Goal: Communication & Community: Answer question/provide support

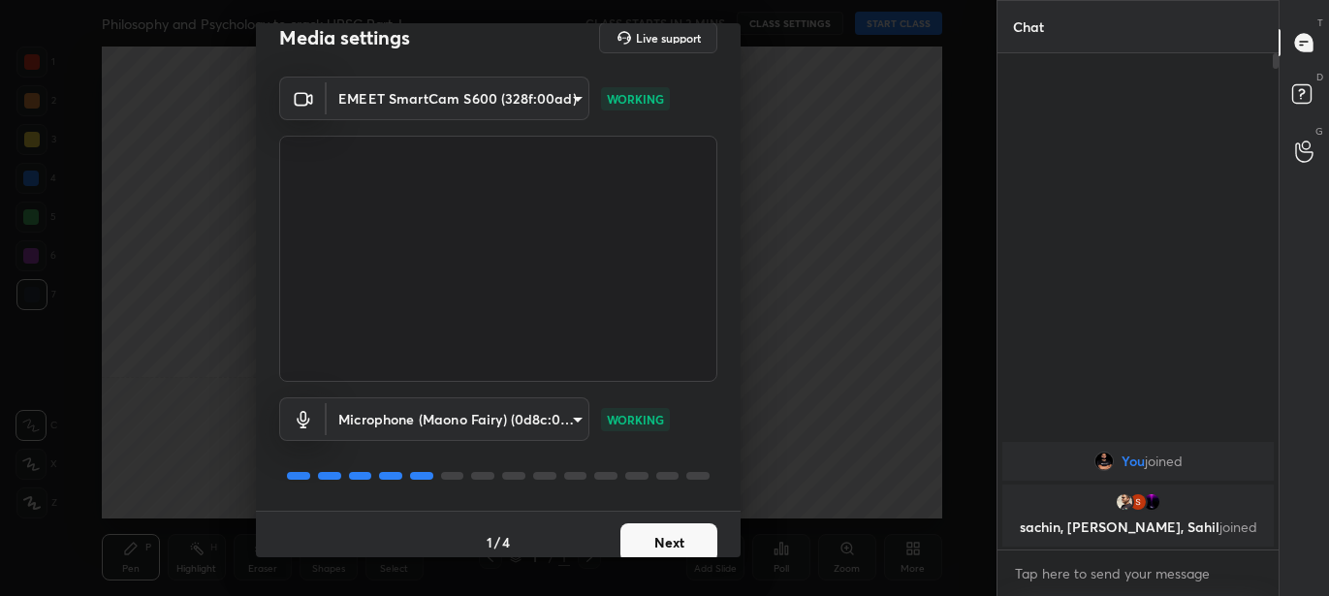
scroll to position [39, 0]
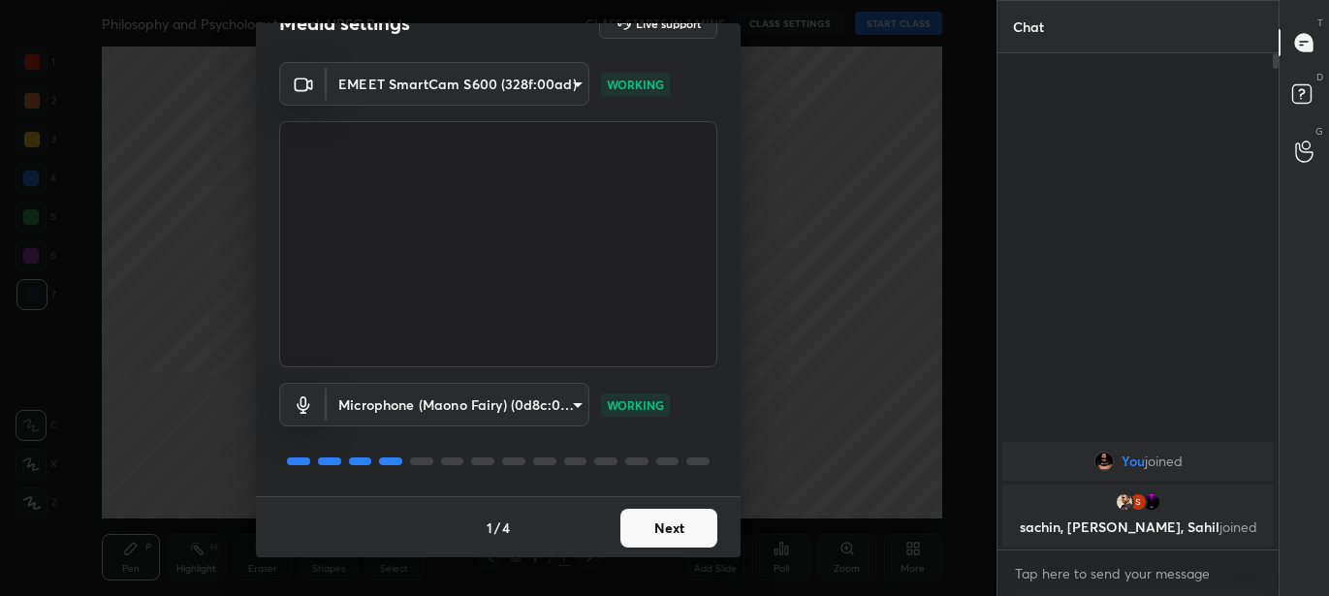
click at [681, 543] on button "Next" at bounding box center [669, 528] width 97 height 39
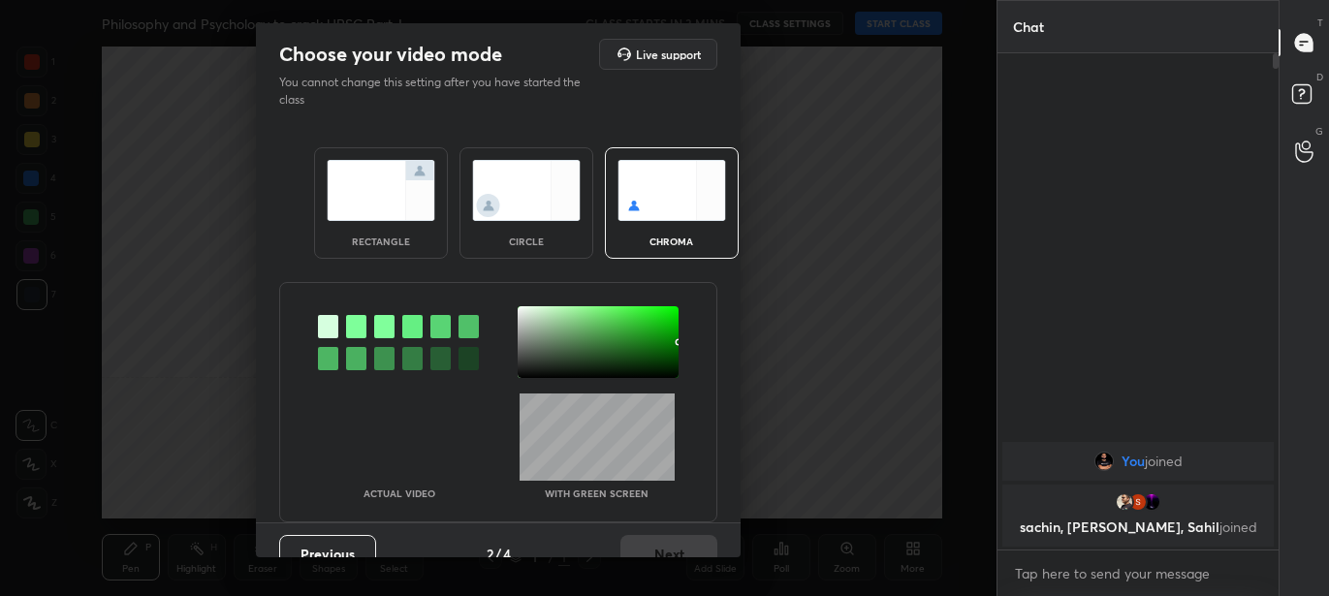
click at [351, 186] on img at bounding box center [381, 190] width 109 height 61
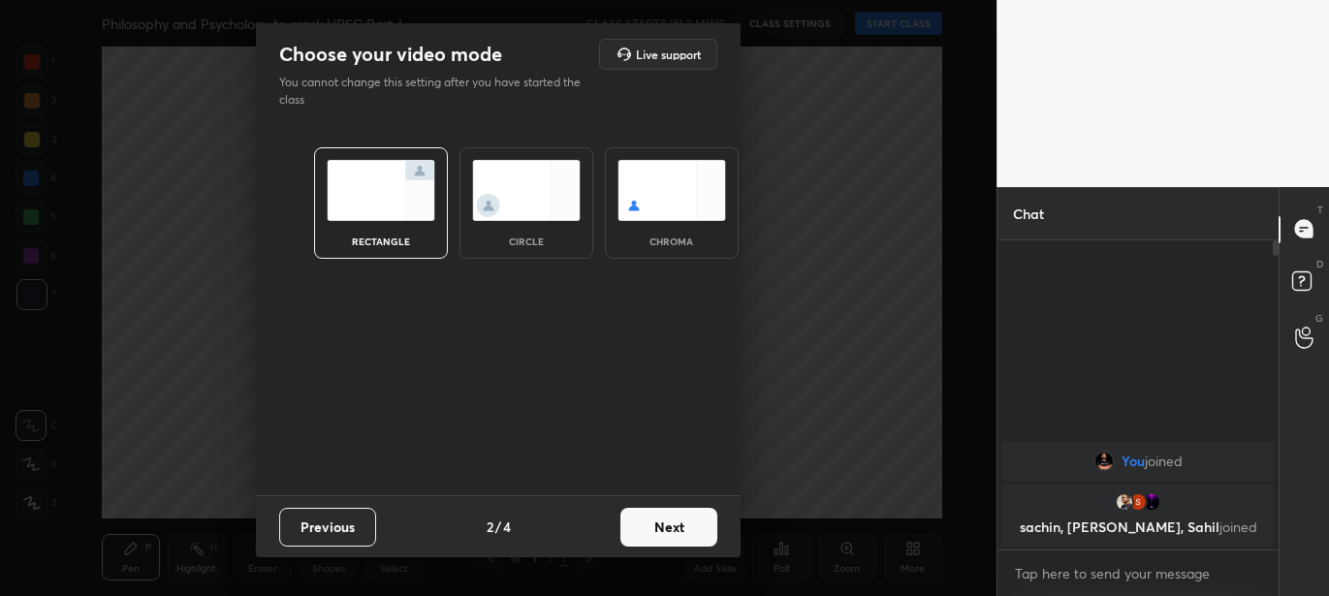
scroll to position [6, 6]
click at [670, 530] on button "Next" at bounding box center [669, 527] width 97 height 39
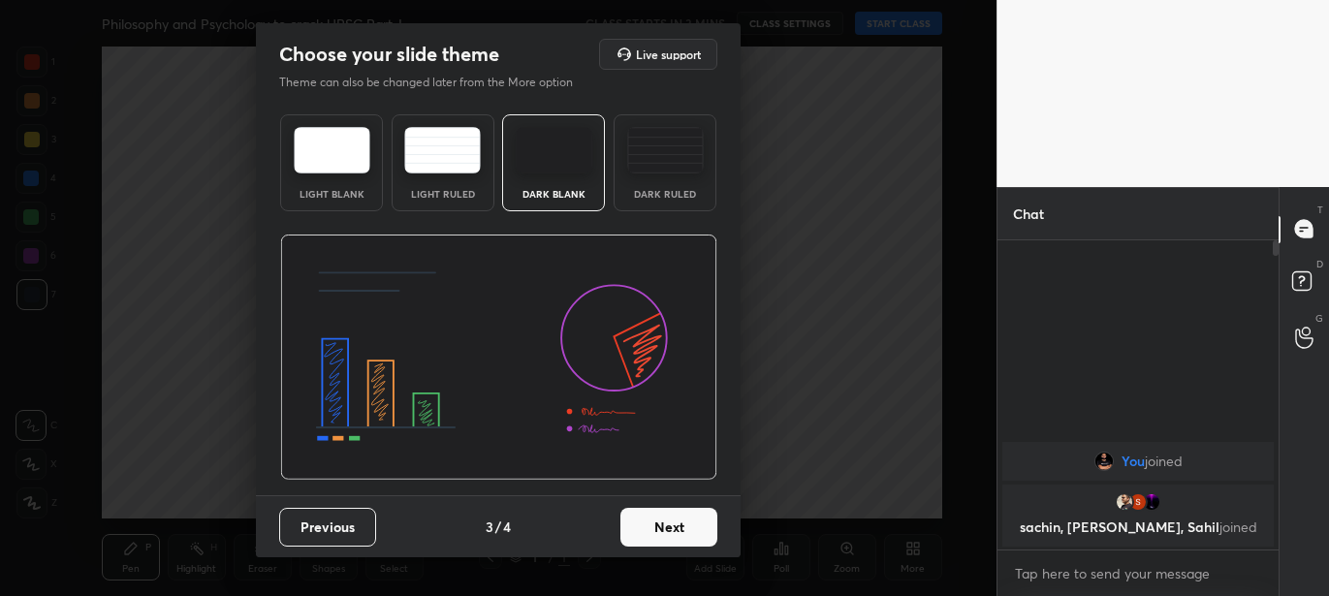
click at [690, 530] on button "Next" at bounding box center [669, 527] width 97 height 39
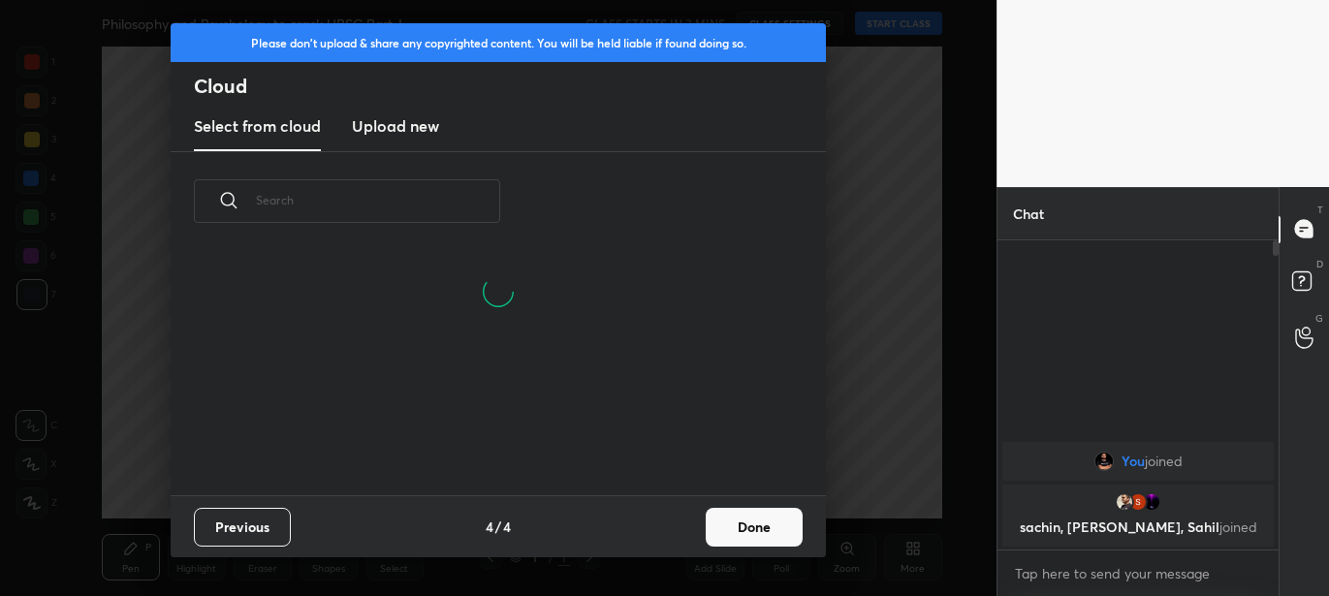
click at [768, 520] on button "Done" at bounding box center [754, 527] width 97 height 39
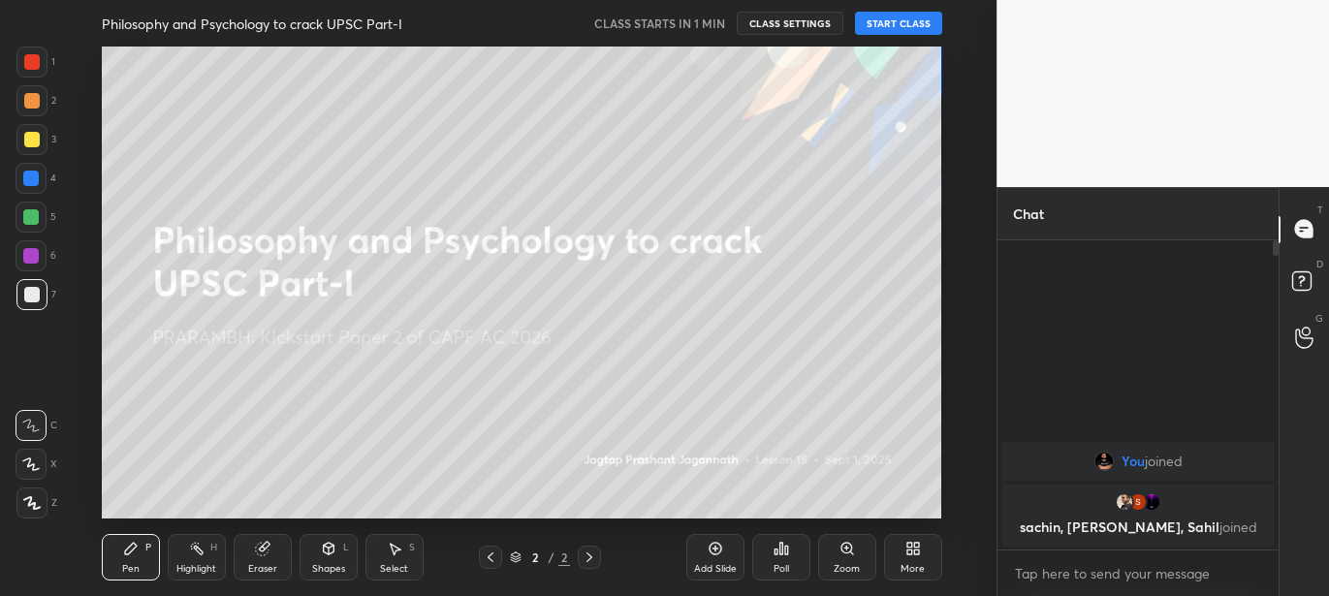
click at [907, 18] on button "START CLASS" at bounding box center [898, 23] width 87 height 23
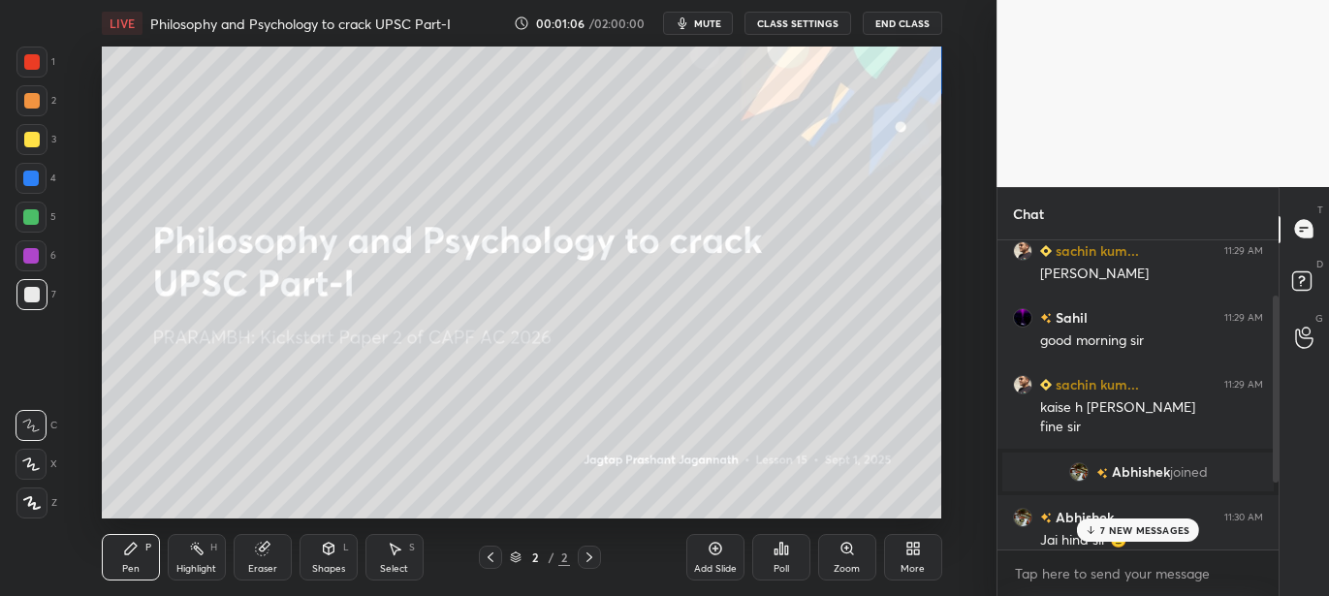
scroll to position [202, 0]
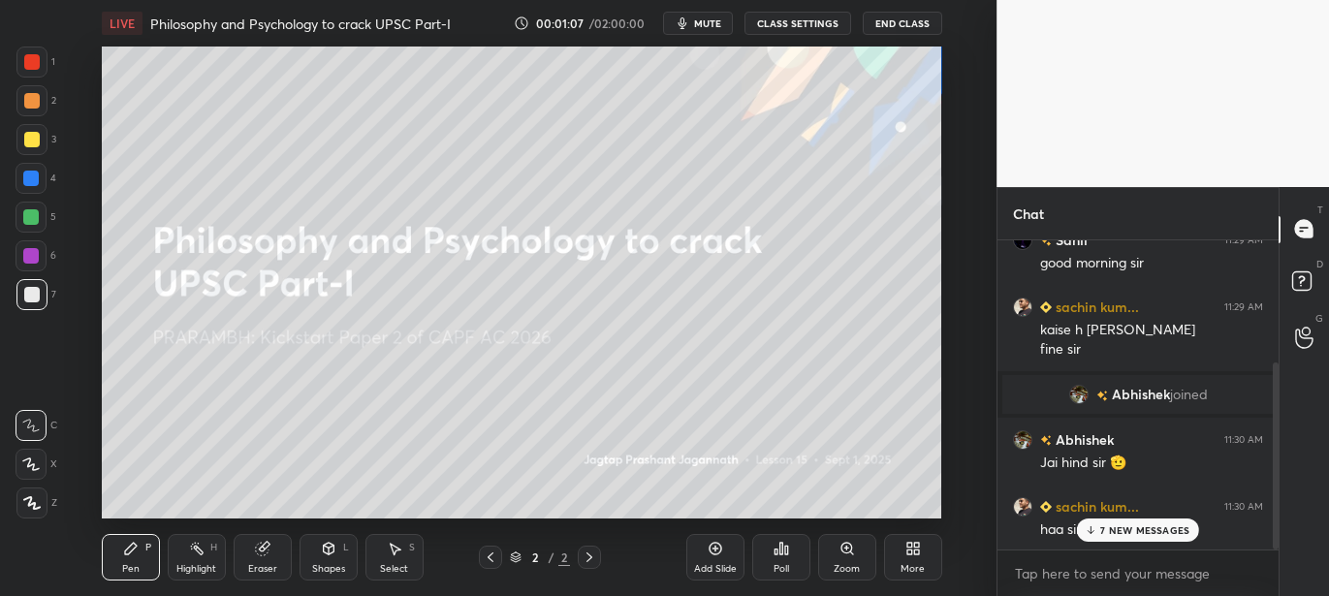
click at [1110, 527] on p "7 NEW MESSAGES" at bounding box center [1144, 531] width 89 height 12
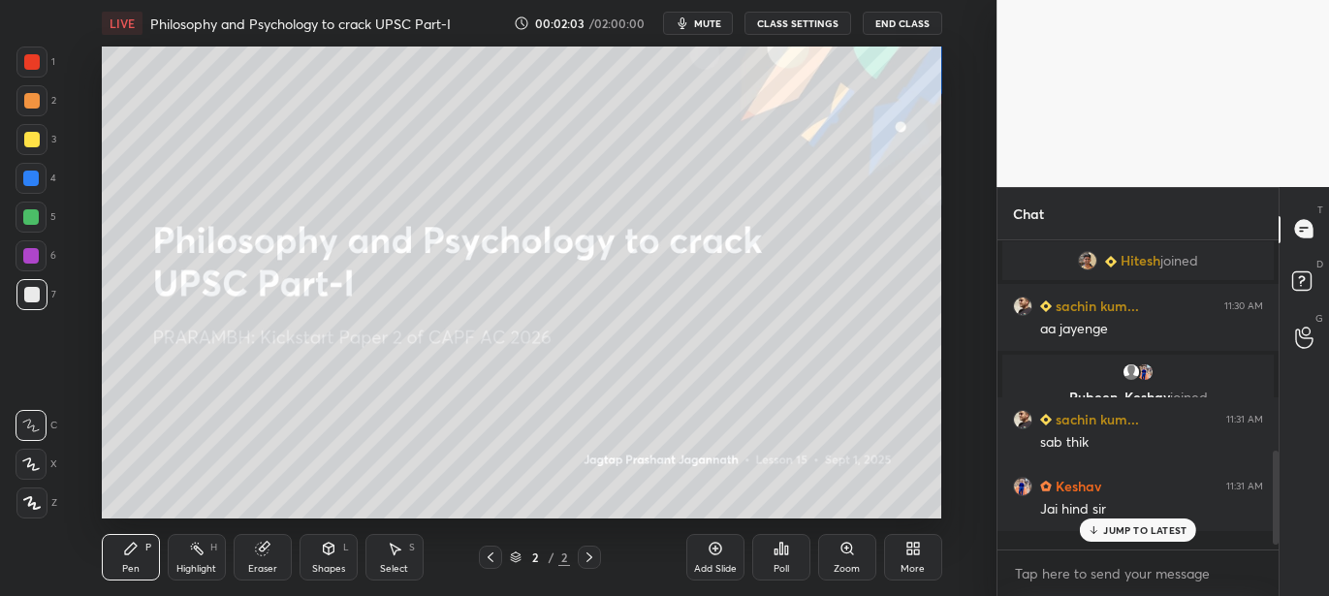
scroll to position [582, 0]
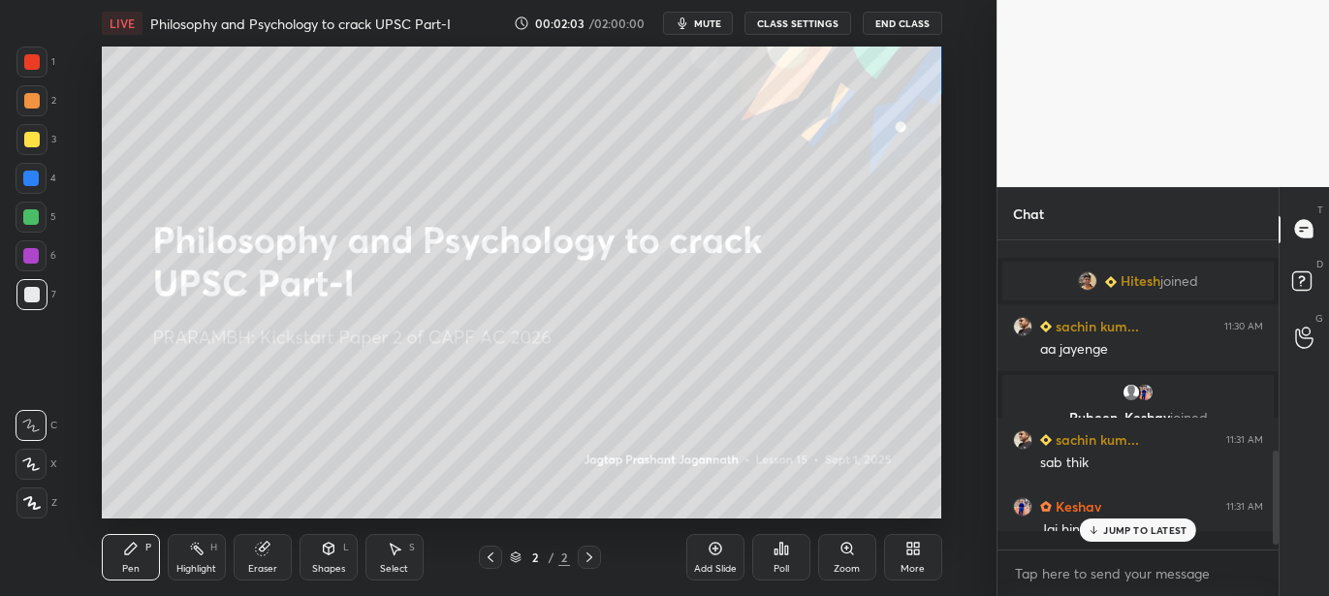
click at [1110, 487] on div "You joined sachin, Sachin, Sahil joined sachin kum... 11:29 AM Jai Hind Sir Sah…" at bounding box center [1138, 385] width 281 height 291
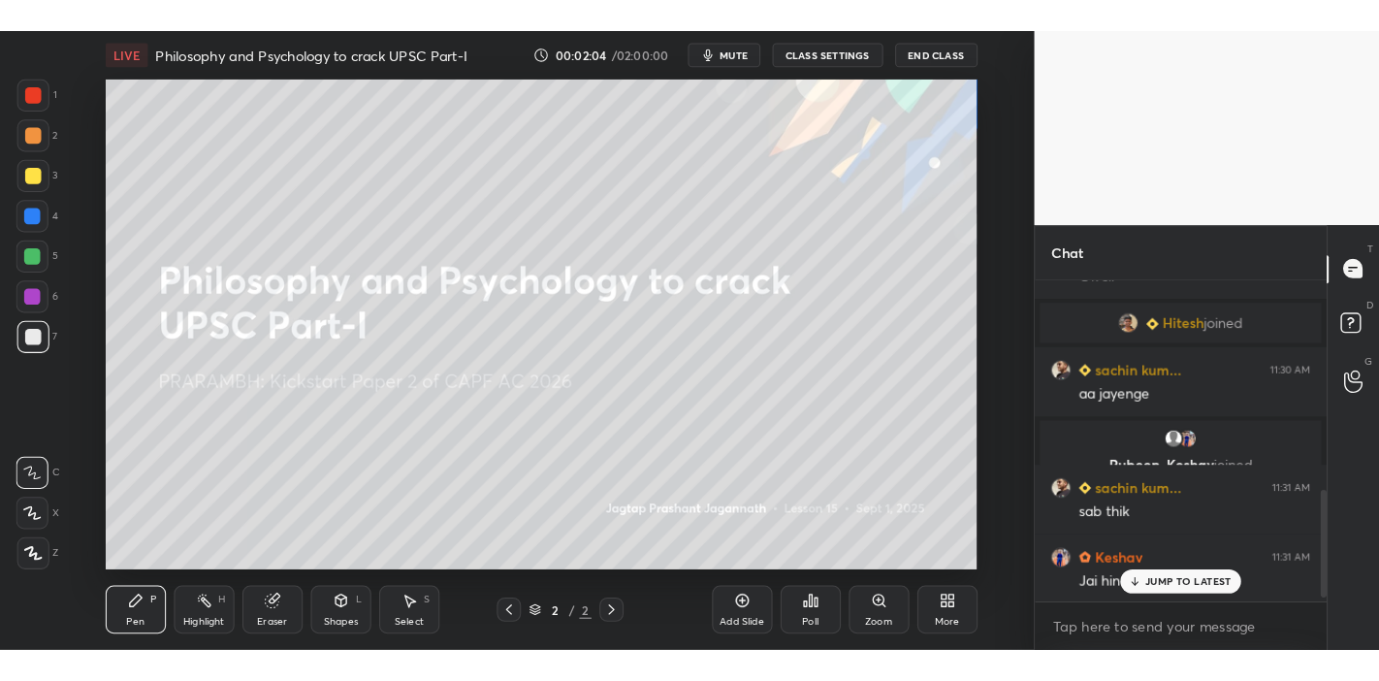
scroll to position [649, 0]
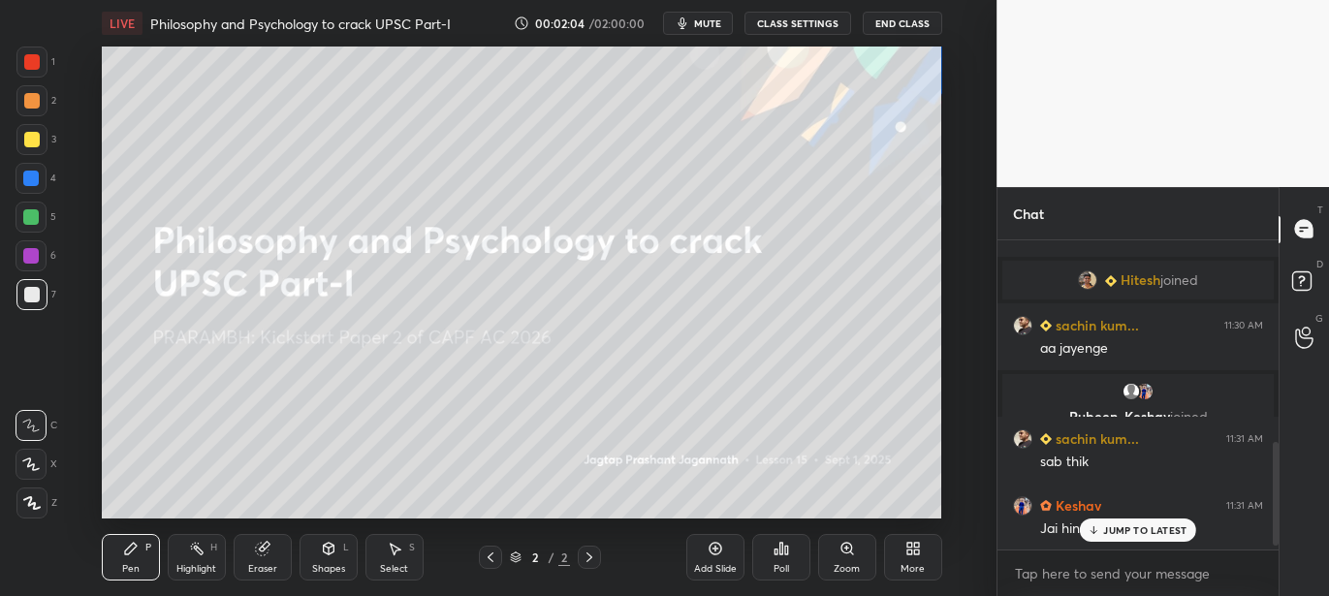
click at [1105, 536] on div "JUMP TO LATEST" at bounding box center [1138, 530] width 116 height 23
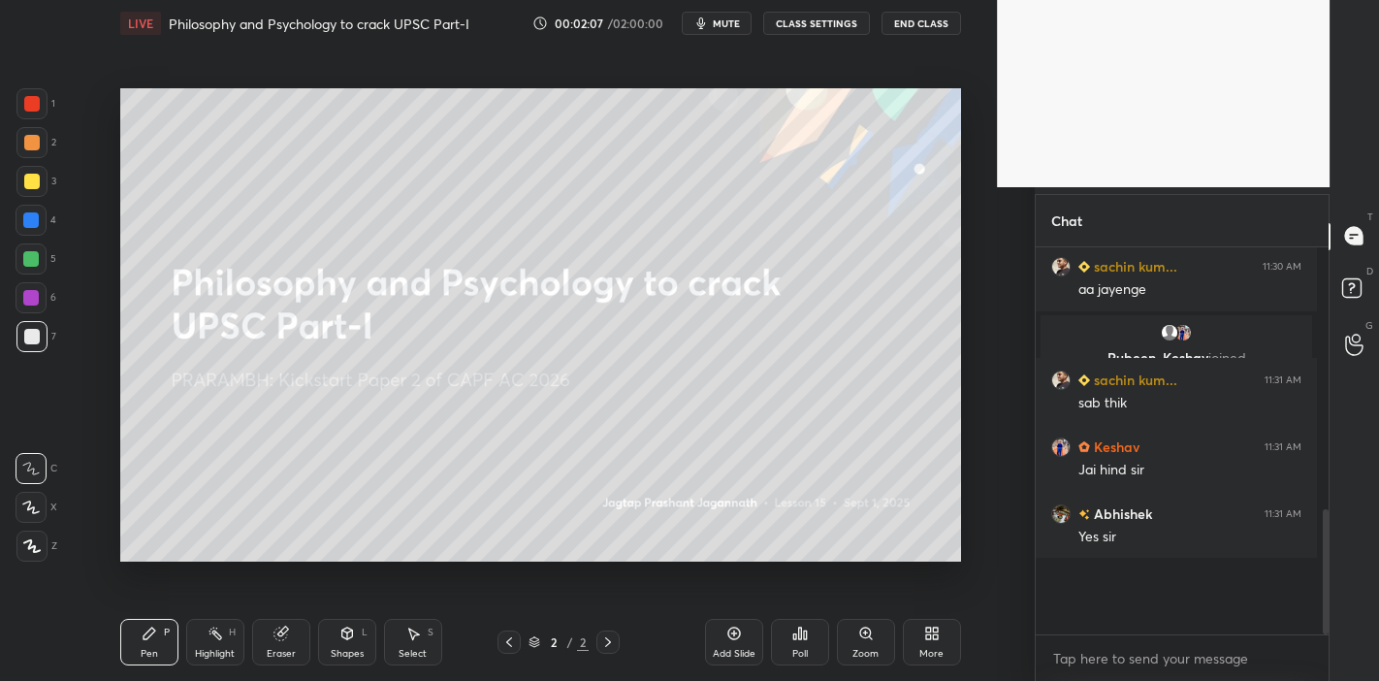
scroll to position [220, 288]
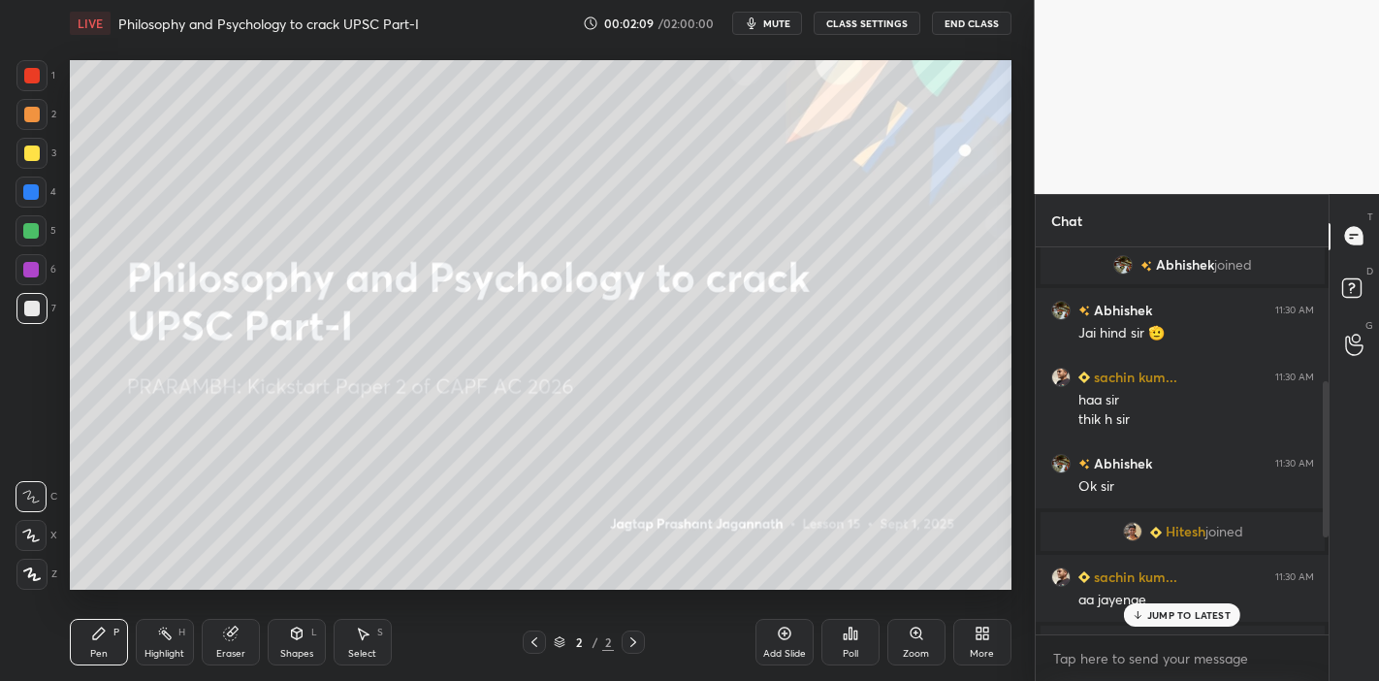
click at [26, 530] on icon at bounding box center [30, 535] width 17 height 14
click at [36, 153] on div at bounding box center [32, 153] width 16 height 16
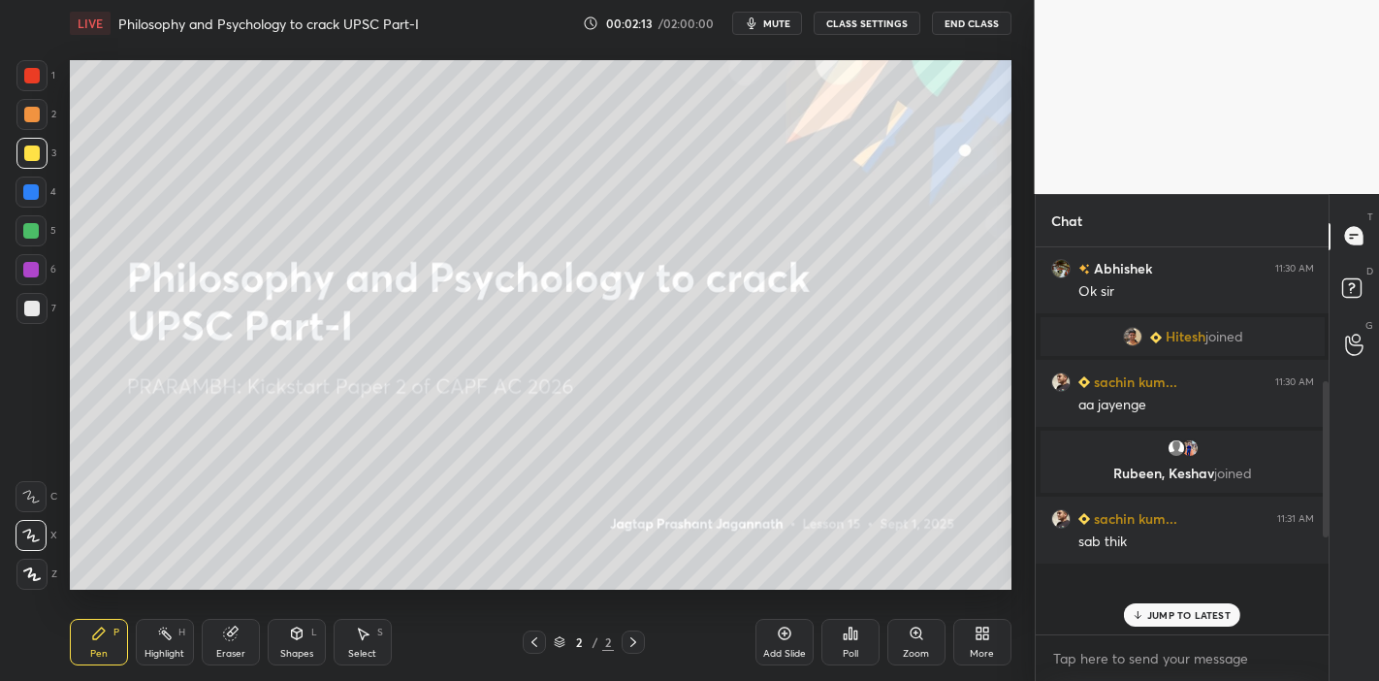
drag, startPoint x: 1324, startPoint y: 468, endPoint x: 1321, endPoint y: 548, distance: 79.6
click at [1322, 537] on div at bounding box center [1325, 459] width 6 height 156
click at [1174, 595] on p "JUMP TO LATEST" at bounding box center [1188, 615] width 83 height 12
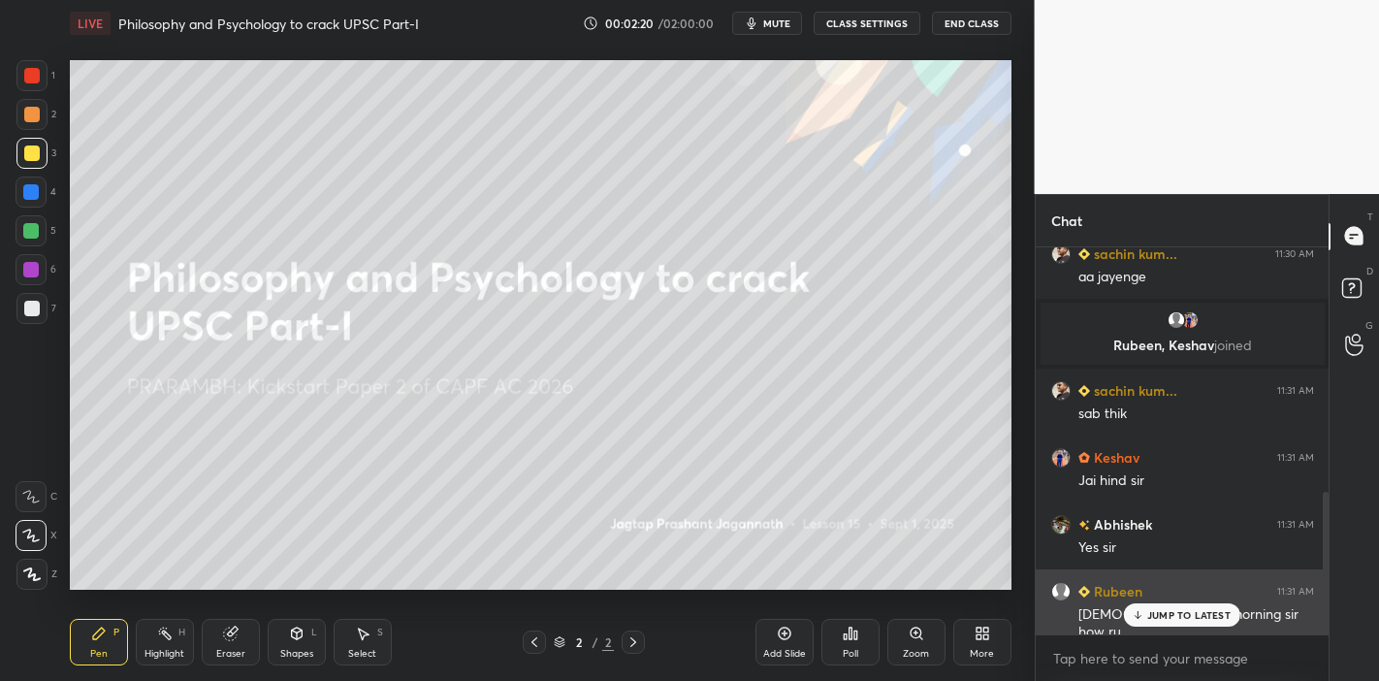
click at [1193, 595] on p "JUMP TO LATEST" at bounding box center [1188, 615] width 83 height 12
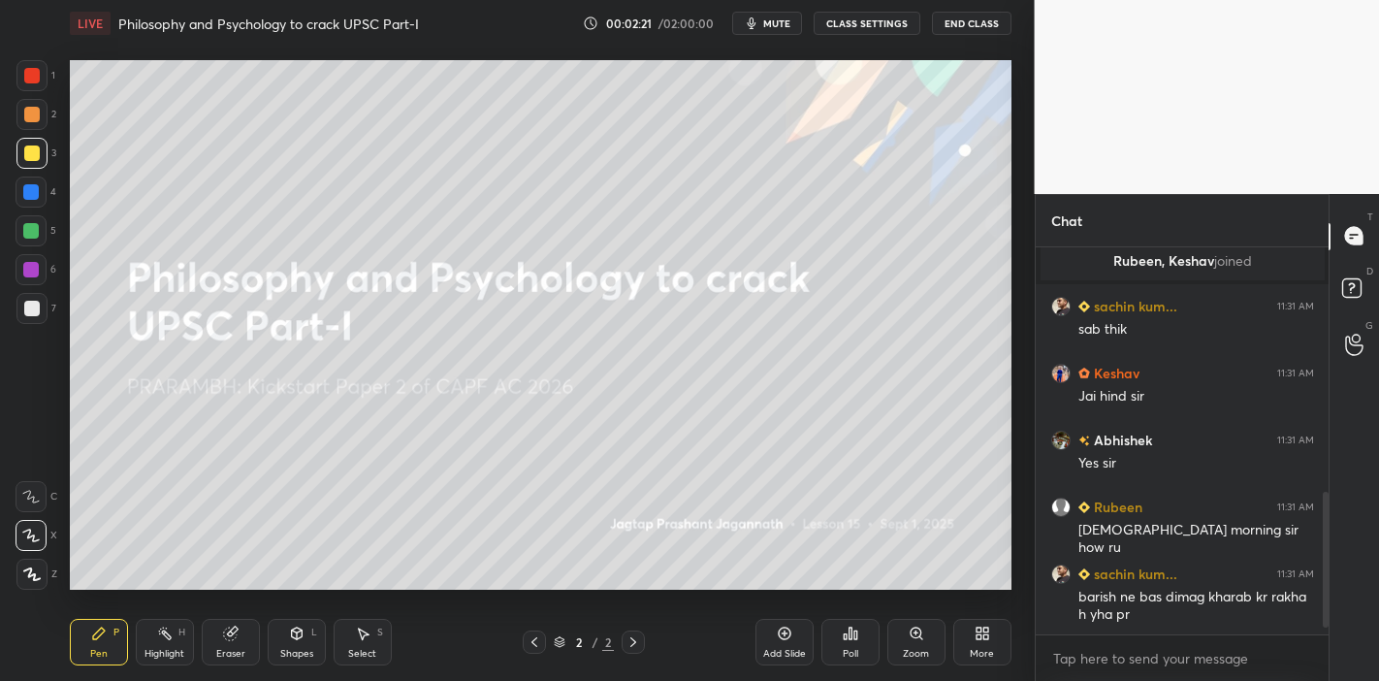
click at [784, 595] on icon at bounding box center [785, 633] width 16 height 16
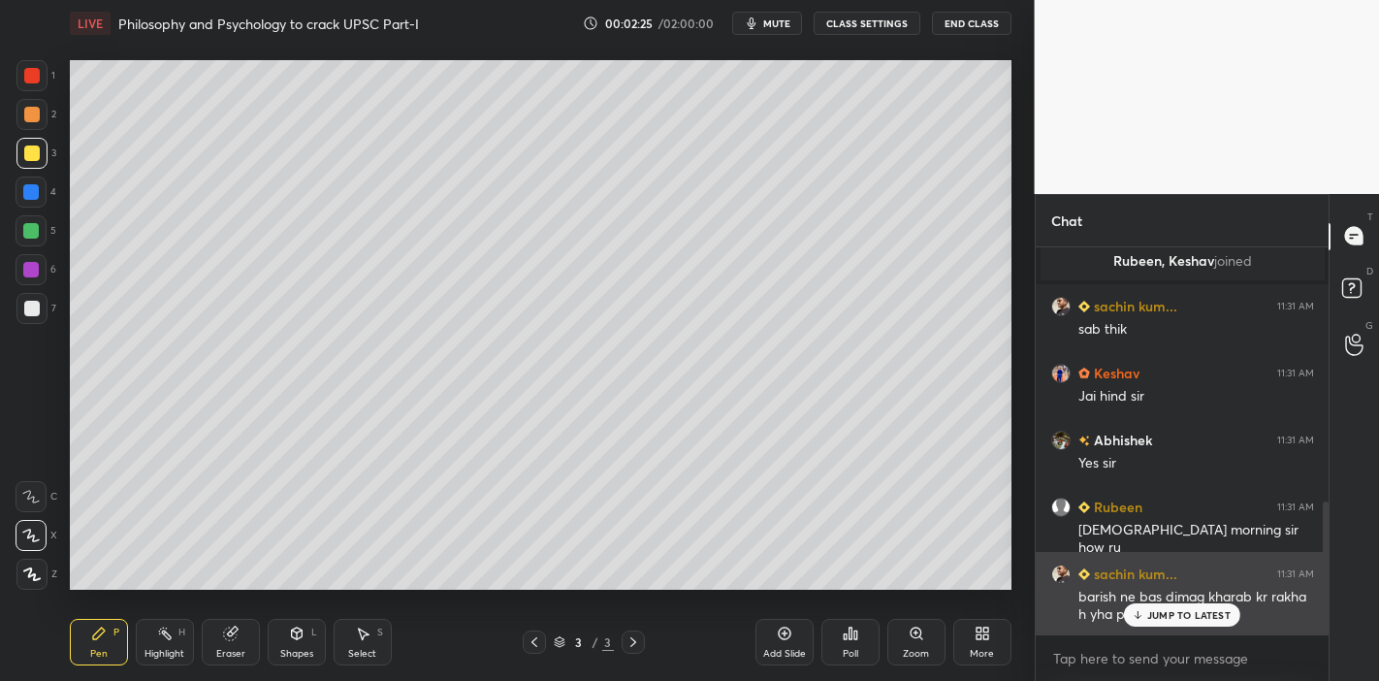
drag, startPoint x: 1151, startPoint y: 613, endPoint x: 1100, endPoint y: 609, distance: 50.6
click at [1146, 595] on div "JUMP TO LATEST" at bounding box center [1182, 614] width 116 height 23
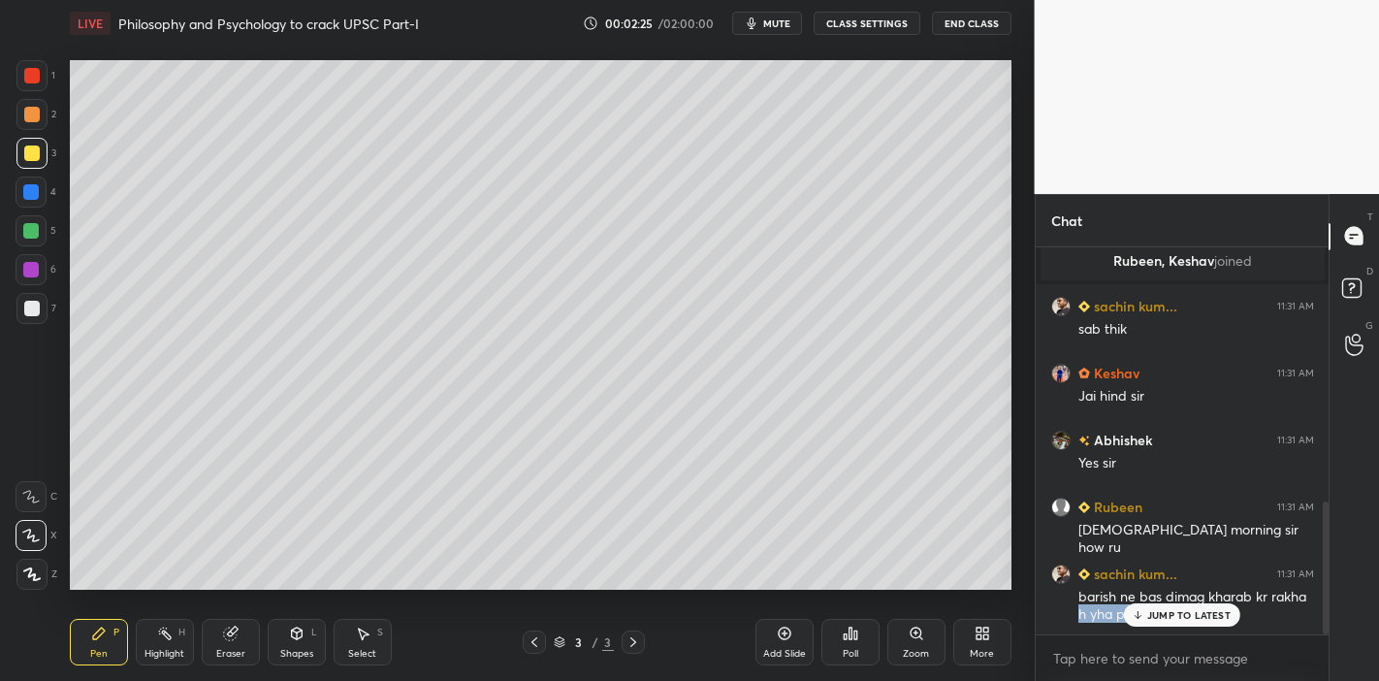
drag, startPoint x: 1100, startPoint y: 609, endPoint x: 955, endPoint y: 602, distance: 145.6
click at [989, 595] on div "1 2 3 4 5 6 7 C X Z C X Z E E Erase all H H LIVE Philosophy and Psychology to c…" at bounding box center [689, 340] width 1379 height 681
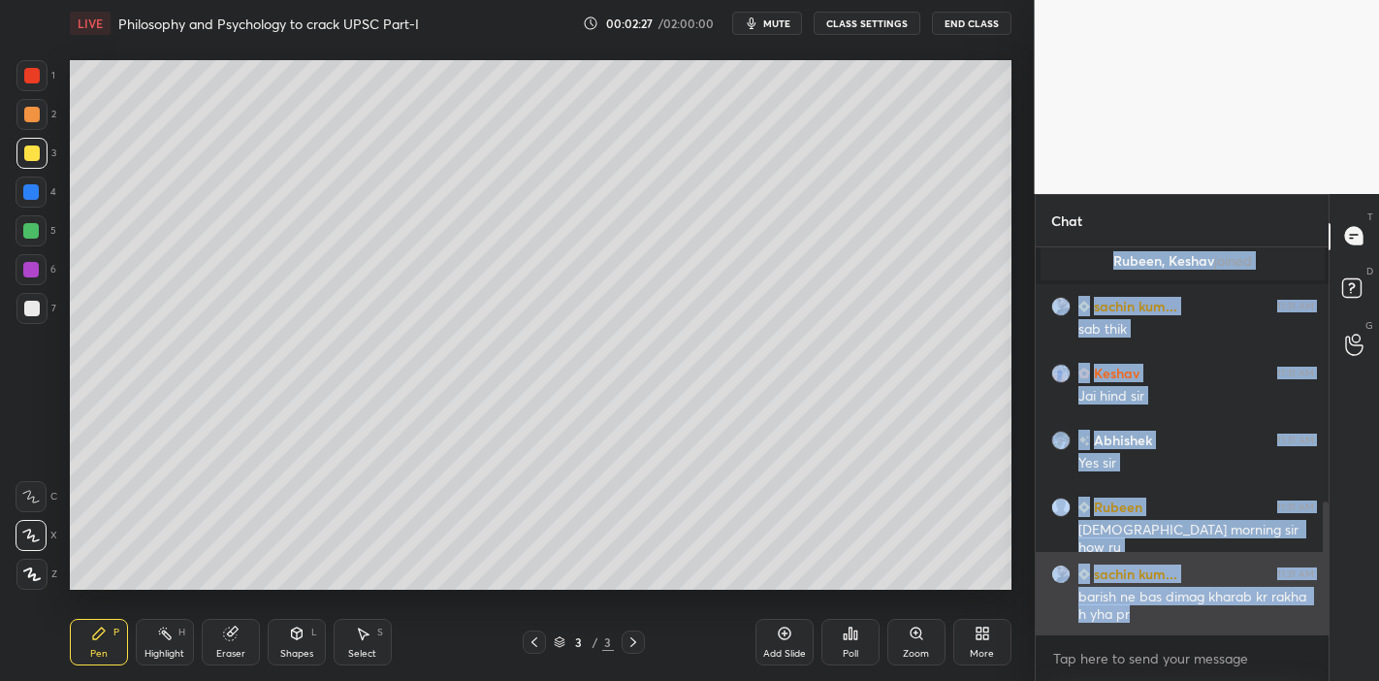
click at [1239, 595] on div "barish ne bas dimag kharab kr rakha h yha pr" at bounding box center [1196, 606] width 236 height 37
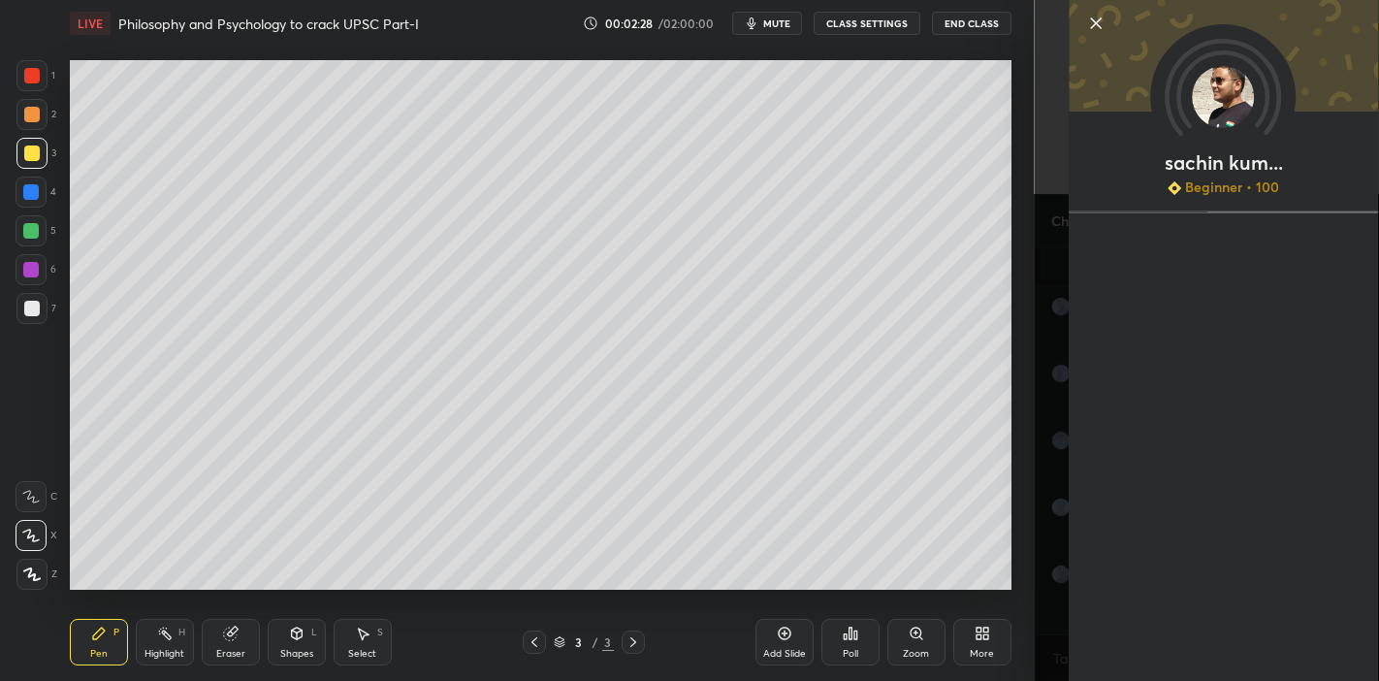
click at [1013, 574] on div "Setting up your live class Poll for secs No correct answer Start poll" at bounding box center [540, 325] width 957 height 557
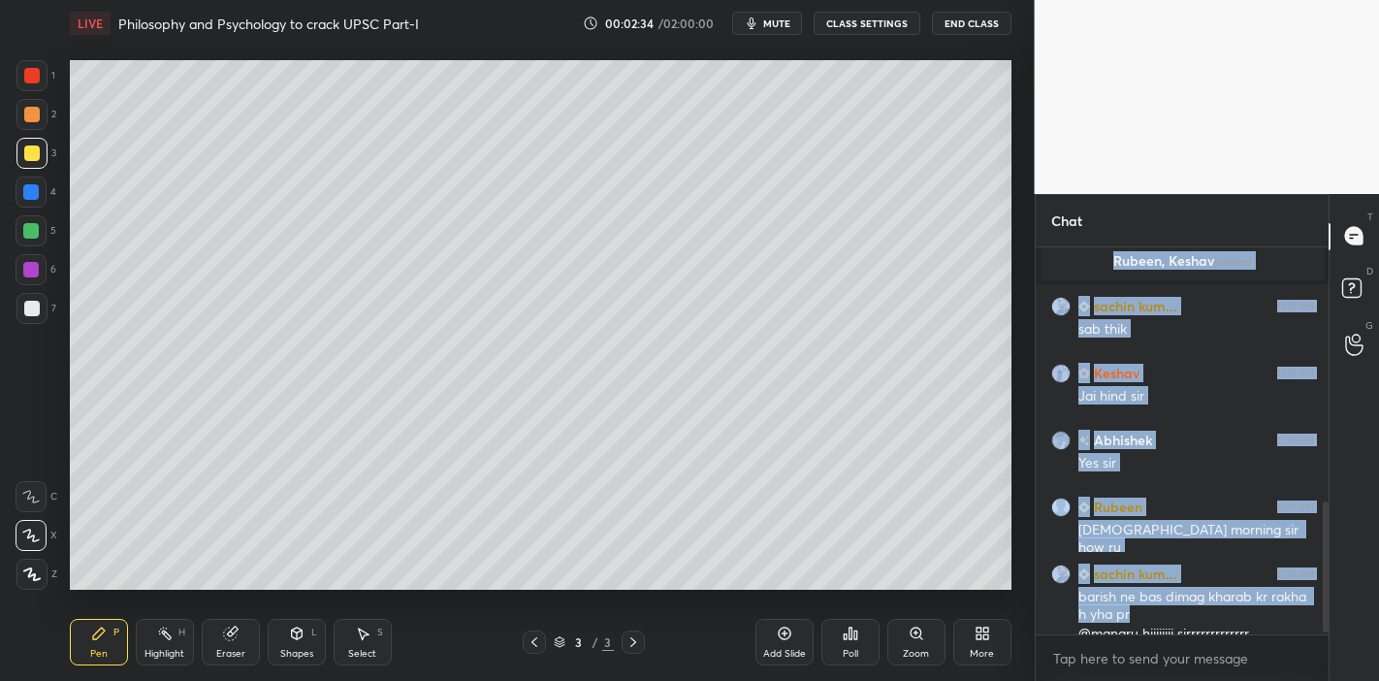
scroll to position [765, 0]
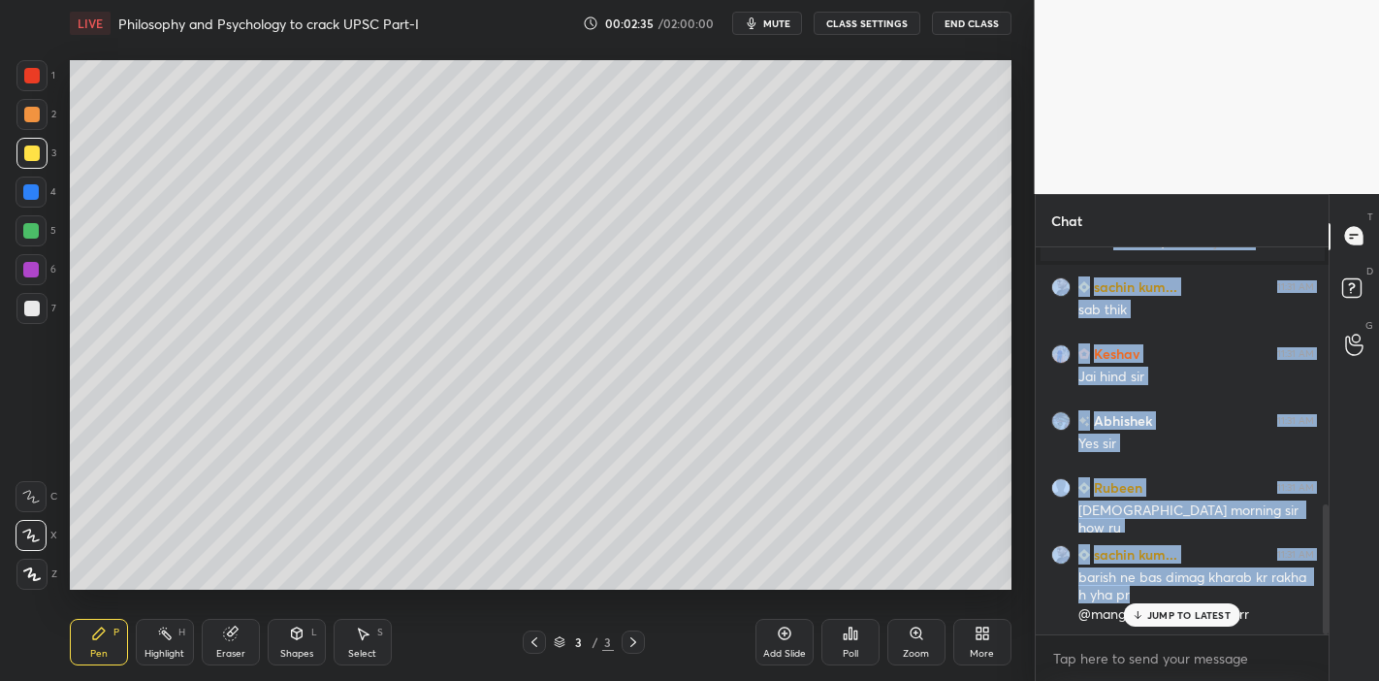
drag, startPoint x: 27, startPoint y: 75, endPoint x: 41, endPoint y: 78, distance: 13.9
click at [26, 78] on div at bounding box center [32, 76] width 16 height 16
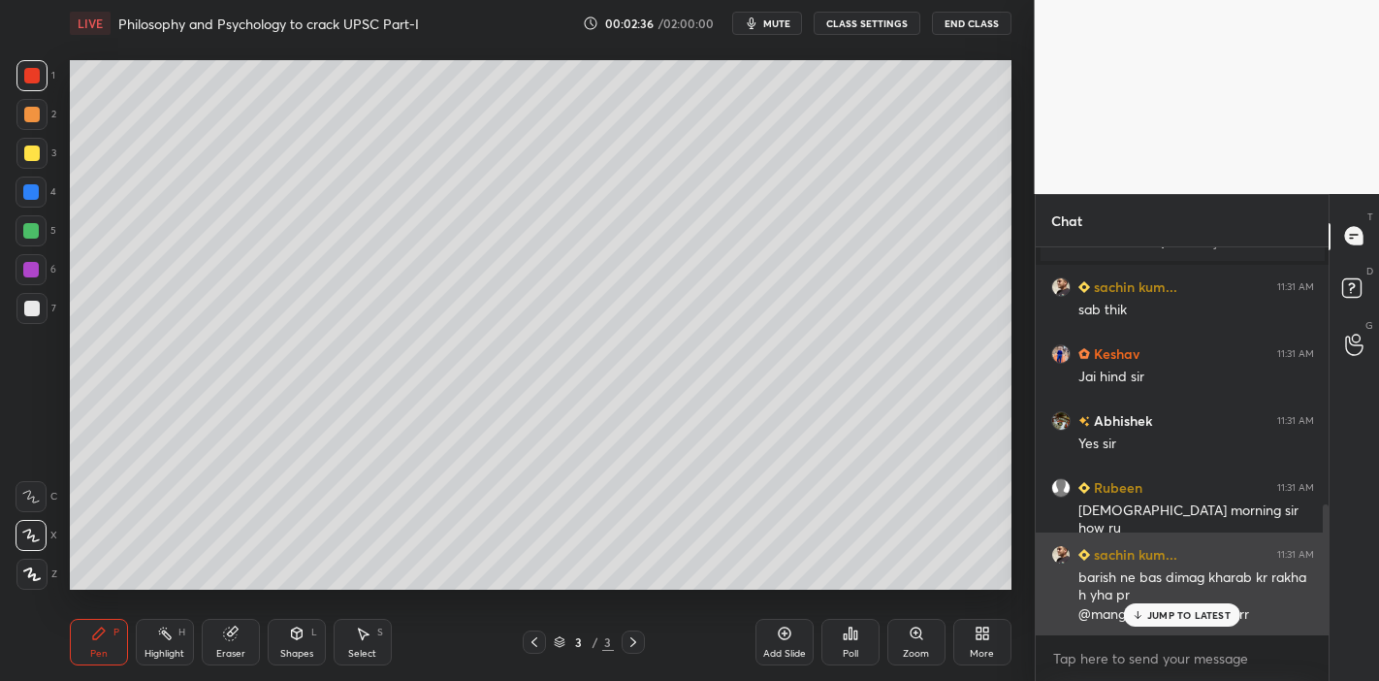
click at [1148, 595] on p "JUMP TO LATEST" at bounding box center [1188, 615] width 83 height 12
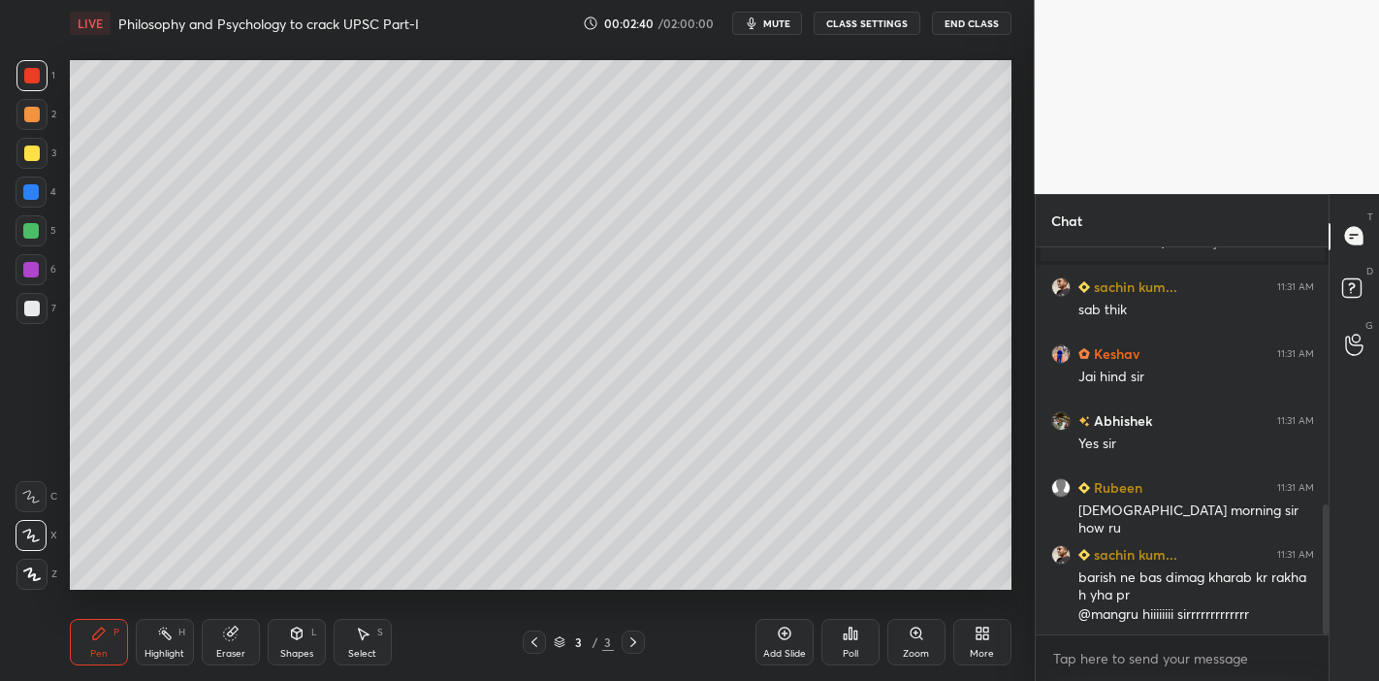
scroll to position [784, 0]
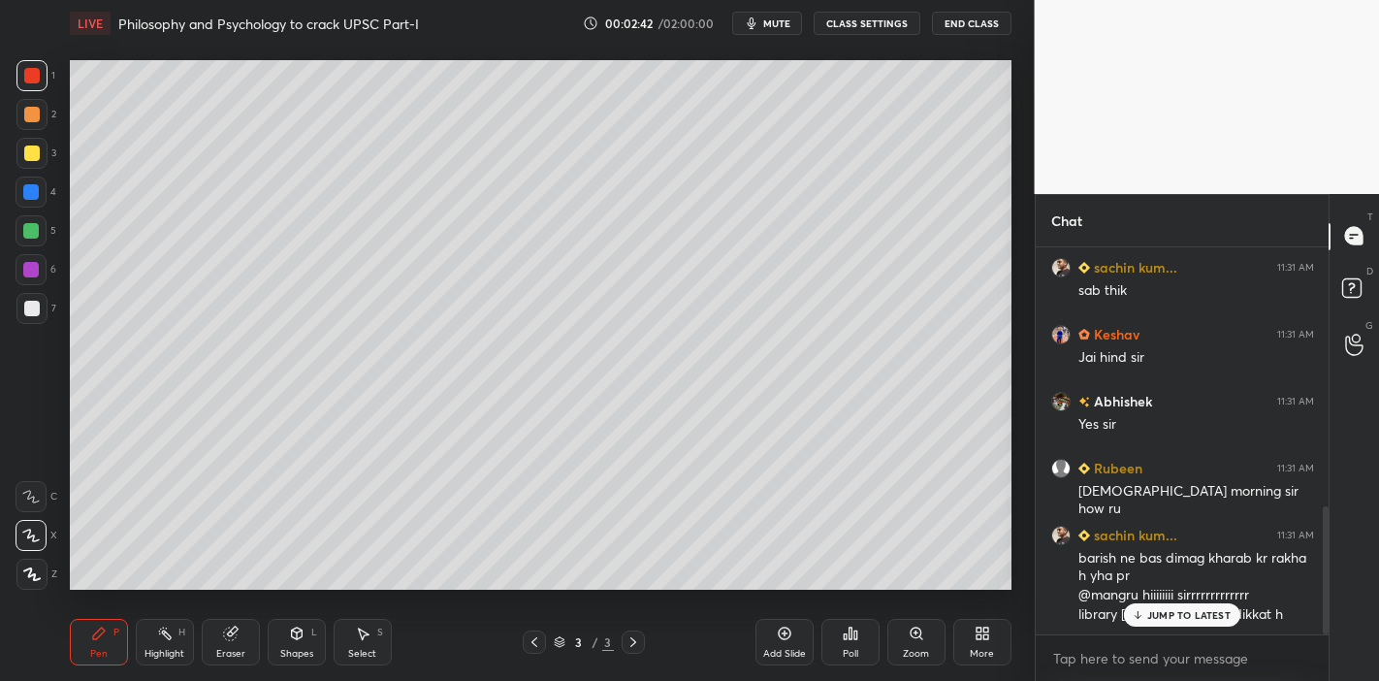
click at [1170, 595] on div "JUMP TO LATEST" at bounding box center [1182, 614] width 116 height 23
click at [27, 159] on div at bounding box center [31, 153] width 31 height 31
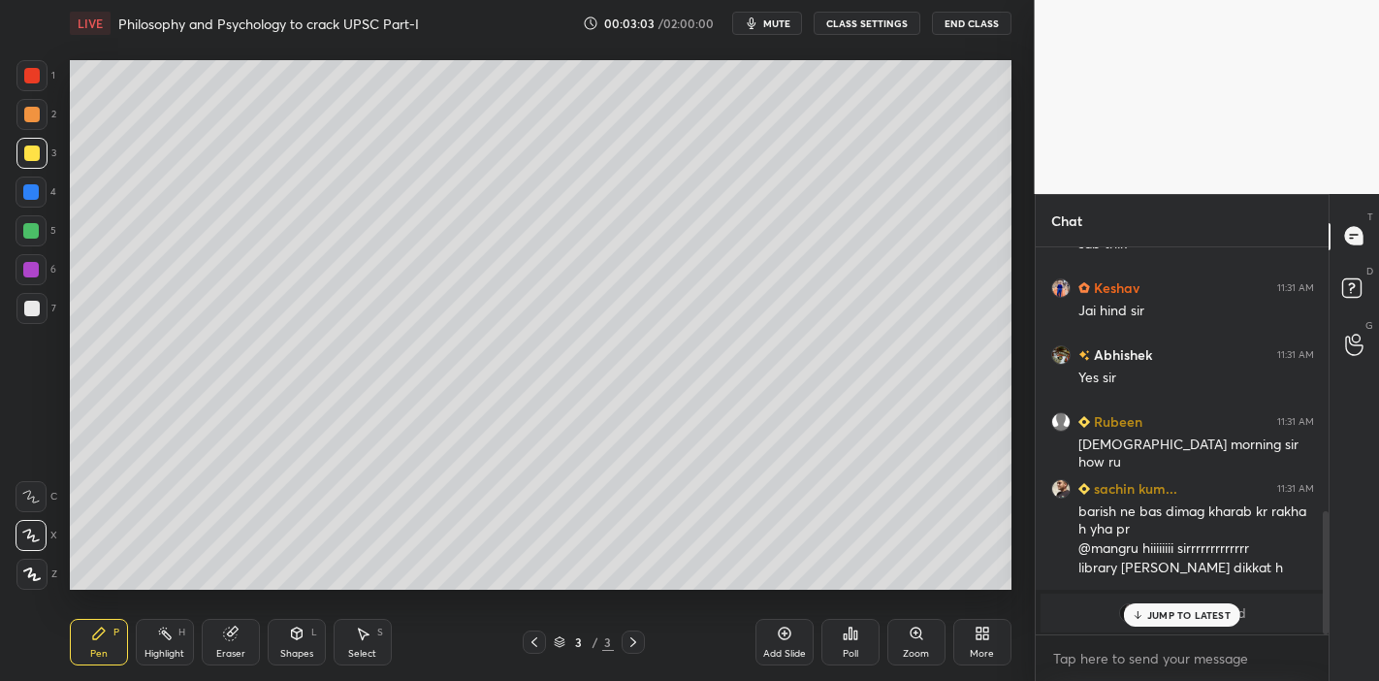
click at [1186, 595] on p "JUMP TO LATEST" at bounding box center [1188, 615] width 83 height 12
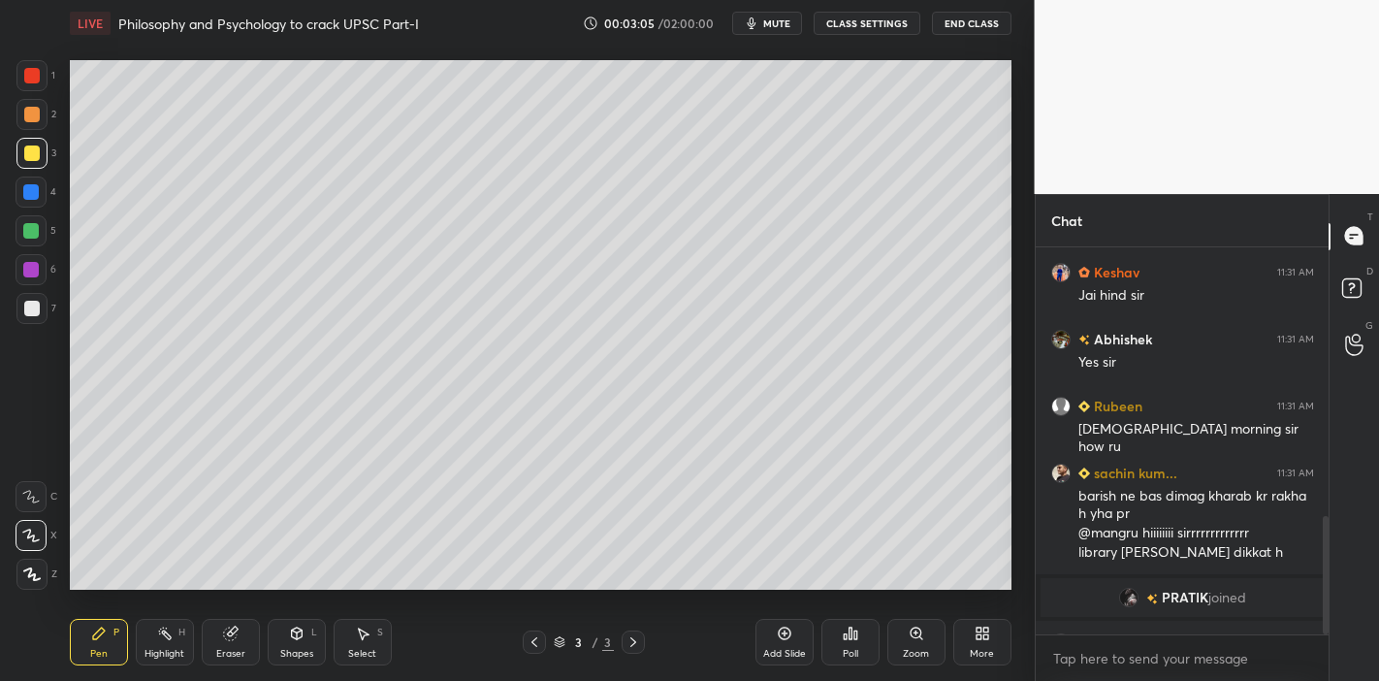
scroll to position [883, 0]
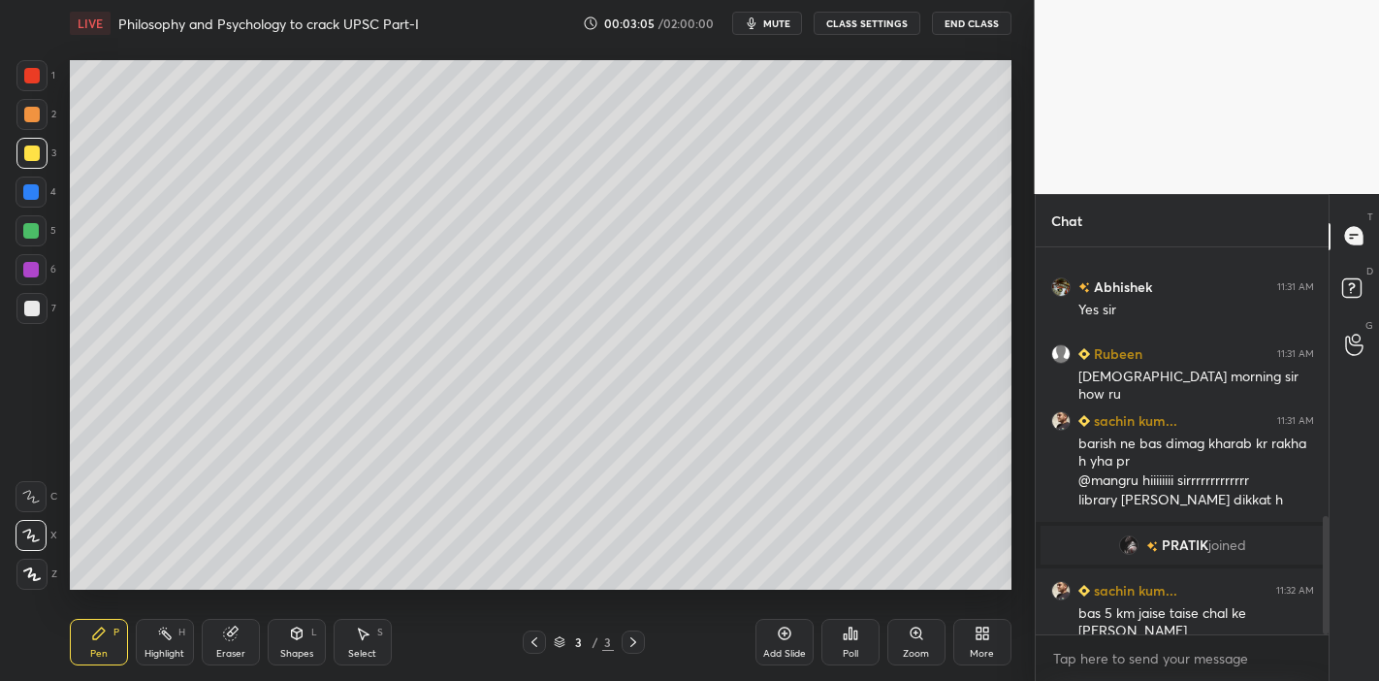
click at [21, 266] on div at bounding box center [31, 269] width 31 height 31
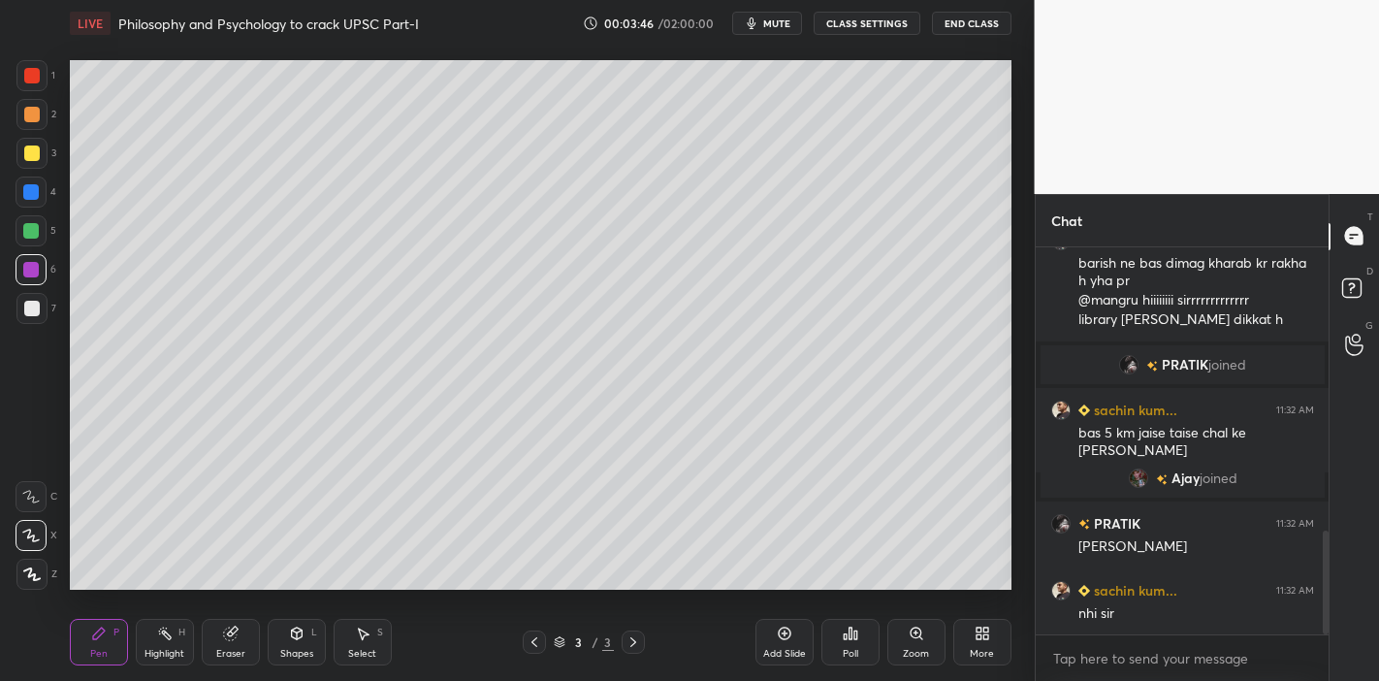
scroll to position [1083, 0]
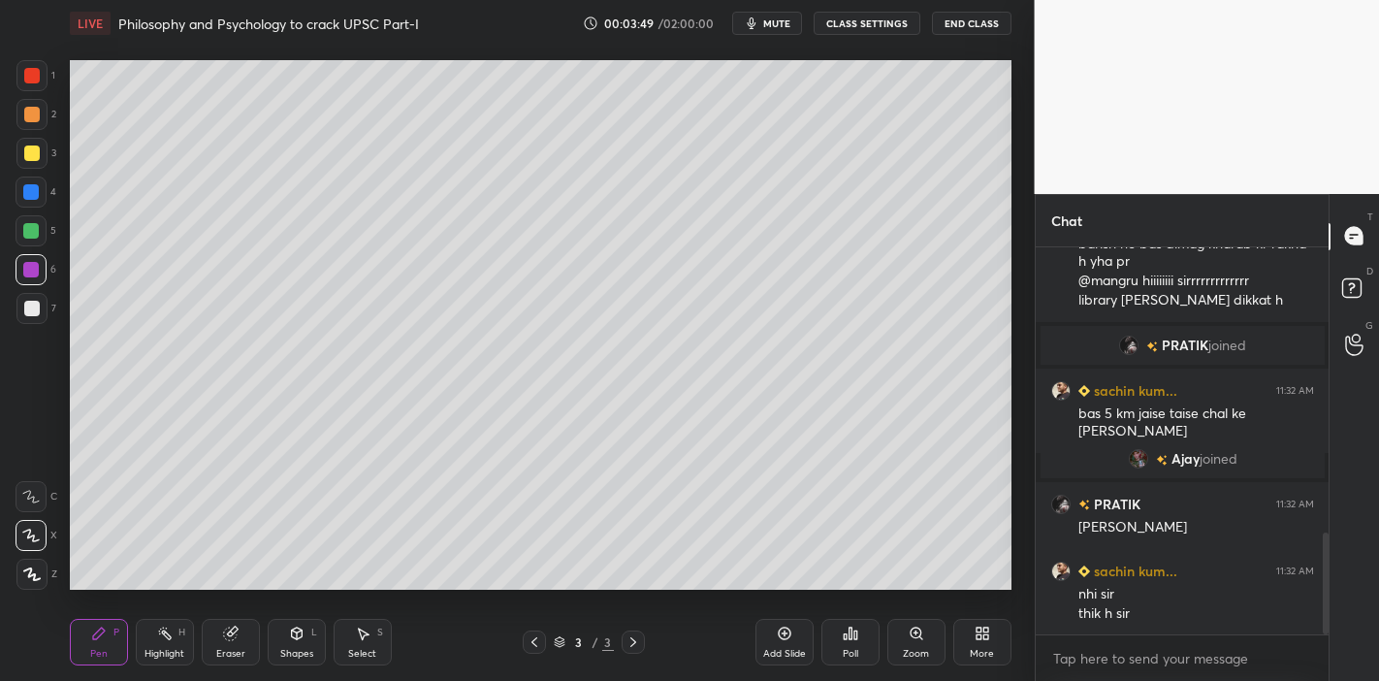
click at [757, 595] on div "Add Slide" at bounding box center [784, 642] width 58 height 47
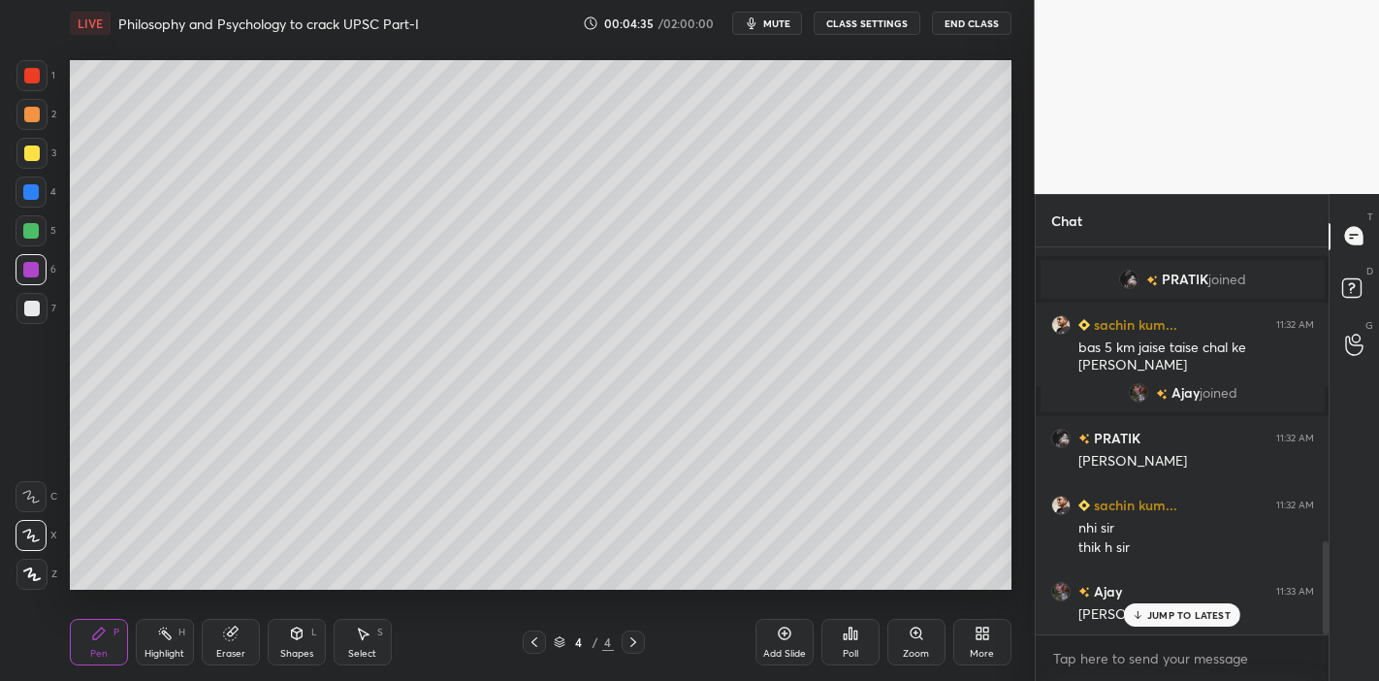
scroll to position [1216, 0]
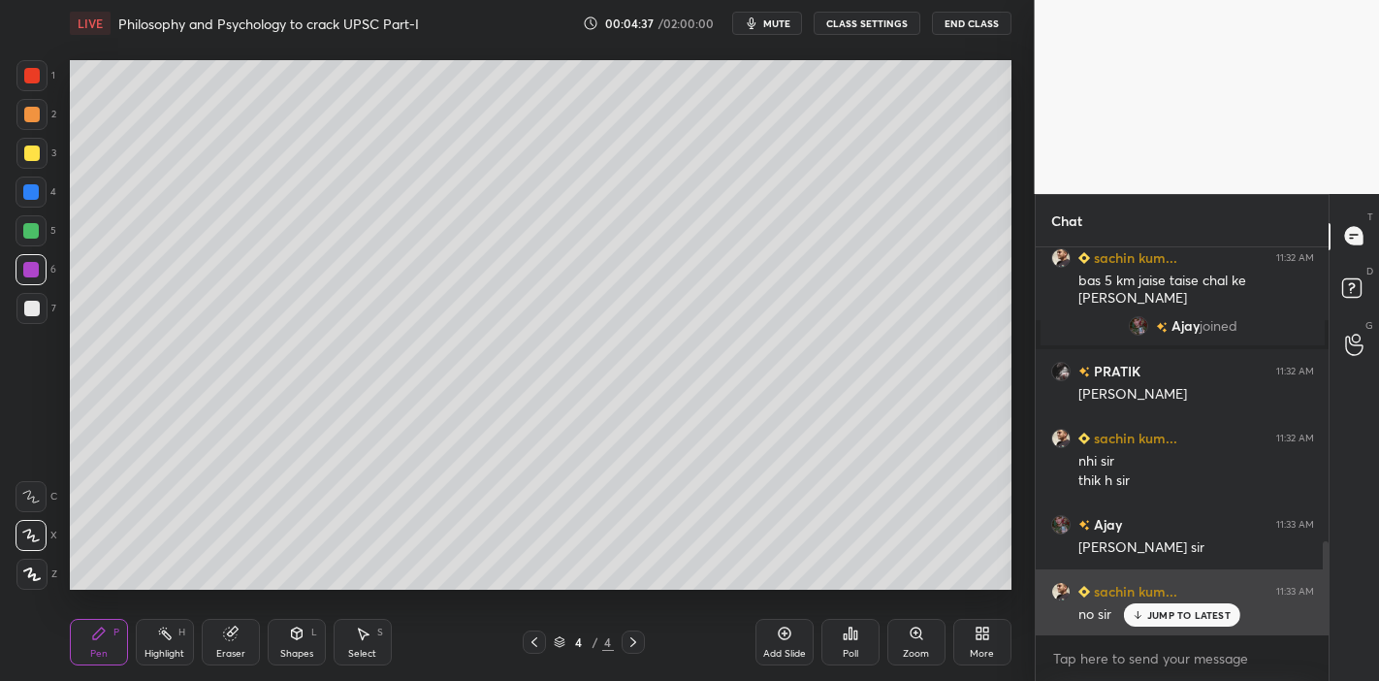
click at [1185, 595] on p "JUMP TO LATEST" at bounding box center [1188, 615] width 83 height 12
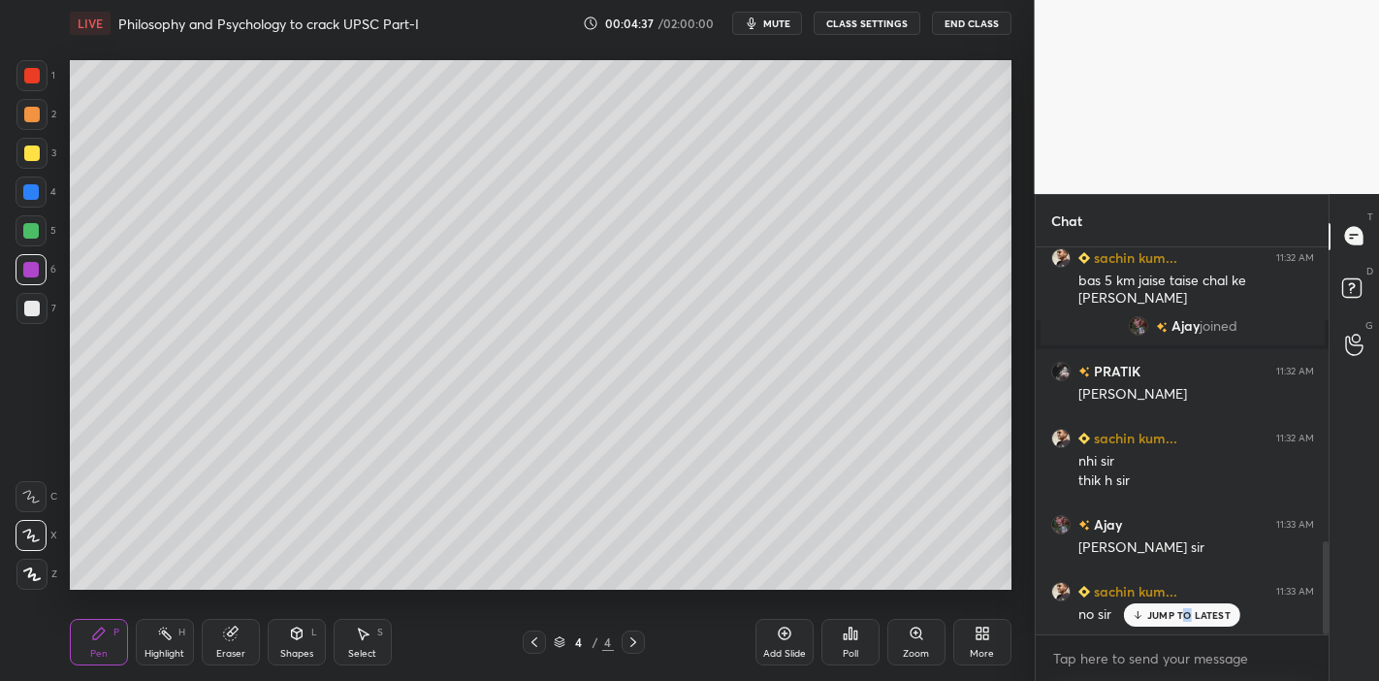
click at [1139, 595] on div "x" at bounding box center [1182, 658] width 294 height 46
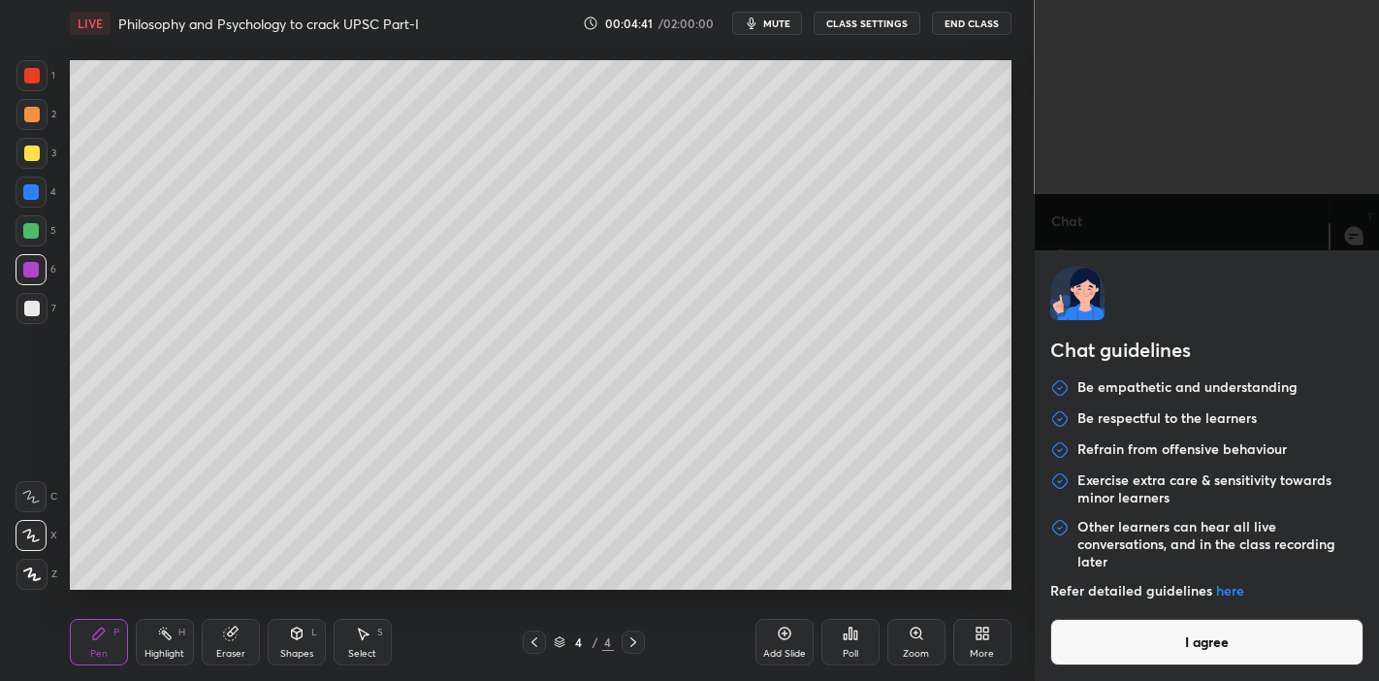
click at [1102, 595] on button "I agree" at bounding box center [1207, 642] width 314 height 47
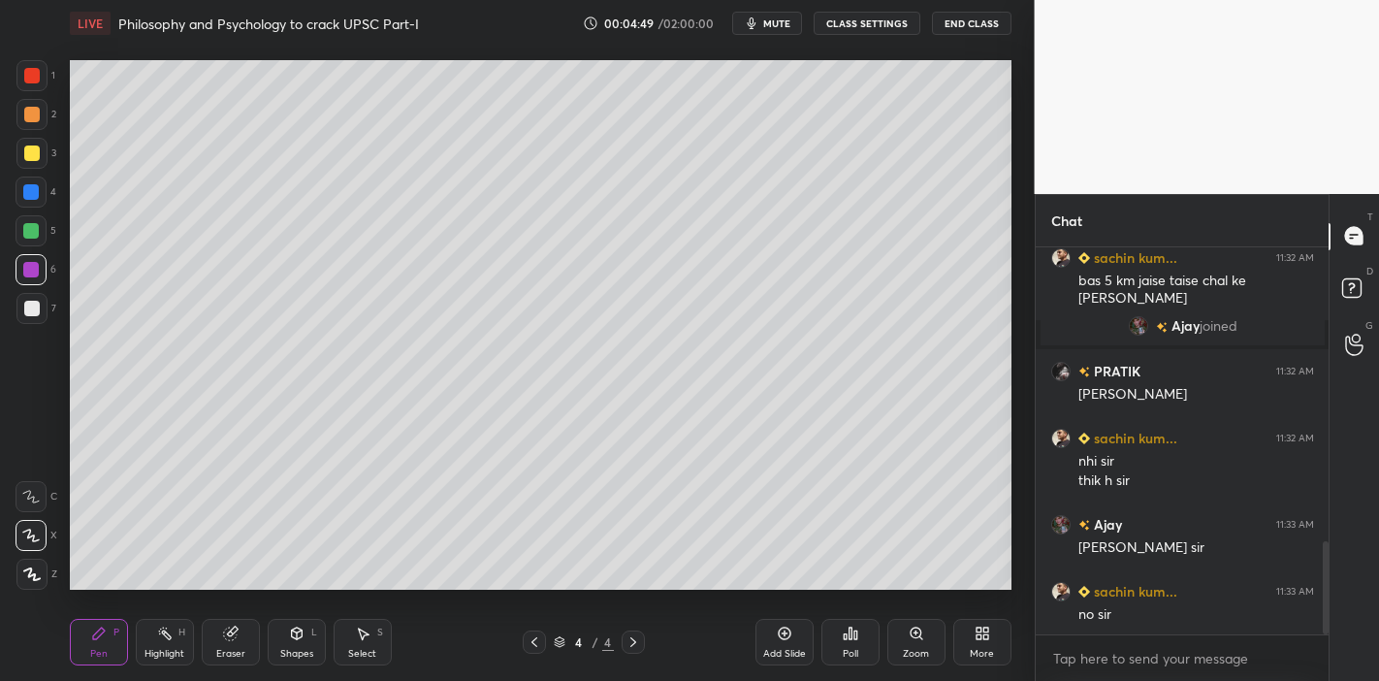
click at [30, 162] on div at bounding box center [31, 153] width 31 height 31
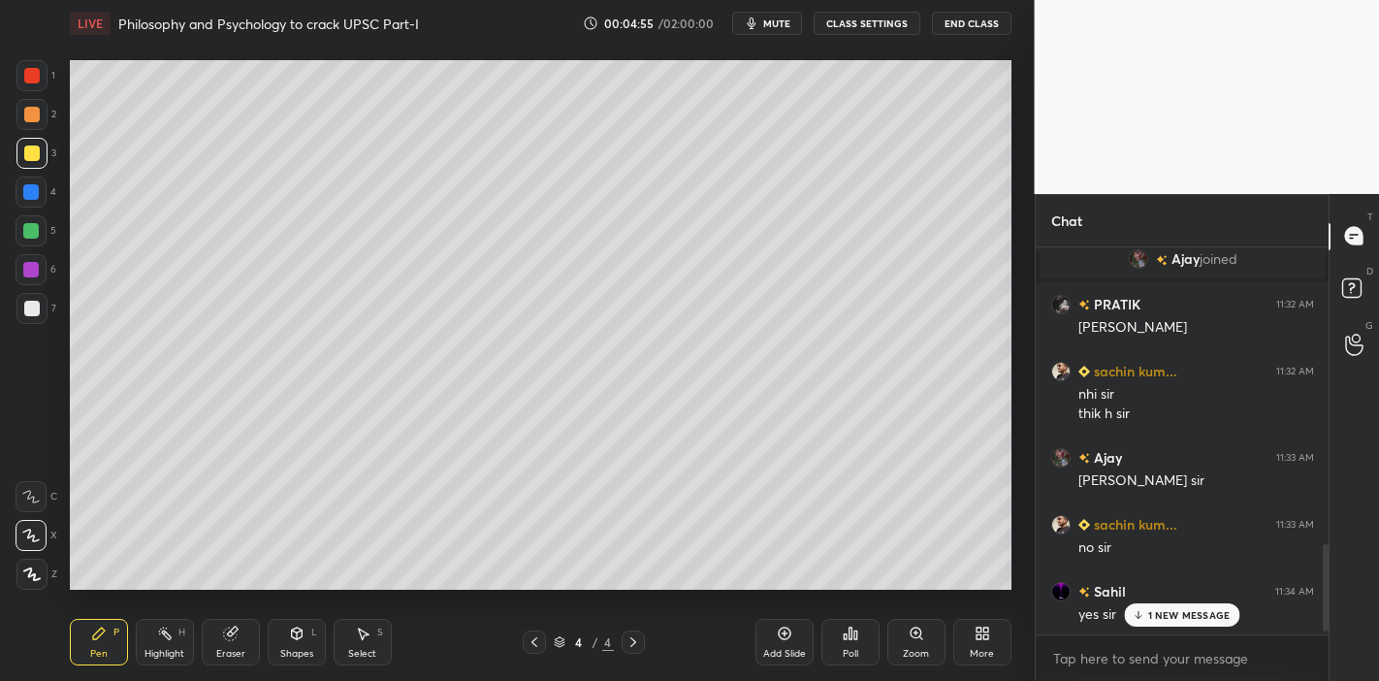
scroll to position [1329, 0]
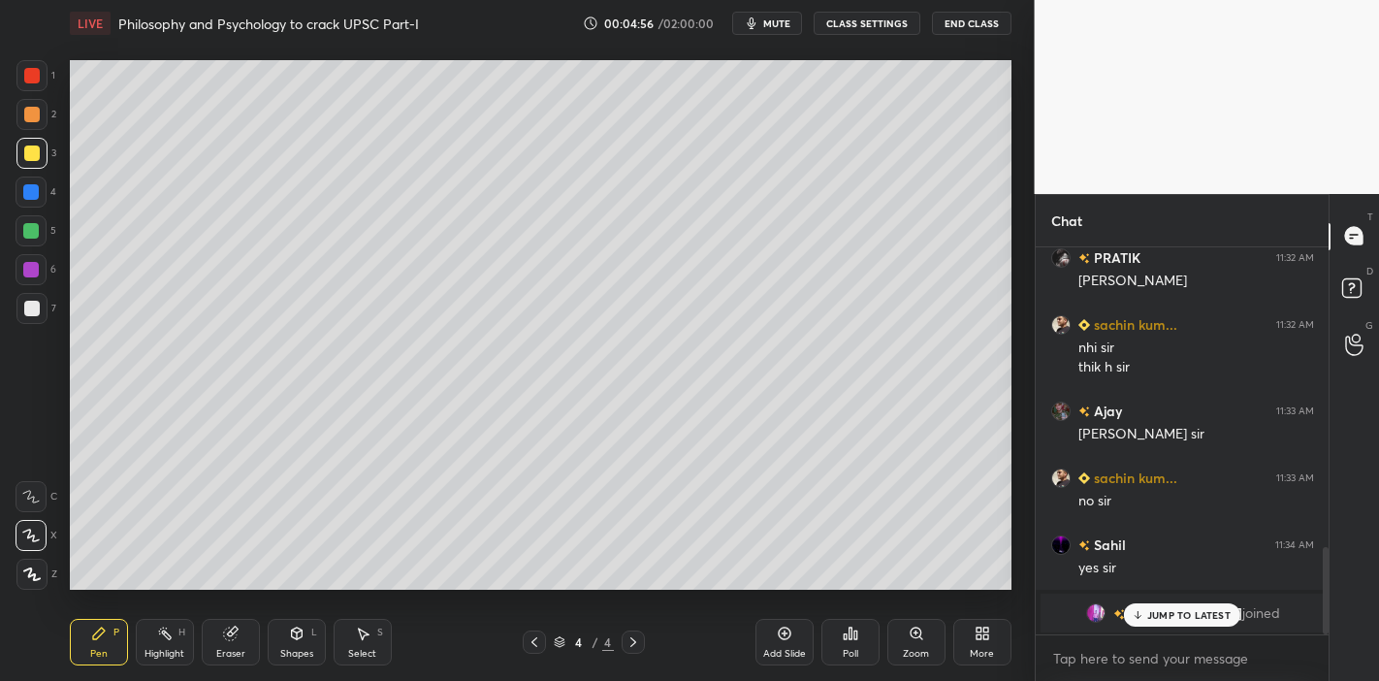
click at [1186, 595] on p "JUMP TO LATEST" at bounding box center [1188, 615] width 83 height 12
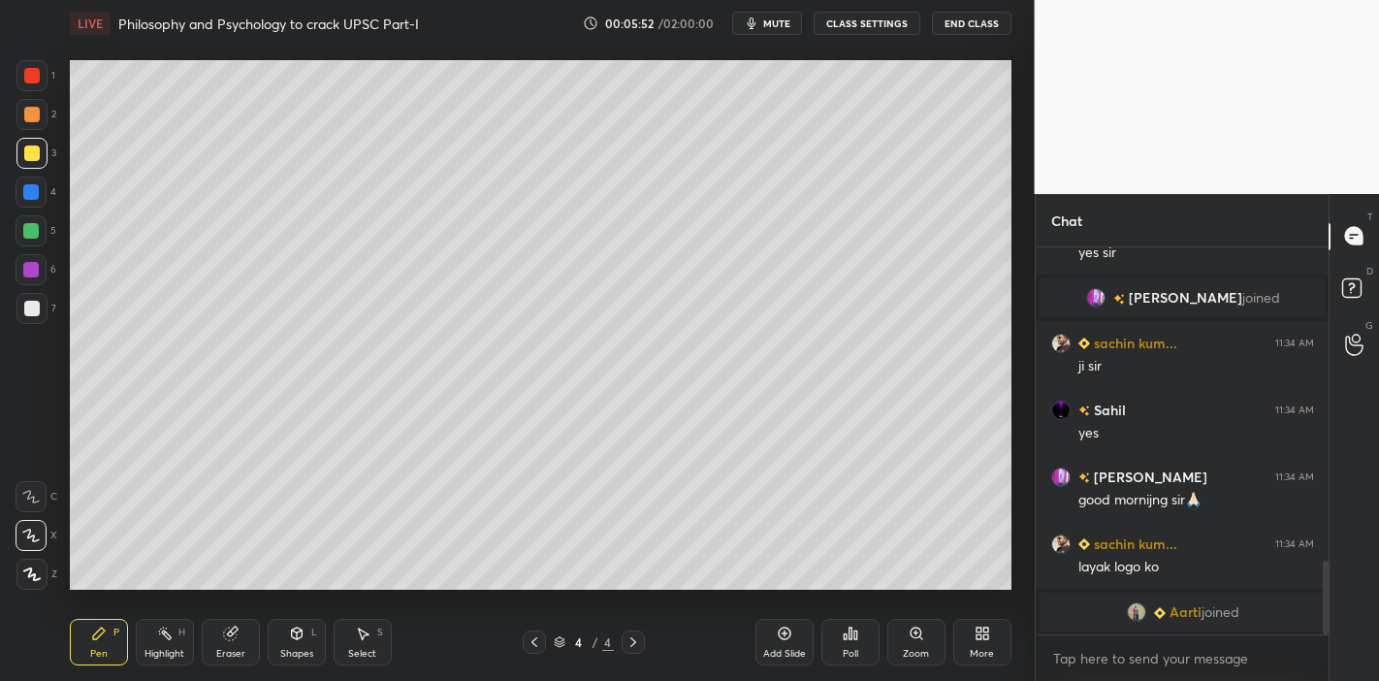
scroll to position [1507, 0]
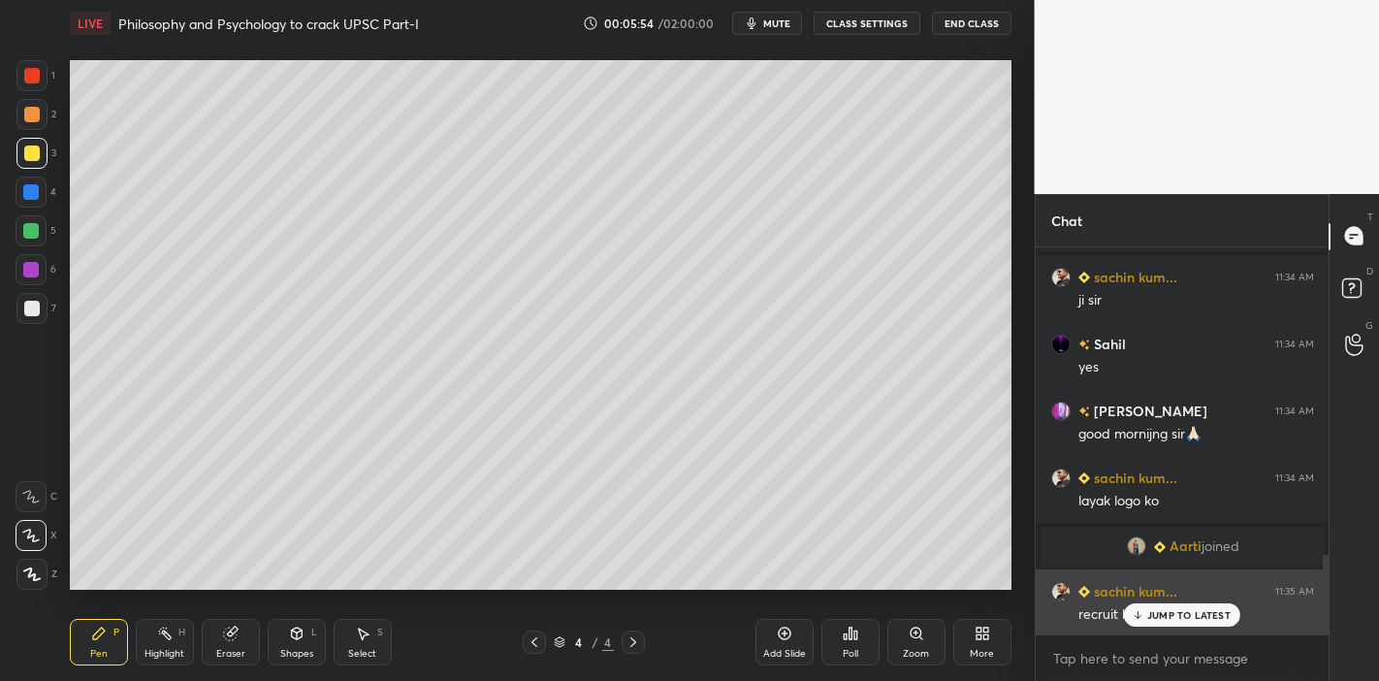
drag, startPoint x: 1146, startPoint y: 614, endPoint x: 1091, endPoint y: 605, distance: 55.9
click at [1140, 595] on div "JUMP TO LATEST" at bounding box center [1182, 614] width 116 height 23
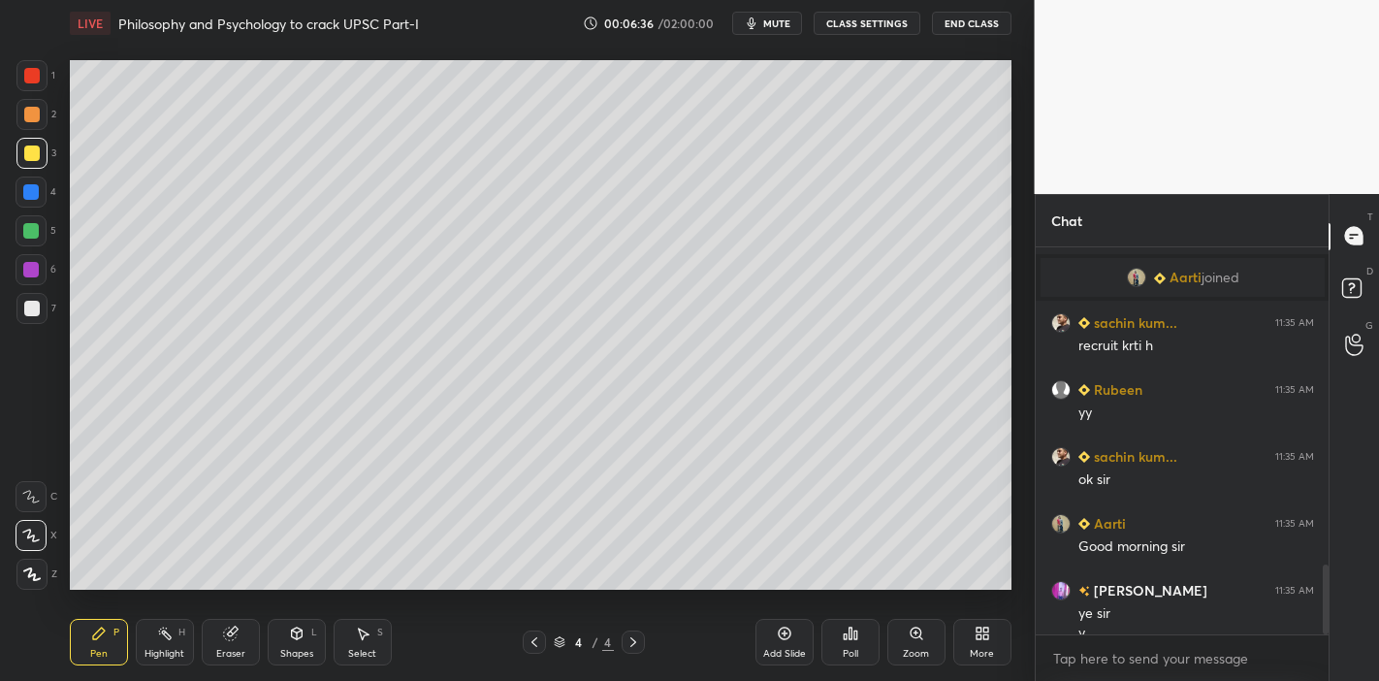
scroll to position [1795, 0]
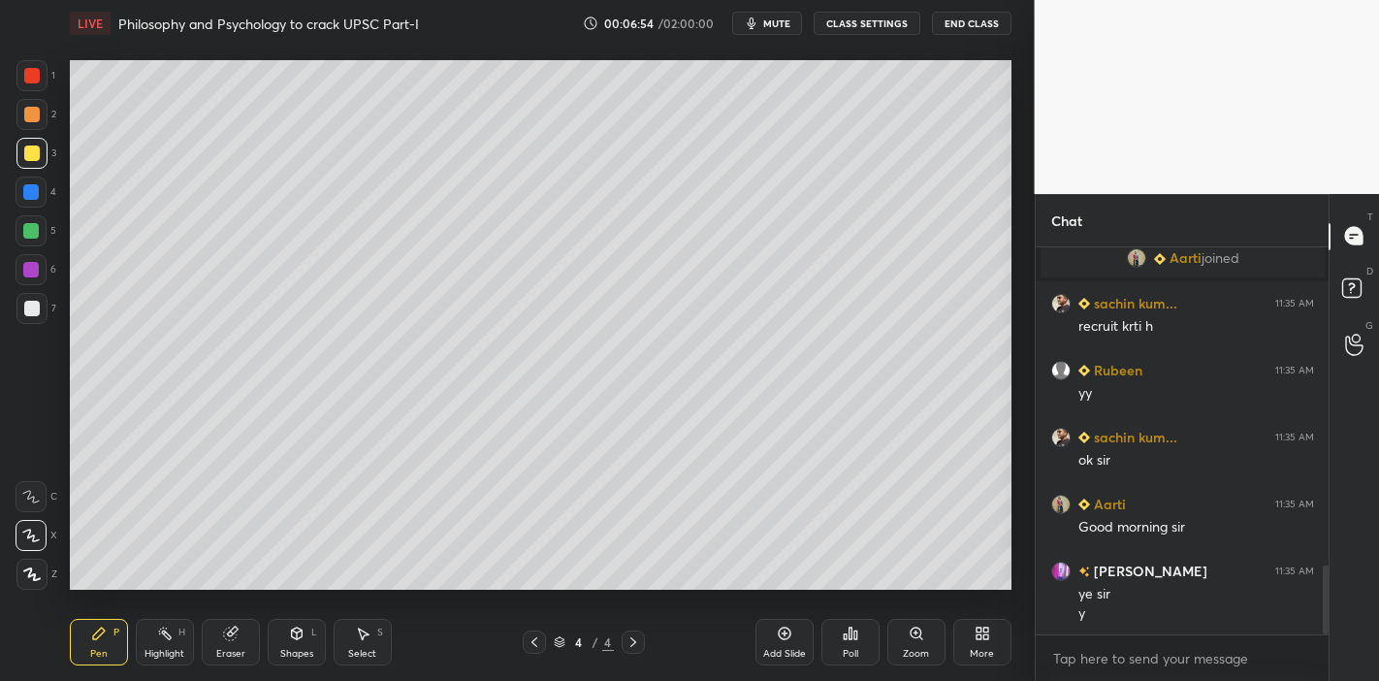
click at [780, 595] on div "Add Slide" at bounding box center [784, 654] width 43 height 10
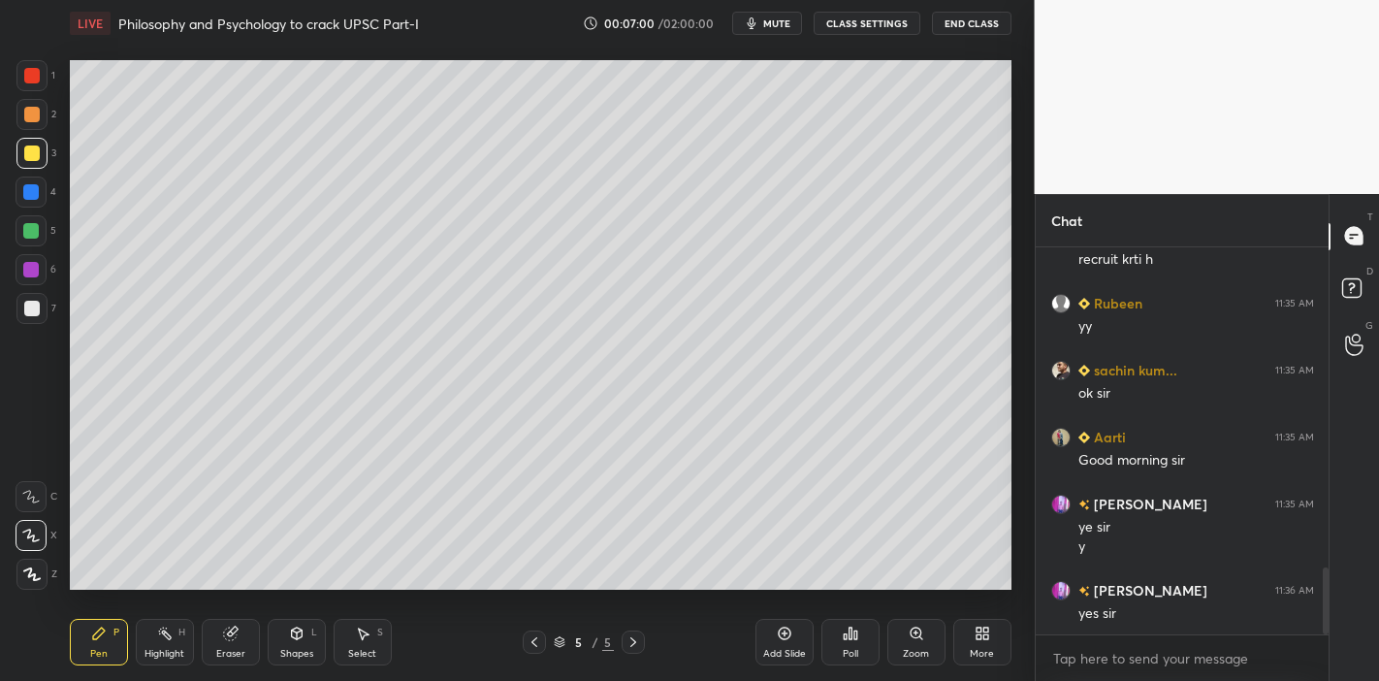
click at [296, 595] on icon at bounding box center [297, 633] width 16 height 16
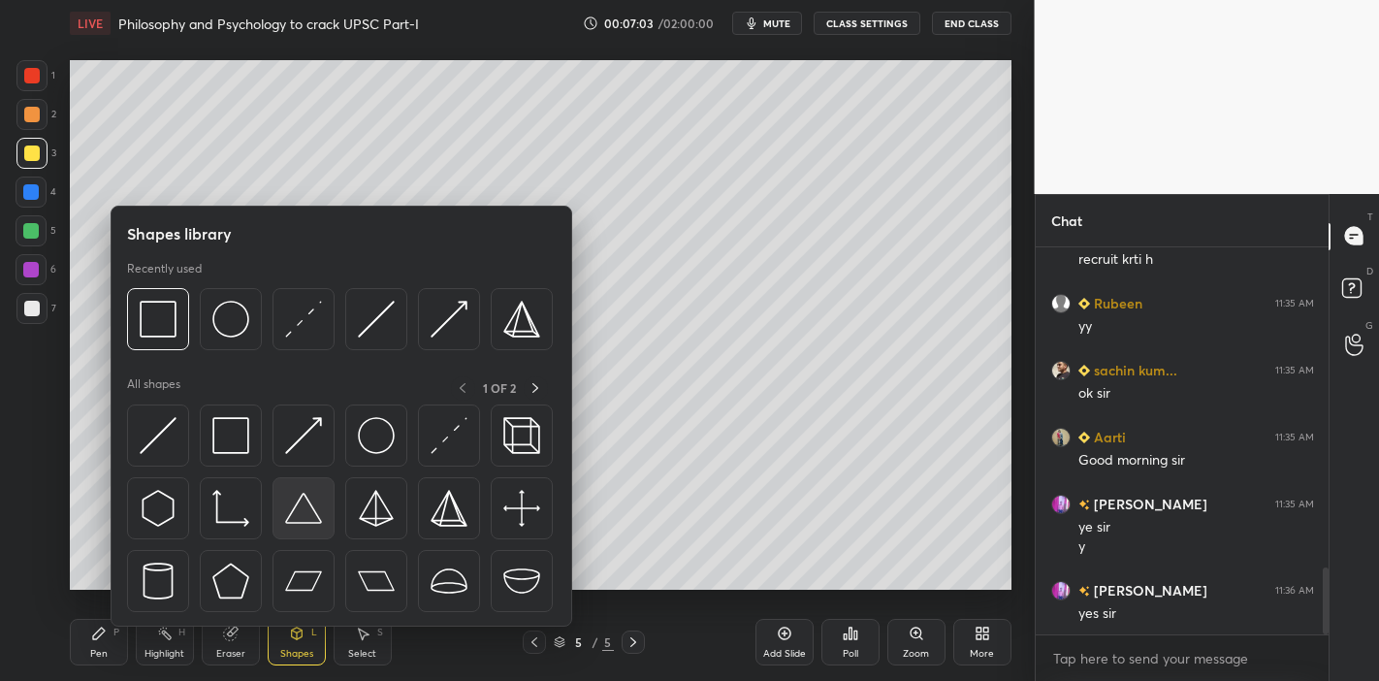
click at [302, 505] on img at bounding box center [303, 508] width 37 height 37
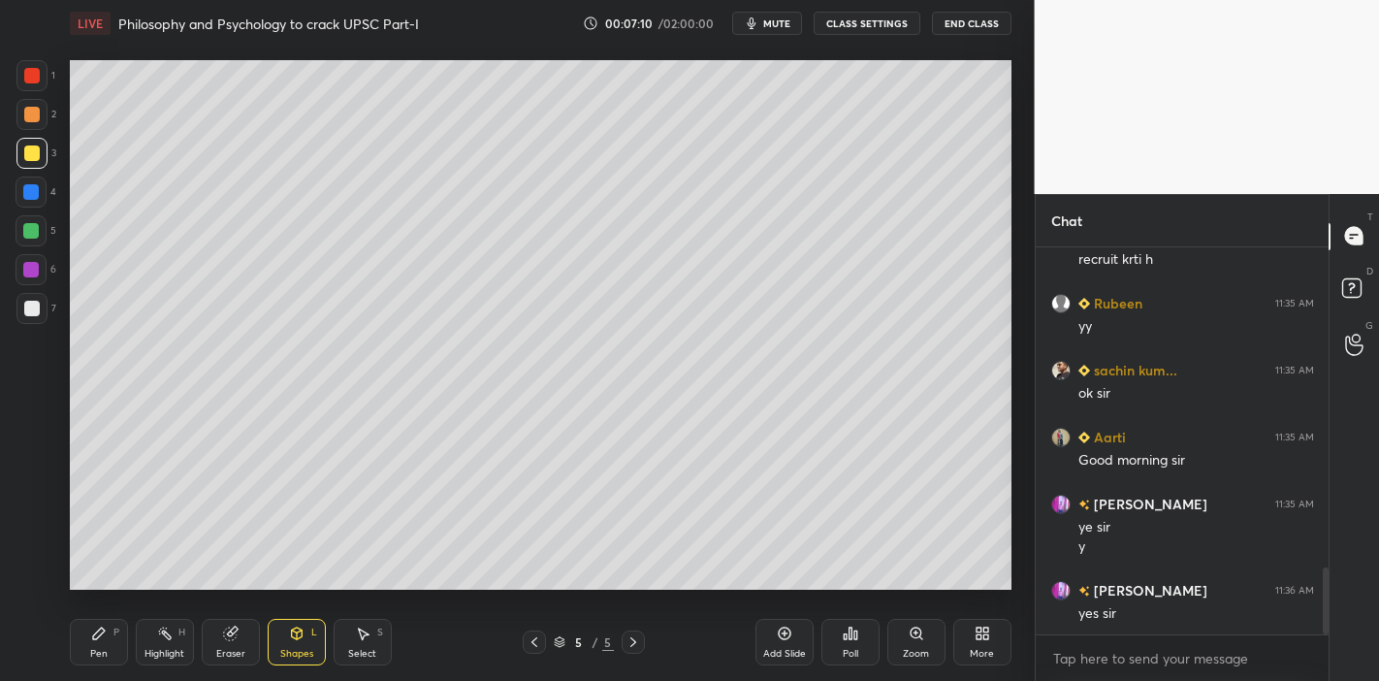
click at [299, 595] on div "Shapes" at bounding box center [296, 654] width 33 height 10
click at [293, 595] on icon at bounding box center [297, 633] width 16 height 16
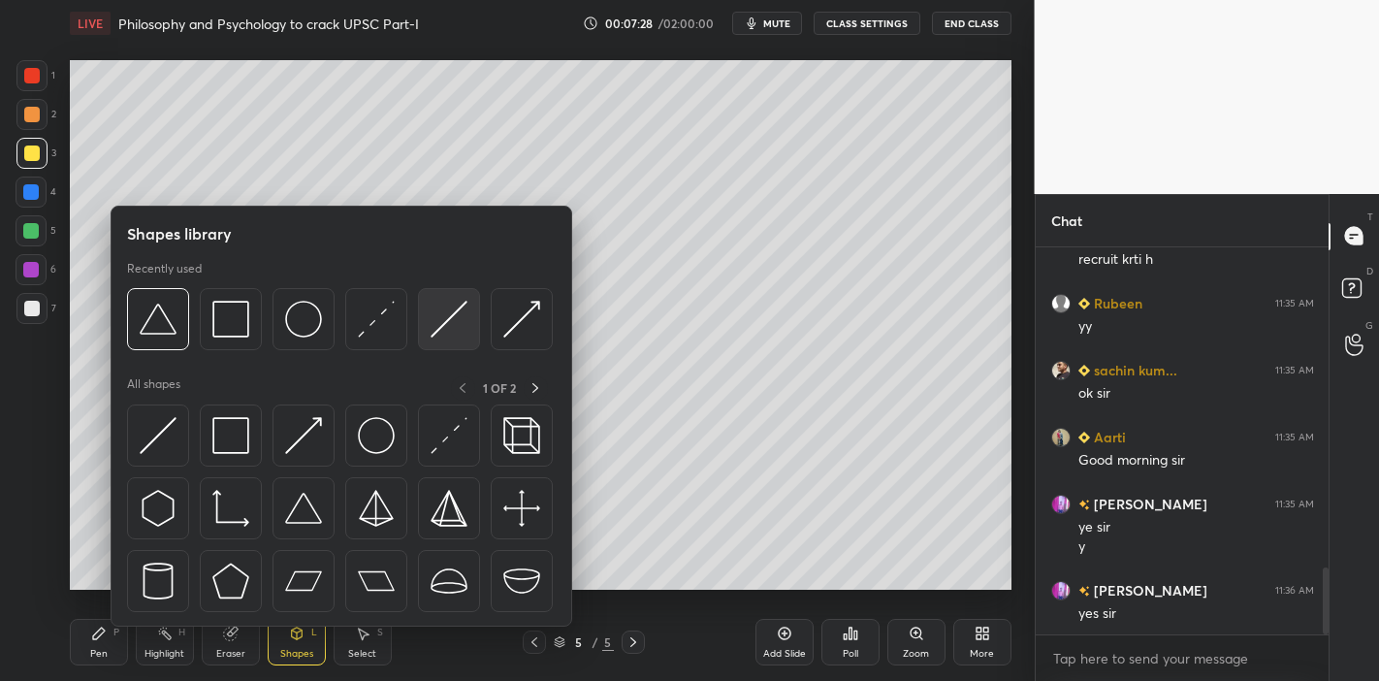
click at [454, 316] on img at bounding box center [448, 319] width 37 height 37
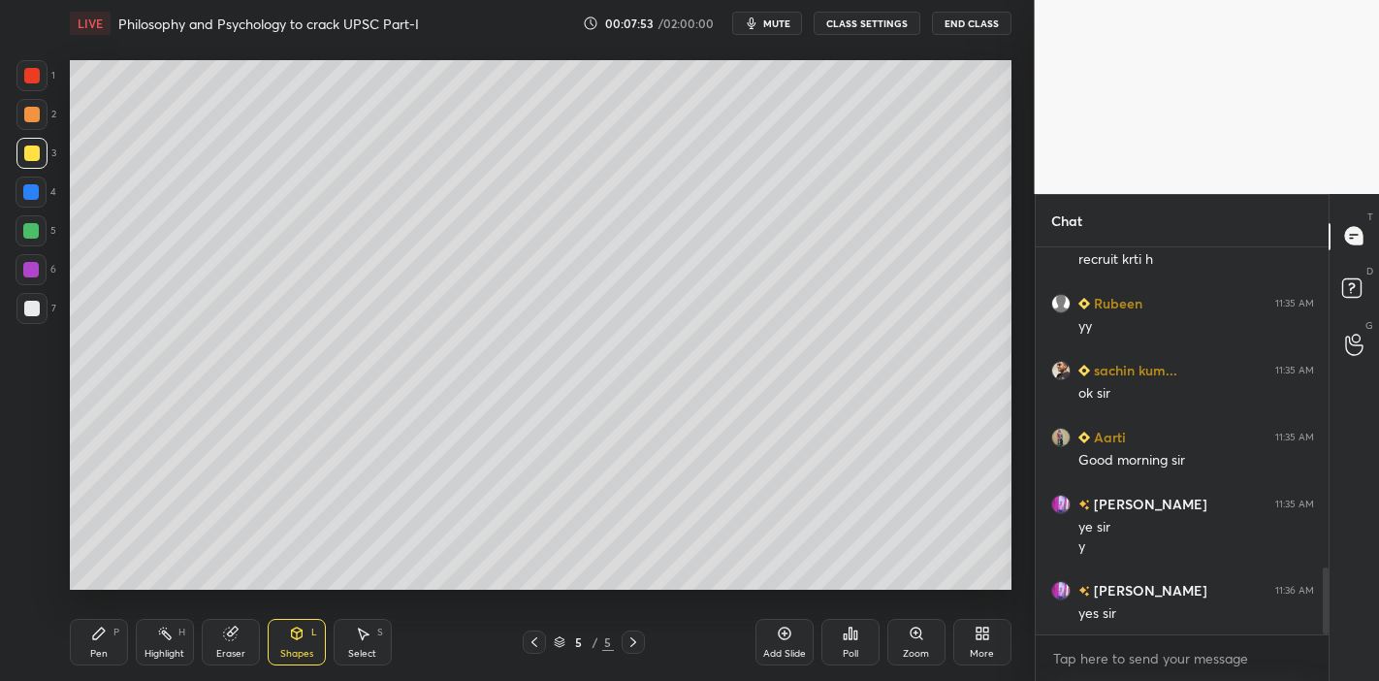
click at [41, 71] on div at bounding box center [31, 75] width 31 height 31
click at [97, 595] on div "Pen P Highlight H Eraser Shapes L Select S 5 / 5 Add Slide Poll Zoom More" at bounding box center [540, 642] width 941 height 78
click at [92, 595] on div "Pen P" at bounding box center [99, 642] width 58 height 47
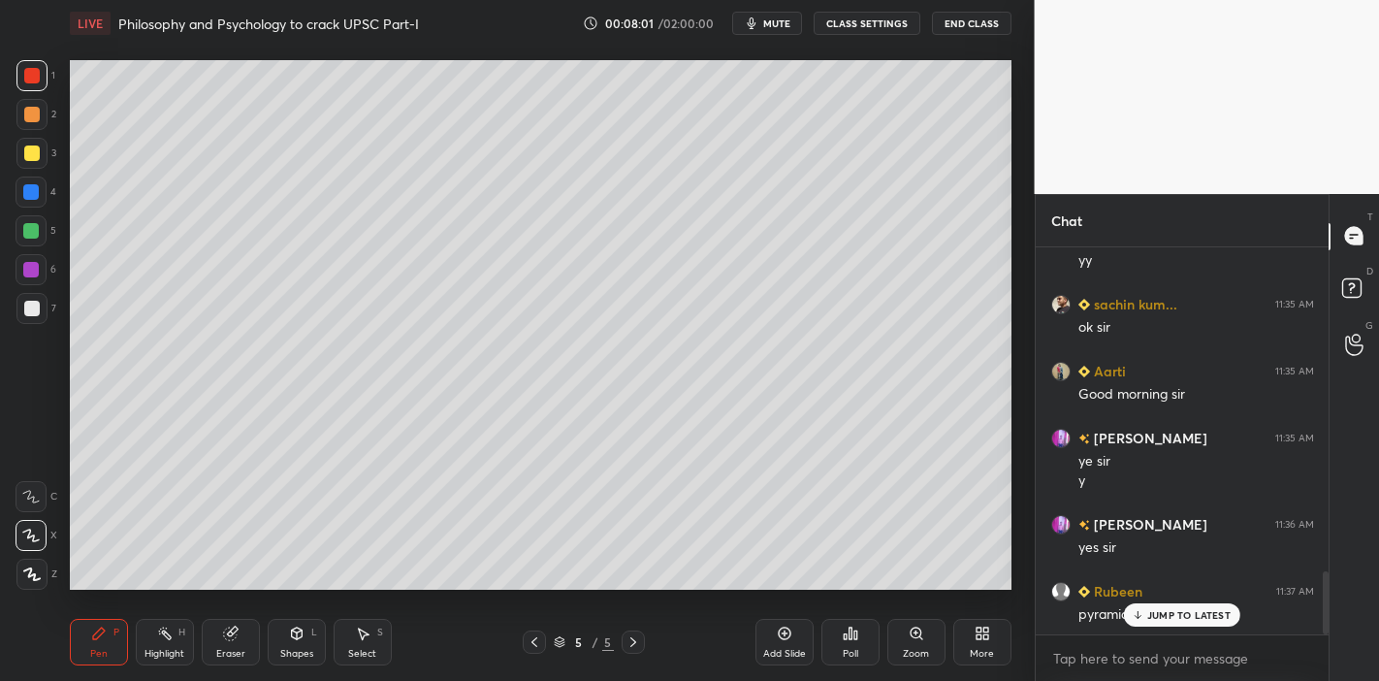
scroll to position [1994, 0]
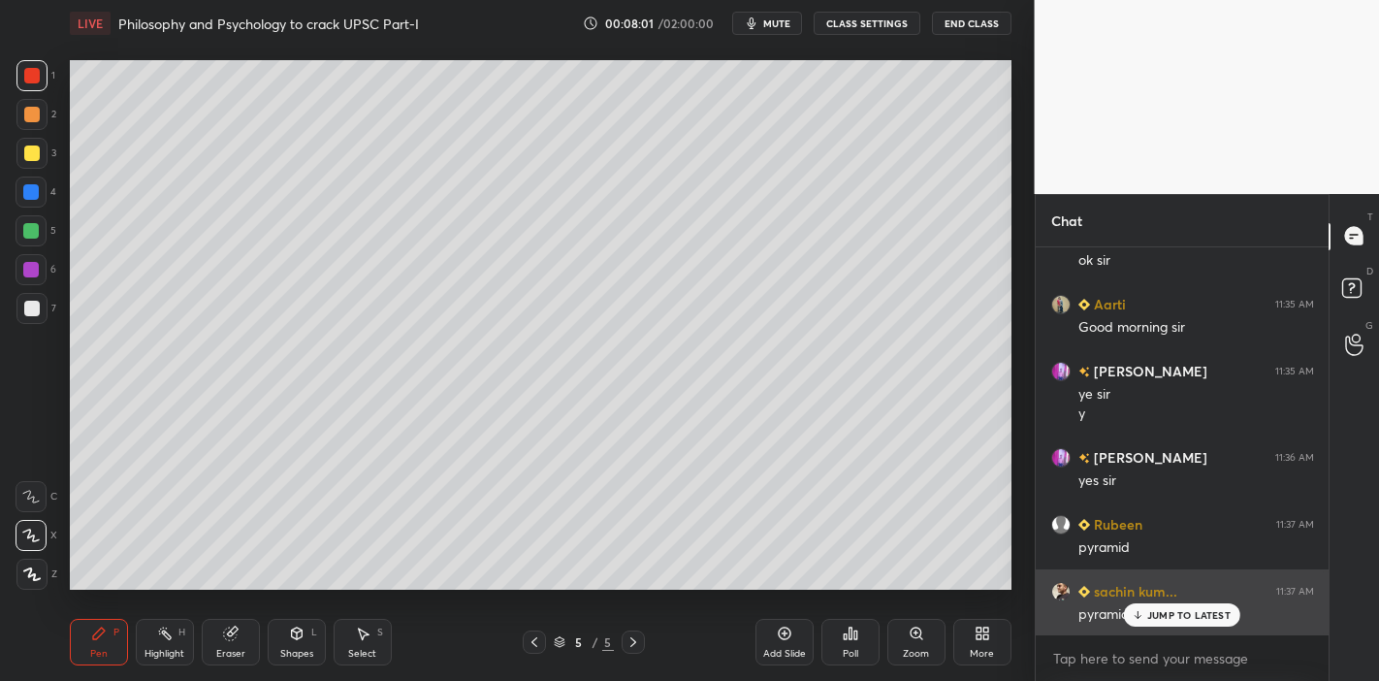
click at [1164, 595] on p "JUMP TO LATEST" at bounding box center [1188, 615] width 83 height 12
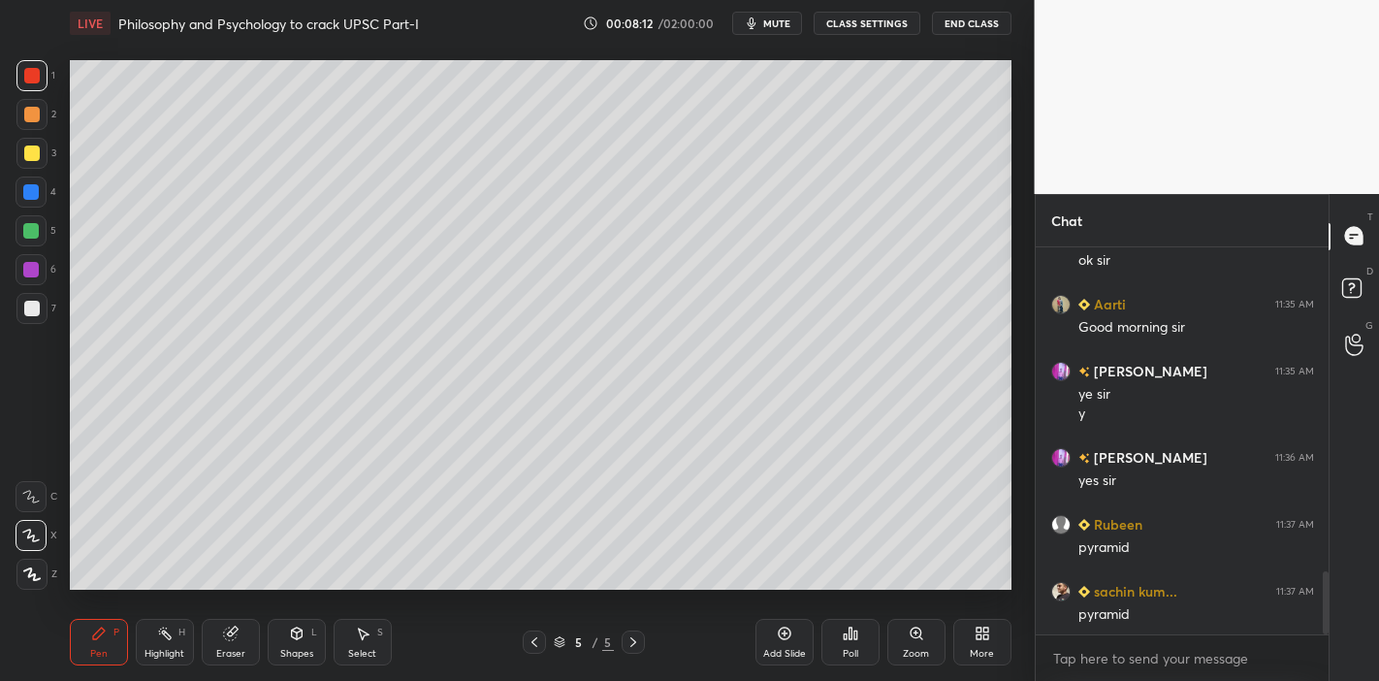
drag, startPoint x: 230, startPoint y: 633, endPoint x: 247, endPoint y: 596, distance: 40.8
click at [232, 595] on icon at bounding box center [230, 633] width 13 height 13
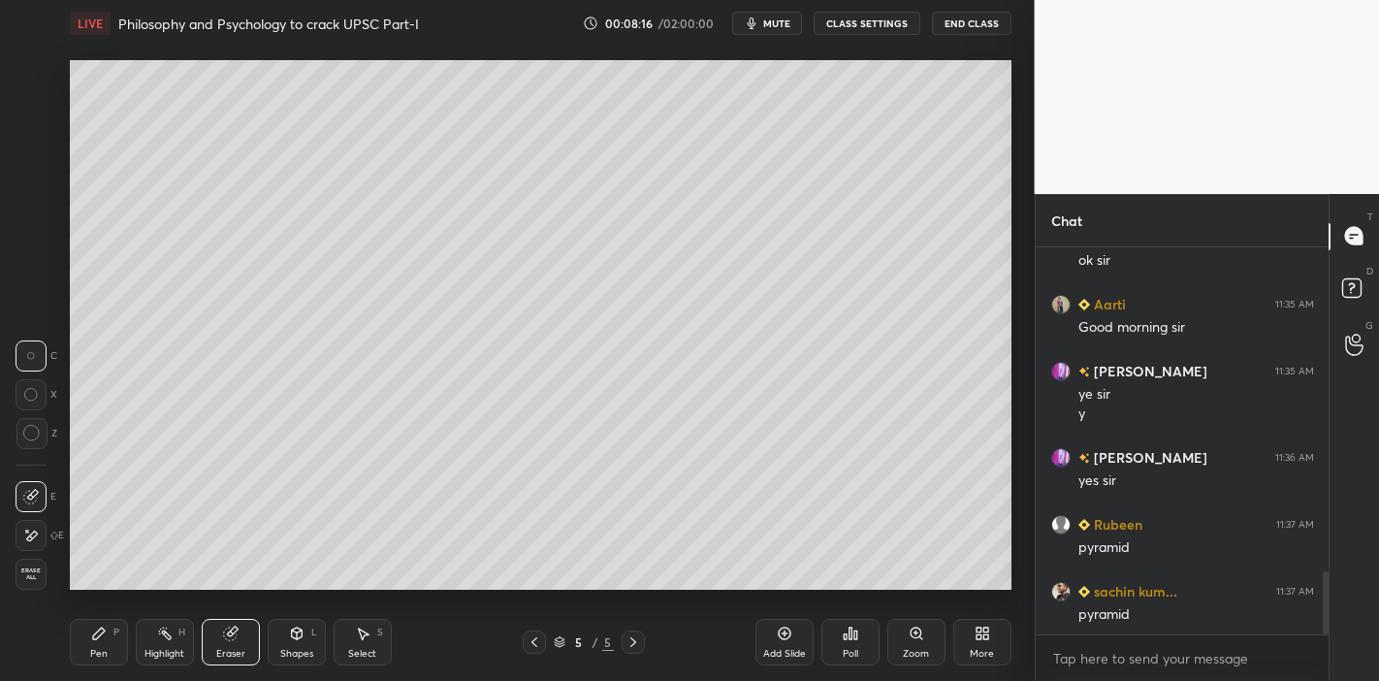
click at [98, 595] on icon at bounding box center [99, 633] width 16 height 16
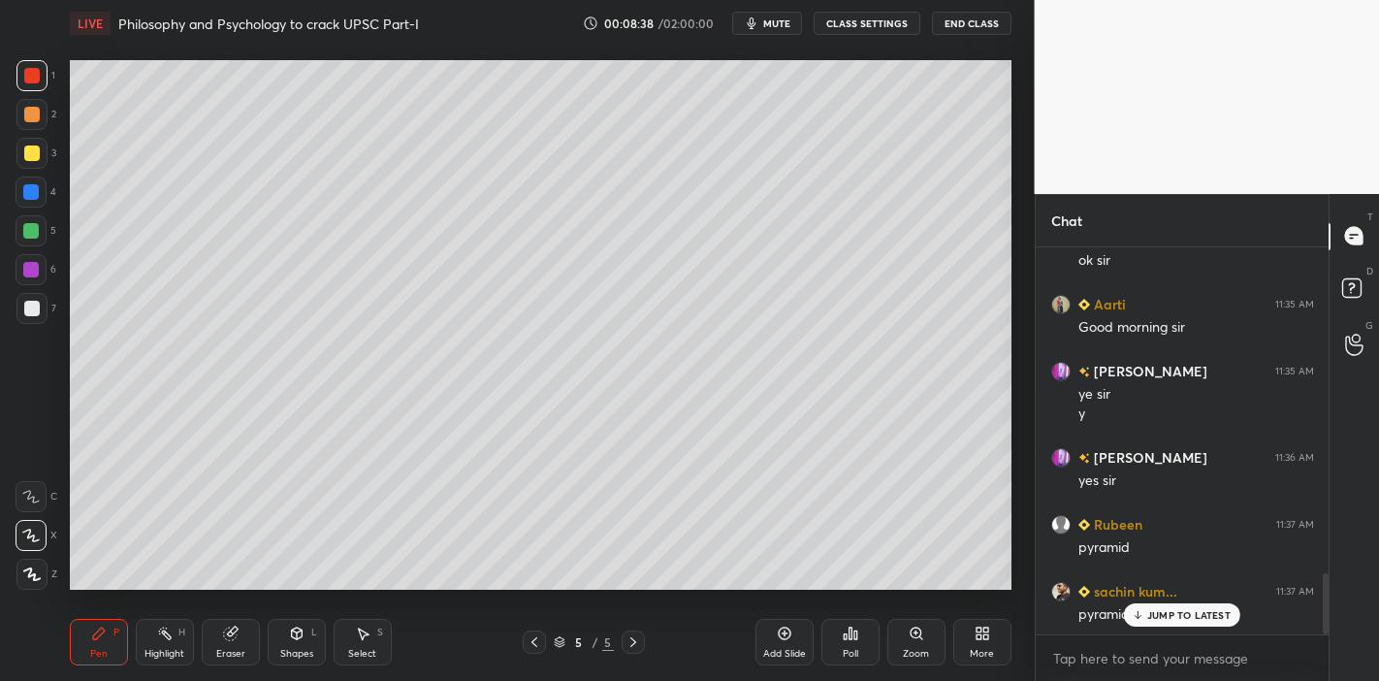
scroll to position [2061, 0]
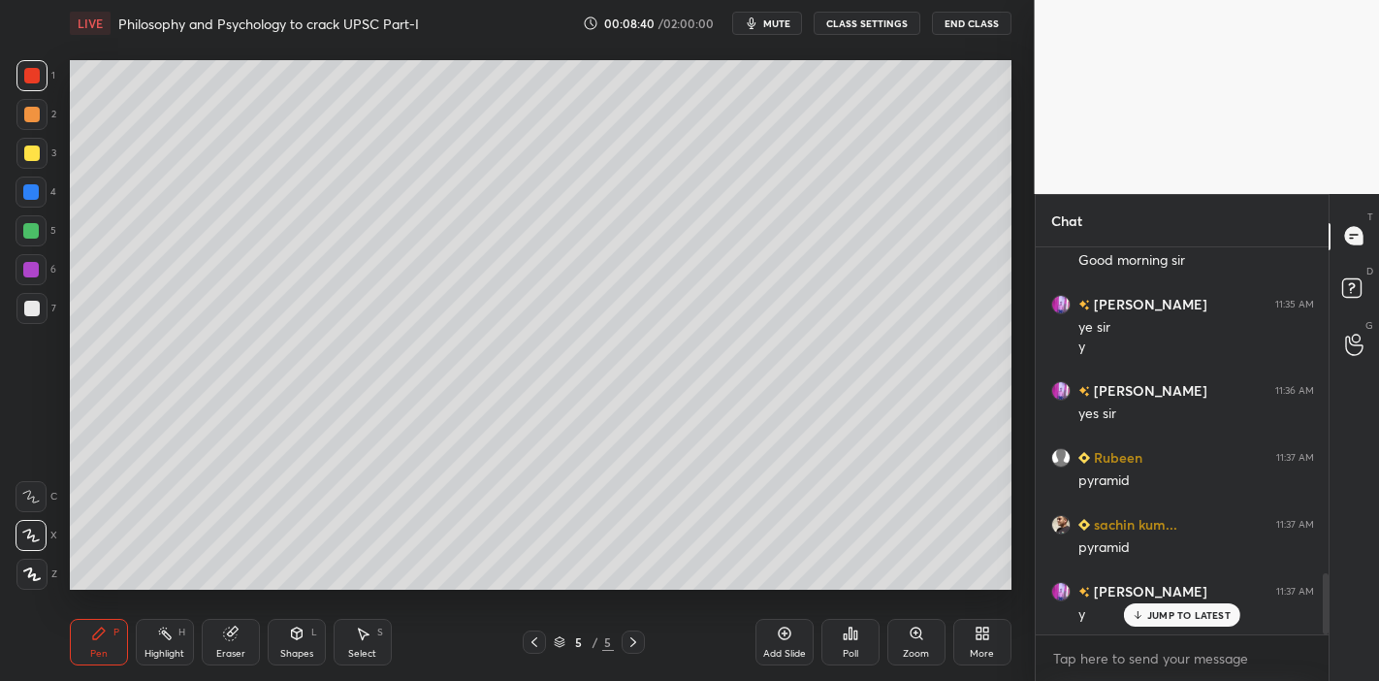
click at [1181, 595] on p "JUMP TO LATEST" at bounding box center [1188, 615] width 83 height 12
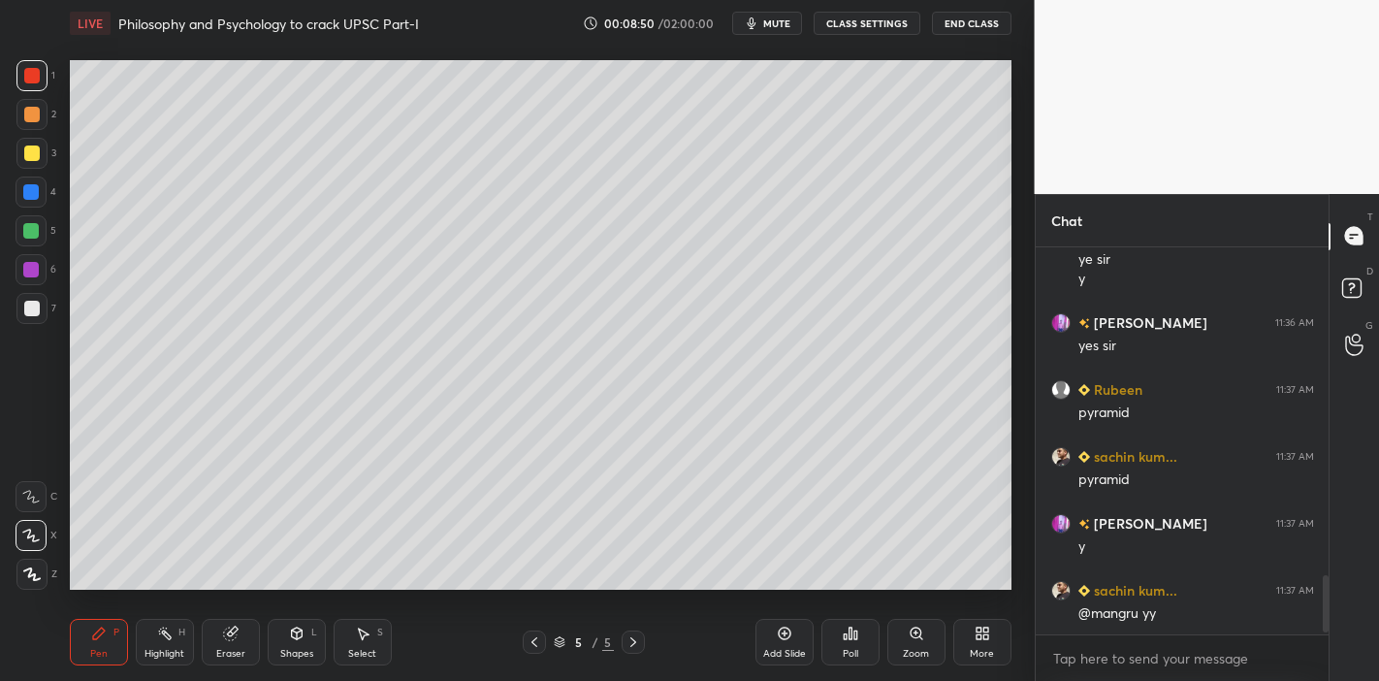
scroll to position [2196, 0]
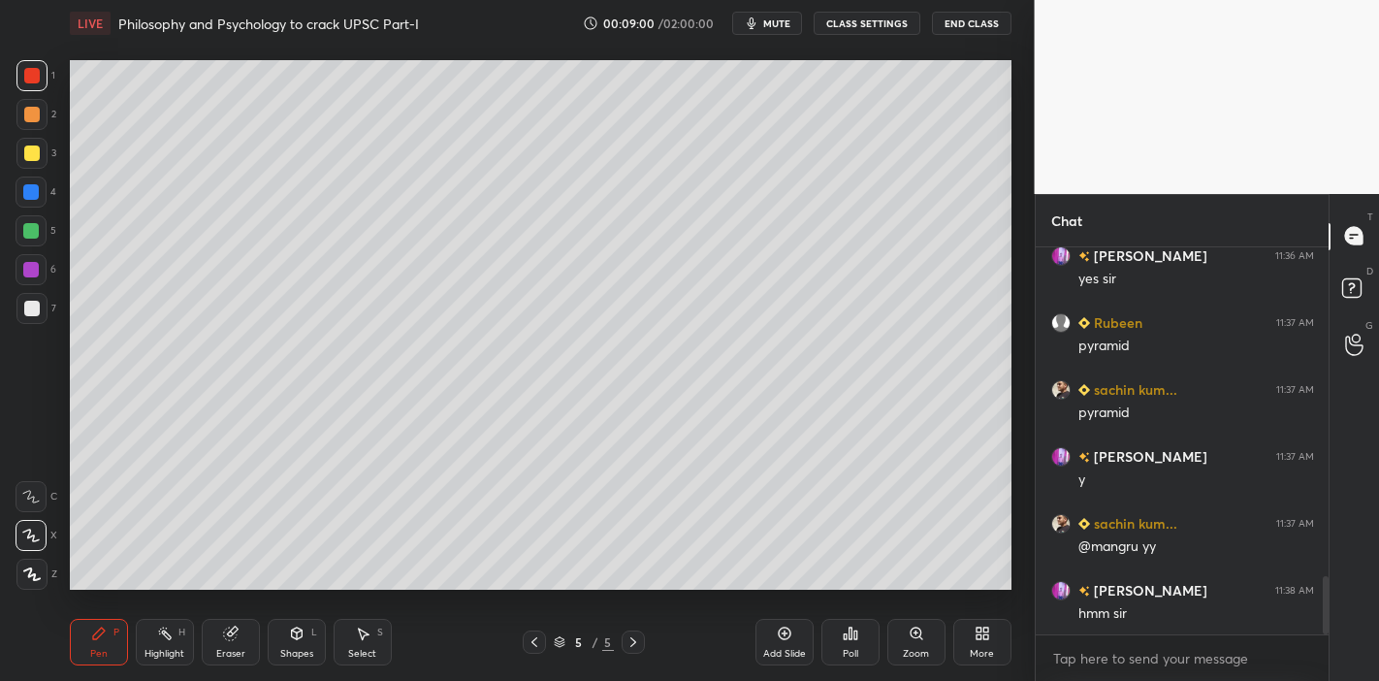
click at [35, 231] on div at bounding box center [31, 231] width 16 height 16
drag, startPoint x: 227, startPoint y: 648, endPoint x: 235, endPoint y: 641, distance: 10.3
click at [226, 595] on div "Eraser" at bounding box center [230, 654] width 29 height 10
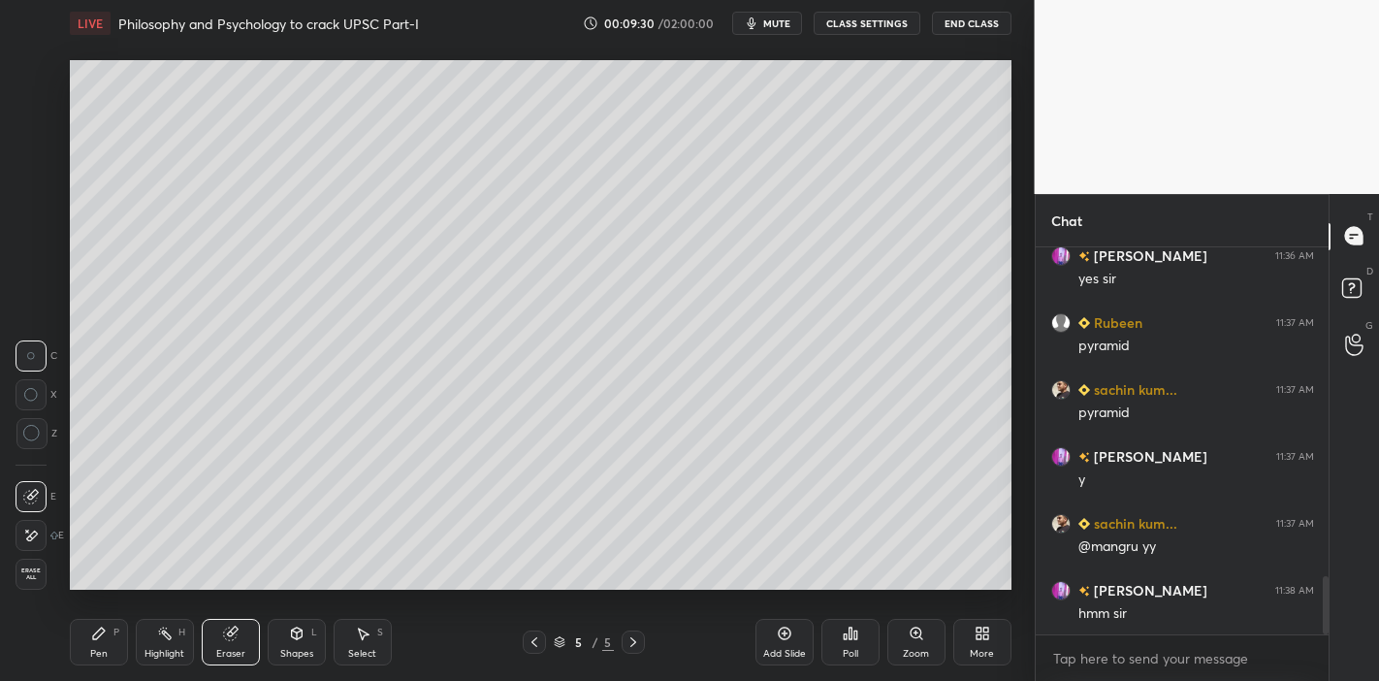
drag, startPoint x: 84, startPoint y: 648, endPoint x: 108, endPoint y: 635, distance: 26.5
click at [83, 595] on div "Pen P" at bounding box center [99, 642] width 58 height 47
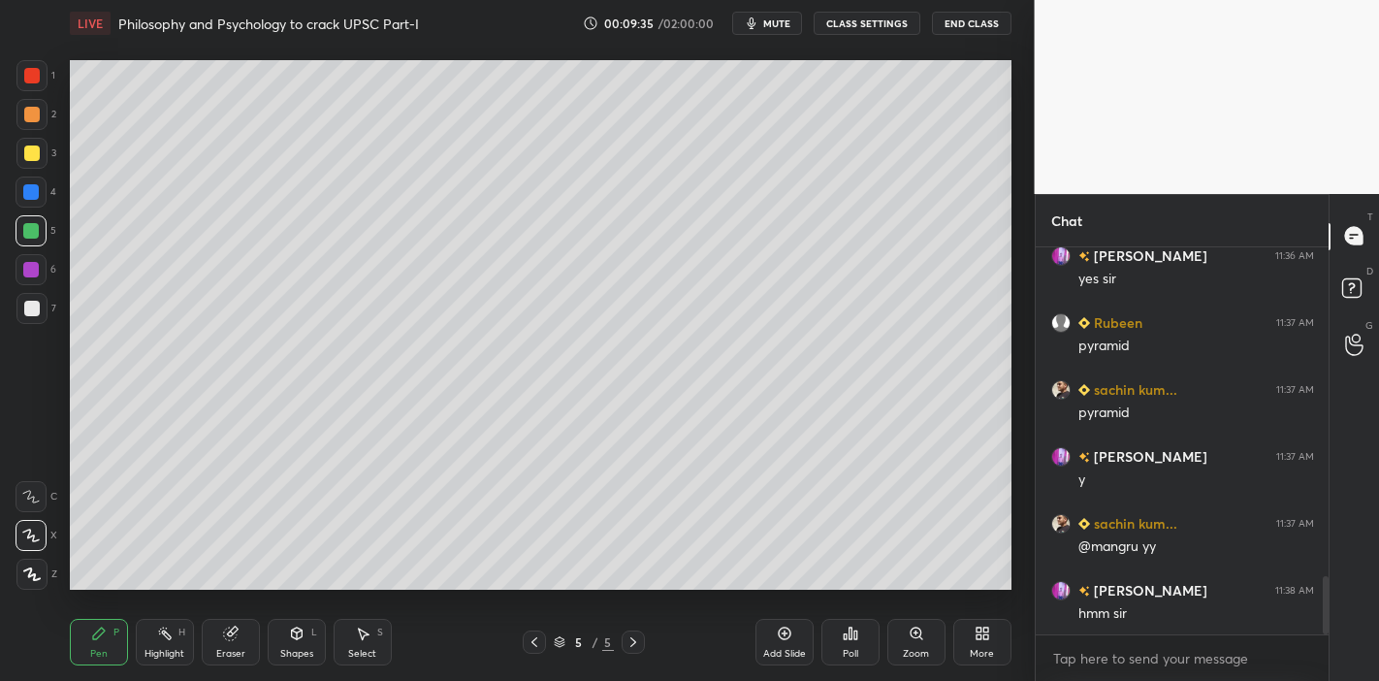
click at [33, 308] on div at bounding box center [32, 309] width 16 height 16
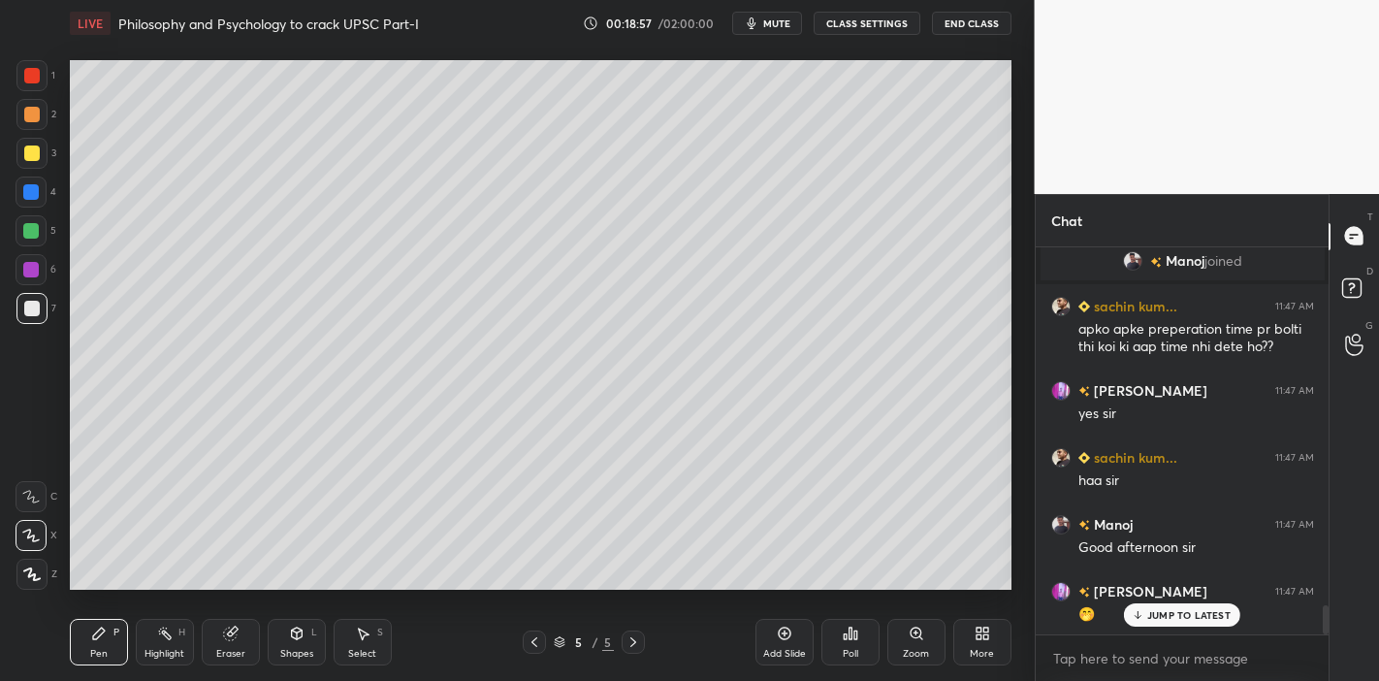
scroll to position [4740, 0]
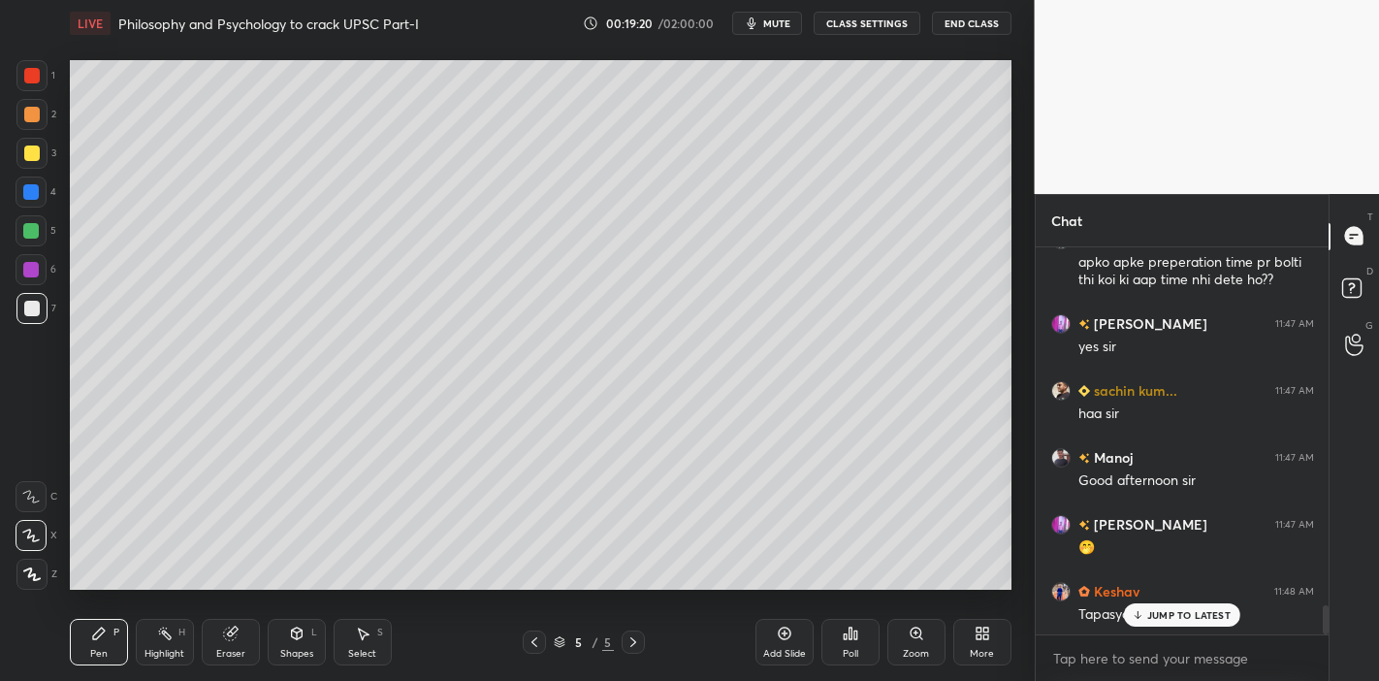
click at [1170, 595] on p "JUMP TO LATEST" at bounding box center [1188, 615] width 83 height 12
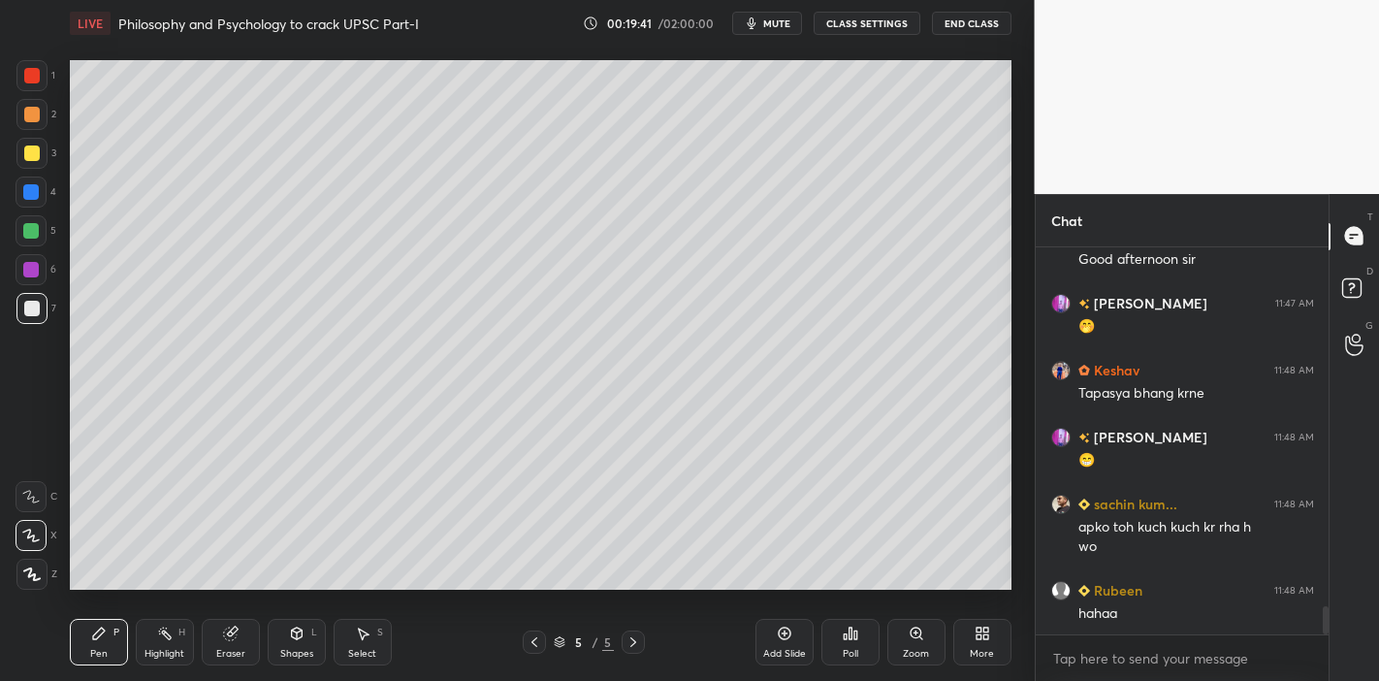
scroll to position [5027, 0]
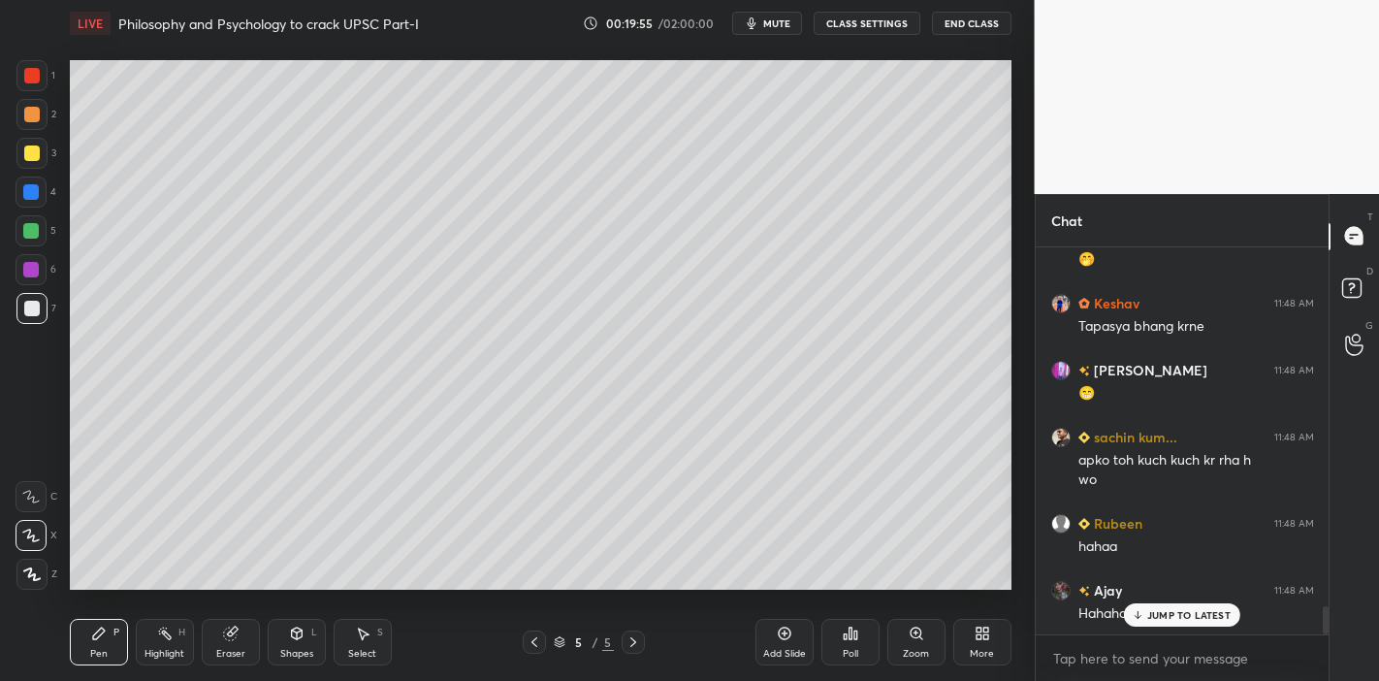
click at [1139, 595] on div "JUMP TO LATEST" at bounding box center [1182, 614] width 116 height 23
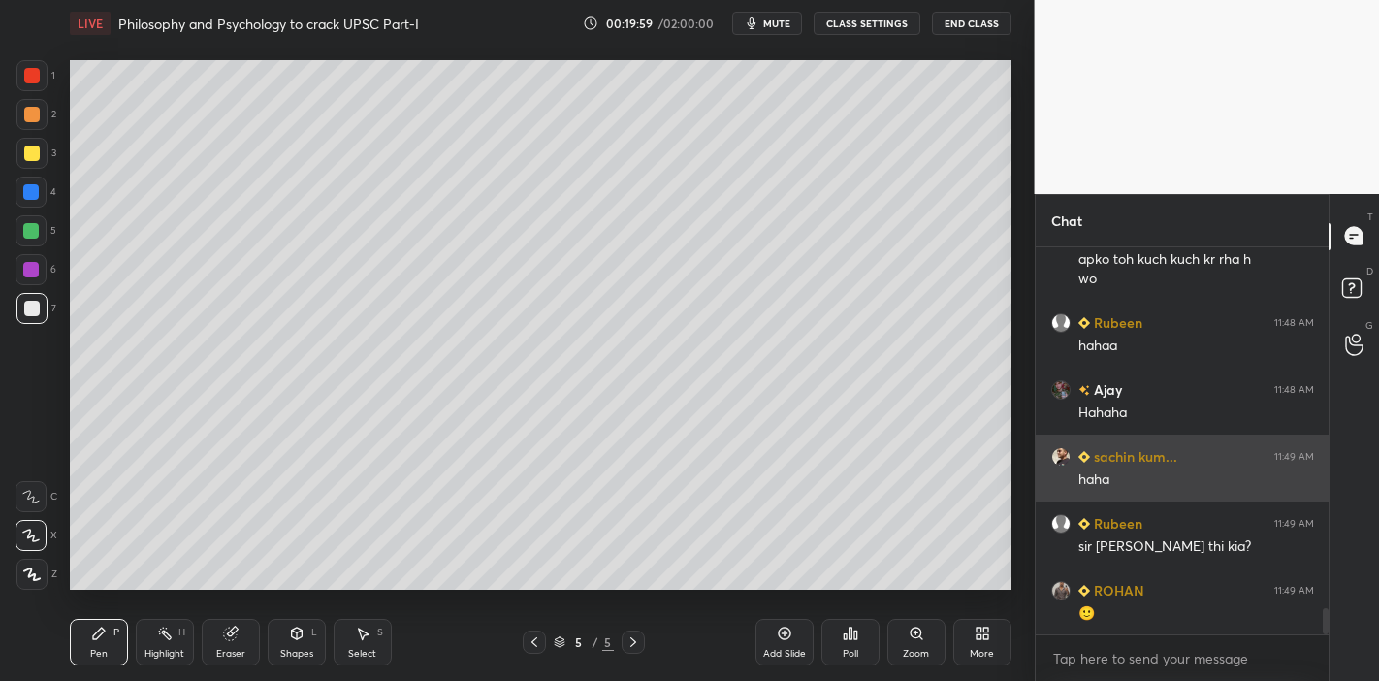
scroll to position [5296, 0]
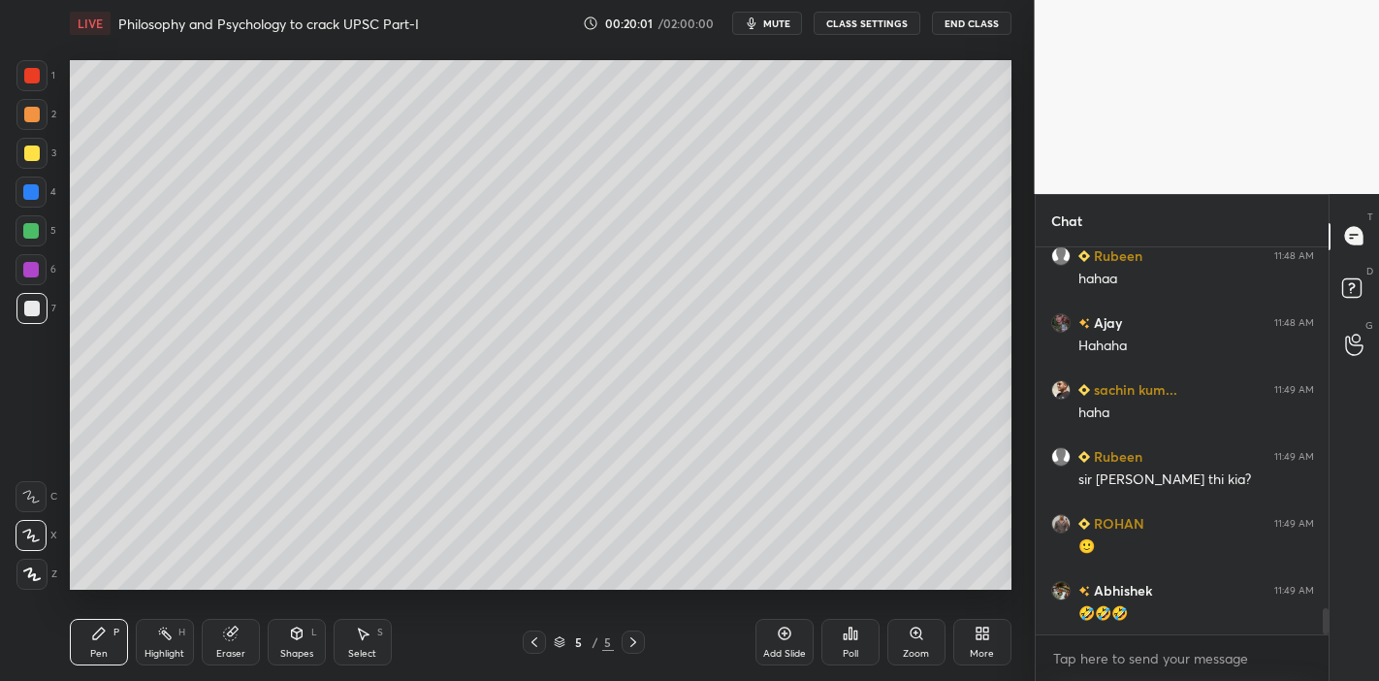
click at [773, 595] on div "Add Slide" at bounding box center [784, 642] width 58 height 47
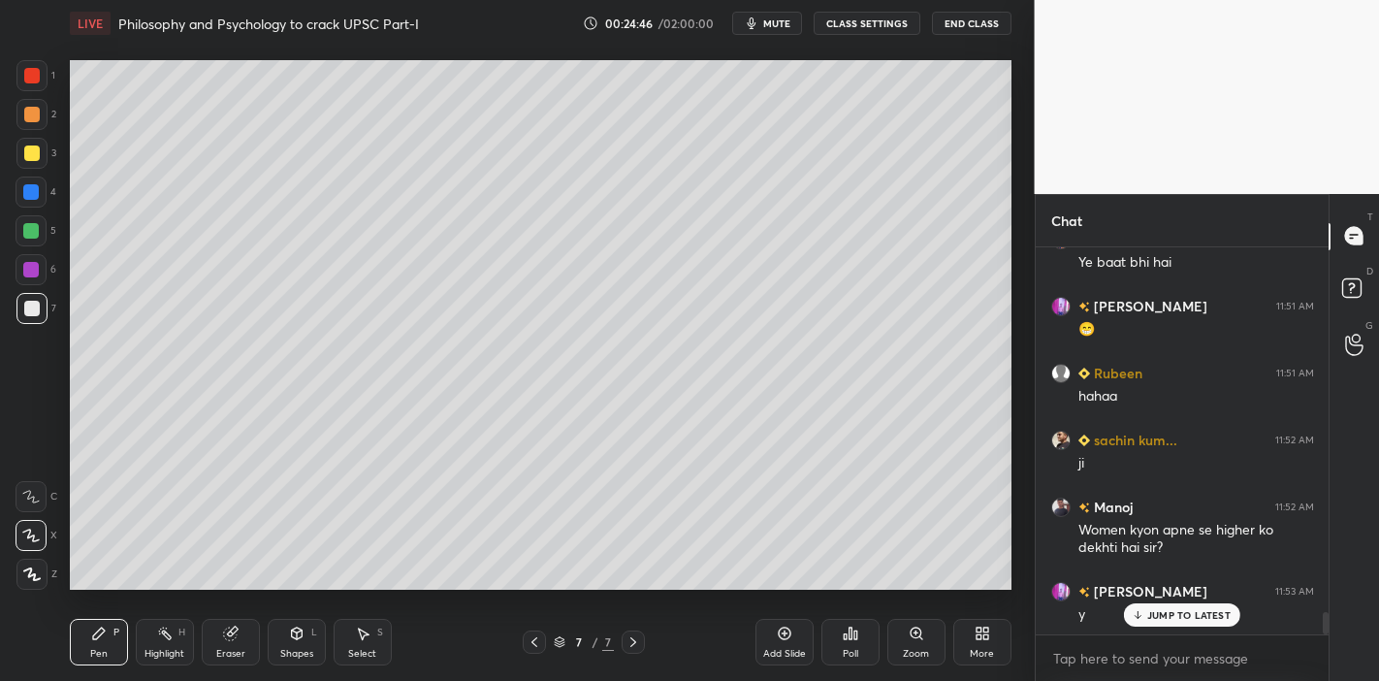
scroll to position [6219, 0]
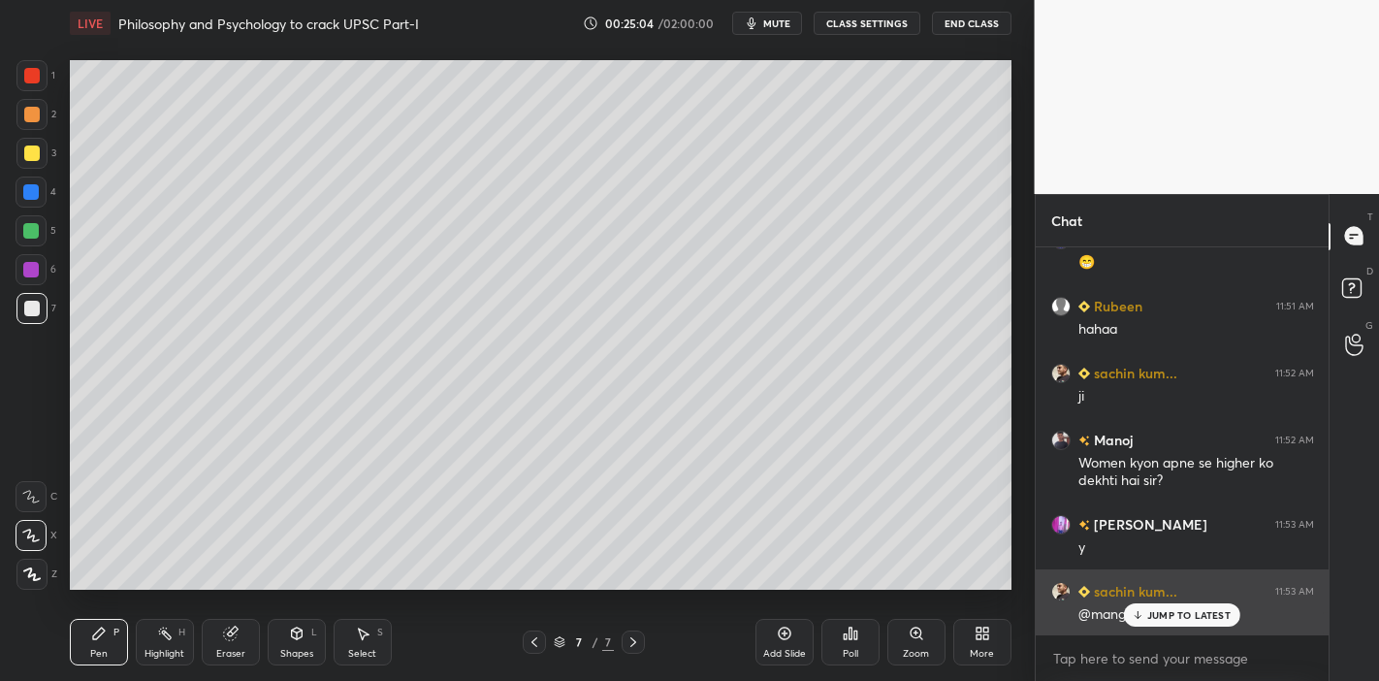
click at [1125, 595] on div "@mangru yy" at bounding box center [1196, 614] width 236 height 19
click at [1196, 595] on div "sachin kum... 11:53 AM @mangru yy" at bounding box center [1182, 602] width 294 height 67
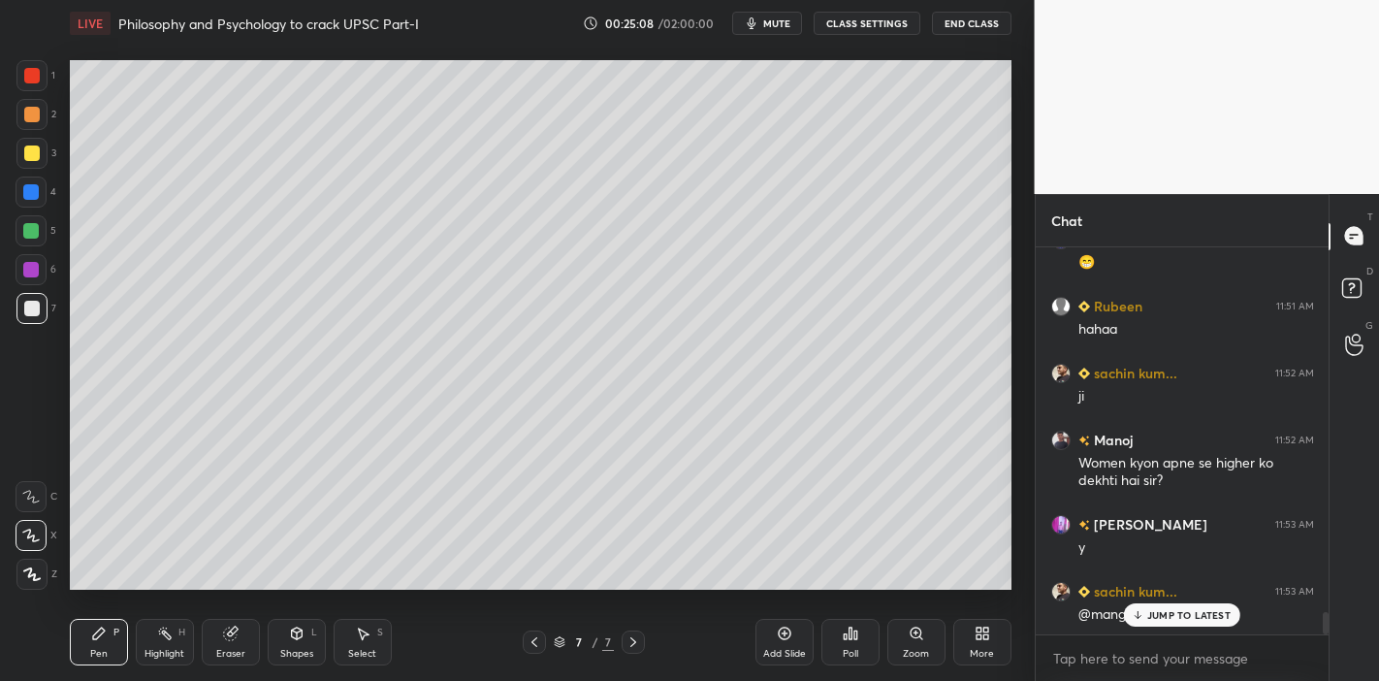
click at [1167, 595] on p "JUMP TO LATEST" at bounding box center [1188, 615] width 83 height 12
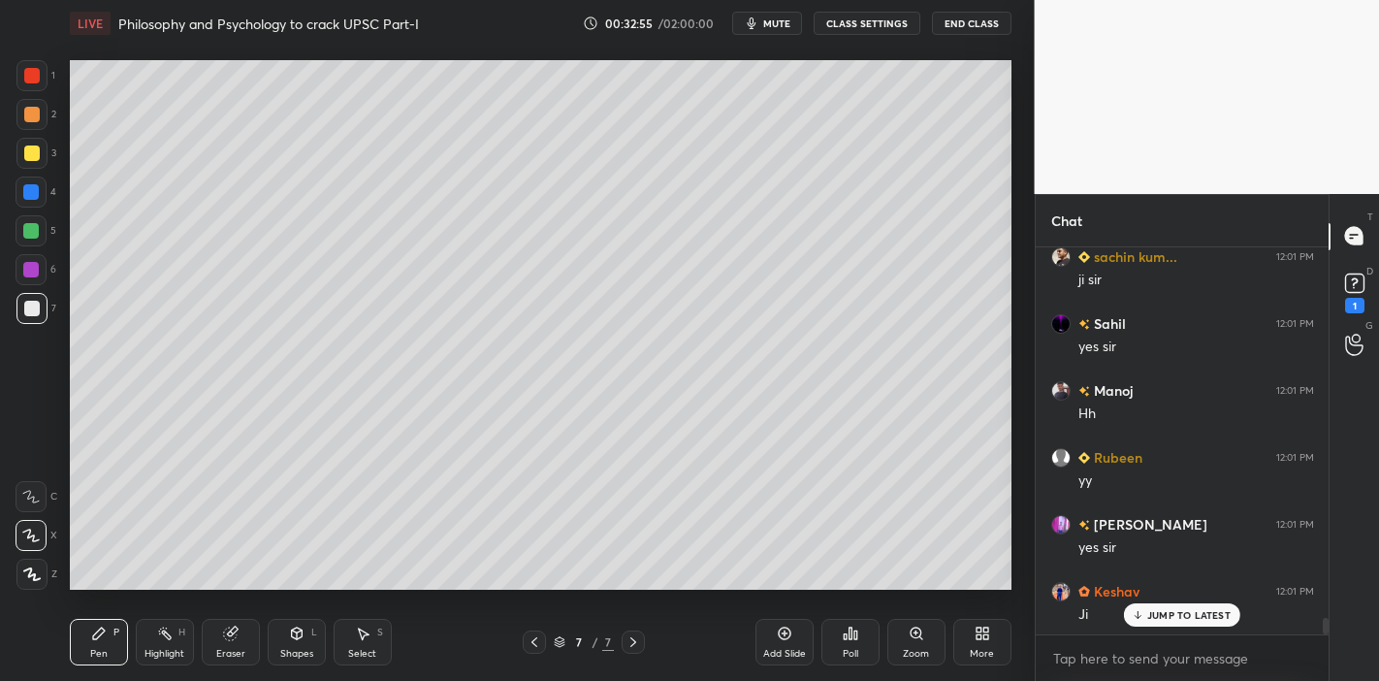
scroll to position [8590, 0]
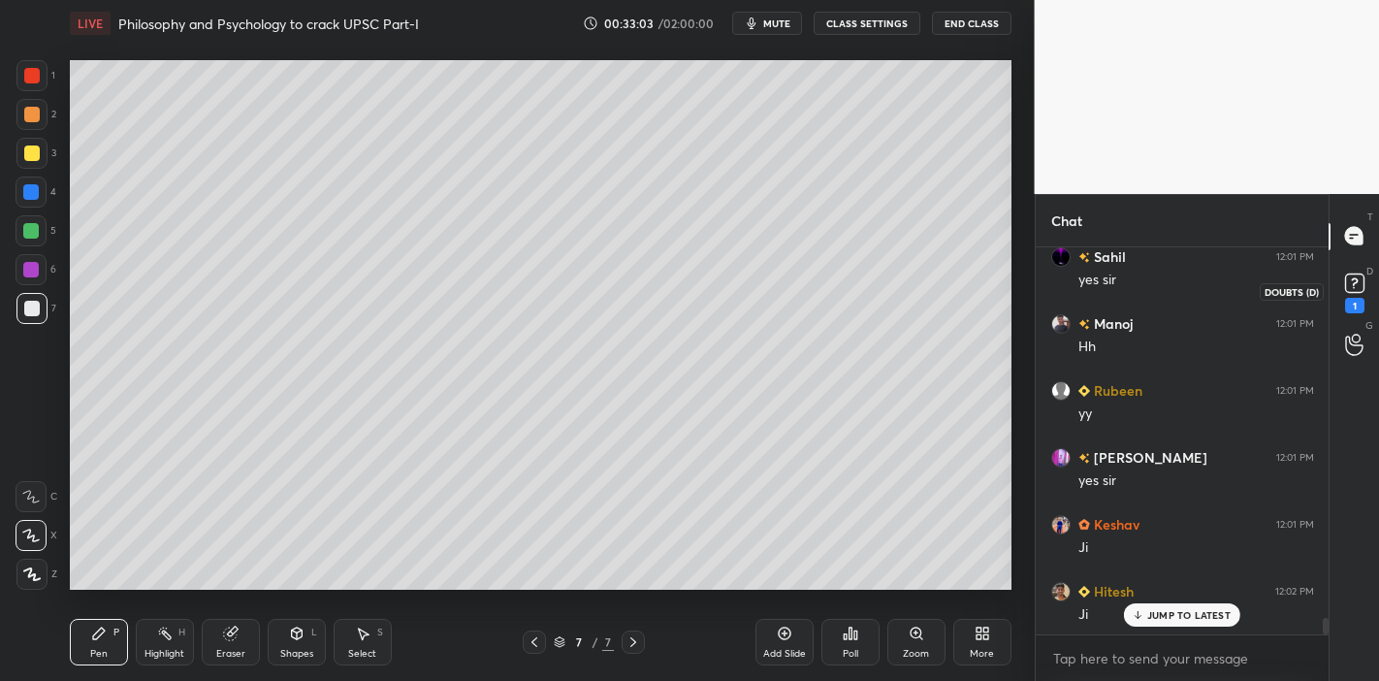
click at [1328, 304] on div "1" at bounding box center [1354, 306] width 19 height 16
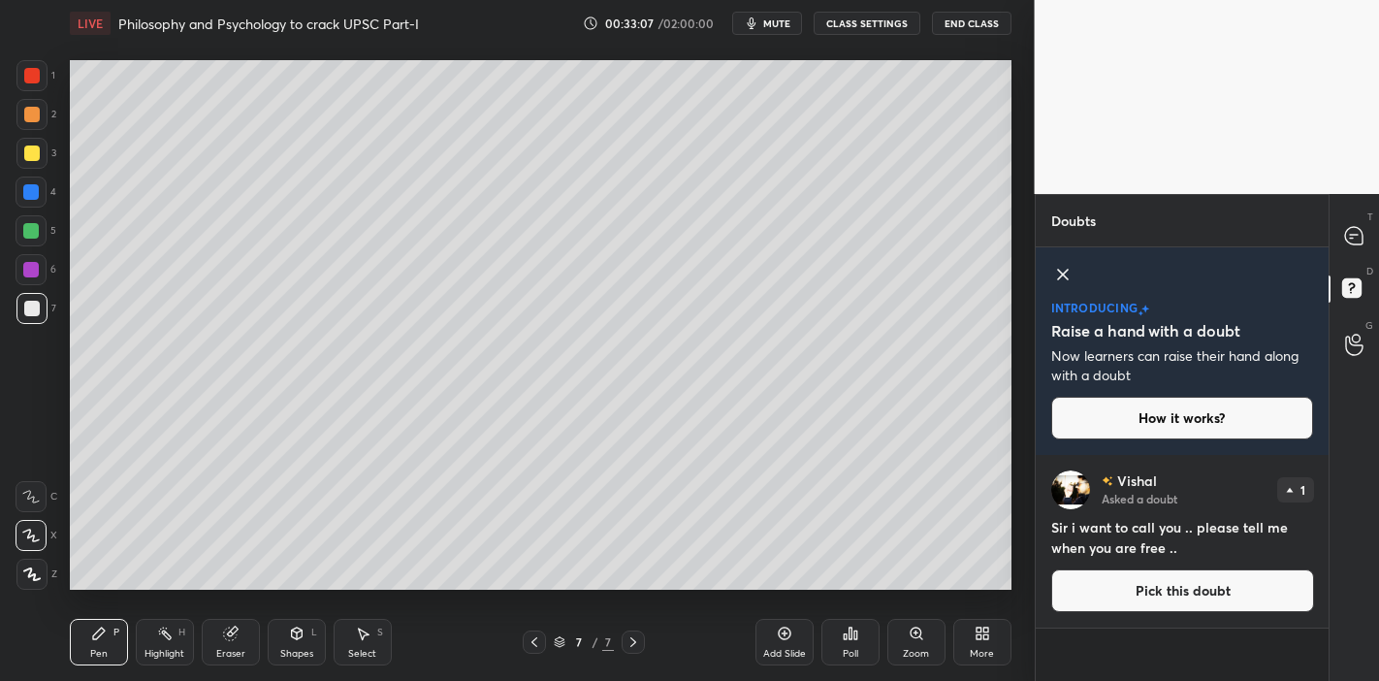
click at [1057, 267] on icon at bounding box center [1062, 274] width 23 height 23
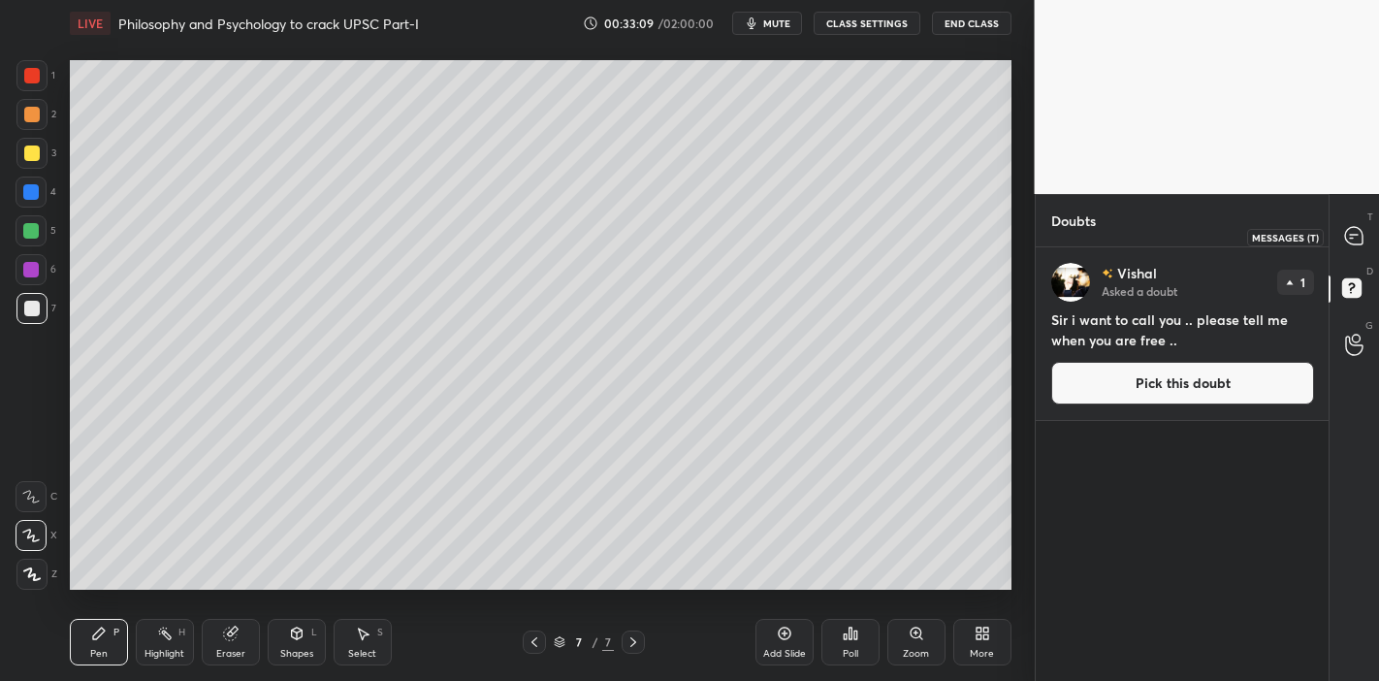
click at [1328, 247] on div at bounding box center [1354, 236] width 39 height 35
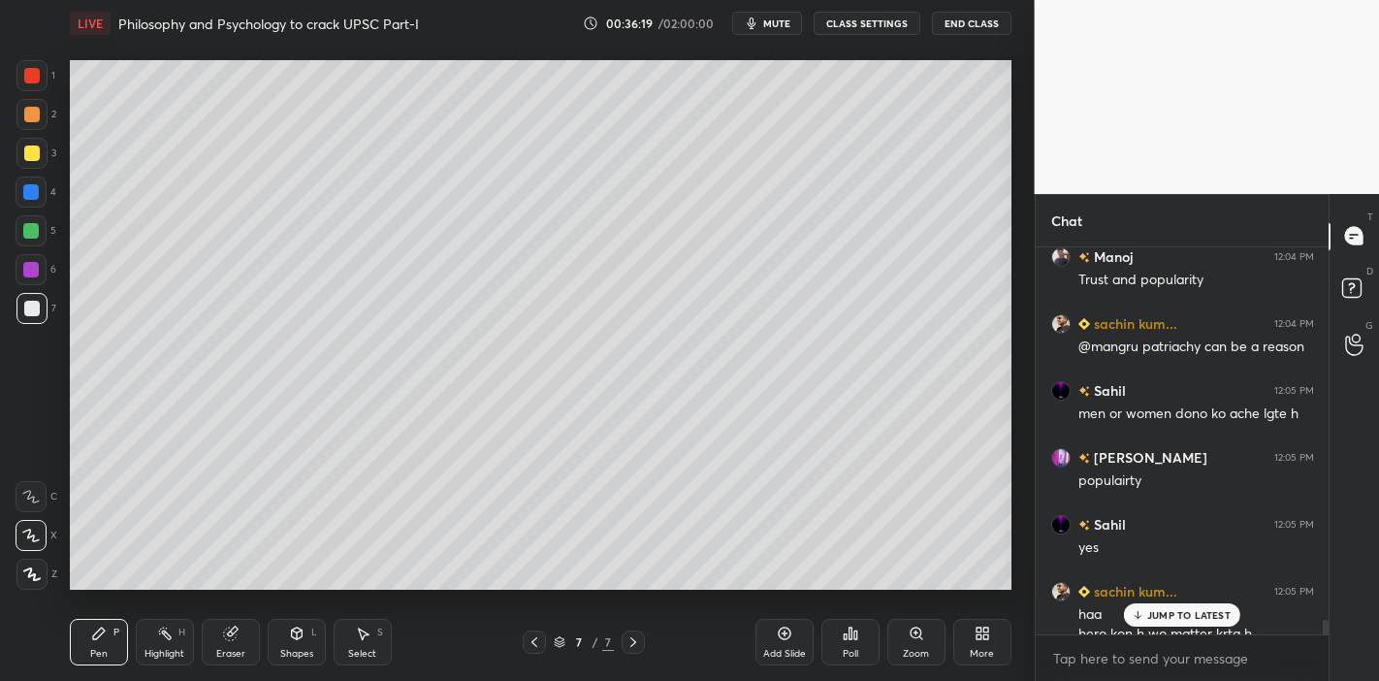
scroll to position [9861, 0]
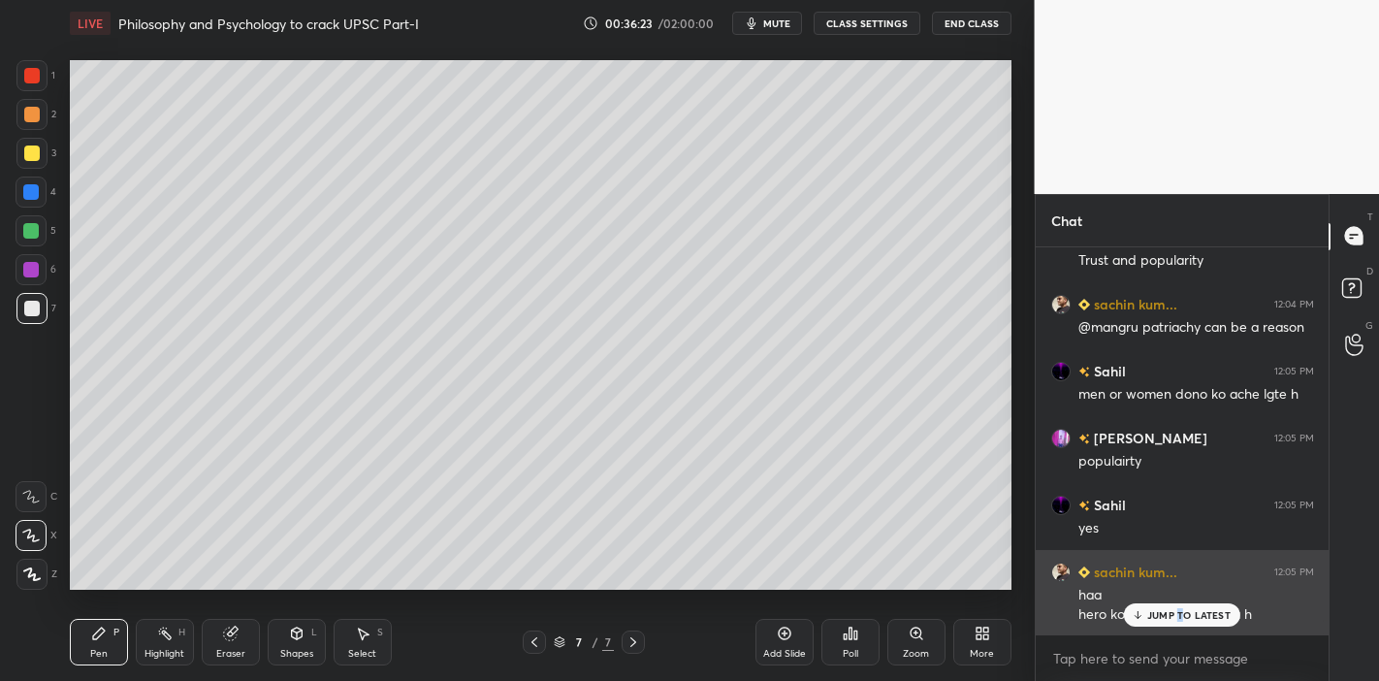
click at [1181, 595] on p "JUMP TO LATEST" at bounding box center [1188, 615] width 83 height 12
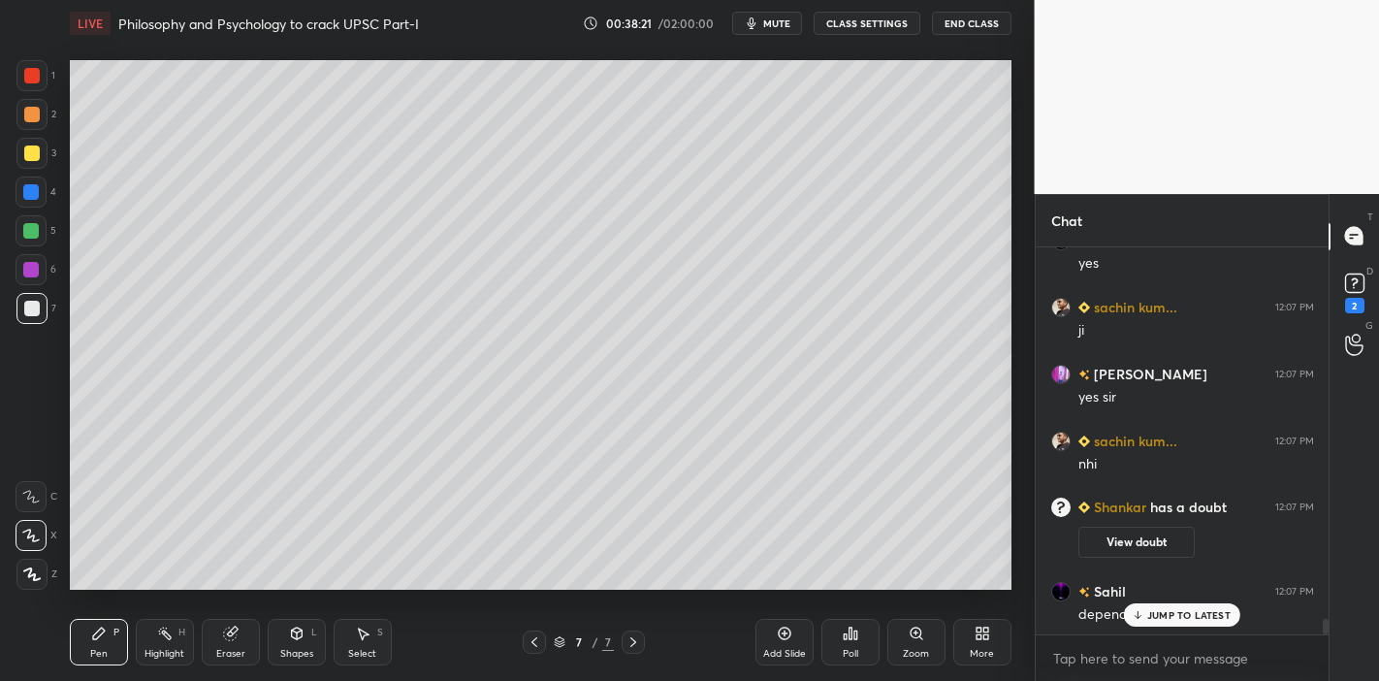
scroll to position [9582, 0]
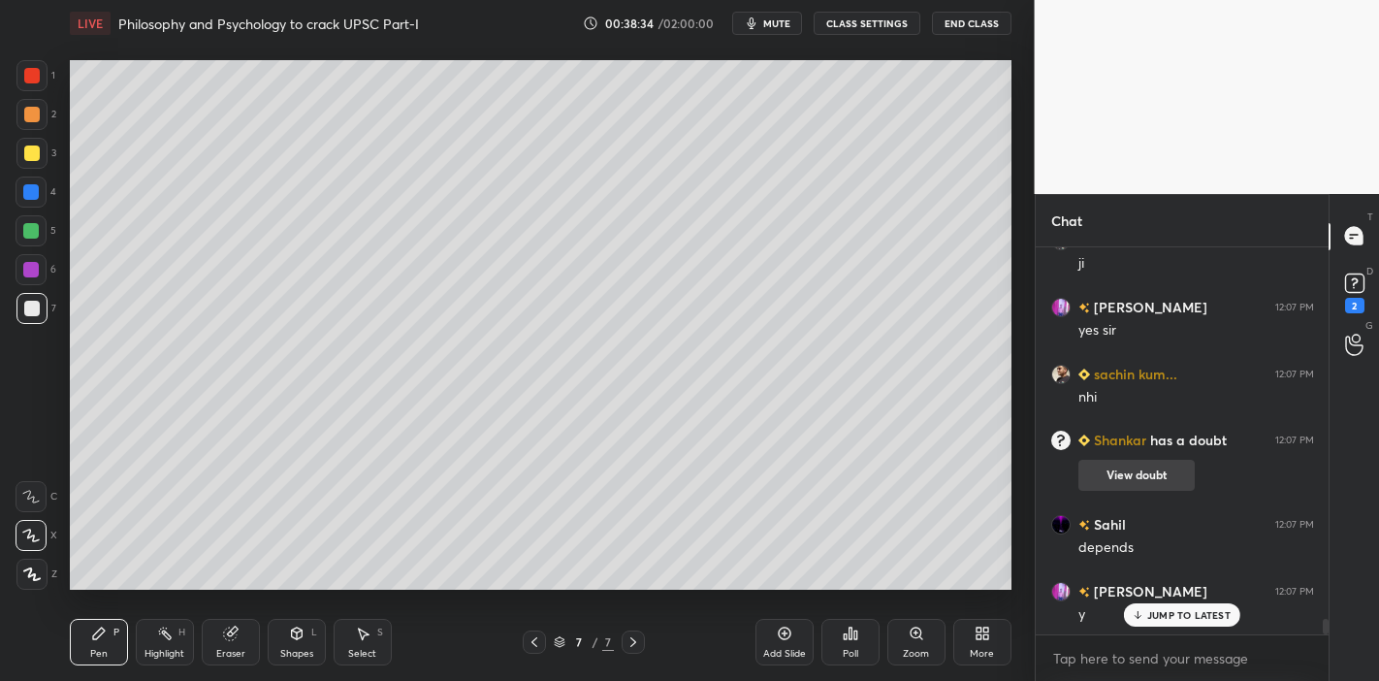
click at [1135, 472] on button "View doubt" at bounding box center [1136, 475] width 116 height 31
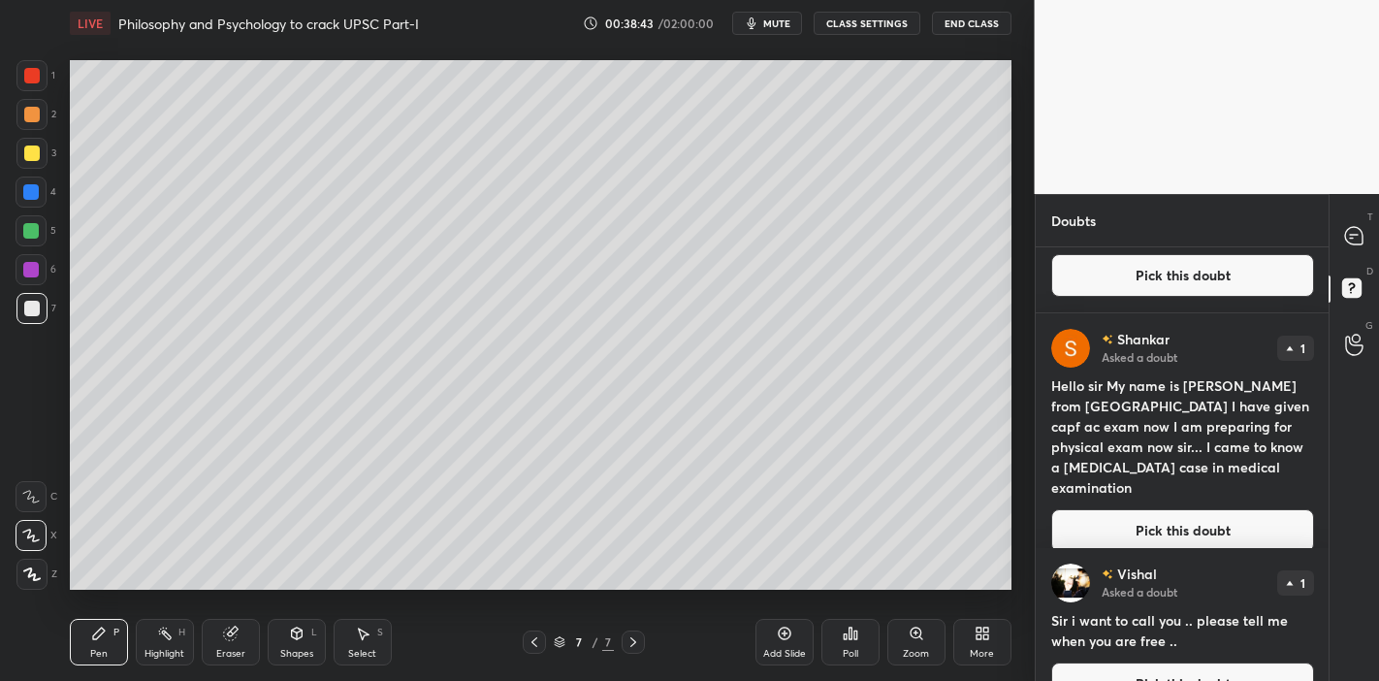
scroll to position [0, 0]
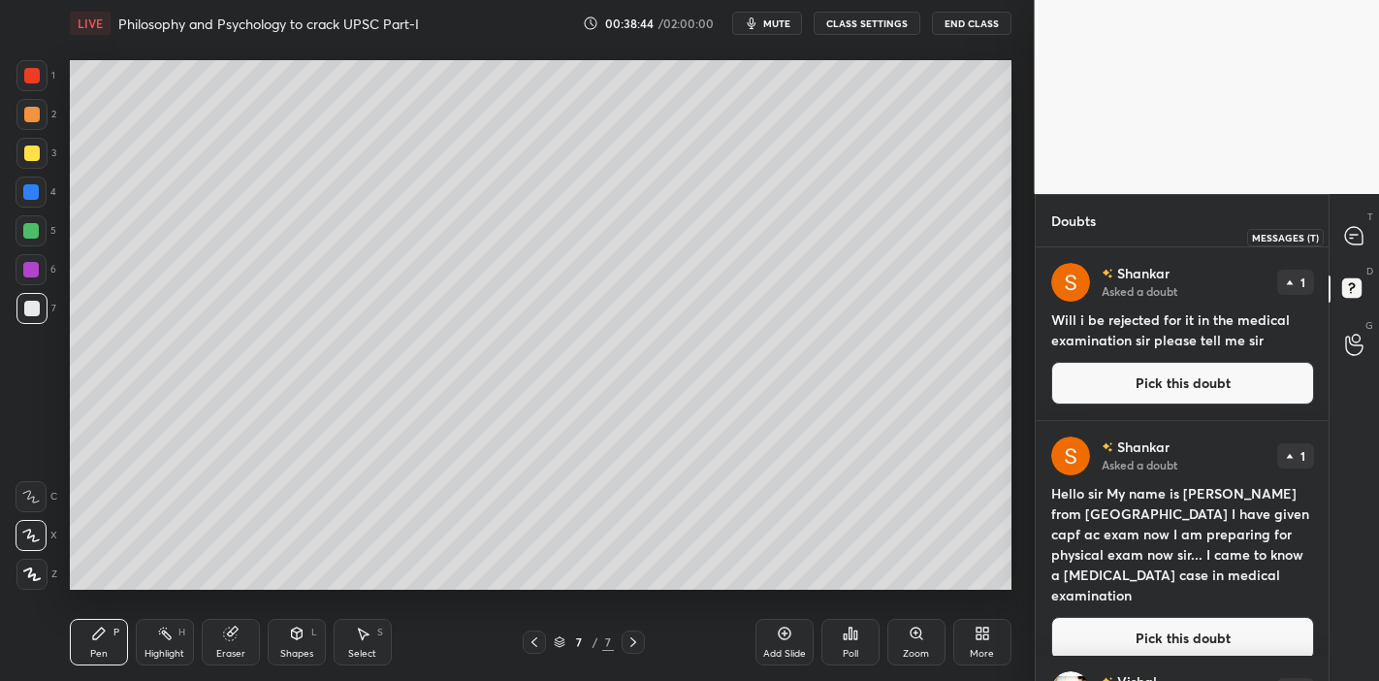
click at [1328, 229] on icon at bounding box center [1354, 236] width 20 height 20
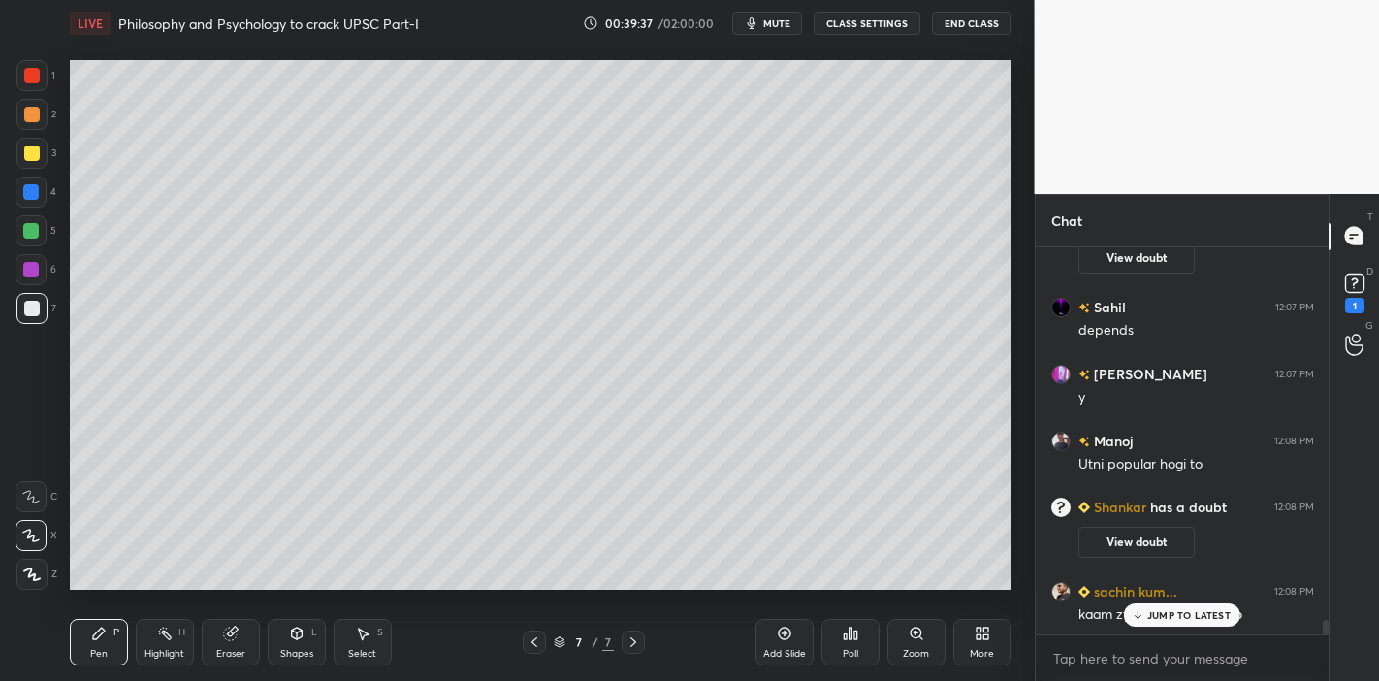
scroll to position [9773, 0]
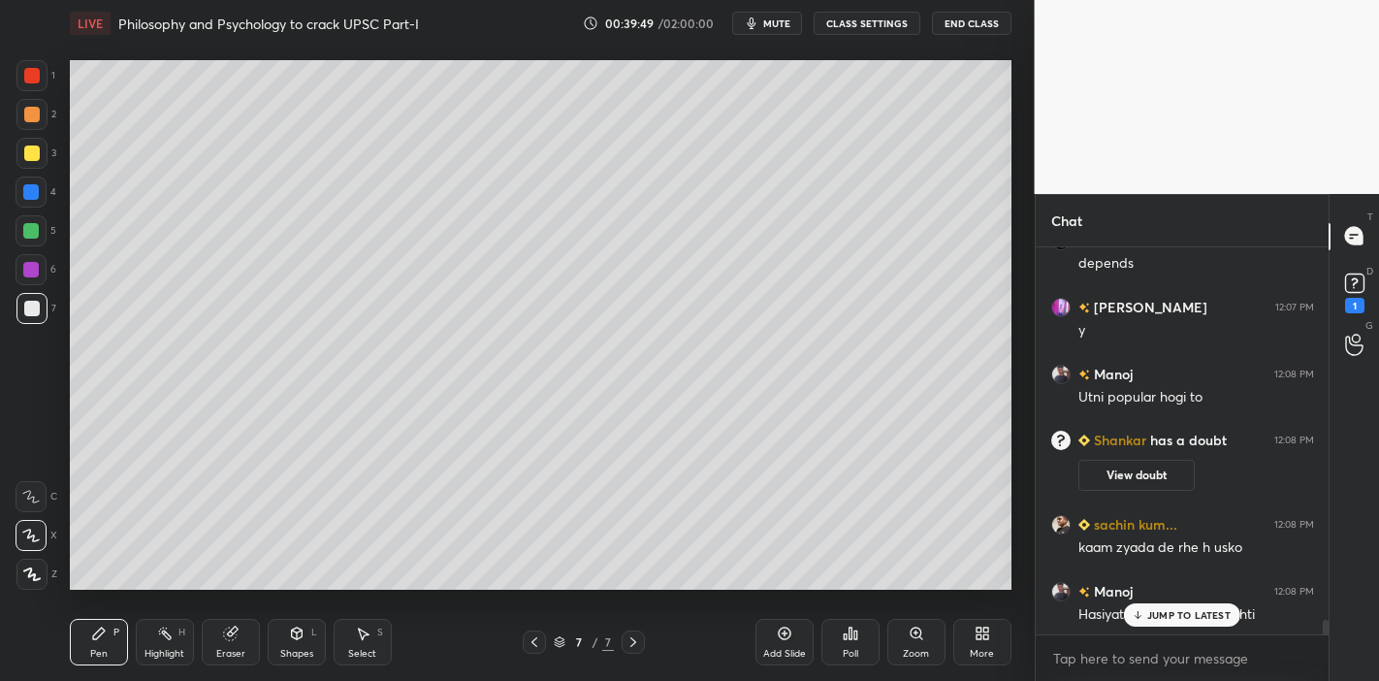
click at [1183, 595] on div "JUMP TO LATEST" at bounding box center [1182, 614] width 116 height 23
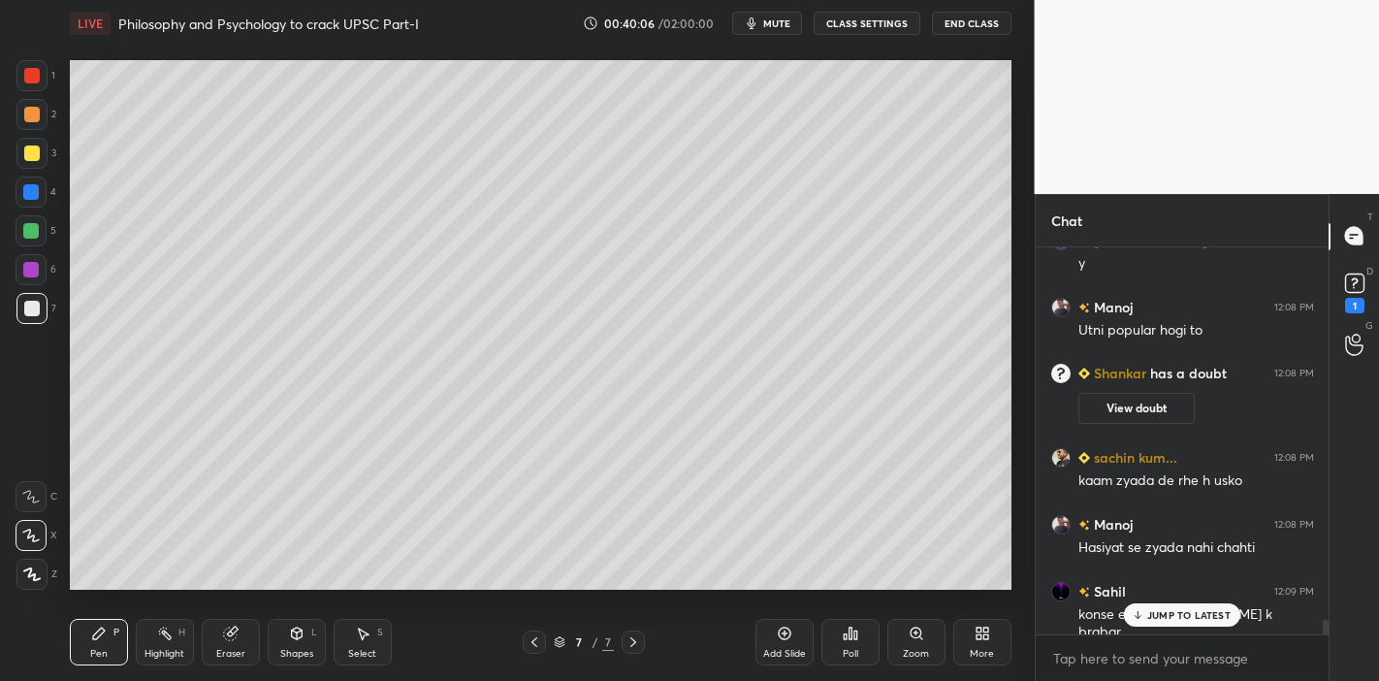
click at [1161, 595] on div "JUMP TO LATEST" at bounding box center [1182, 614] width 116 height 23
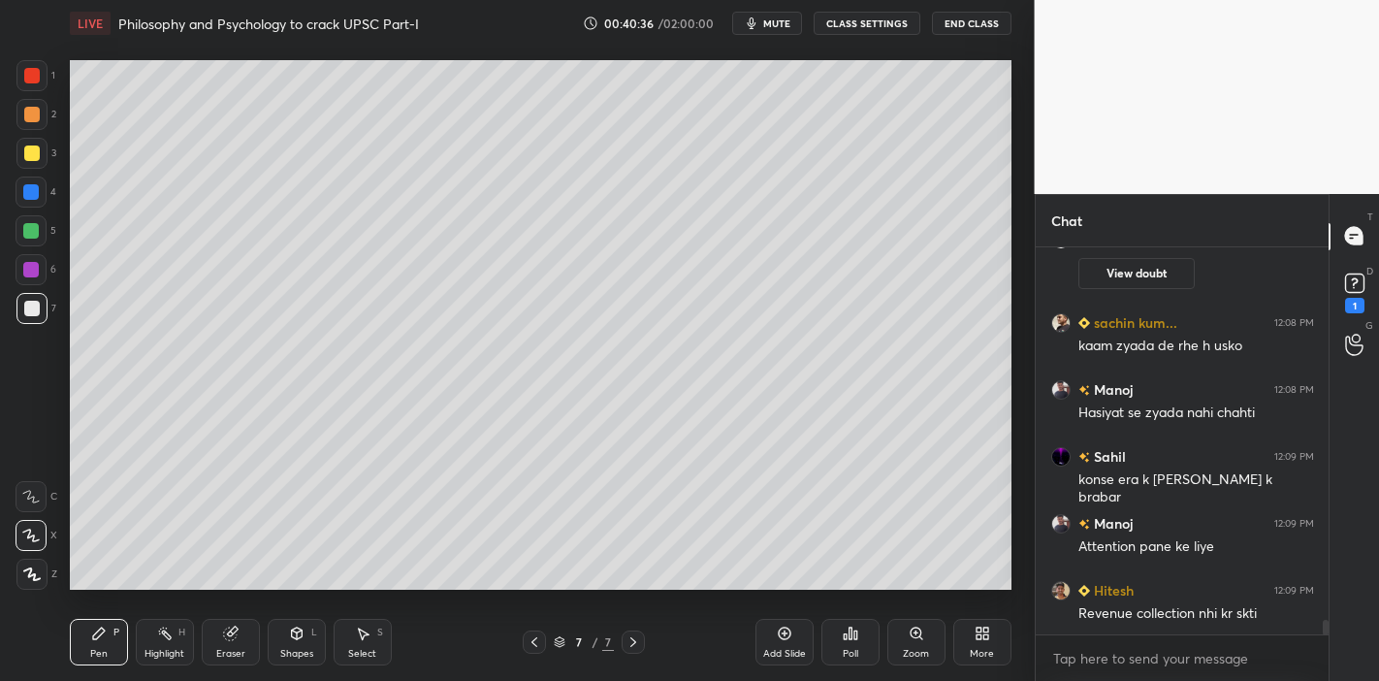
scroll to position [10042, 0]
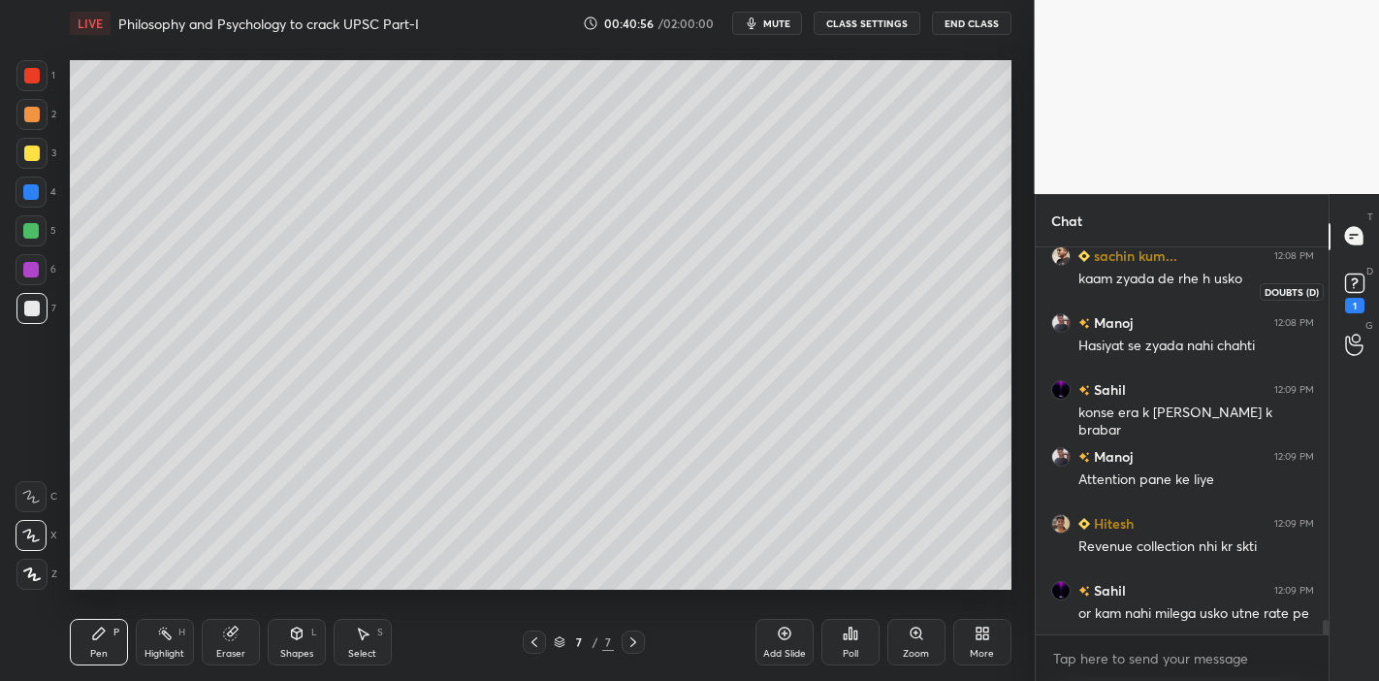
click at [1328, 292] on rect at bounding box center [1354, 282] width 18 height 18
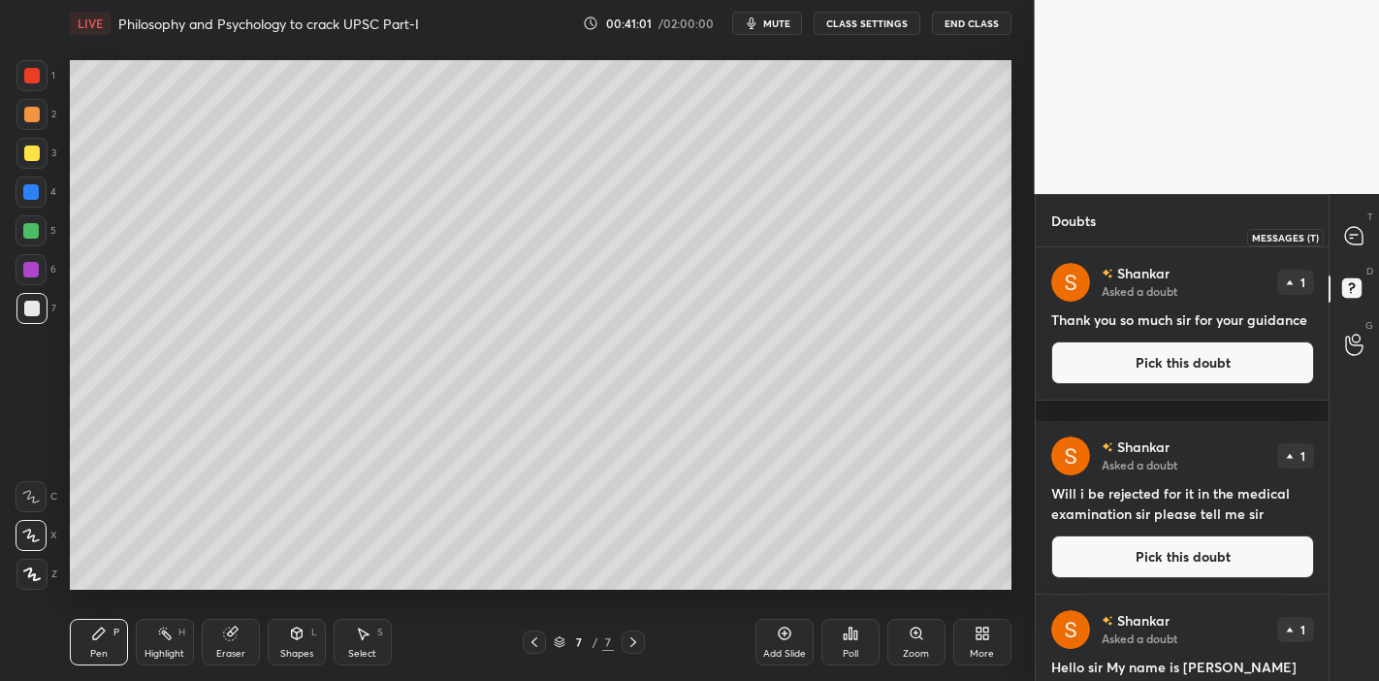
click at [1328, 242] on div at bounding box center [1354, 236] width 39 height 35
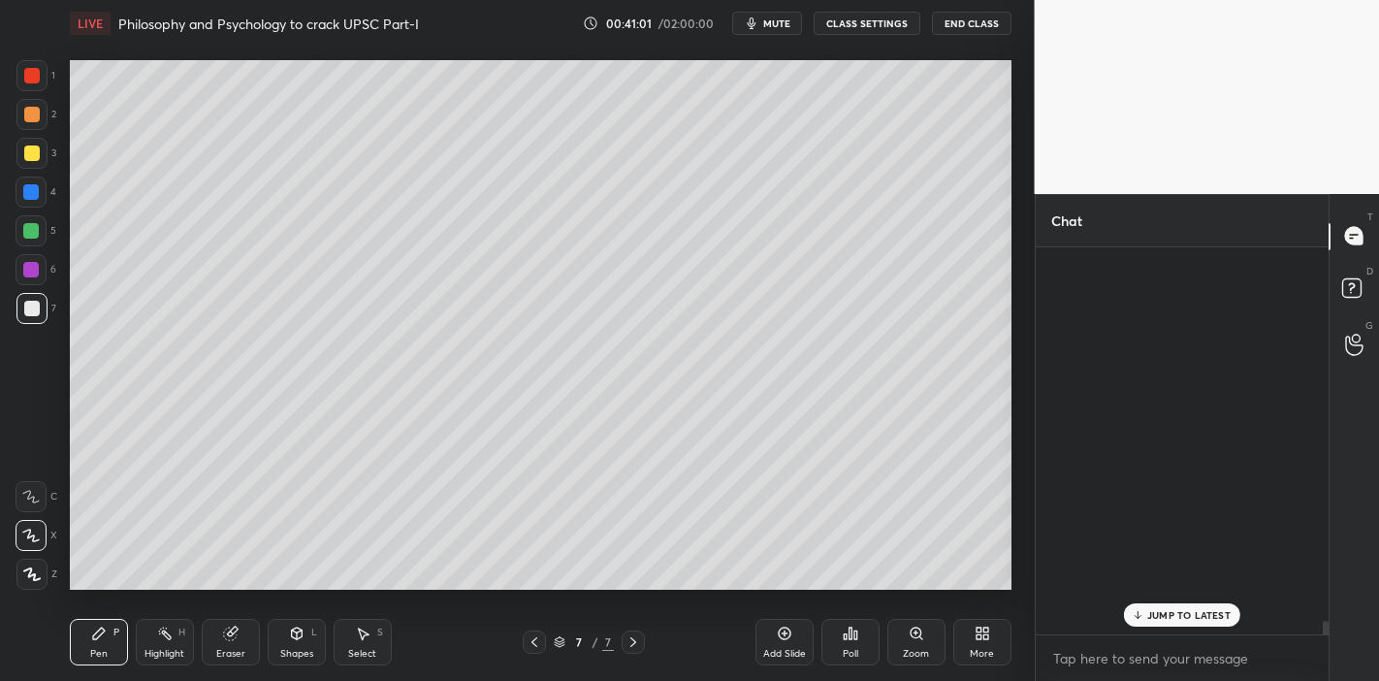
scroll to position [382, 288]
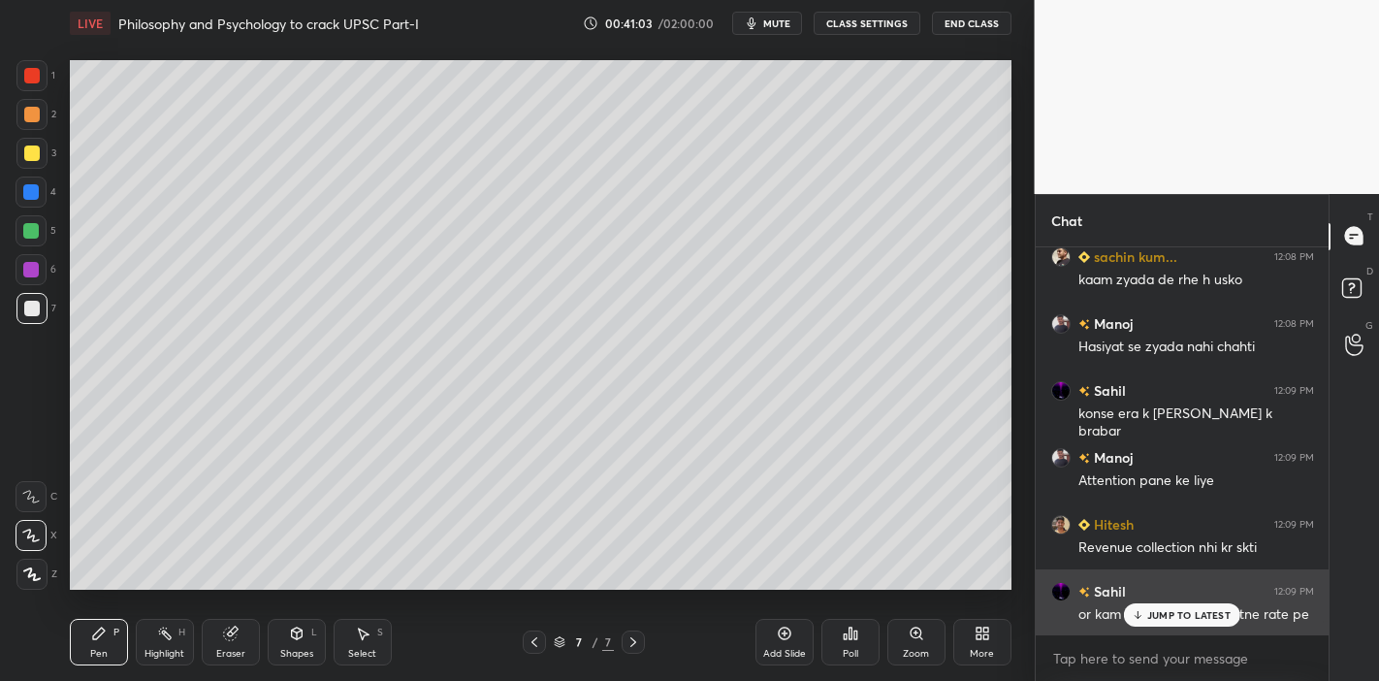
drag, startPoint x: 1144, startPoint y: 611, endPoint x: 1134, endPoint y: 608, distance: 10.1
click at [1144, 595] on div "JUMP TO LATEST" at bounding box center [1182, 614] width 116 height 23
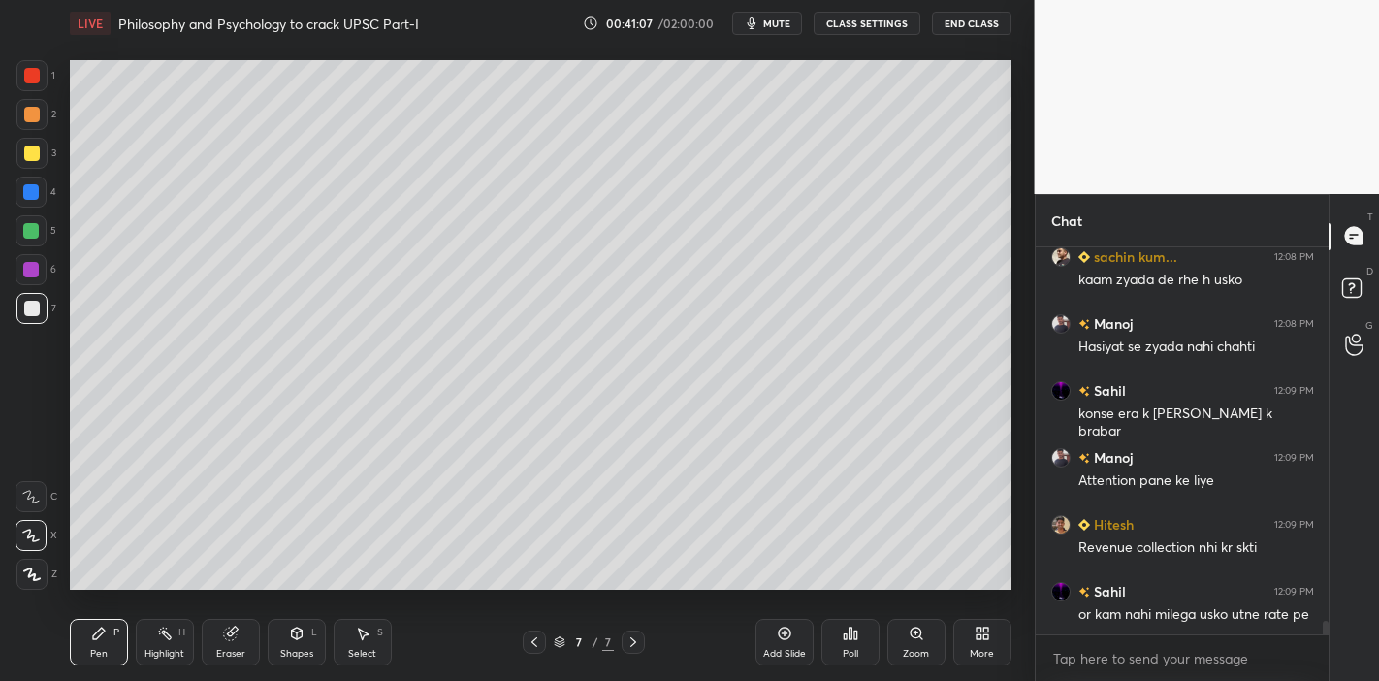
scroll to position [10455, 0]
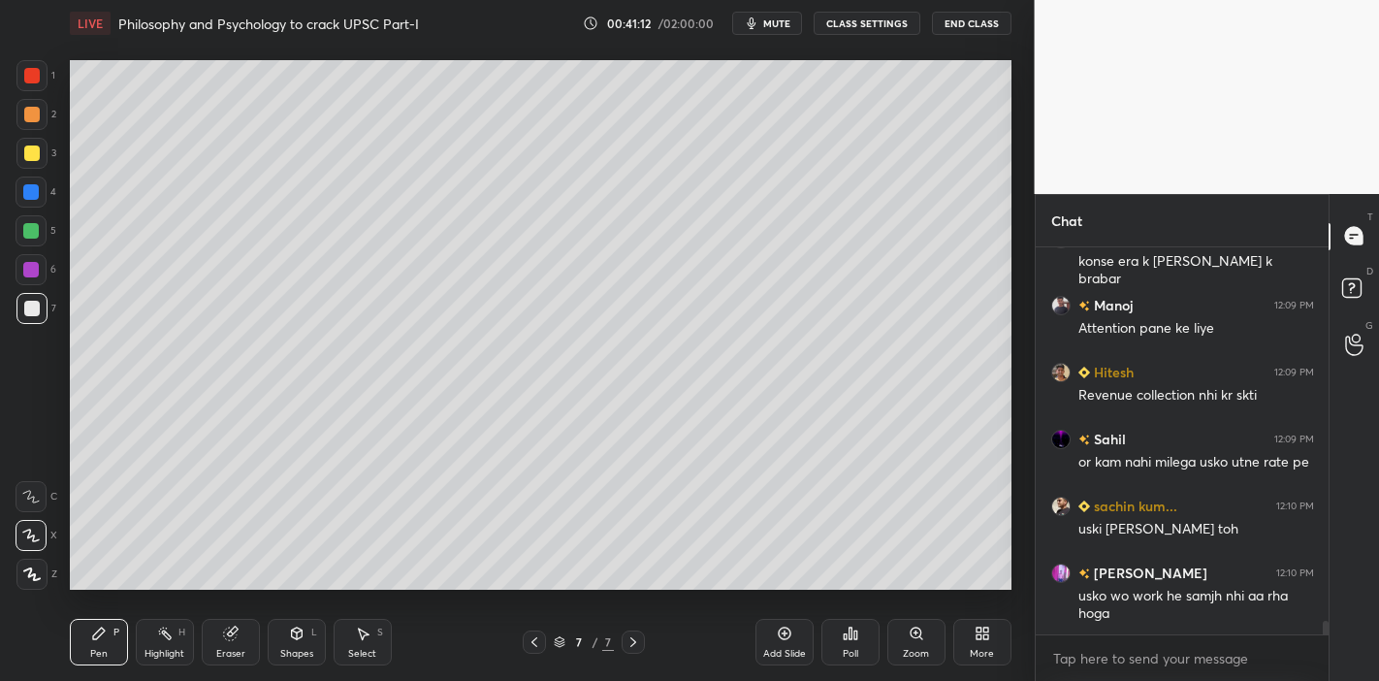
click at [1204, 595] on div "Manoj 12:08 PM Hasiyat se zyada nahi chahti Sahil 12:09 PM konse era k sharukh …" at bounding box center [1182, 441] width 294 height 388
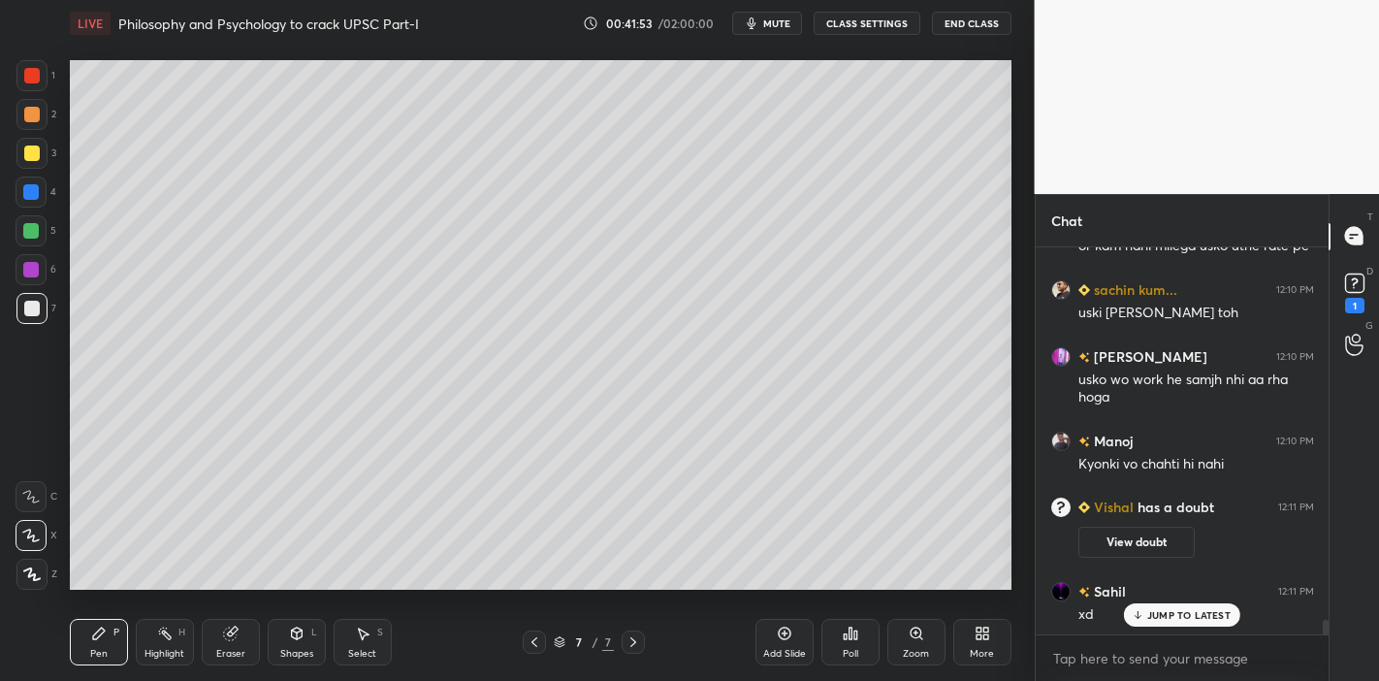
scroll to position [10238, 0]
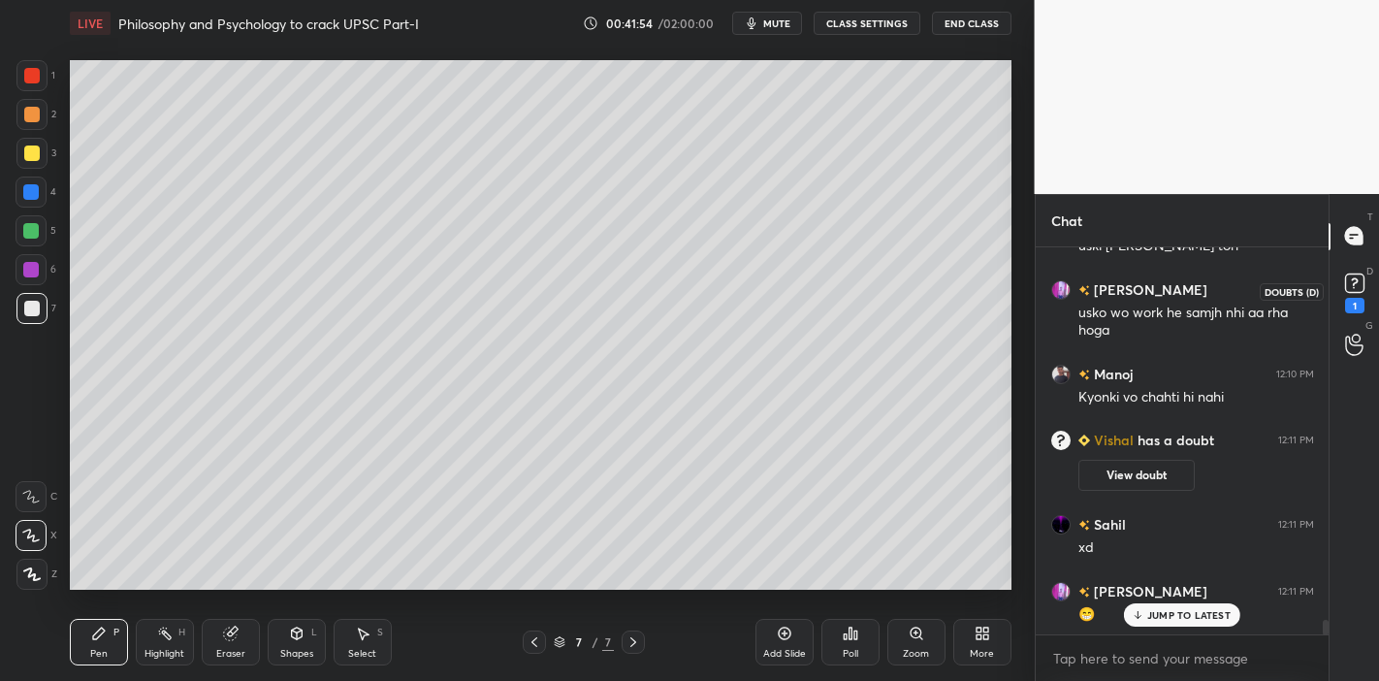
click at [1328, 291] on icon at bounding box center [1354, 283] width 29 height 29
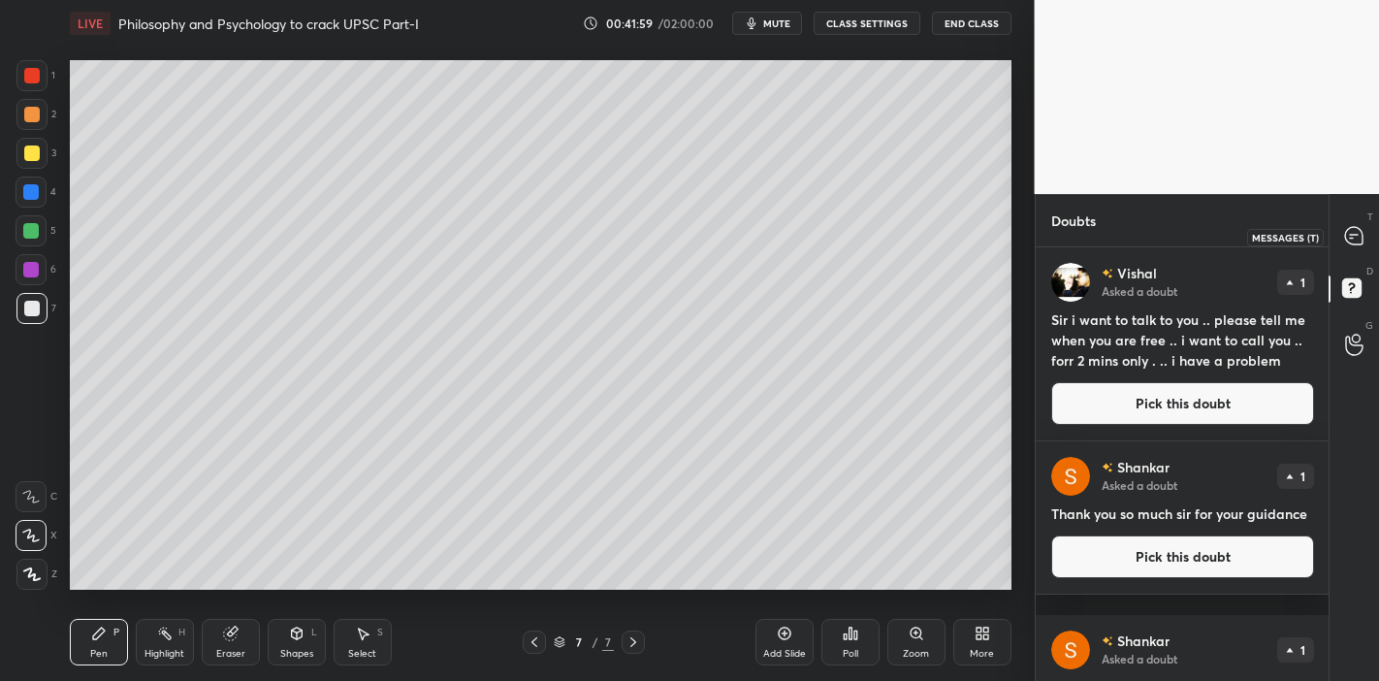
click at [1328, 237] on div at bounding box center [1354, 236] width 39 height 35
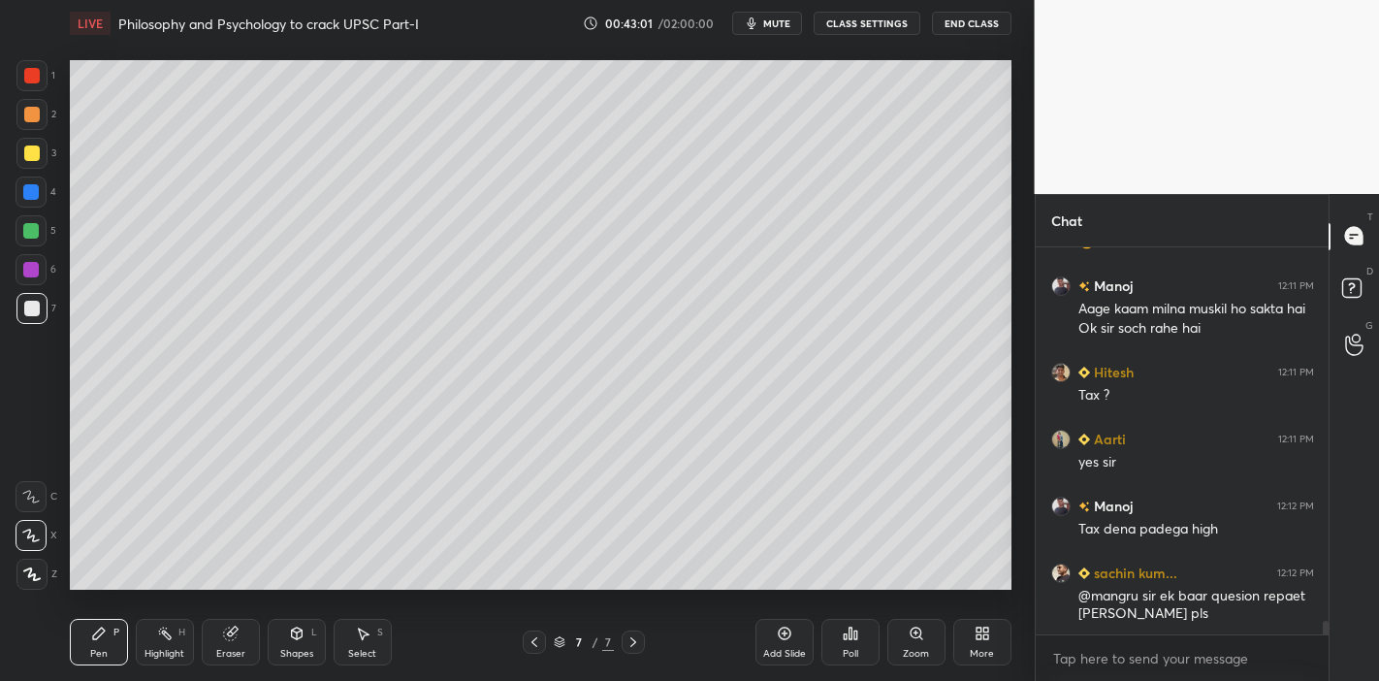
scroll to position [11025, 0]
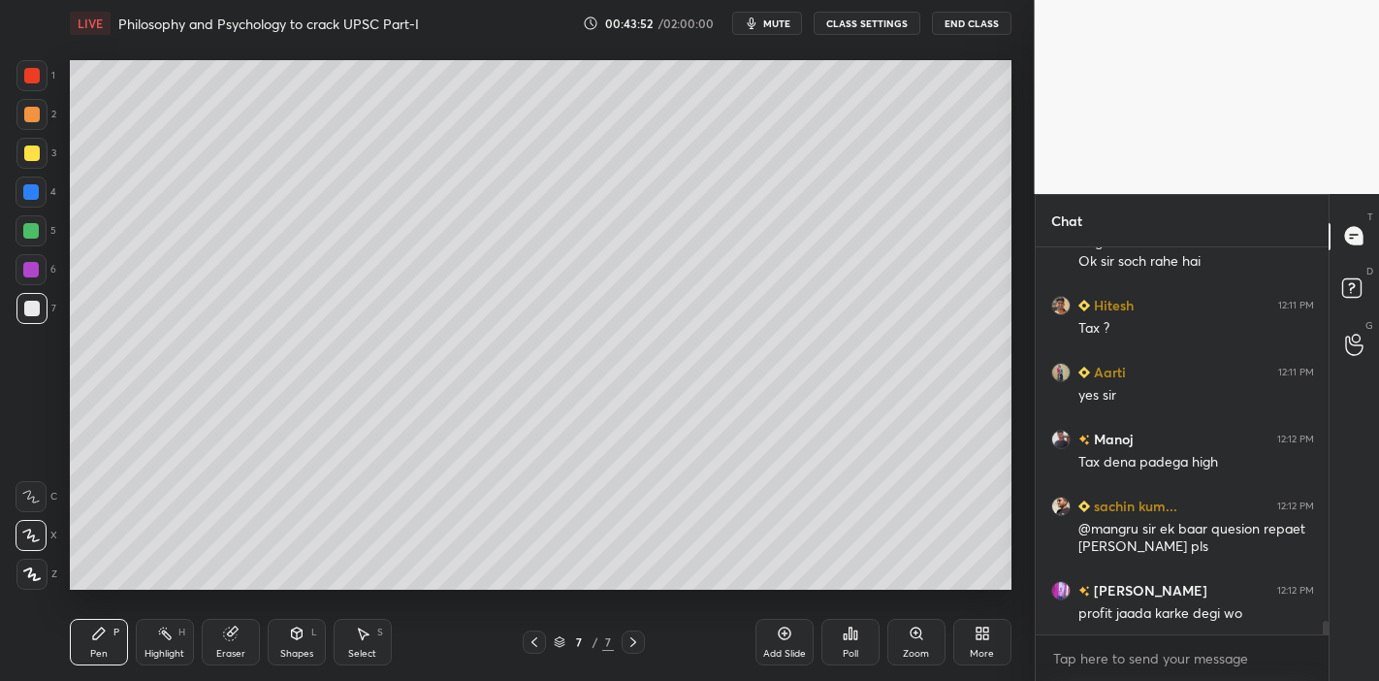
click at [1328, 497] on div "T Messages (T) D Doubts (D) G Raise Hand (G)" at bounding box center [1353, 437] width 50 height 487
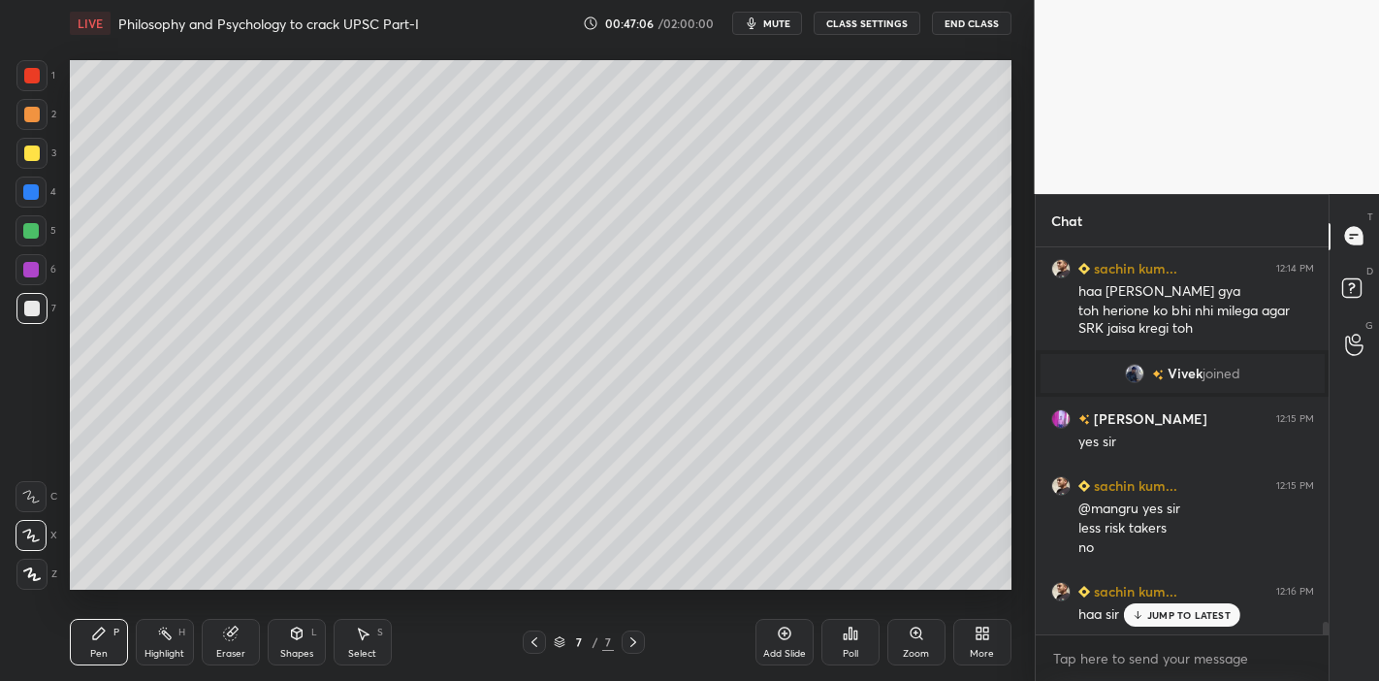
scroll to position [11621, 0]
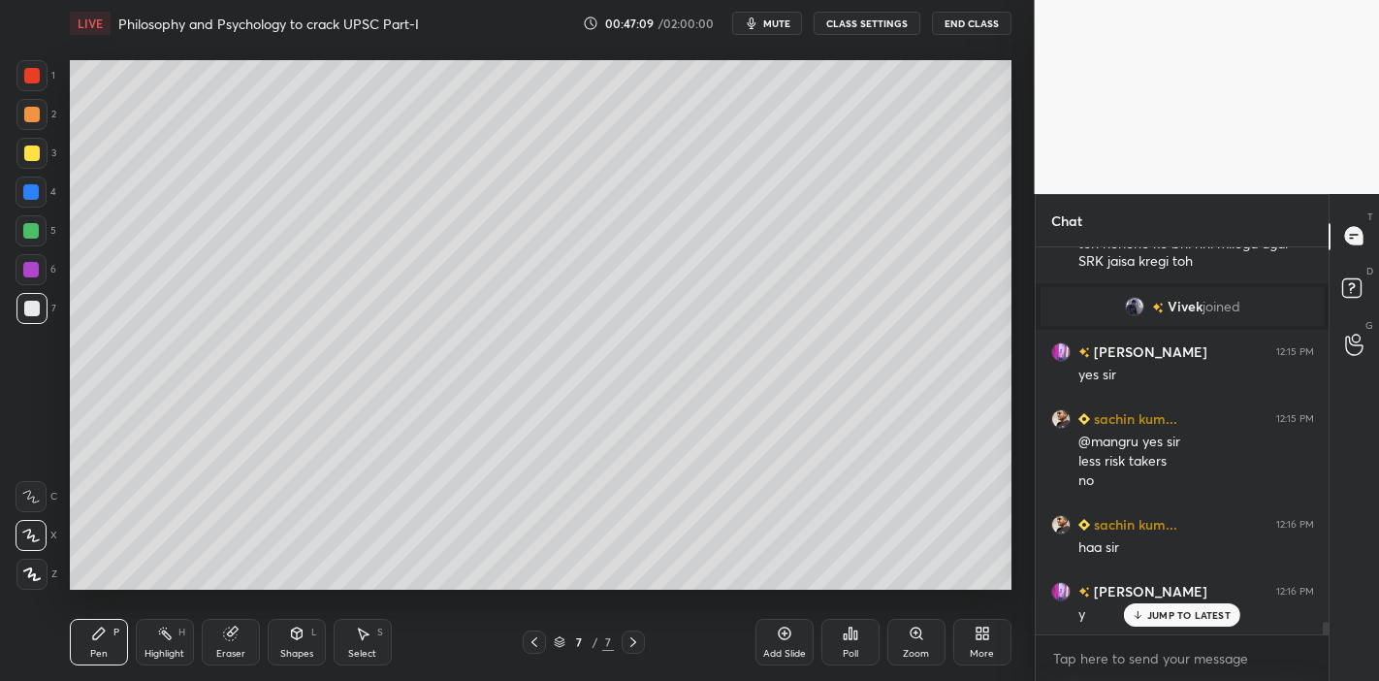
click at [1168, 595] on div "JUMP TO LATEST" at bounding box center [1182, 614] width 116 height 23
click at [221, 595] on div "Eraser" at bounding box center [230, 654] width 29 height 10
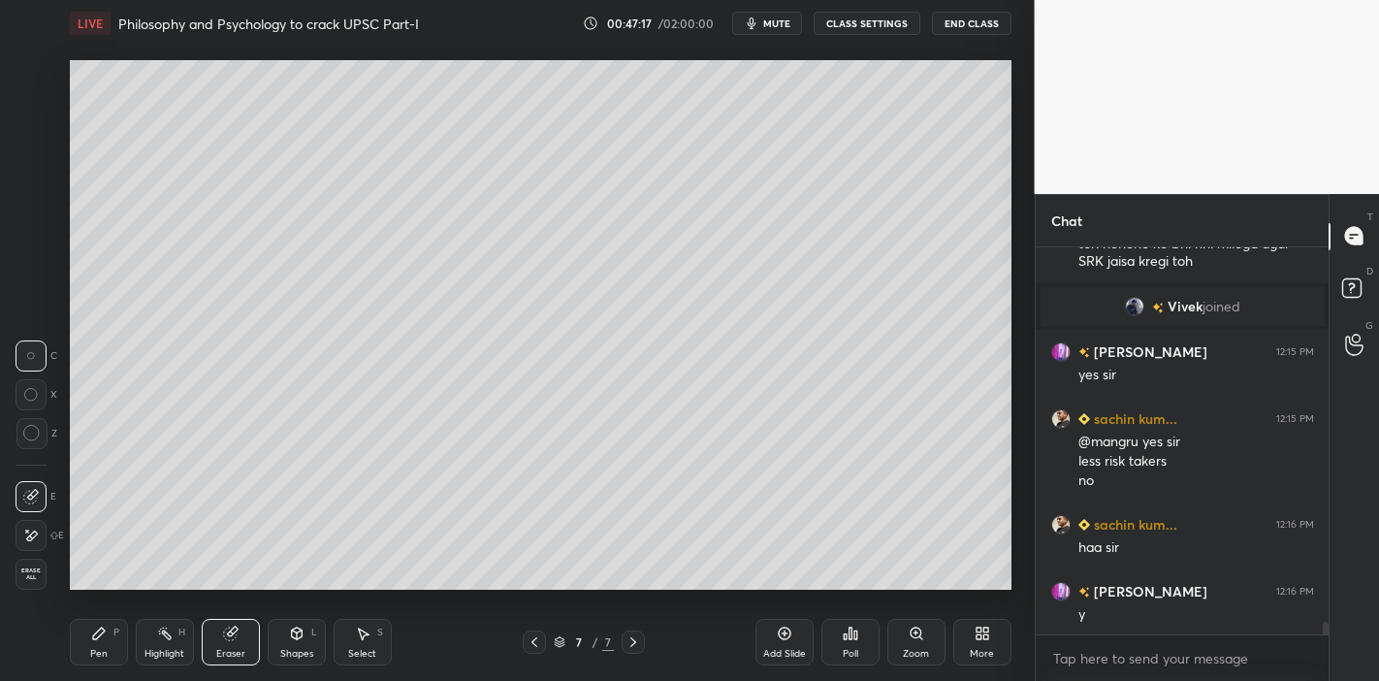
drag, startPoint x: 88, startPoint y: 637, endPoint x: 127, endPoint y: 611, distance: 46.8
click at [90, 595] on div "Pen P" at bounding box center [99, 642] width 58 height 47
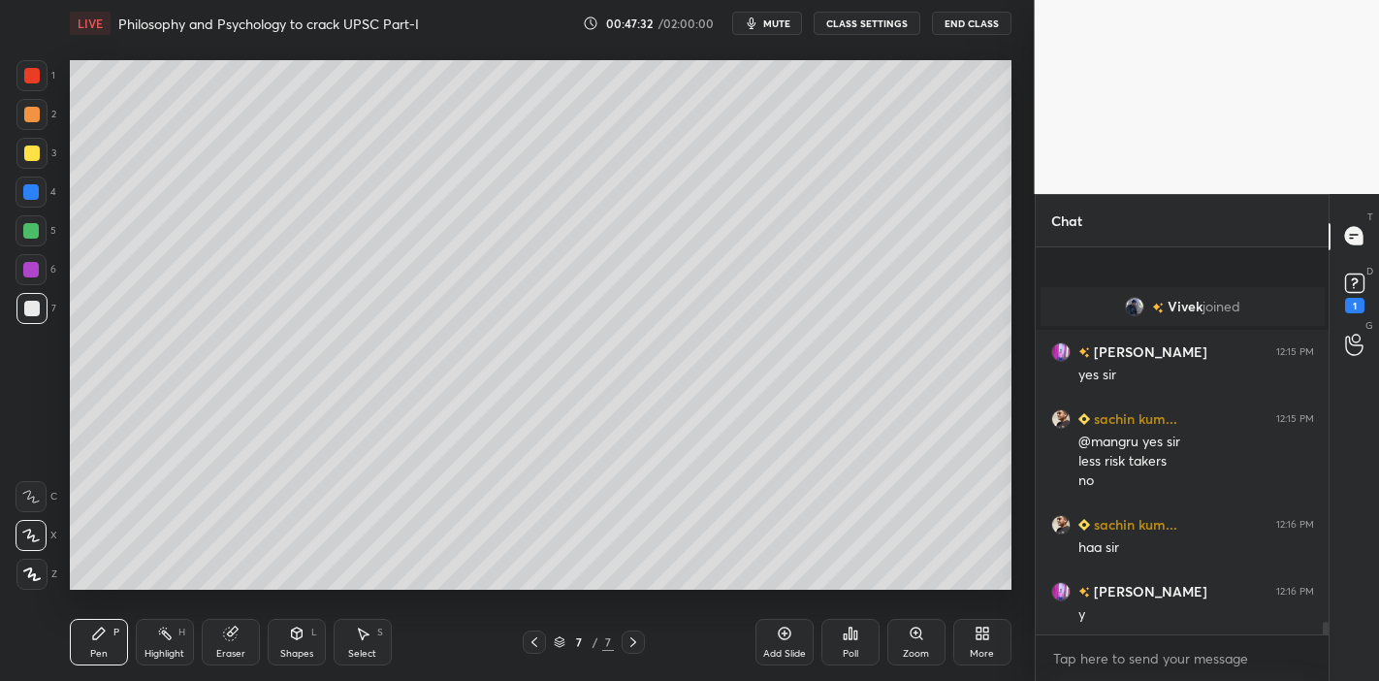
scroll to position [11705, 0]
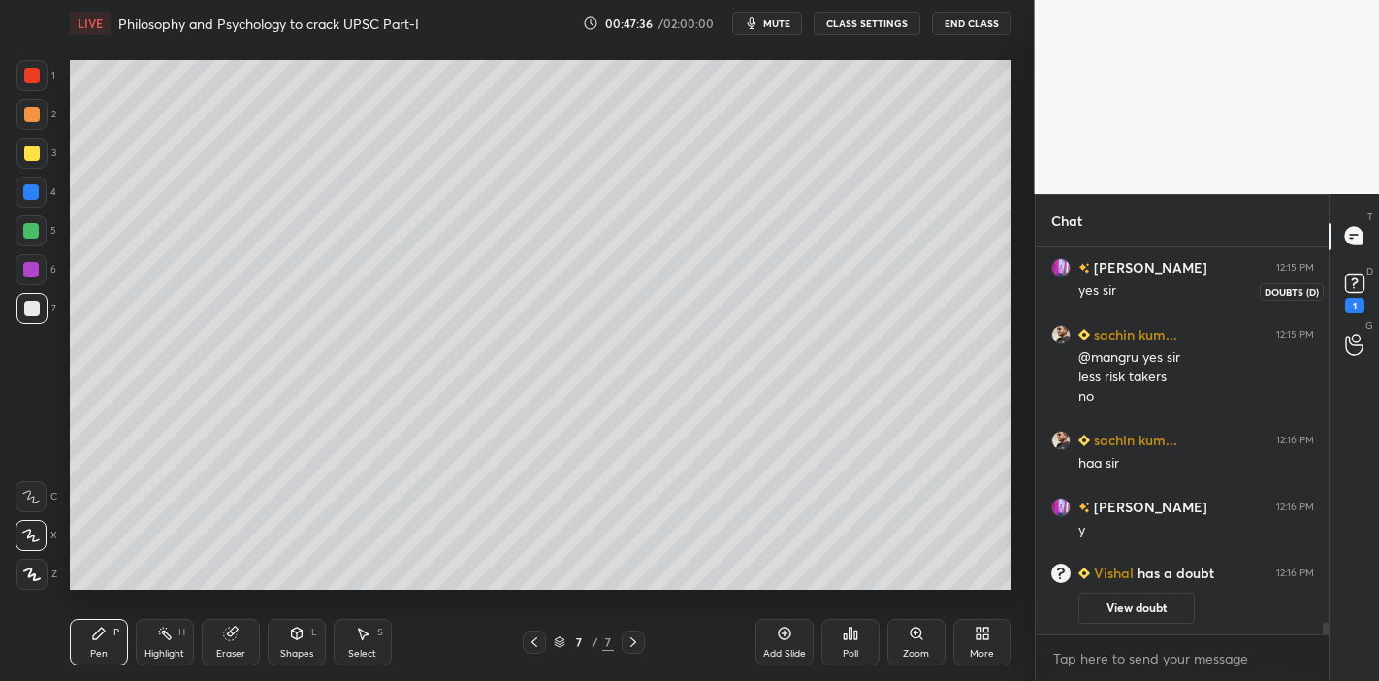
click at [1328, 298] on div "1" at bounding box center [1354, 306] width 19 height 16
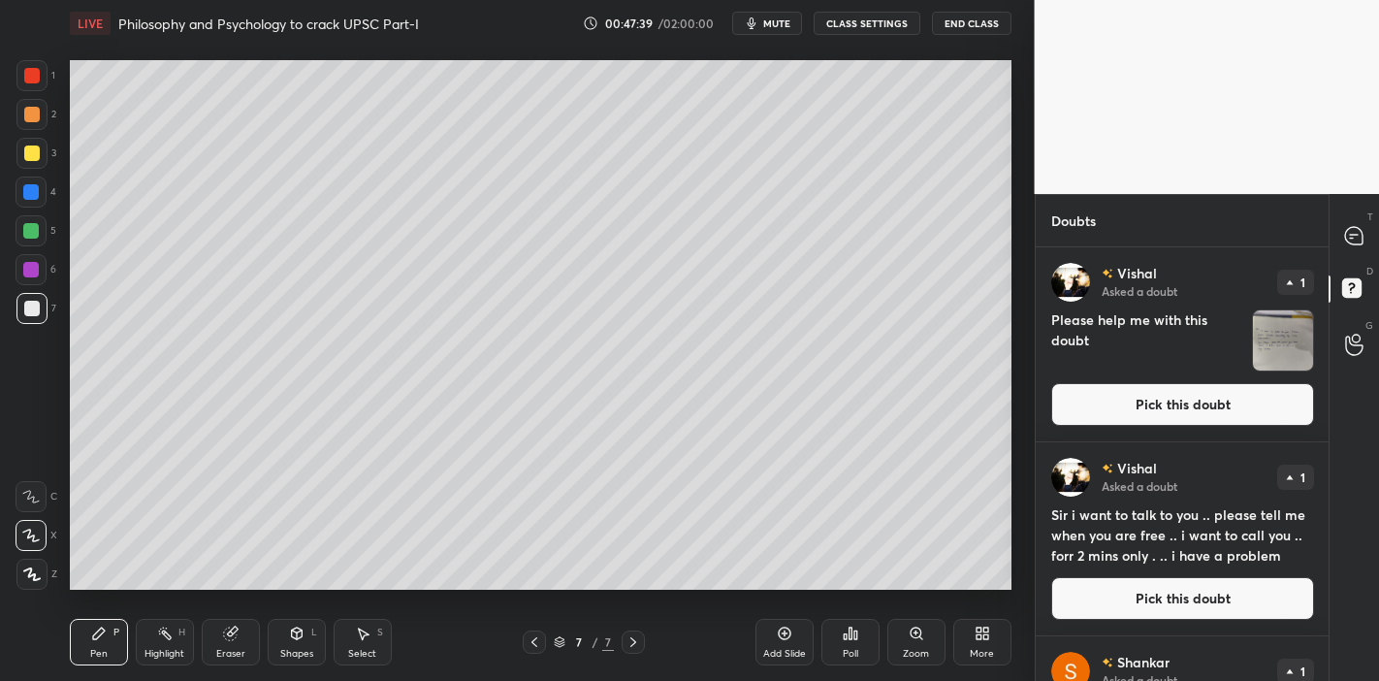
click at [1195, 407] on button "Pick this doubt" at bounding box center [1182, 404] width 263 height 43
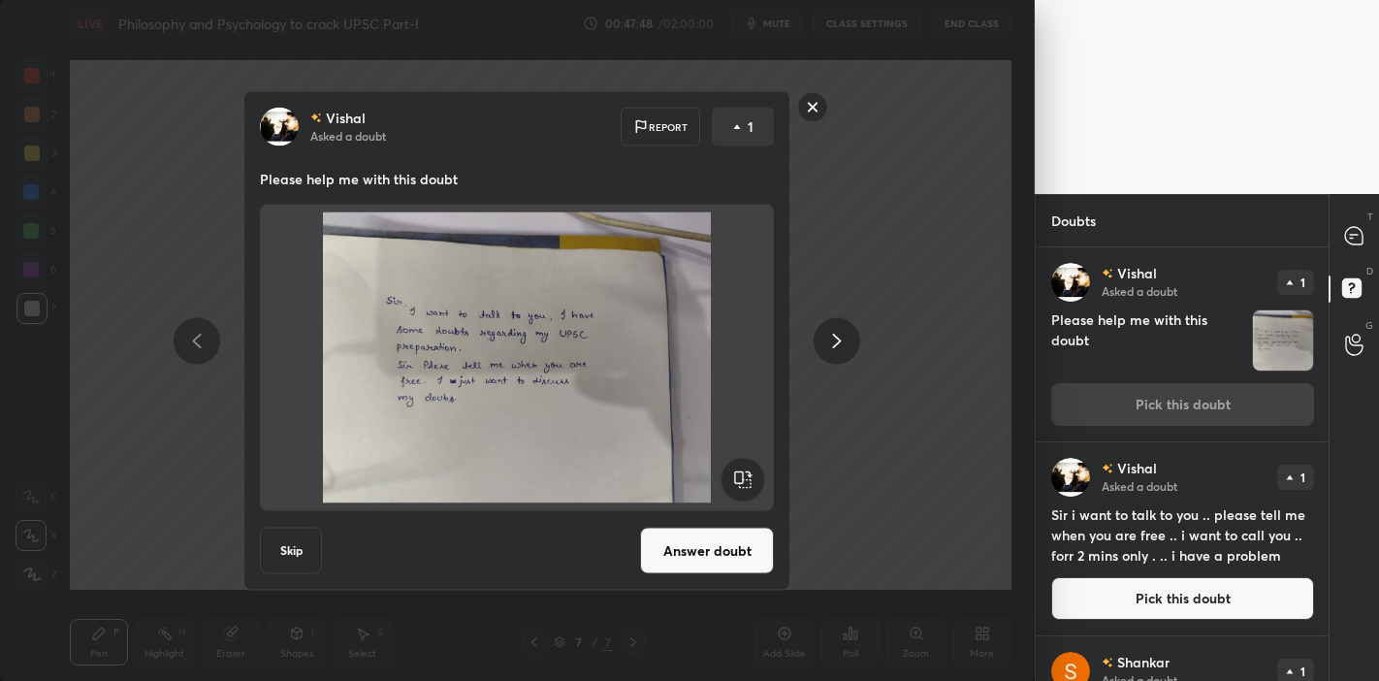
click at [810, 97] on rect at bounding box center [813, 107] width 30 height 30
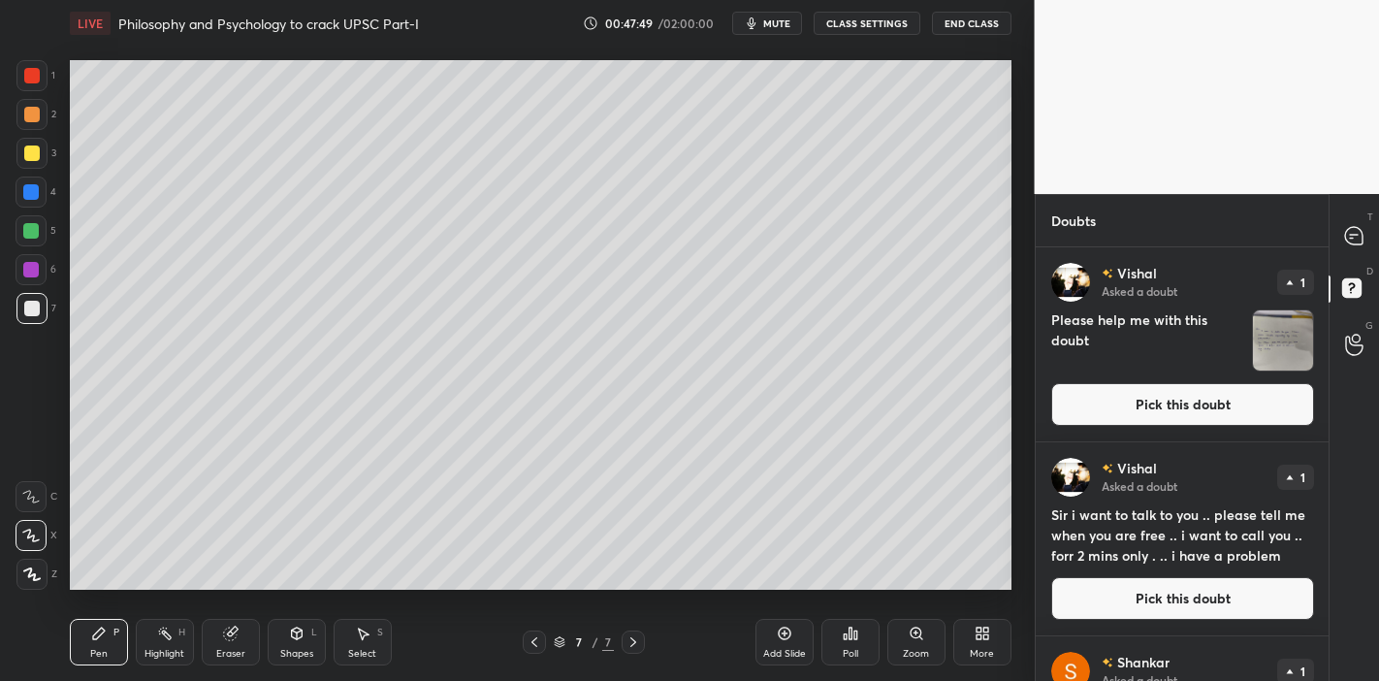
click at [1328, 225] on div "T Messages (T)" at bounding box center [1353, 236] width 49 height 54
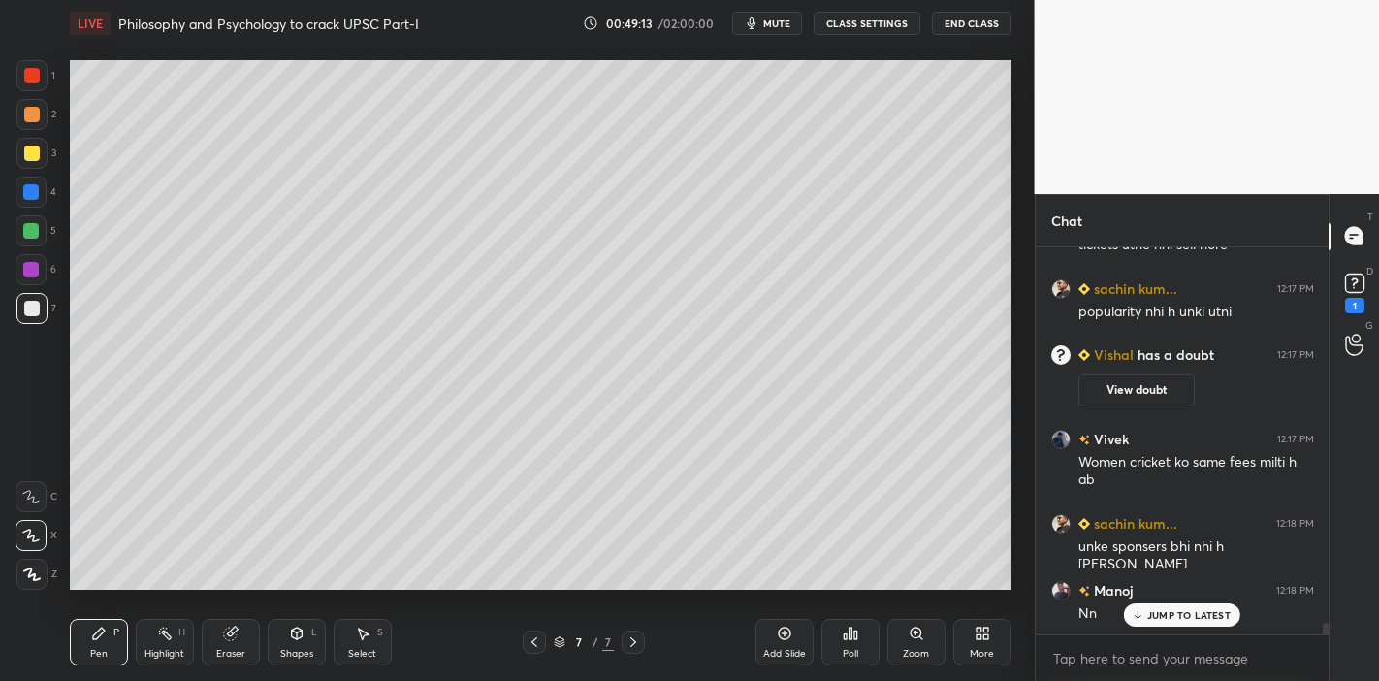
scroll to position [12551, 0]
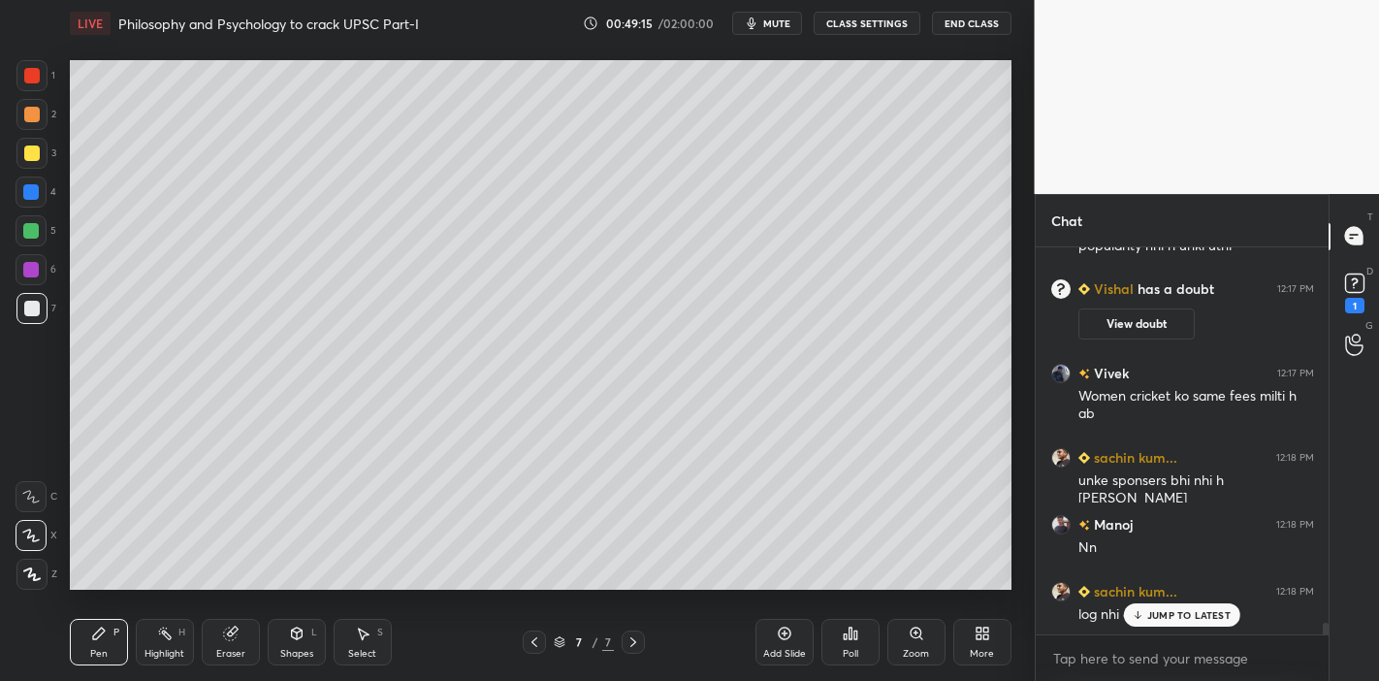
click at [1168, 595] on p "JUMP TO LATEST" at bounding box center [1188, 615] width 83 height 12
click at [1328, 292] on div "1" at bounding box center [1354, 290] width 39 height 35
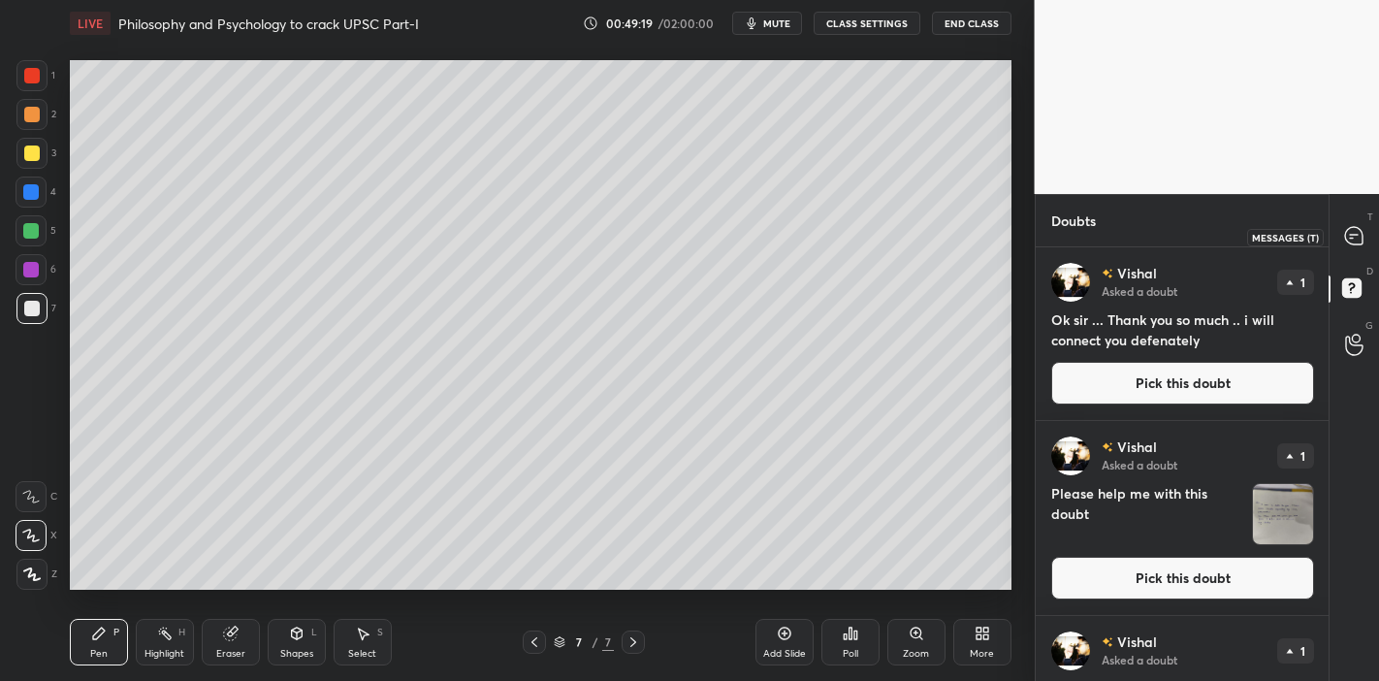
click at [1328, 234] on icon at bounding box center [1353, 235] width 17 height 17
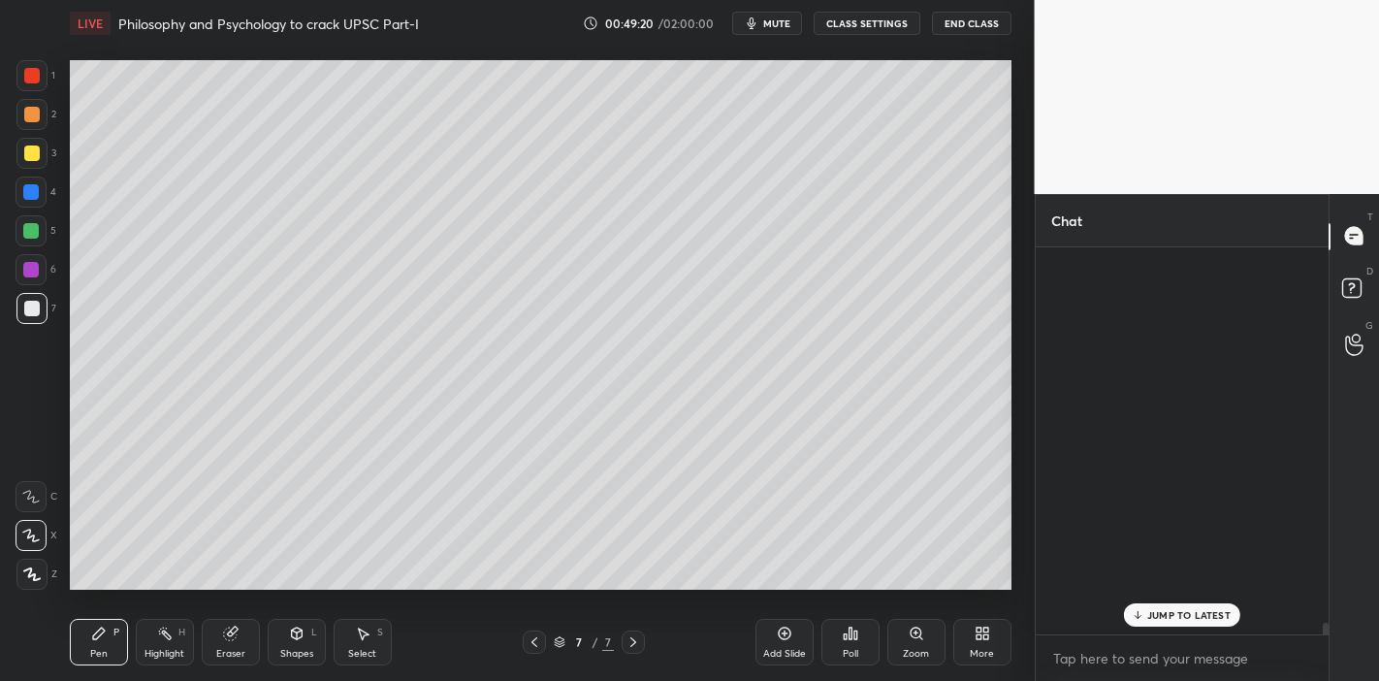
scroll to position [382, 288]
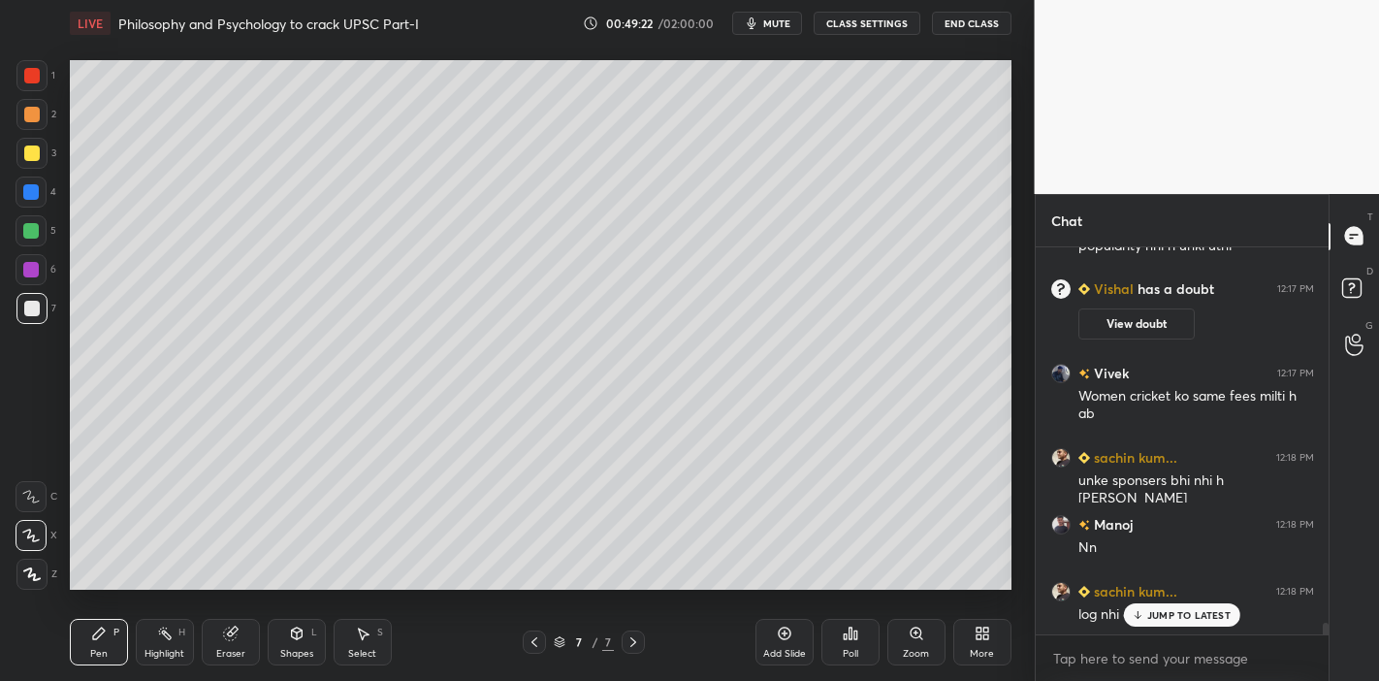
click at [1193, 595] on div "JUMP TO LATEST" at bounding box center [1182, 614] width 116 height 23
click at [1193, 595] on div "log nhi dekh rhe h unko" at bounding box center [1196, 614] width 236 height 19
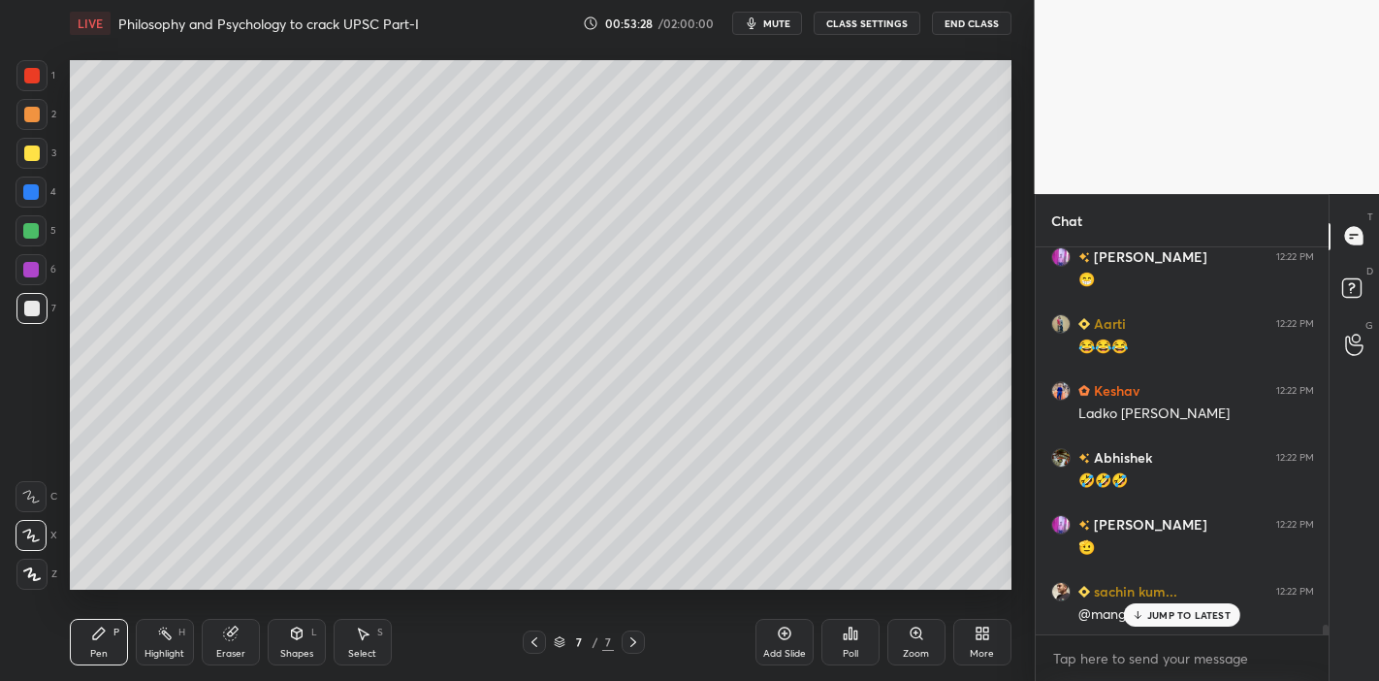
scroll to position [15200, 0]
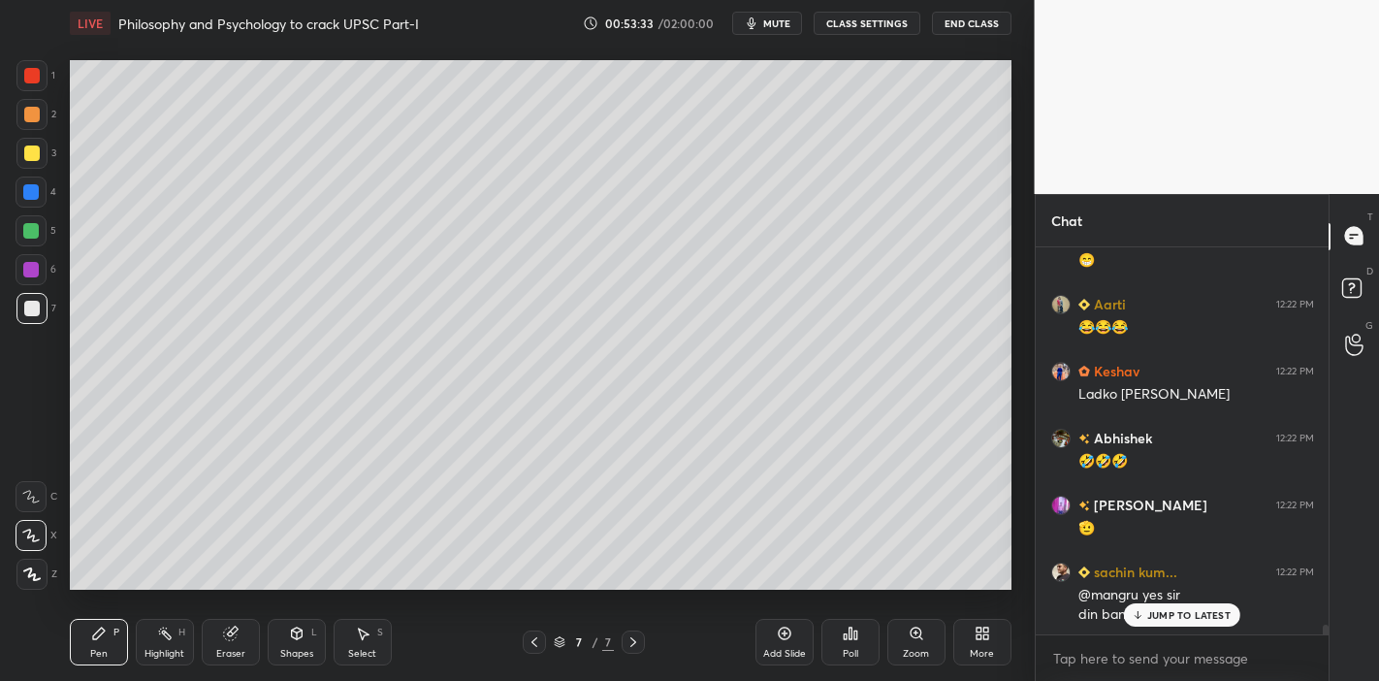
click at [1188, 595] on p "JUMP TO LATEST" at bounding box center [1188, 615] width 83 height 12
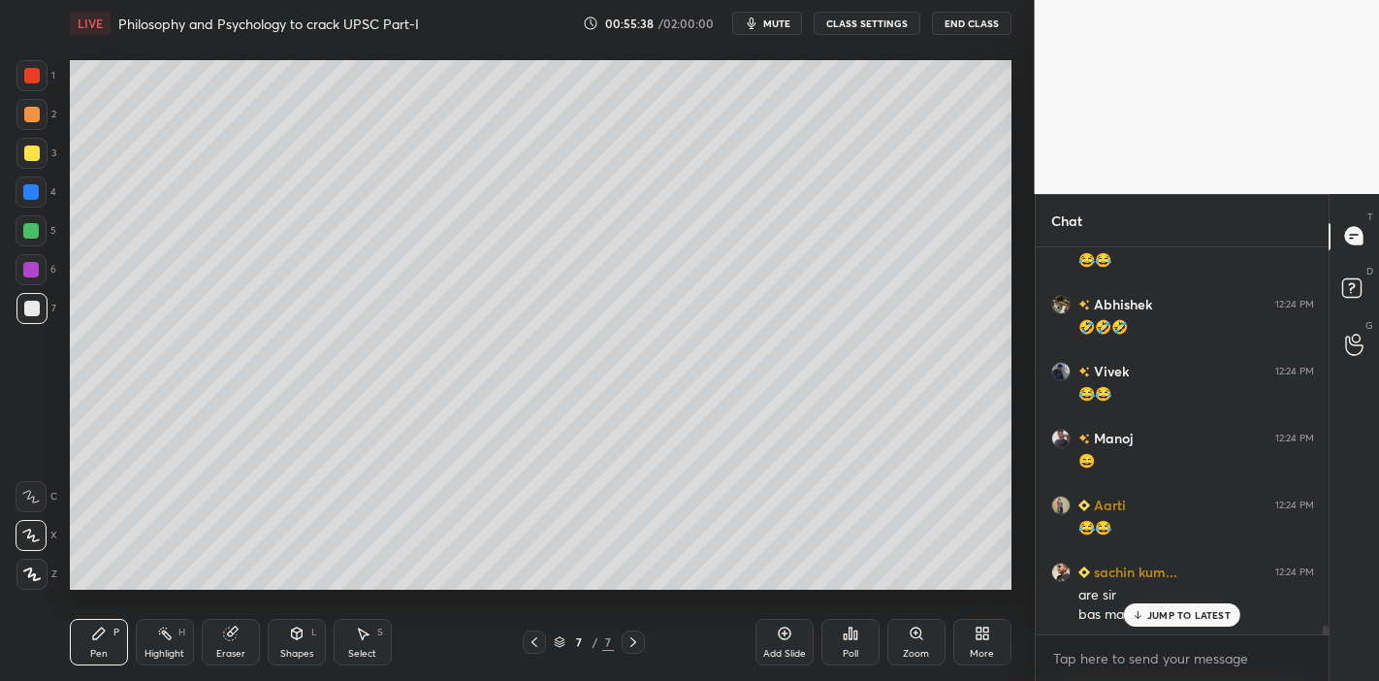
scroll to position [16698, 0]
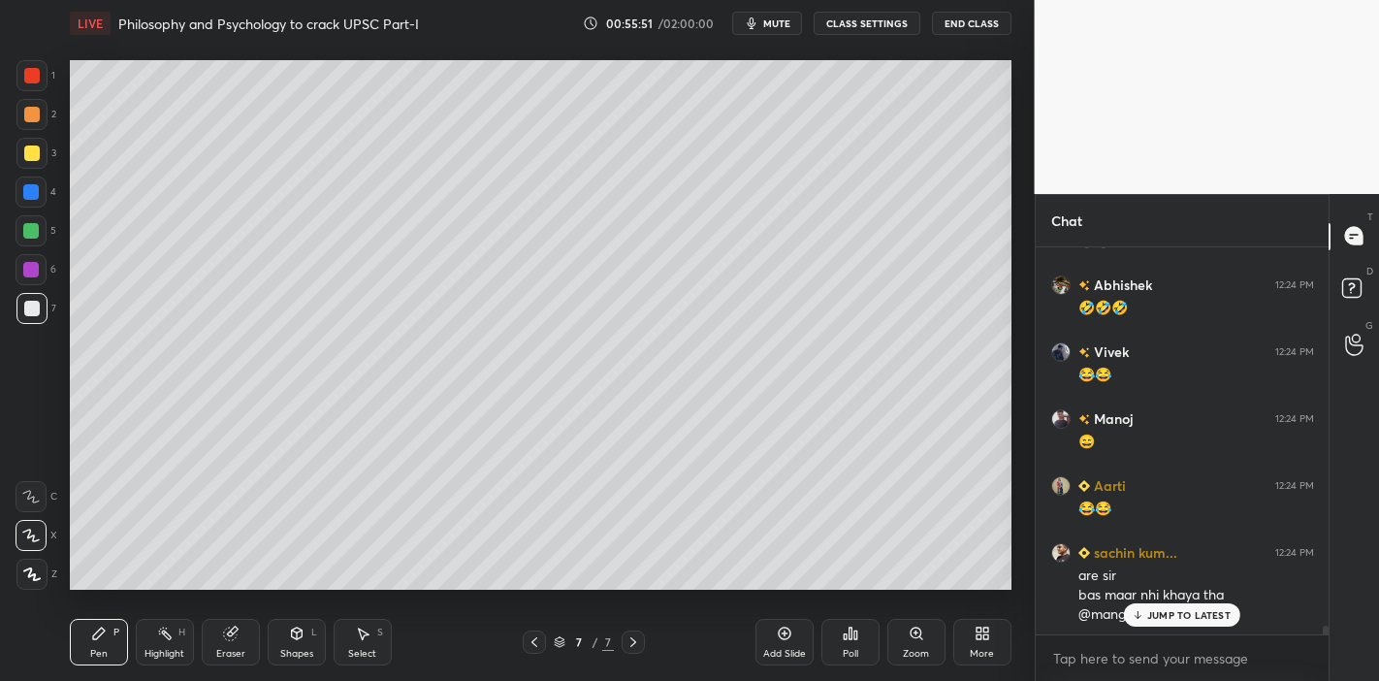
click at [216, 595] on div "Eraser" at bounding box center [231, 642] width 58 height 47
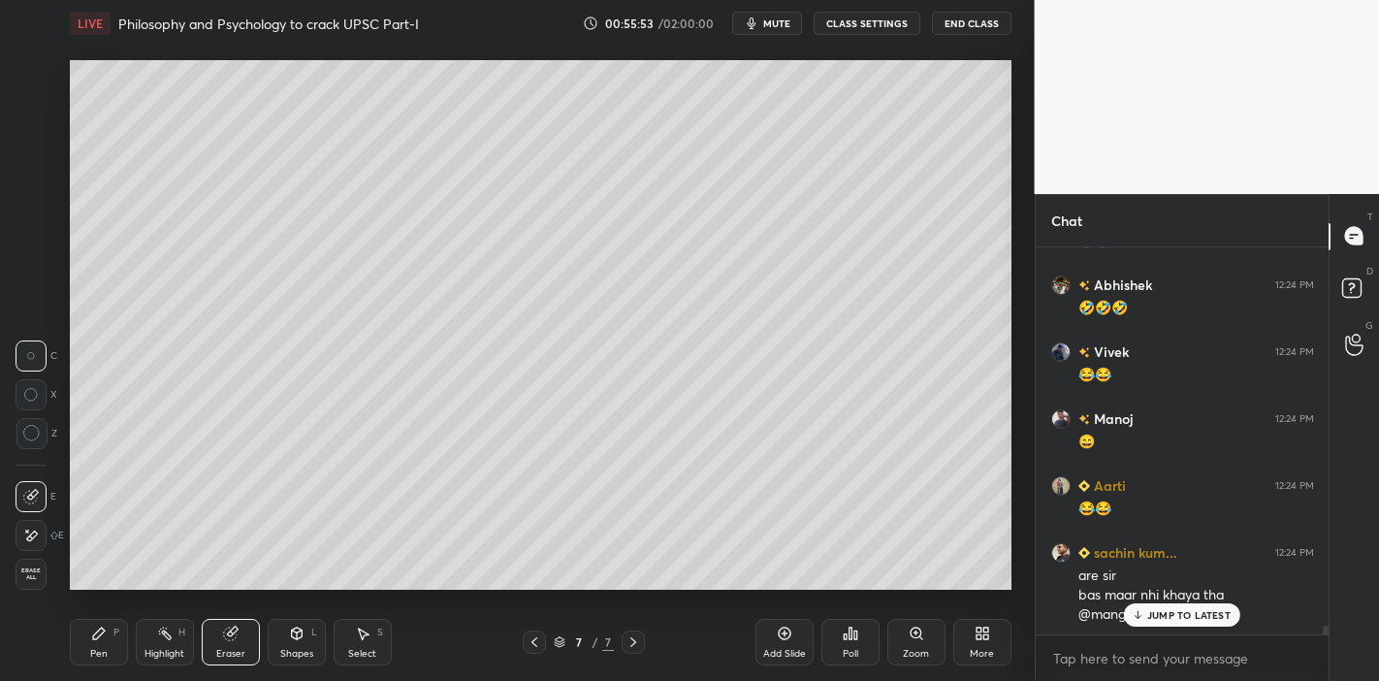
scroll to position [16764, 0]
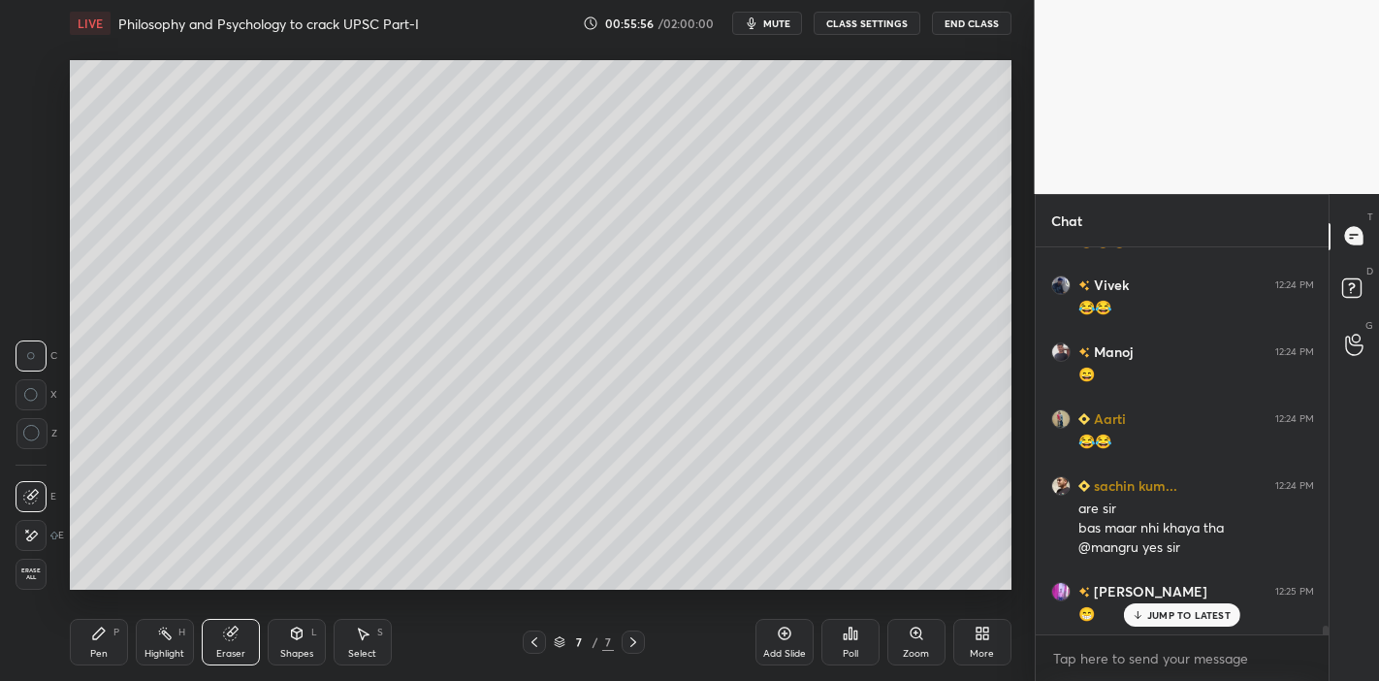
click at [1173, 595] on p "JUMP TO LATEST" at bounding box center [1188, 615] width 83 height 12
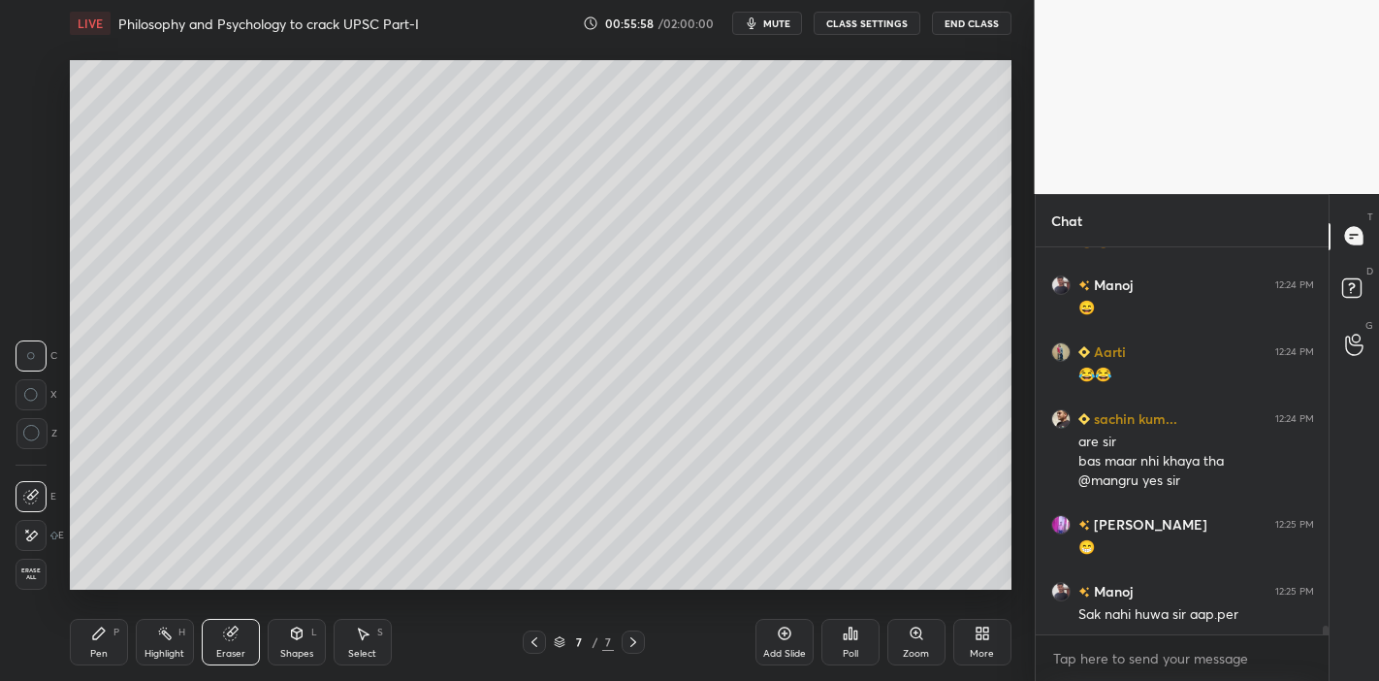
click at [99, 595] on icon at bounding box center [99, 633] width 16 height 16
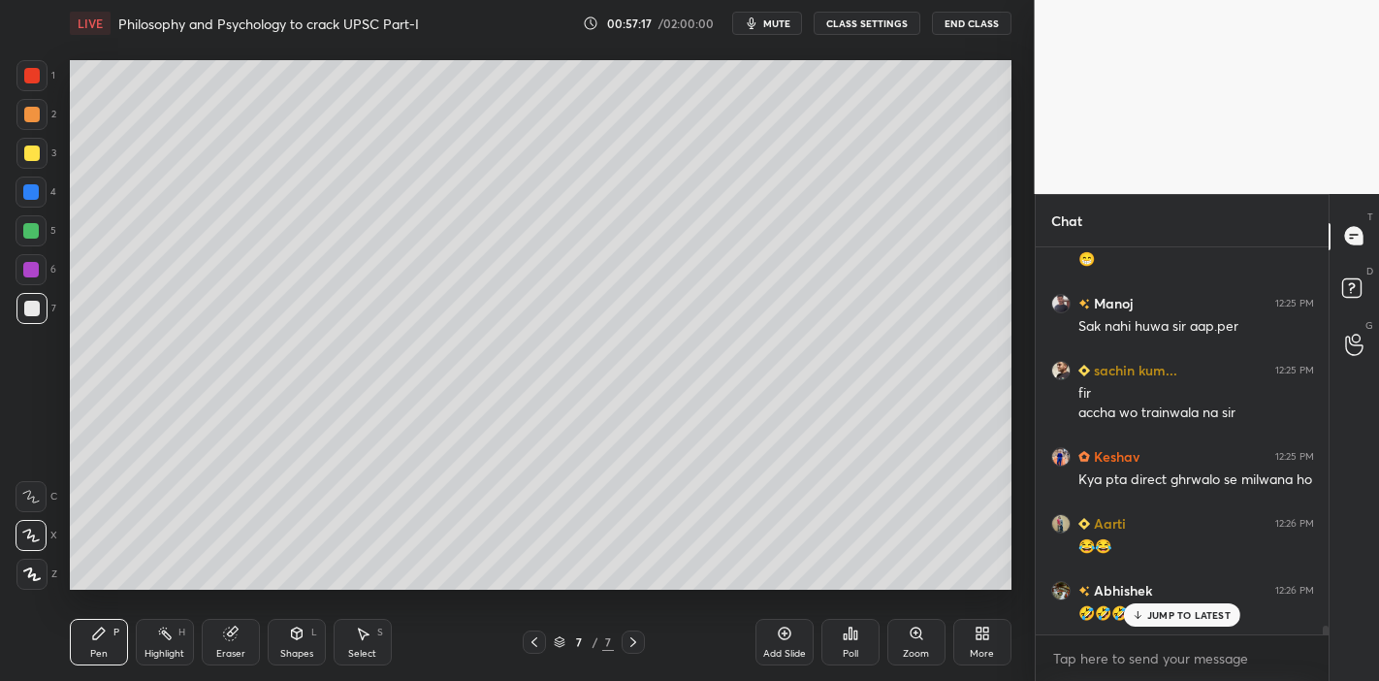
scroll to position [17185, 0]
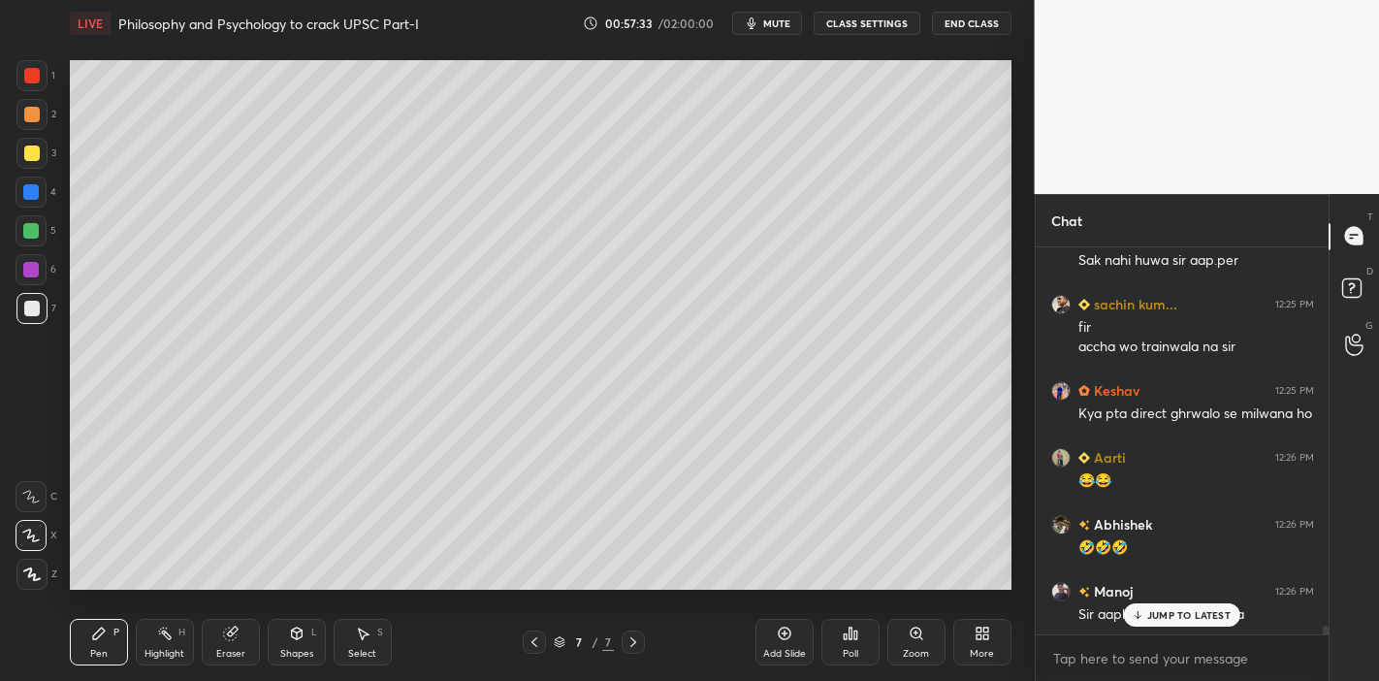
click at [1133, 595] on icon at bounding box center [1137, 615] width 13 height 12
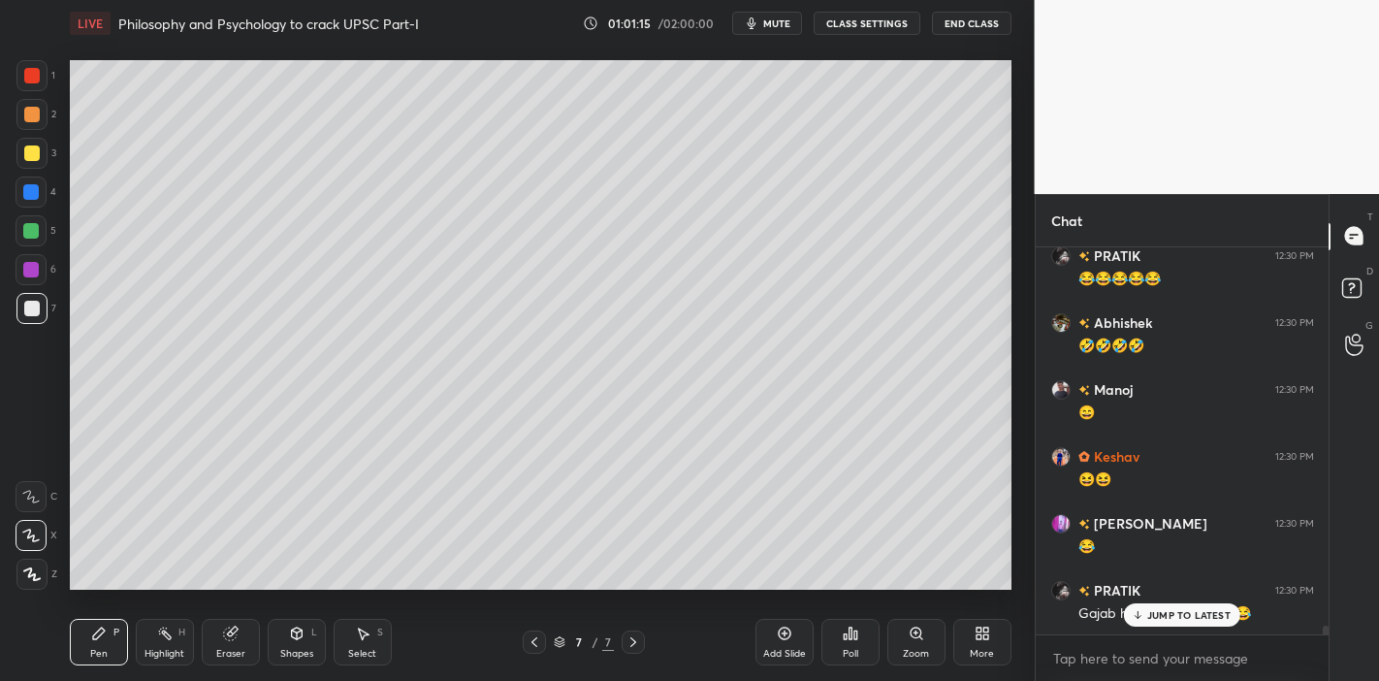
scroll to position [16499, 0]
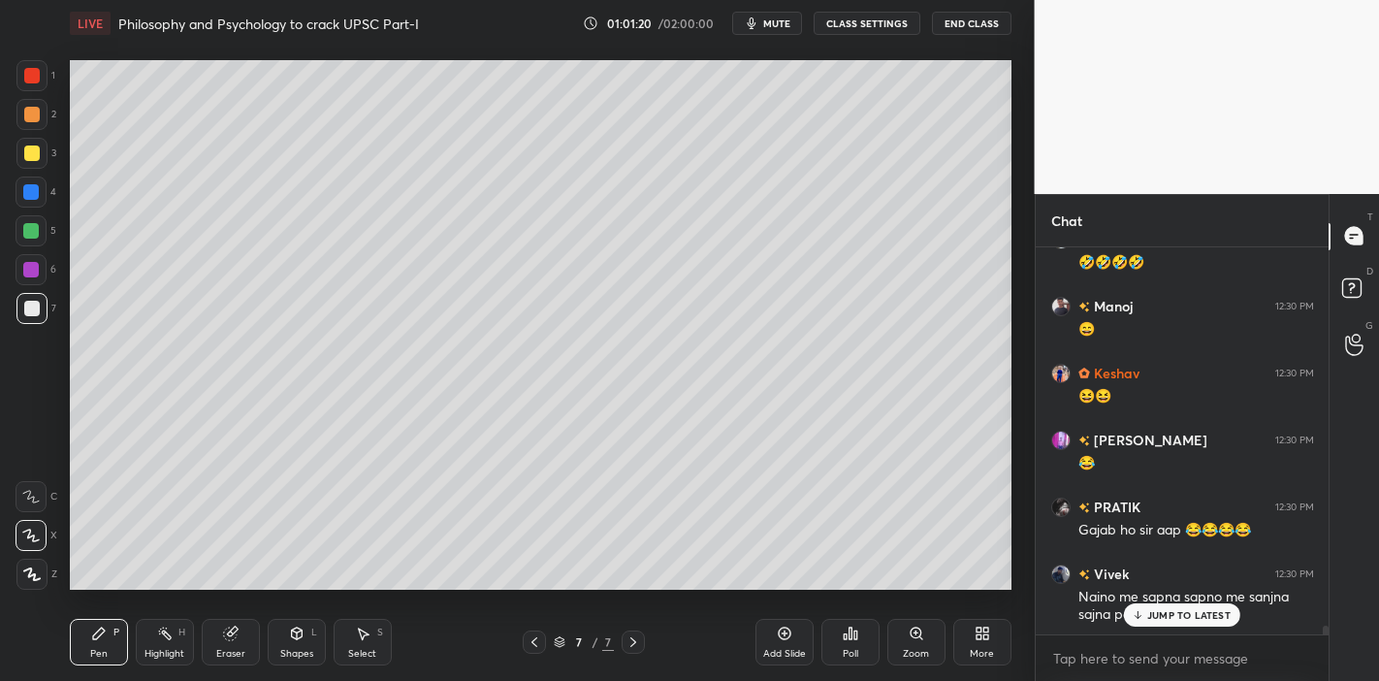
click at [1212, 595] on p "JUMP TO LATEST" at bounding box center [1188, 615] width 83 height 12
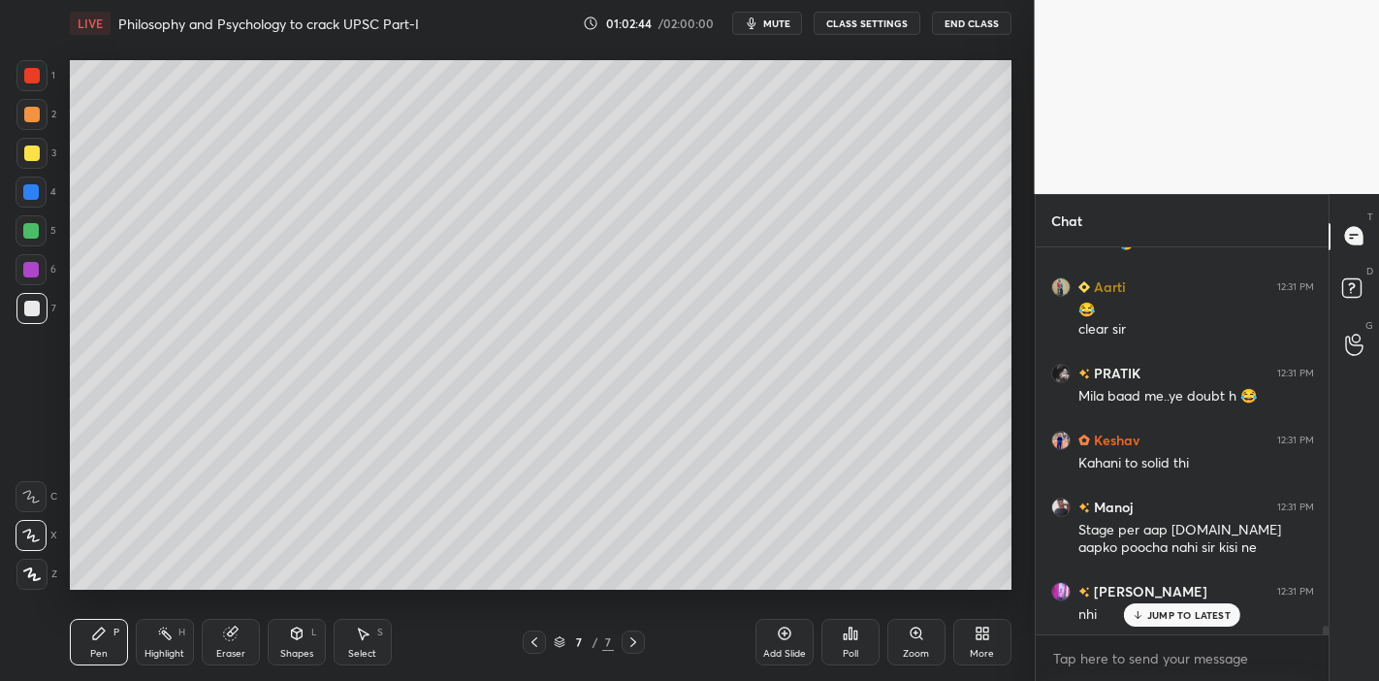
scroll to position [17272, 0]
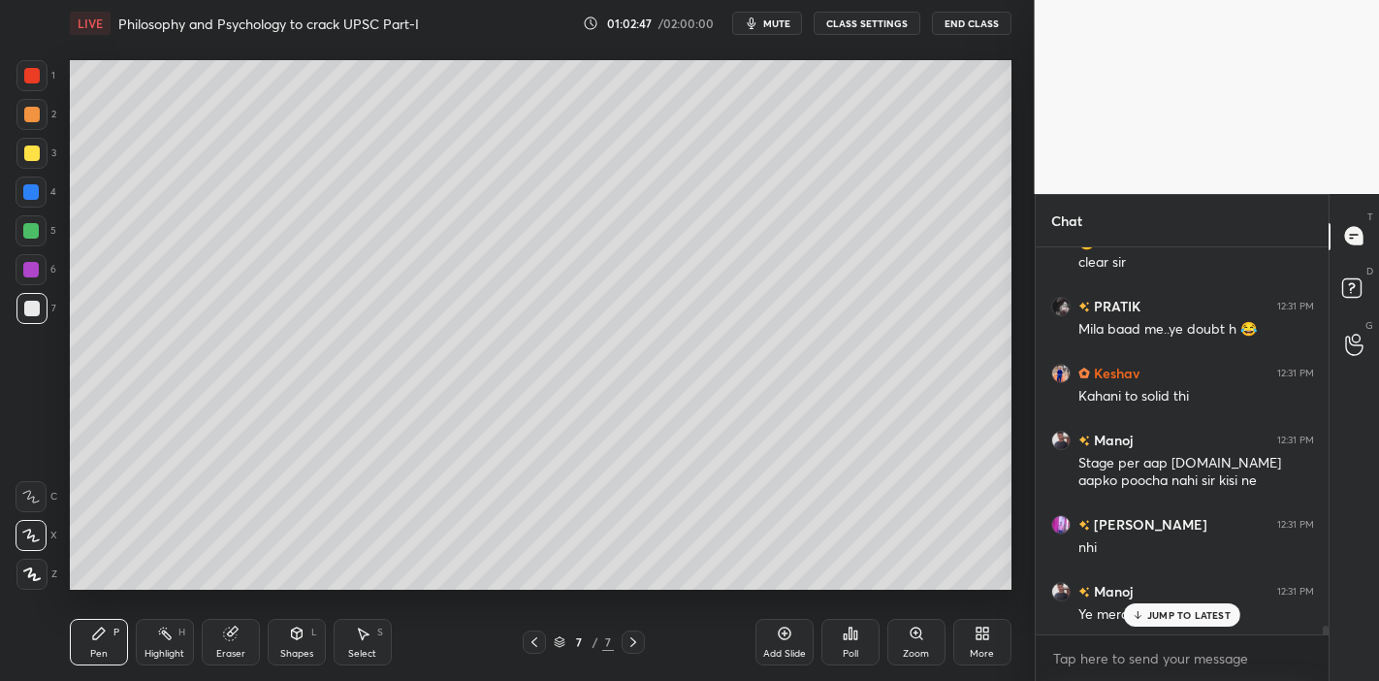
click at [1191, 595] on p "JUMP TO LATEST" at bounding box center [1188, 615] width 83 height 12
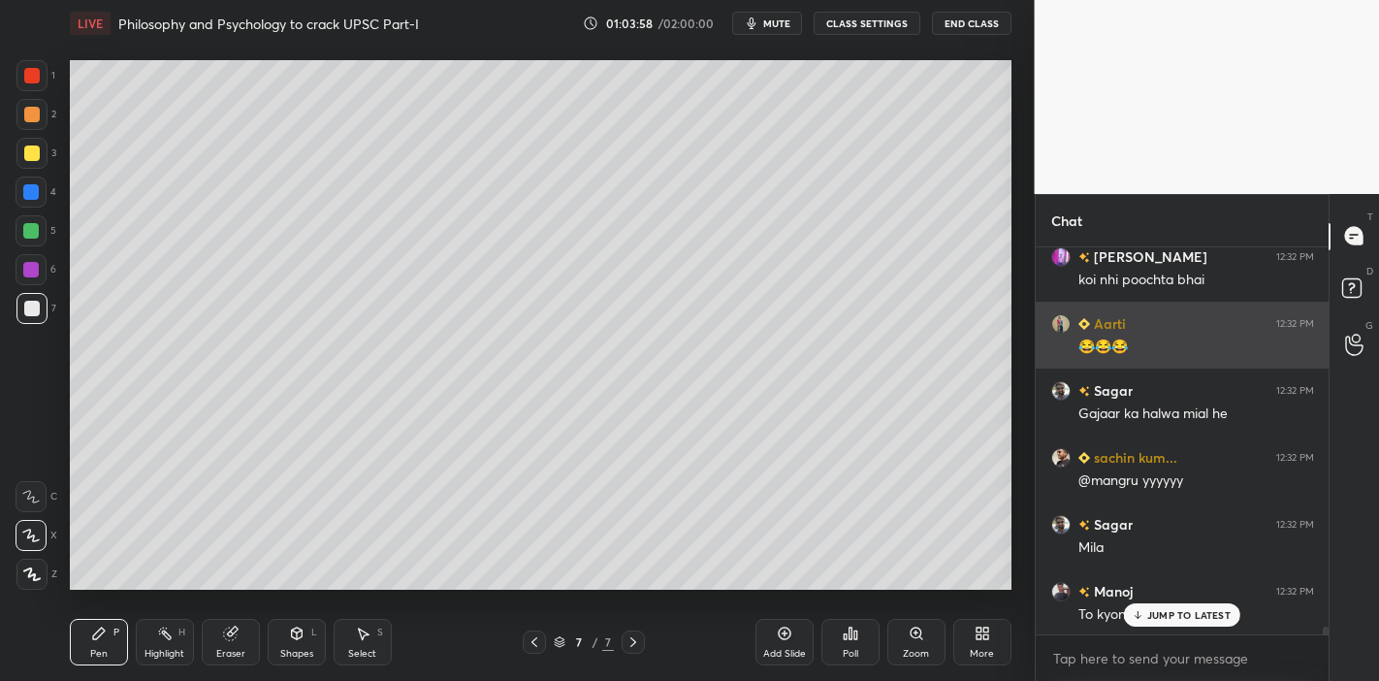
scroll to position [18042, 0]
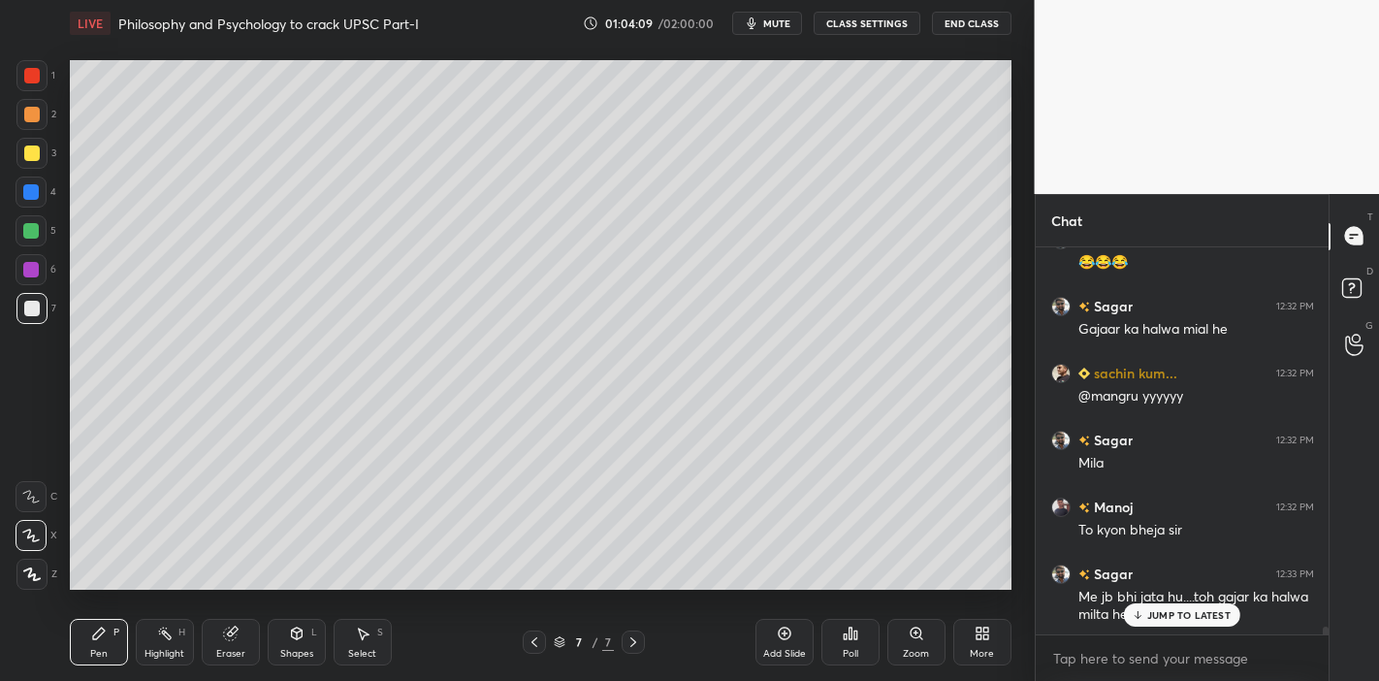
click at [1168, 595] on p "JUMP TO LATEST" at bounding box center [1188, 615] width 83 height 12
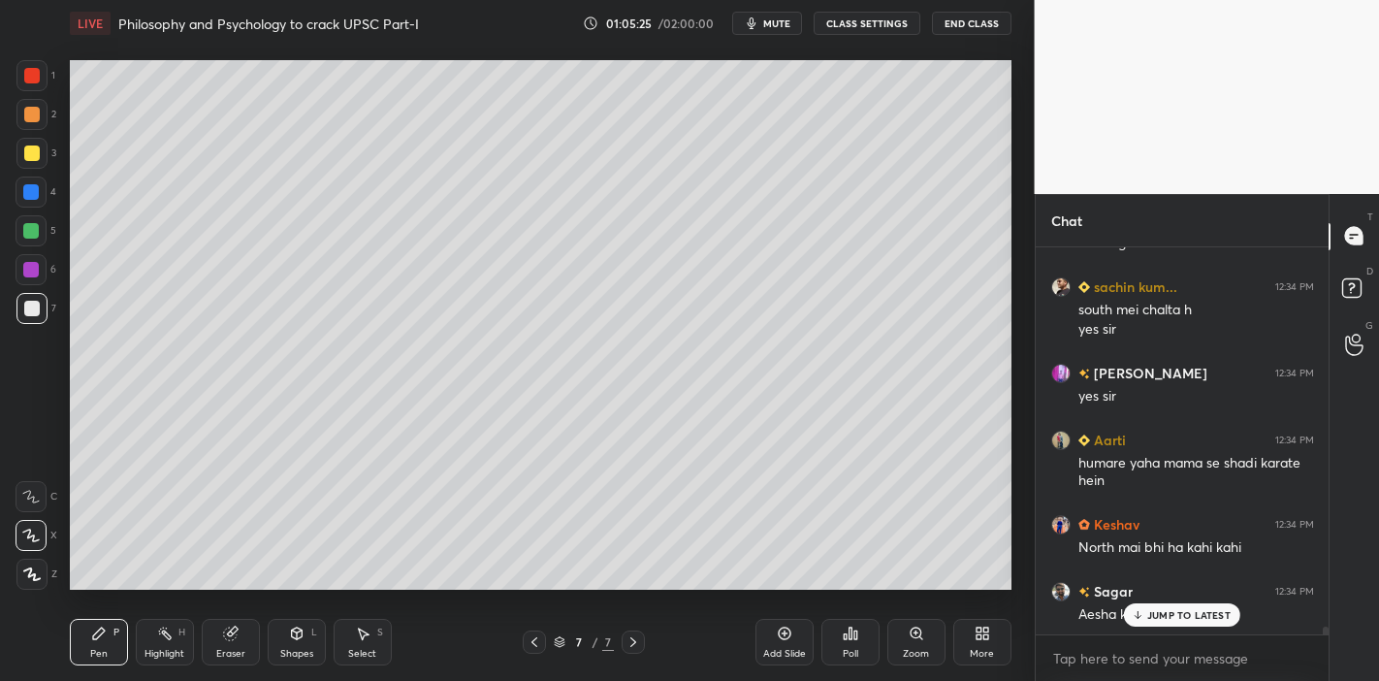
scroll to position [19167, 0]
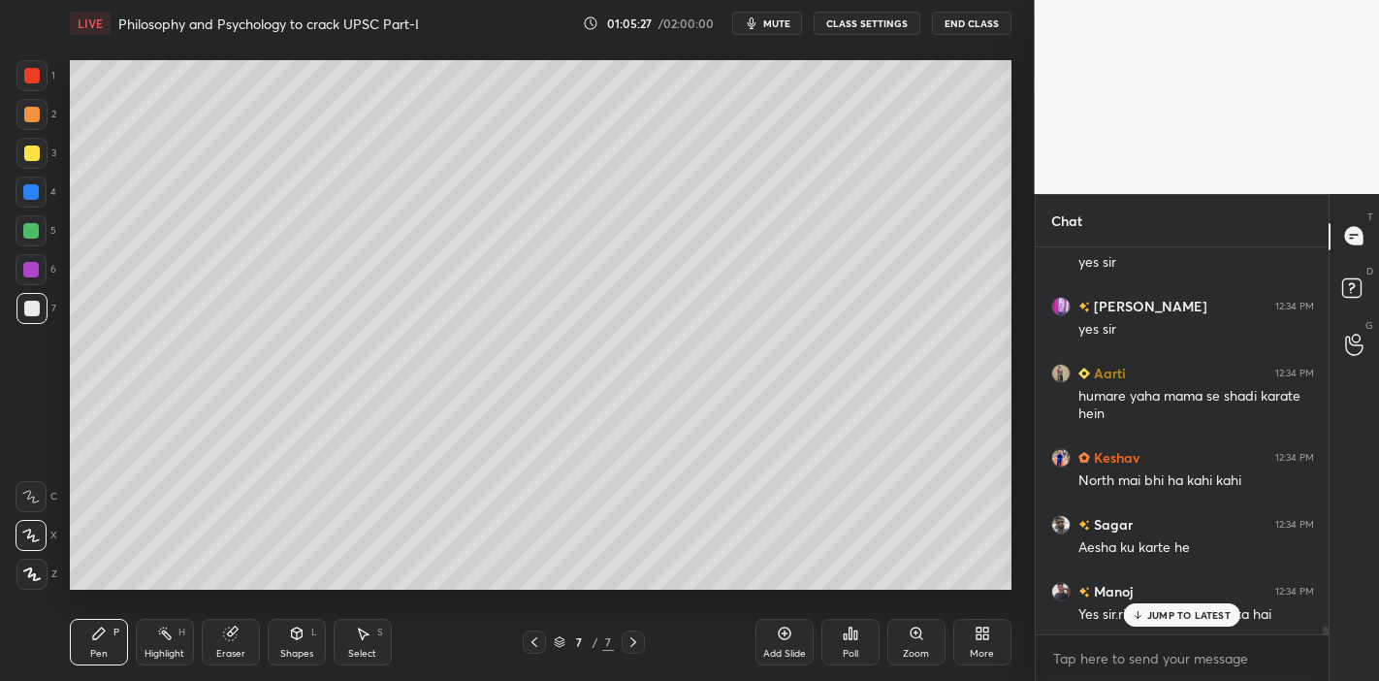
click at [1152, 595] on div "JUMP TO LATEST" at bounding box center [1182, 614] width 116 height 23
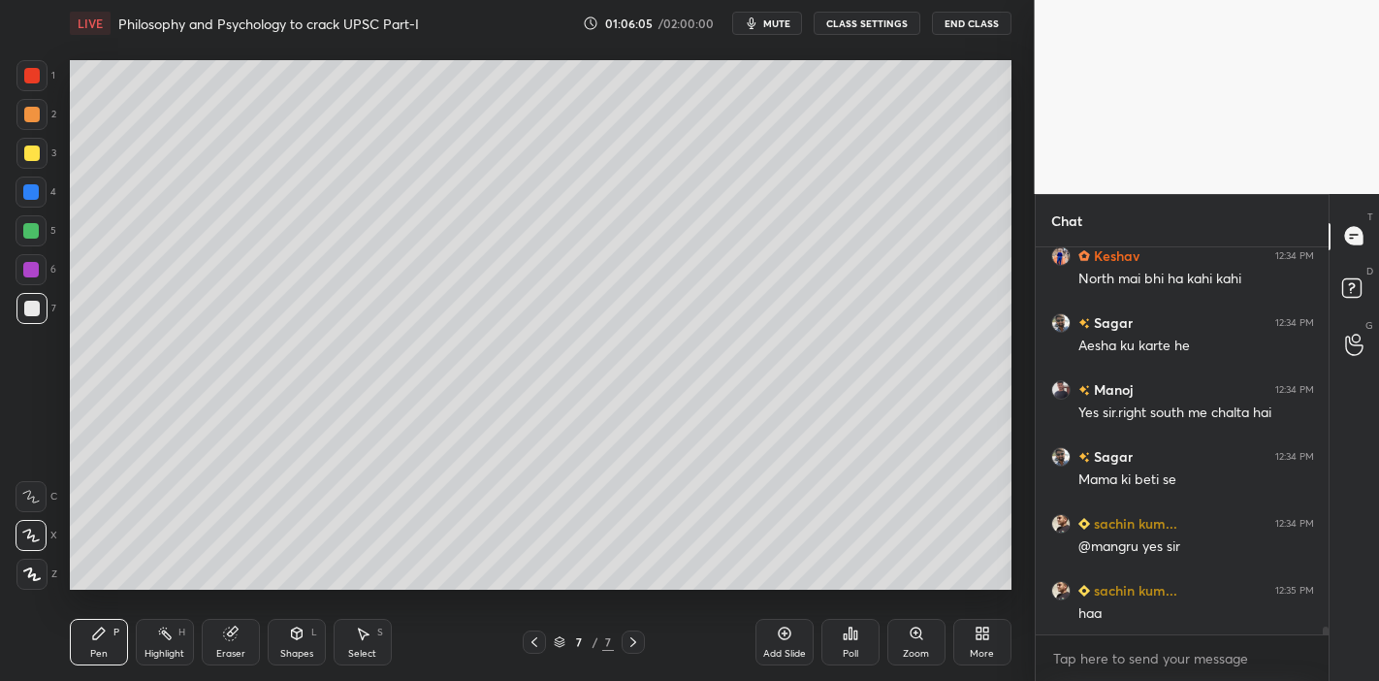
scroll to position [19435, 0]
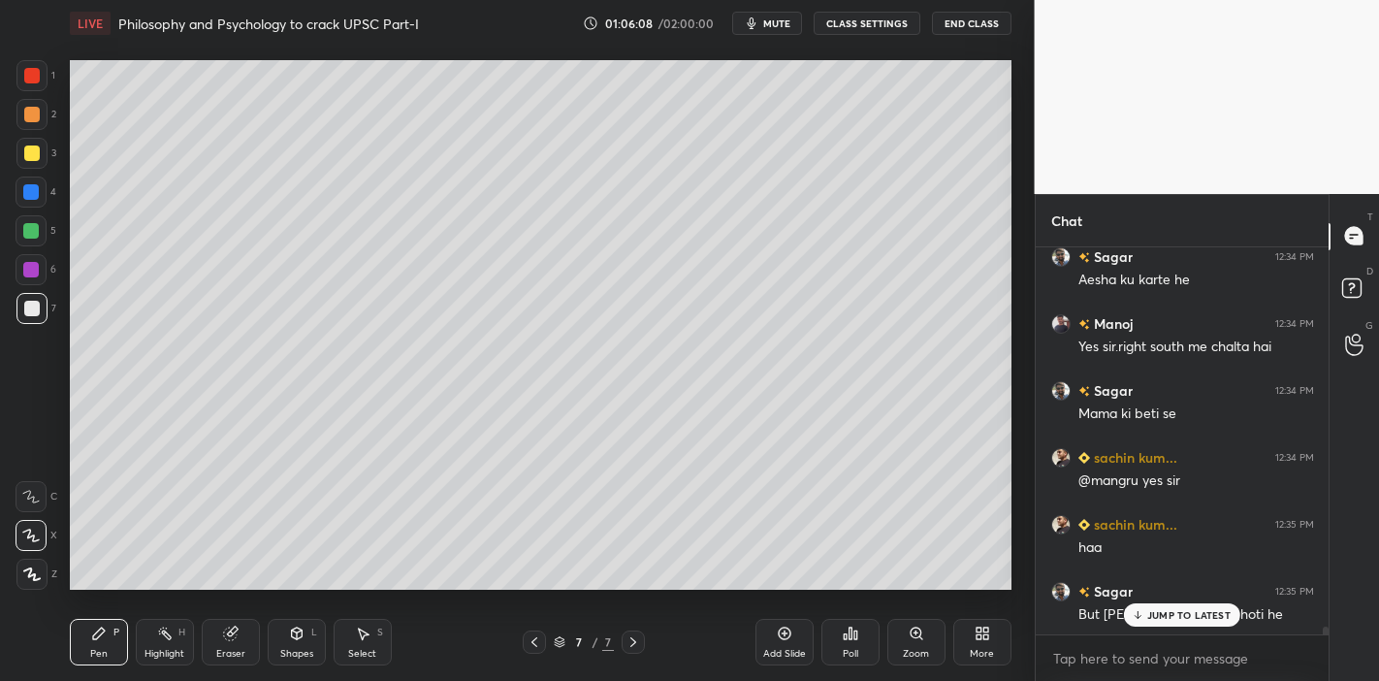
click at [1152, 595] on p "JUMP TO LATEST" at bounding box center [1188, 615] width 83 height 12
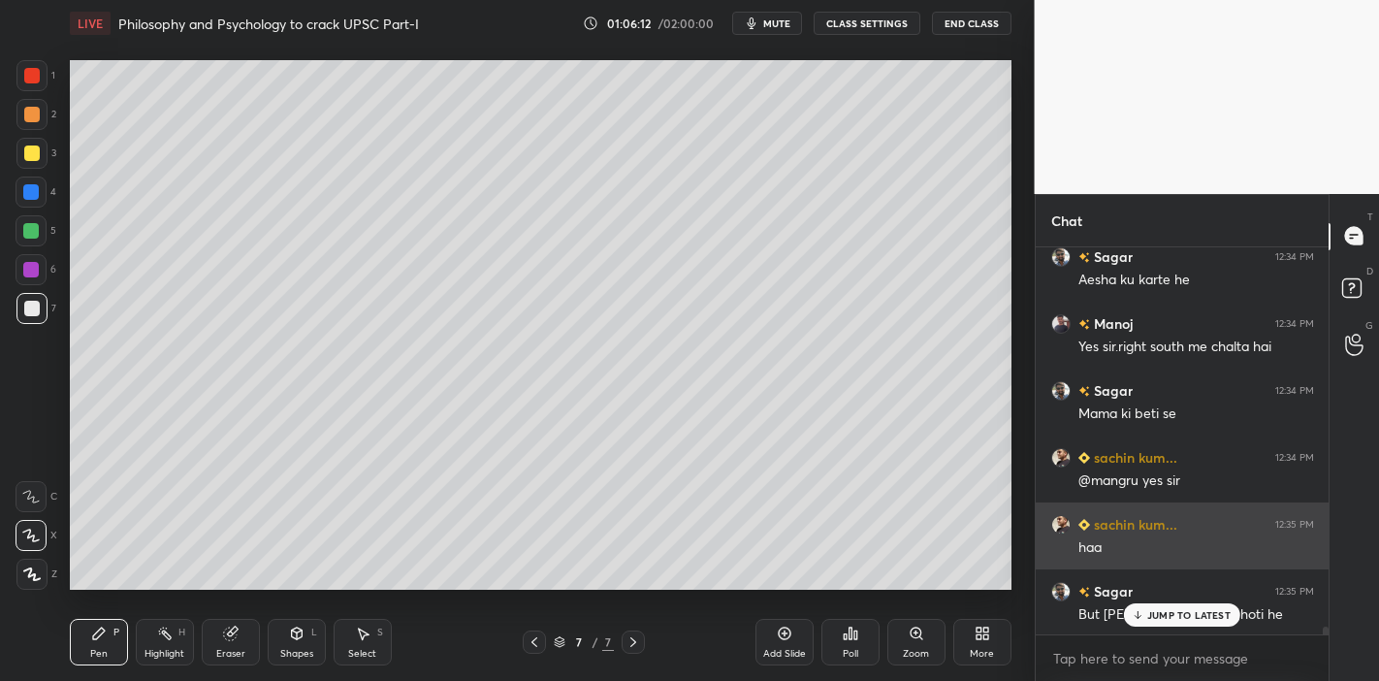
scroll to position [19502, 0]
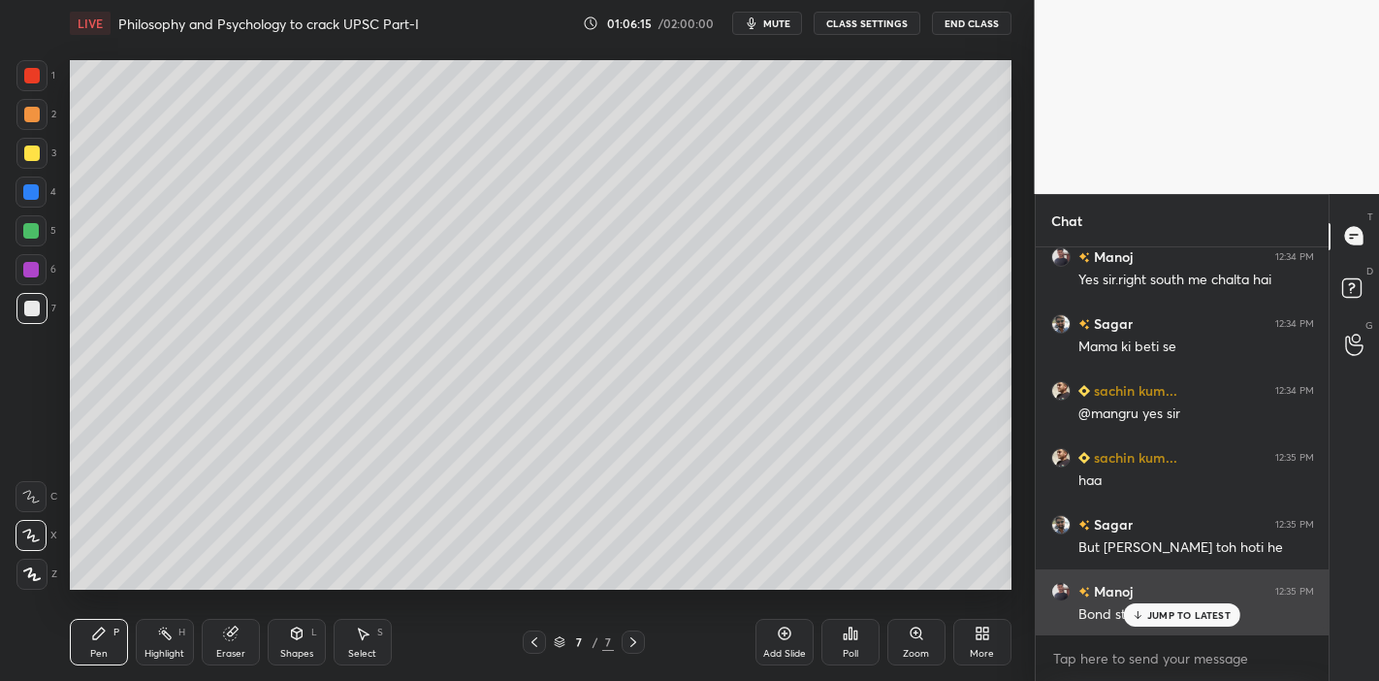
click at [1146, 595] on div "JUMP TO LATEST" at bounding box center [1182, 614] width 116 height 23
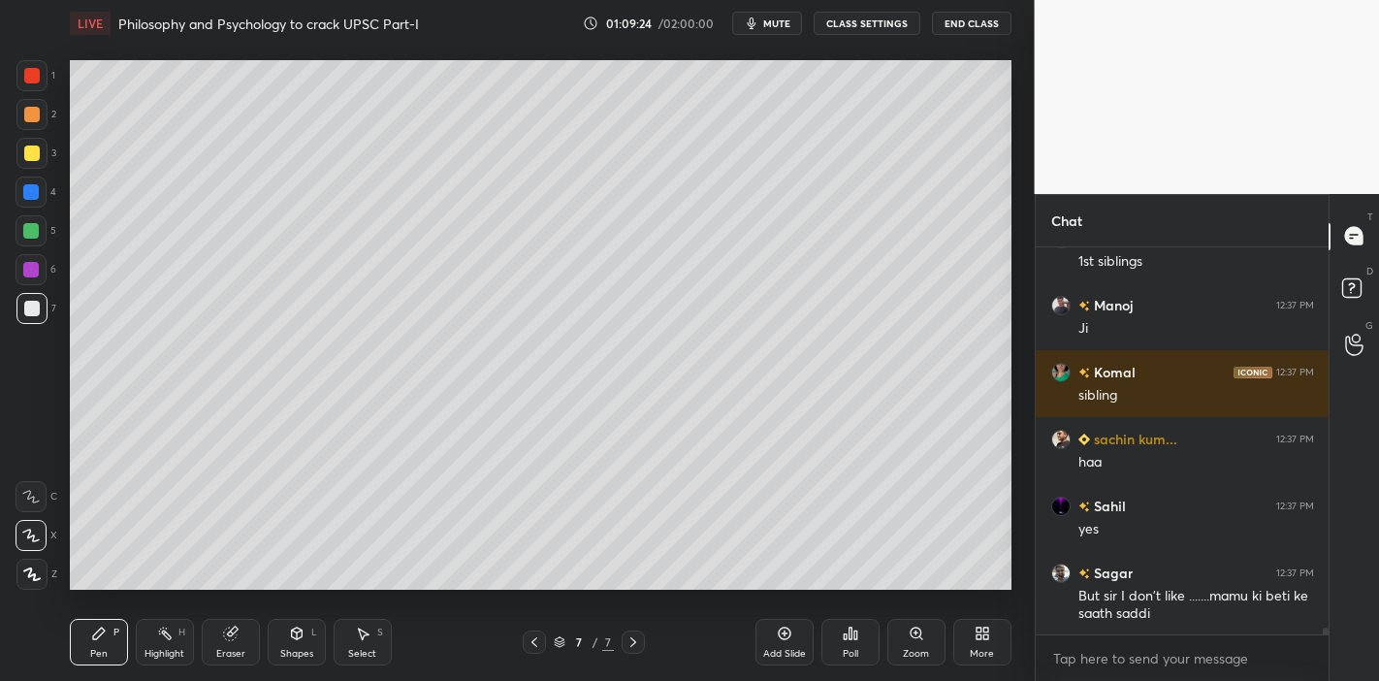
scroll to position [20775, 0]
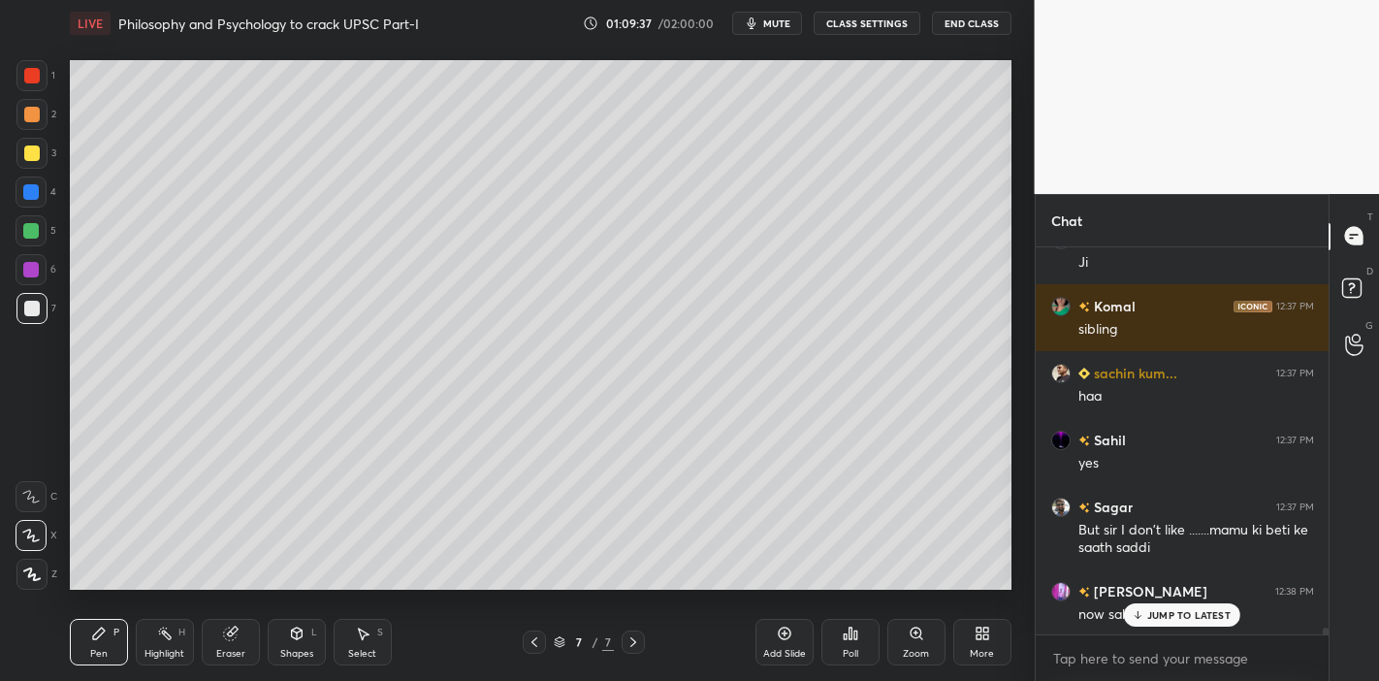
click at [1149, 595] on p "JUMP TO LATEST" at bounding box center [1188, 615] width 83 height 12
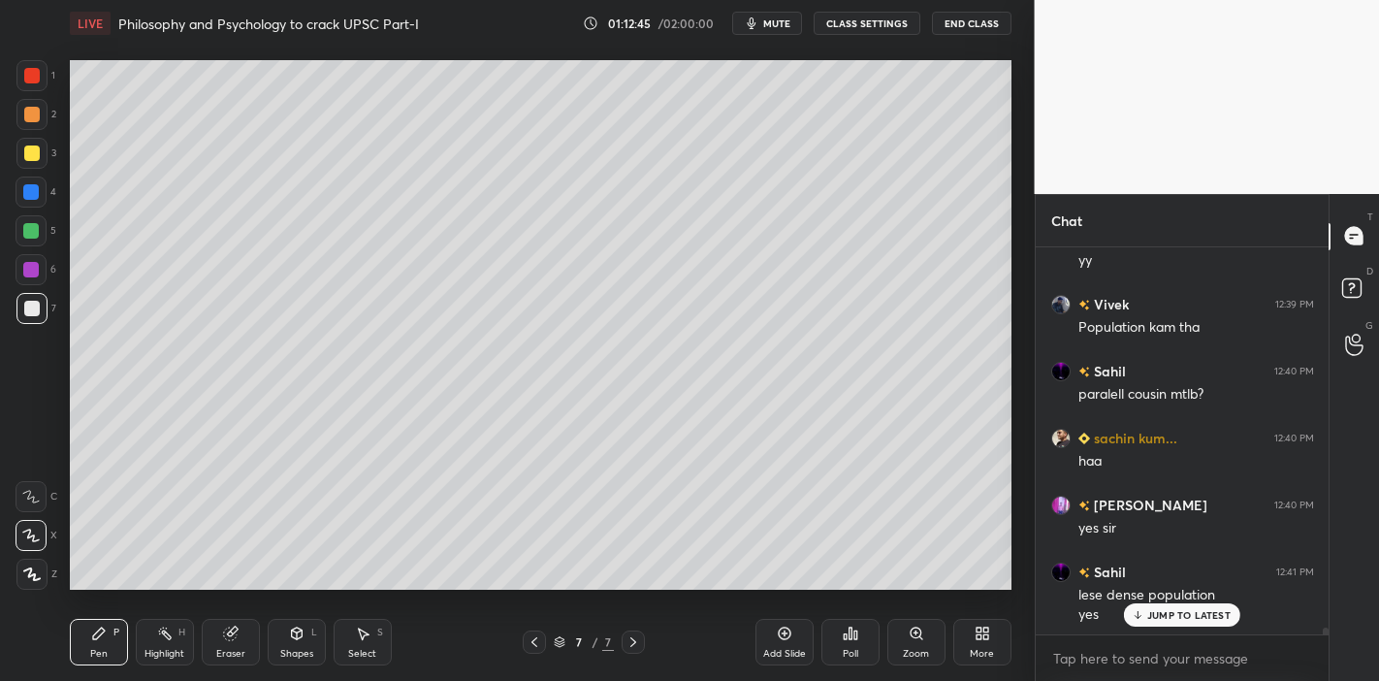
scroll to position [21263, 0]
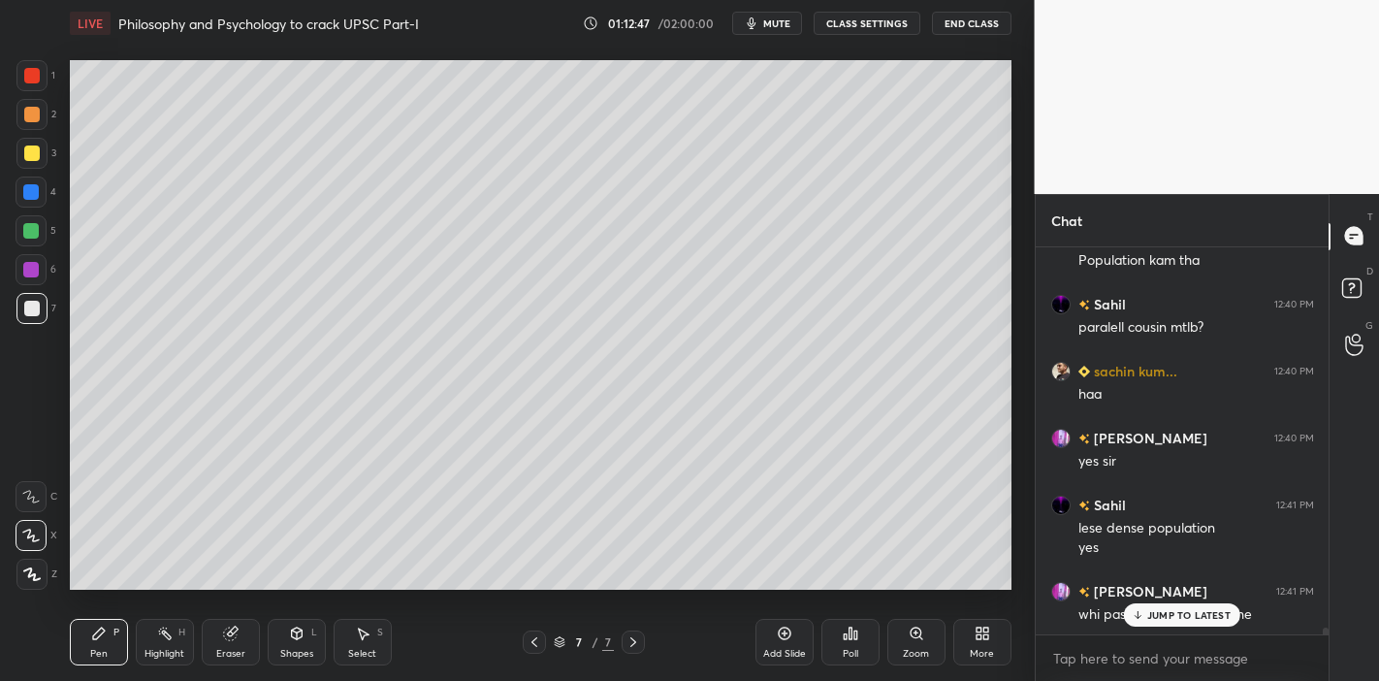
click at [1181, 595] on div "JUMP TO LATEST" at bounding box center [1182, 614] width 116 height 23
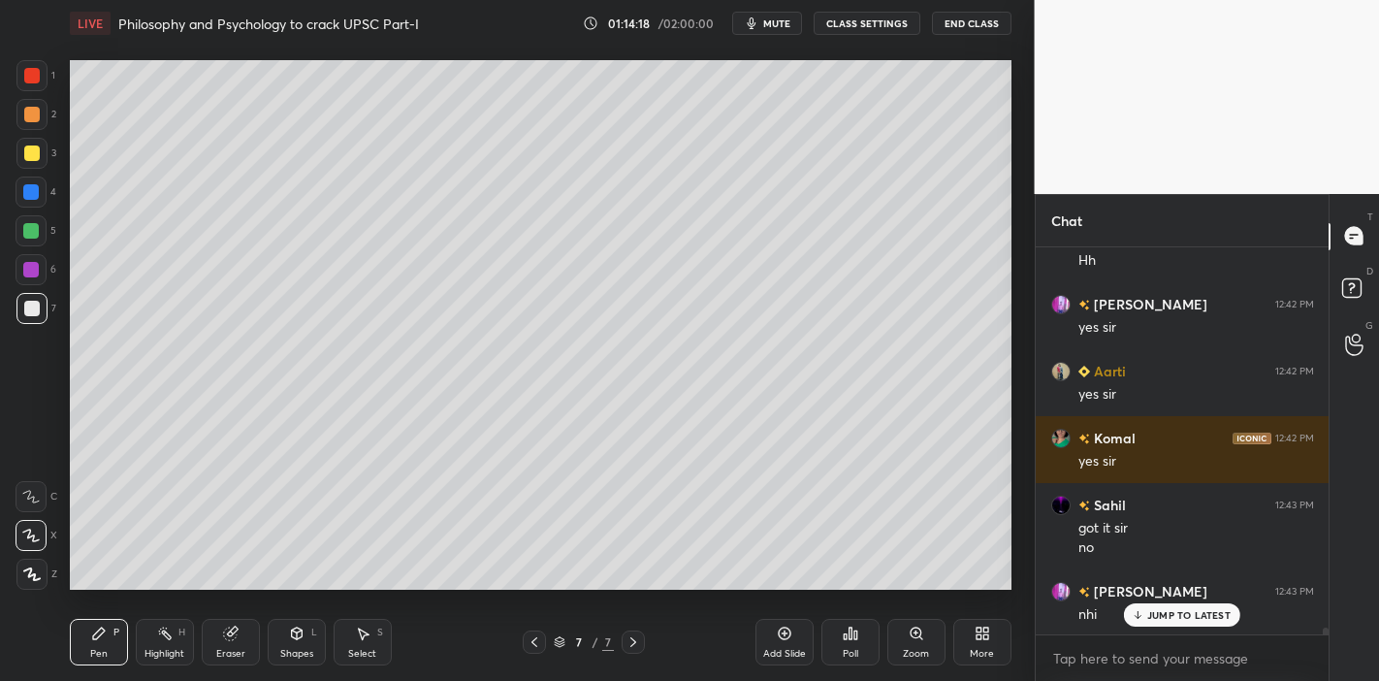
scroll to position [22305, 0]
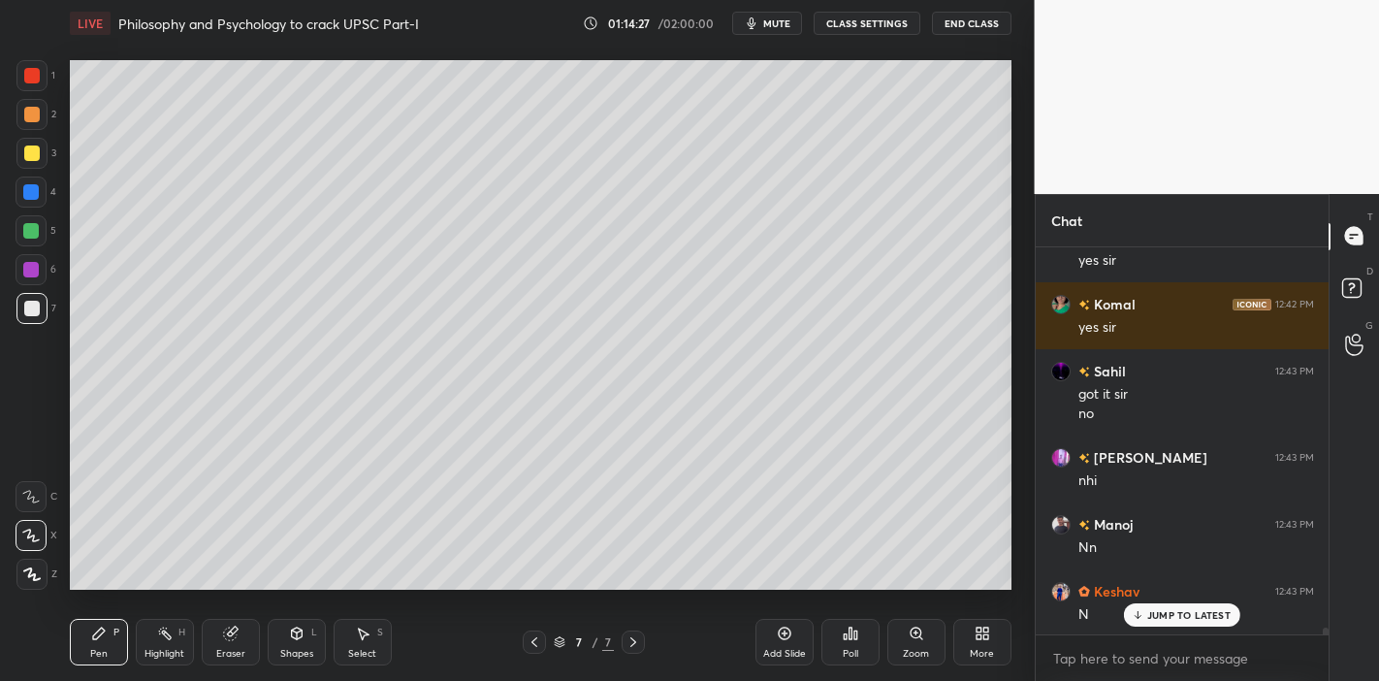
drag, startPoint x: 22, startPoint y: 162, endPoint x: 58, endPoint y: 164, distance: 35.9
click at [31, 164] on div at bounding box center [31, 153] width 31 height 31
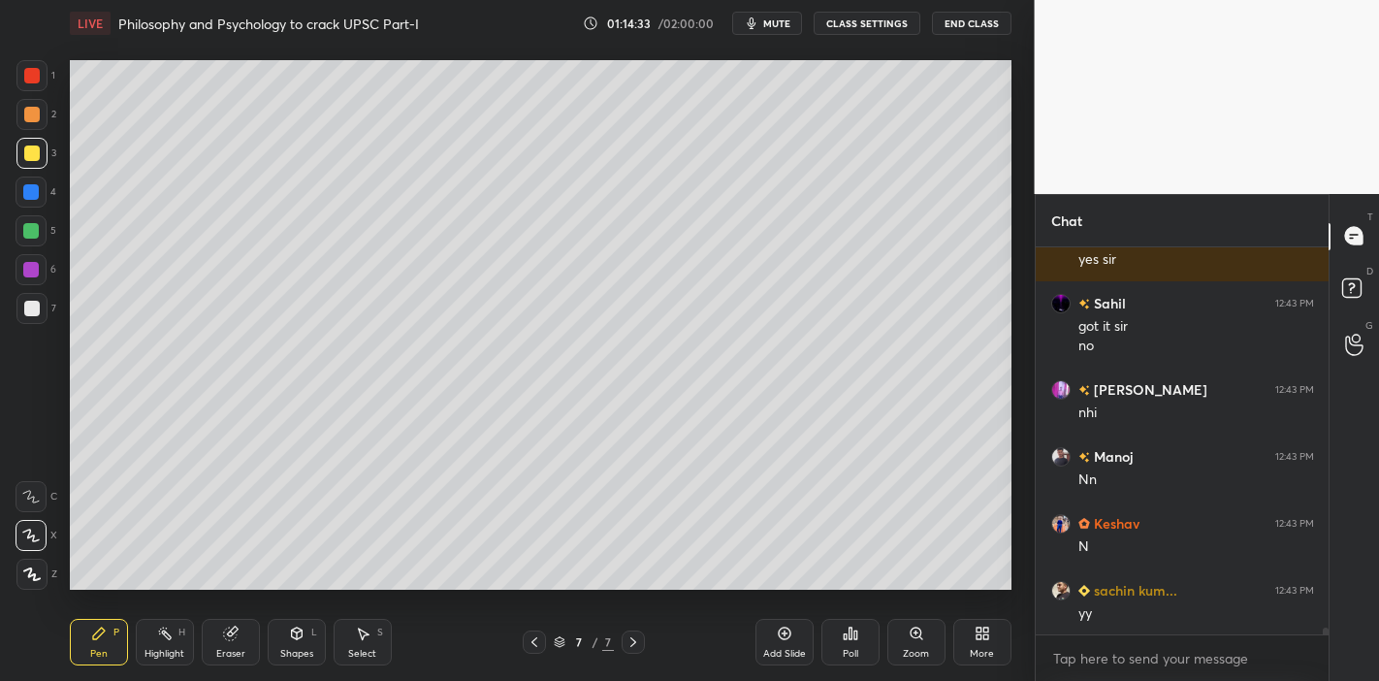
click at [27, 196] on div at bounding box center [31, 192] width 16 height 16
click at [32, 228] on div at bounding box center [31, 231] width 16 height 16
click at [35, 308] on div at bounding box center [32, 309] width 16 height 16
drag, startPoint x: 231, startPoint y: 648, endPoint x: 232, endPoint y: 634, distance: 13.6
click at [233, 595] on div "Eraser" at bounding box center [230, 654] width 29 height 10
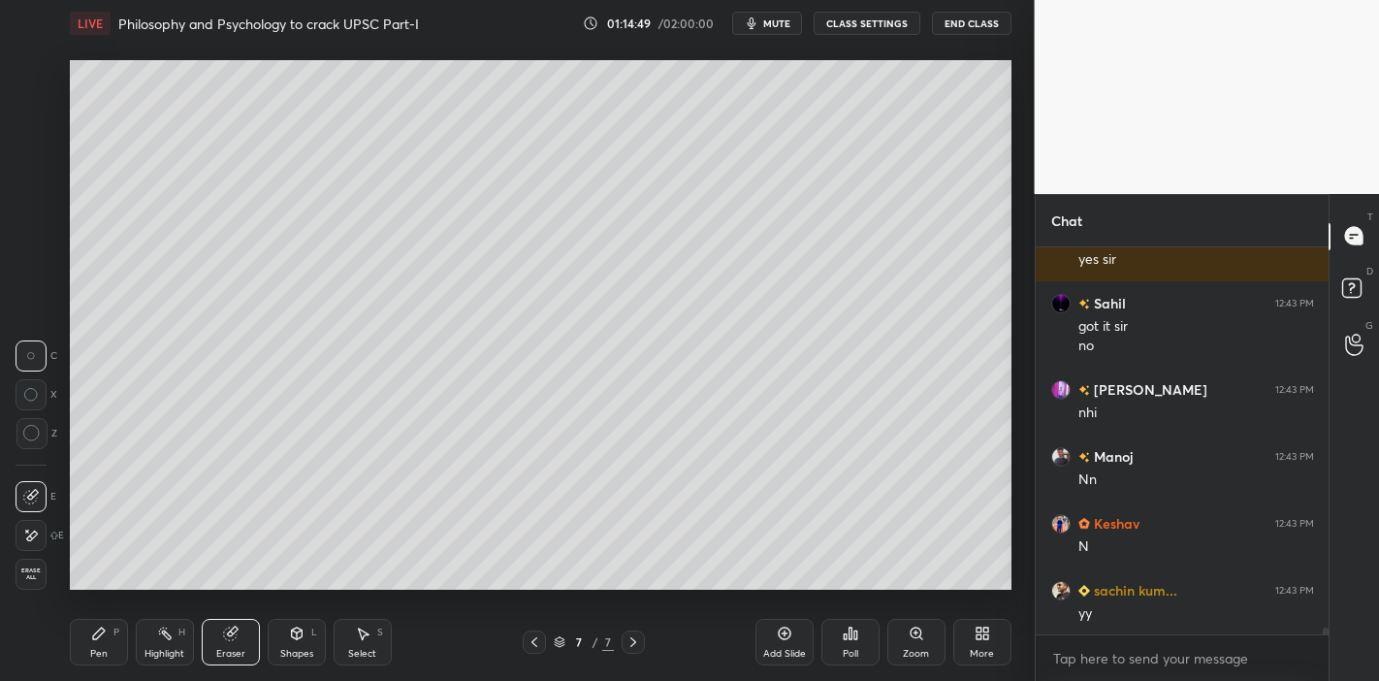
click at [98, 595] on div "Pen" at bounding box center [98, 654] width 17 height 10
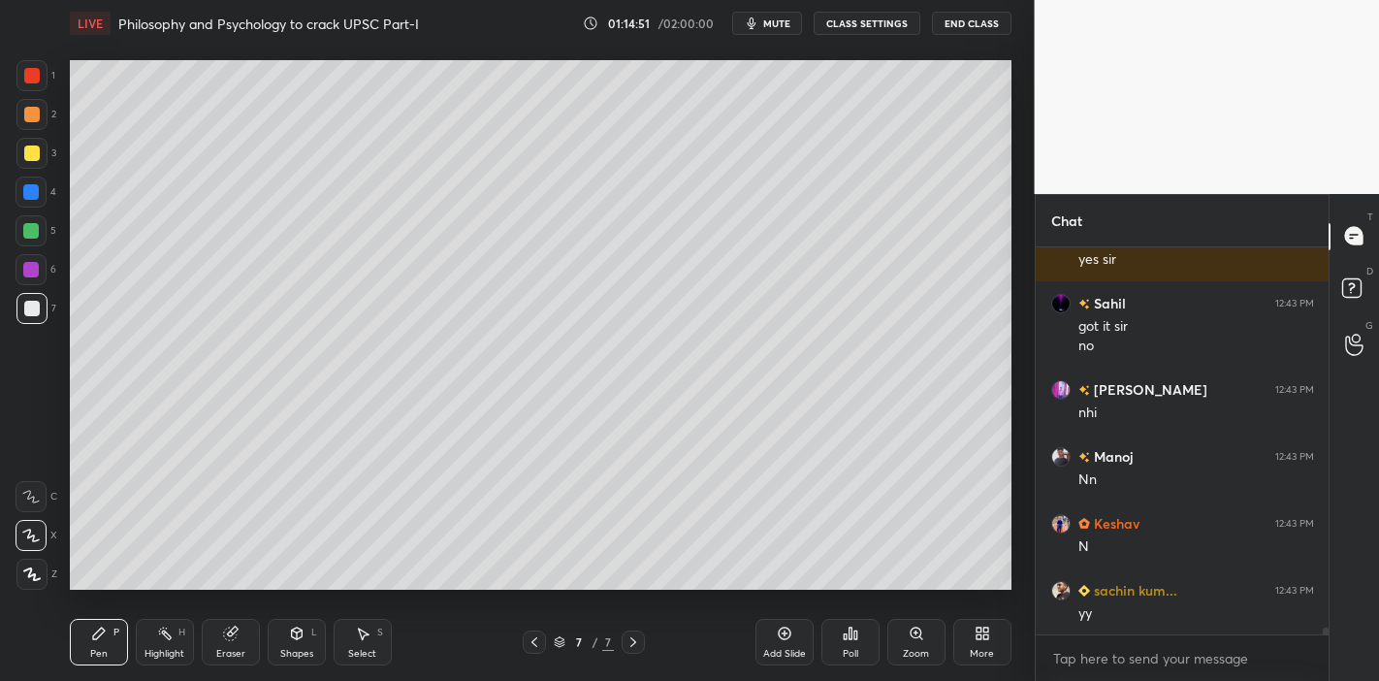
click at [27, 154] on div at bounding box center [32, 153] width 16 height 16
click at [23, 200] on div at bounding box center [31, 191] width 31 height 31
click at [29, 235] on div at bounding box center [31, 231] width 16 height 16
click at [30, 147] on div at bounding box center [32, 153] width 16 height 16
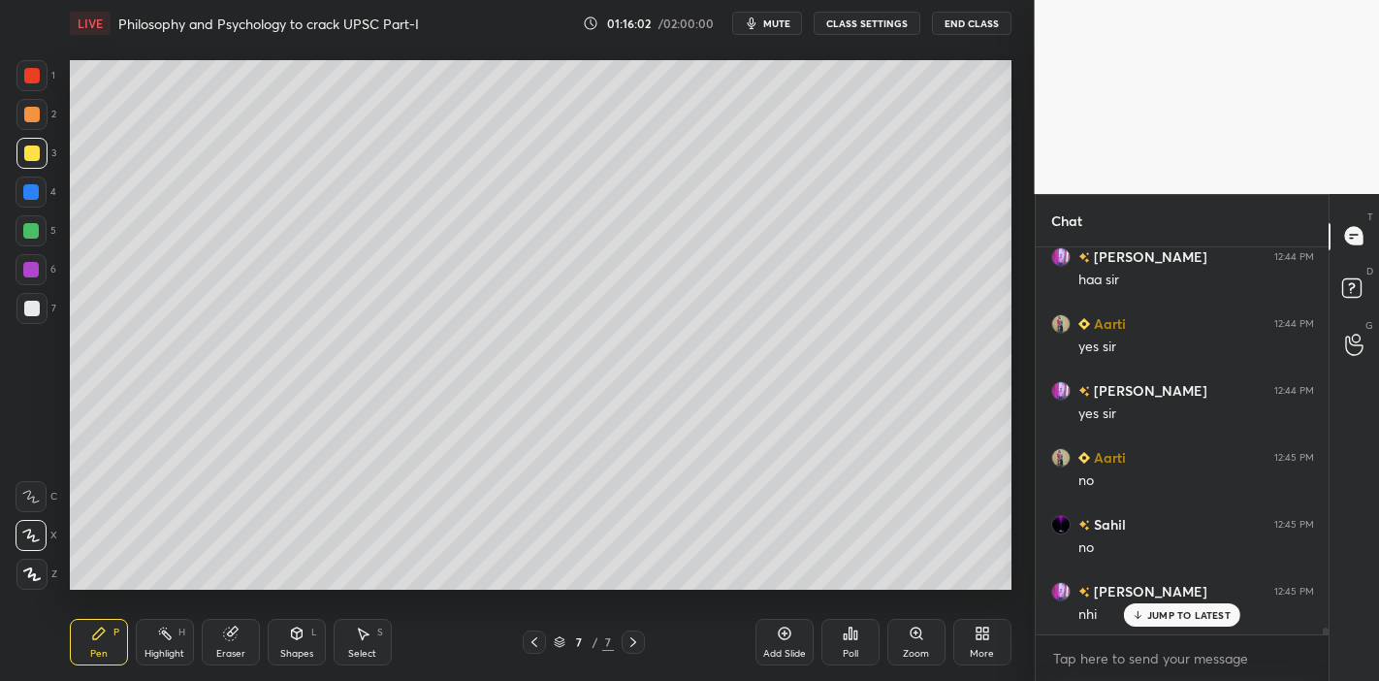
scroll to position [23108, 0]
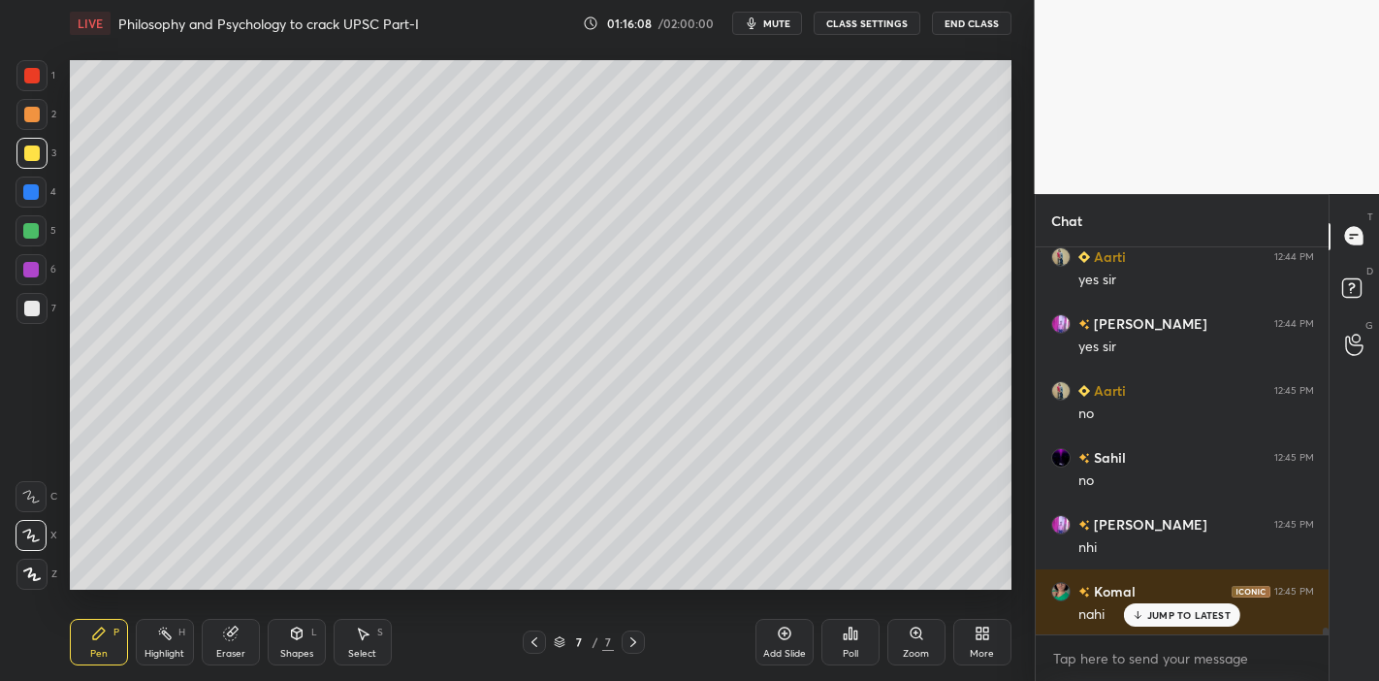
drag, startPoint x: 32, startPoint y: 312, endPoint x: 61, endPoint y: 314, distance: 29.2
click at [37, 313] on div at bounding box center [32, 309] width 16 height 16
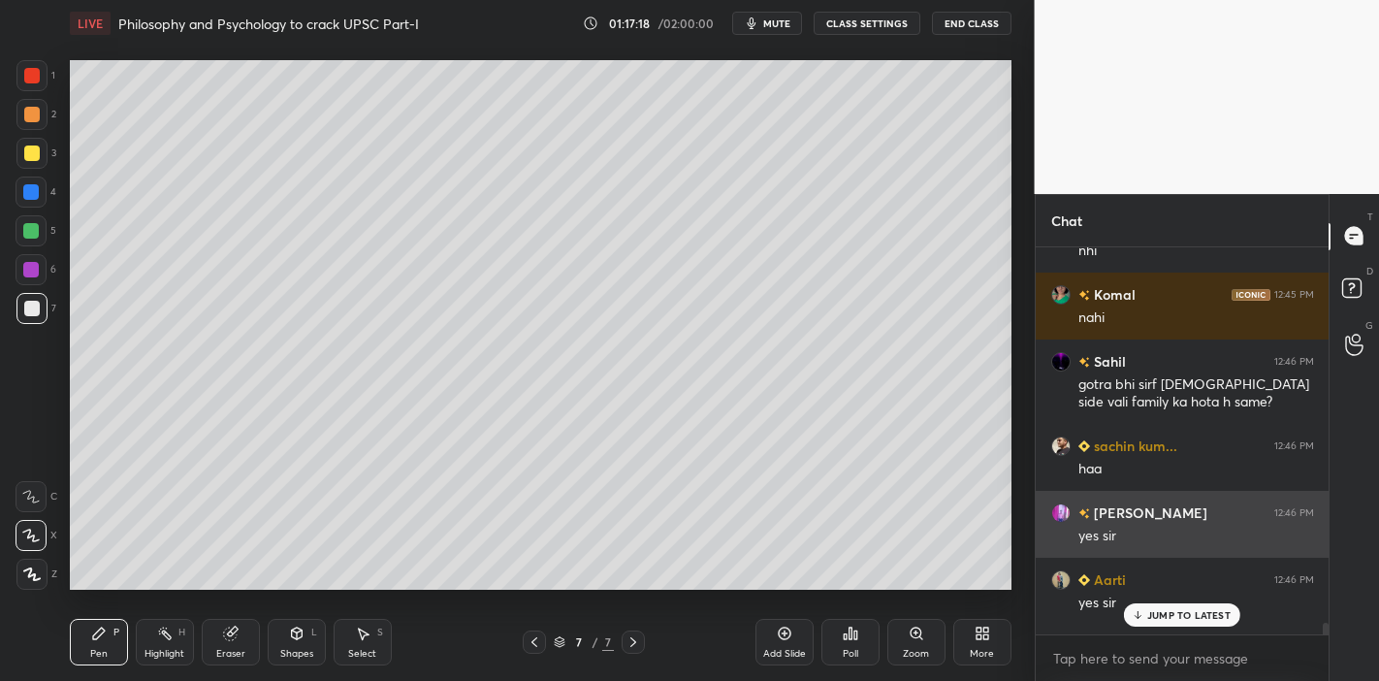
scroll to position [23297, 0]
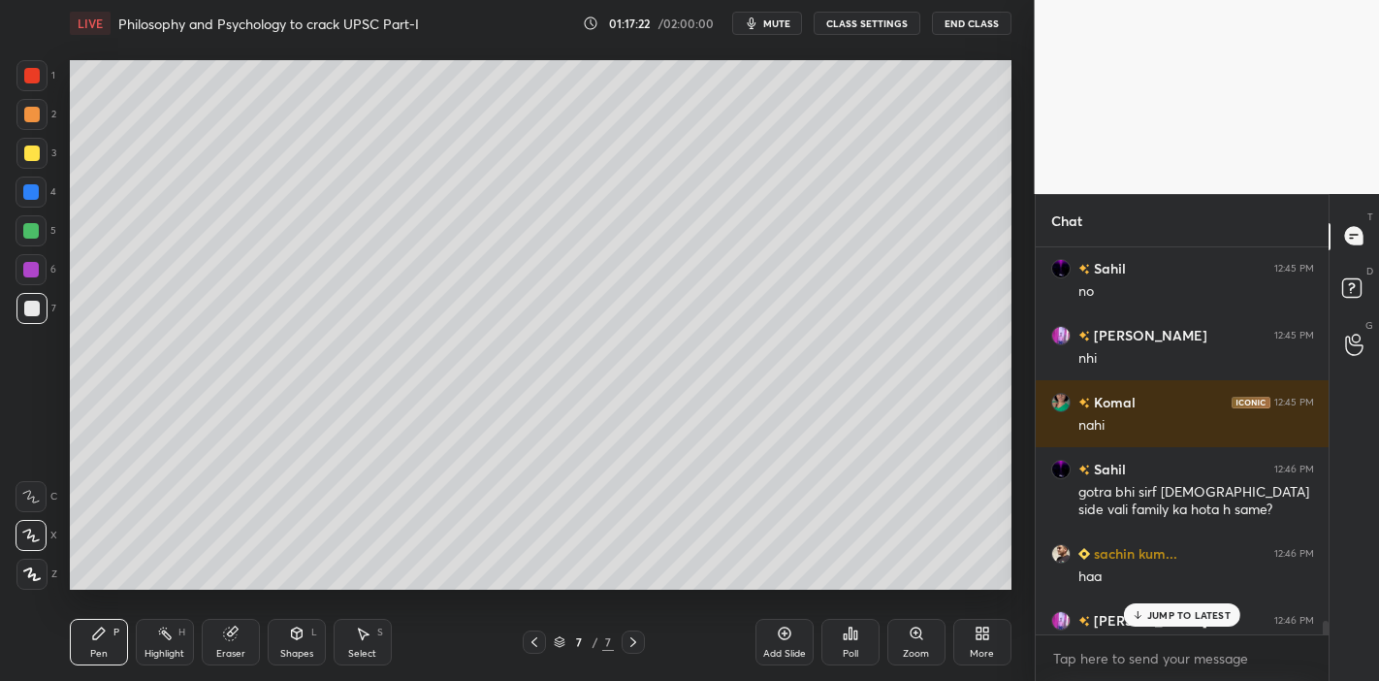
click at [1157, 595] on p "JUMP TO LATEST" at bounding box center [1188, 615] width 83 height 12
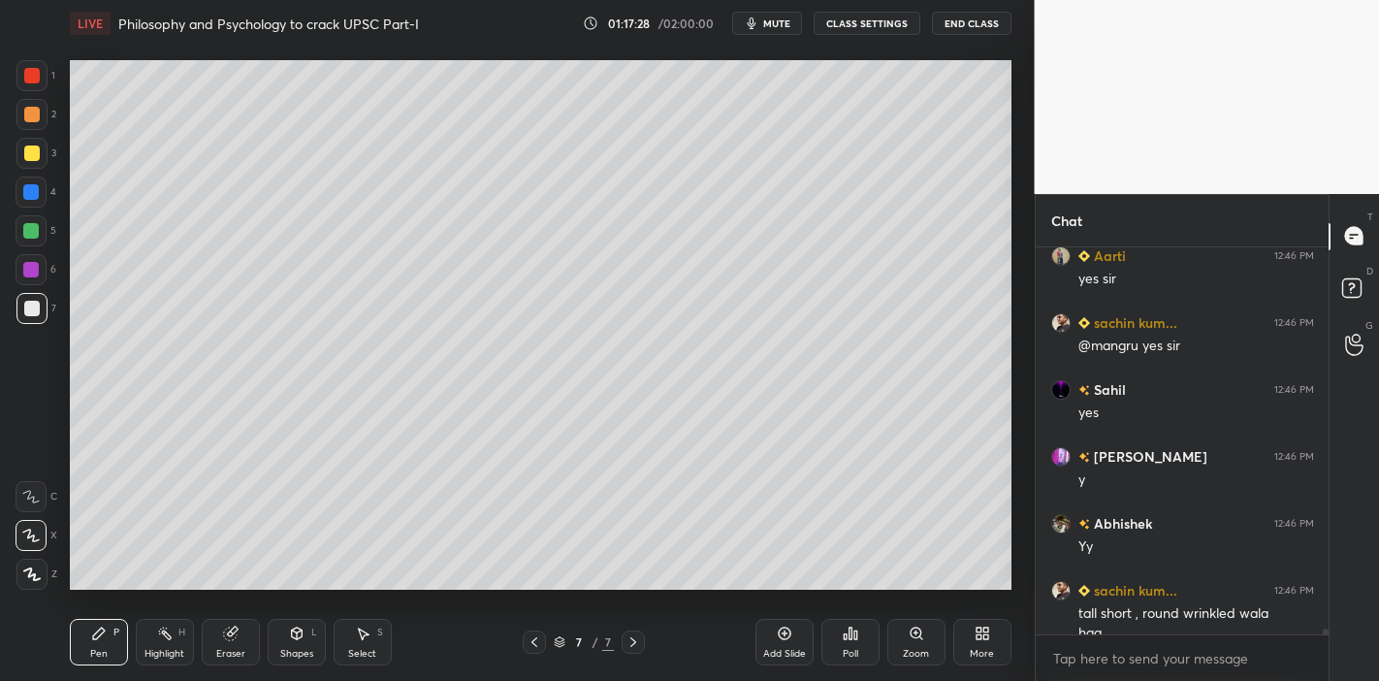
scroll to position [23748, 0]
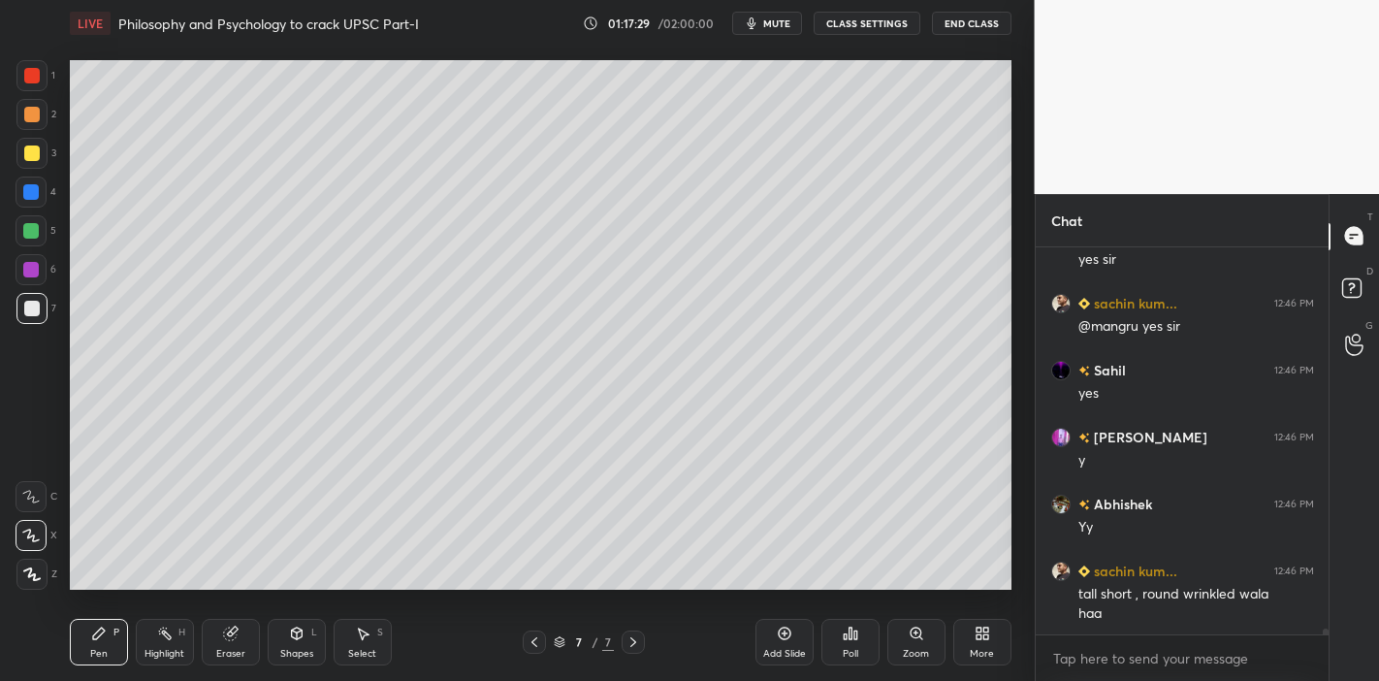
drag, startPoint x: 29, startPoint y: 74, endPoint x: 53, endPoint y: 145, distance: 75.7
click at [29, 76] on div at bounding box center [32, 76] width 16 height 16
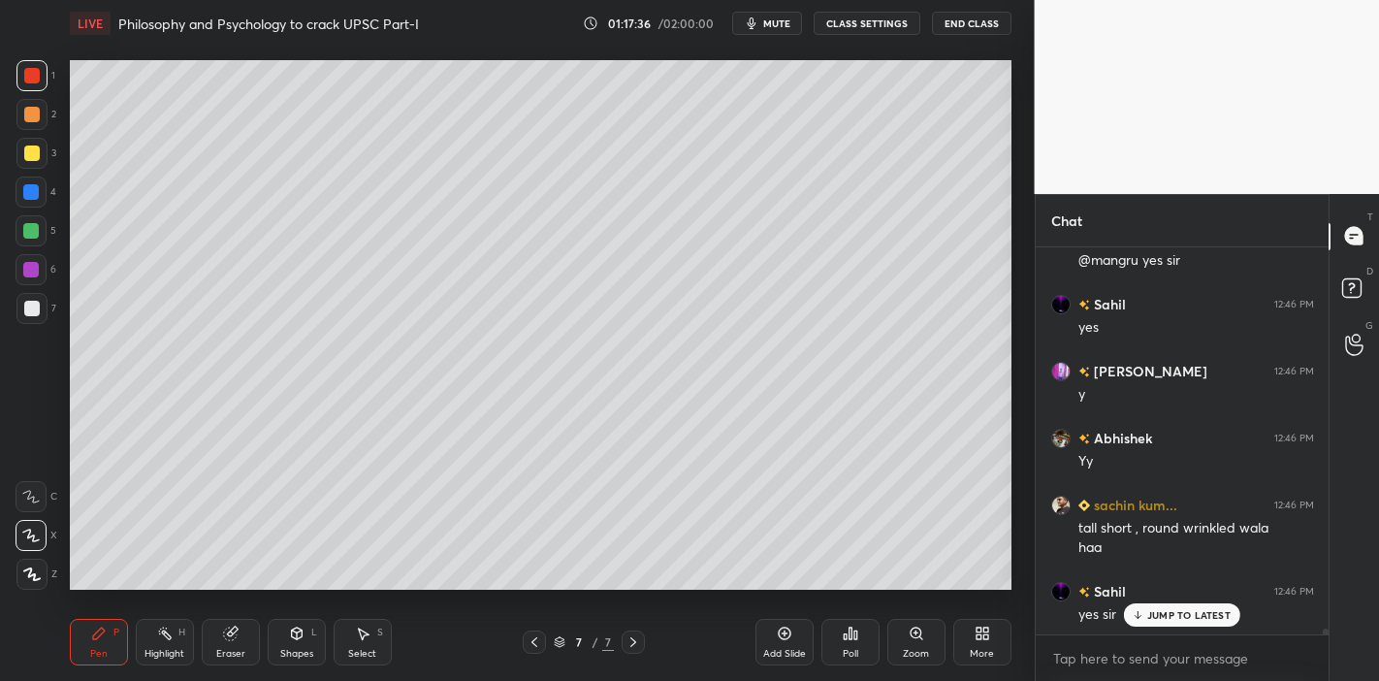
scroll to position [23881, 0]
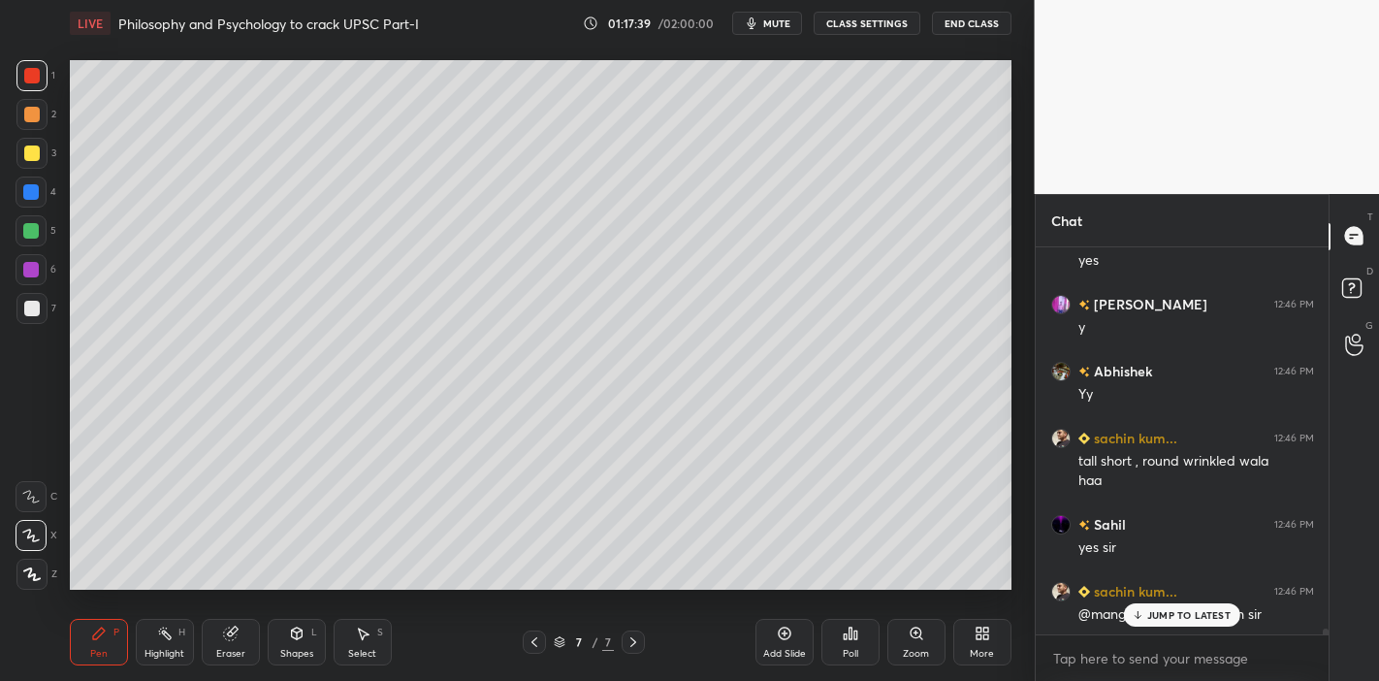
drag, startPoint x: 229, startPoint y: 647, endPoint x: 228, endPoint y: 634, distance: 12.6
click at [228, 595] on div "Eraser" at bounding box center [231, 642] width 58 height 47
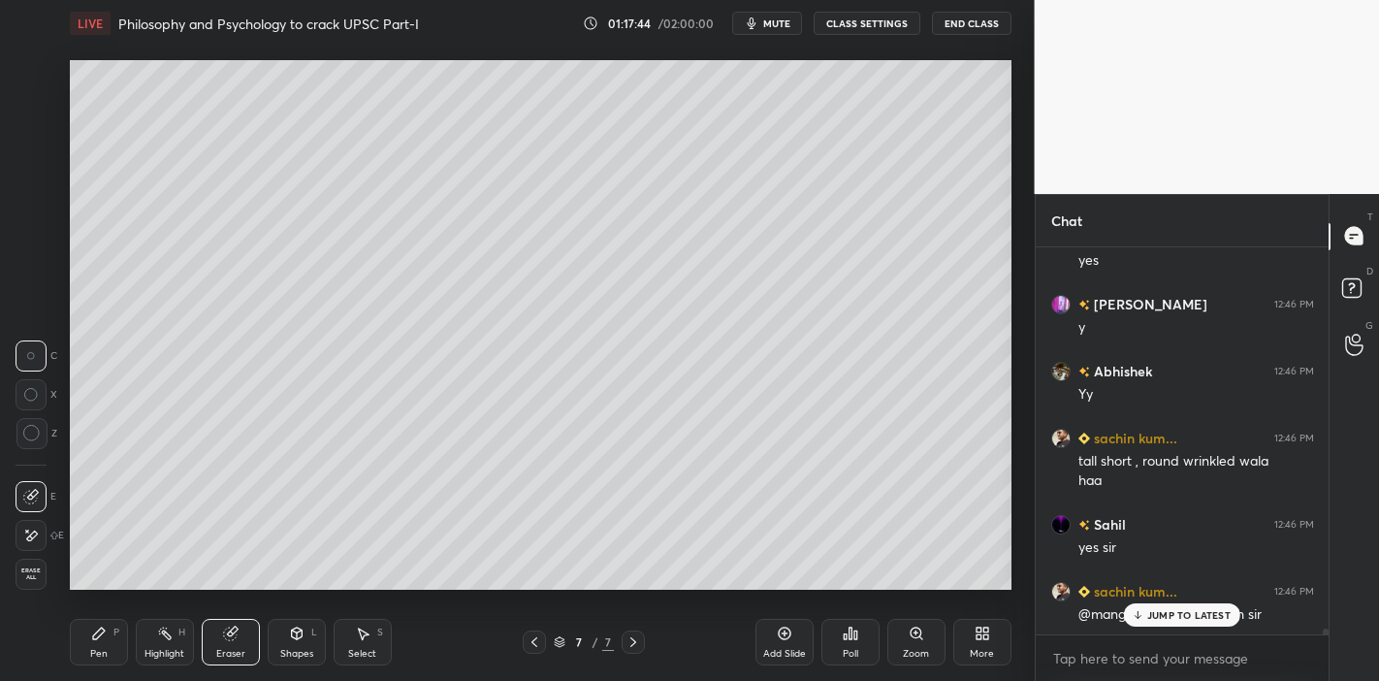
drag, startPoint x: 94, startPoint y: 635, endPoint x: 137, endPoint y: 596, distance: 57.7
click at [106, 595] on icon at bounding box center [99, 633] width 16 height 16
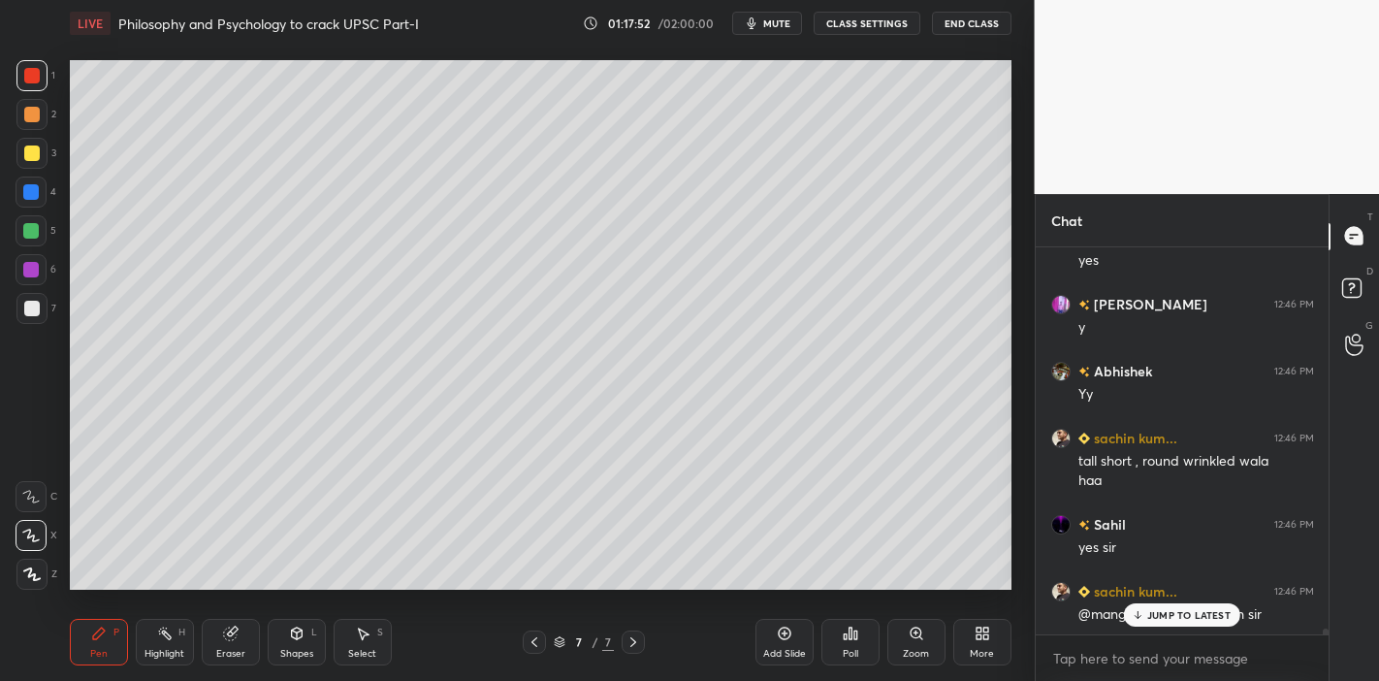
click at [1162, 595] on p "JUMP TO LATEST" at bounding box center [1188, 615] width 83 height 12
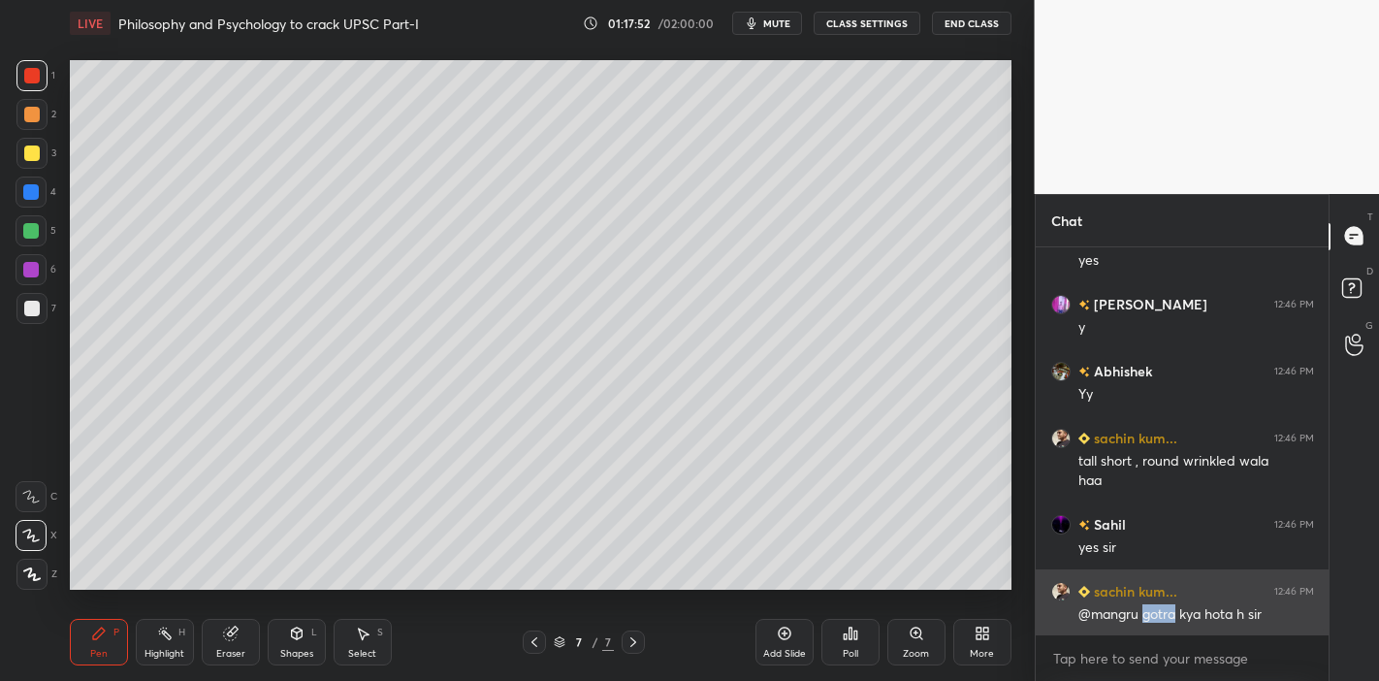
click at [1162, 595] on div "@mangru gotra kya hota h sir" at bounding box center [1196, 614] width 236 height 19
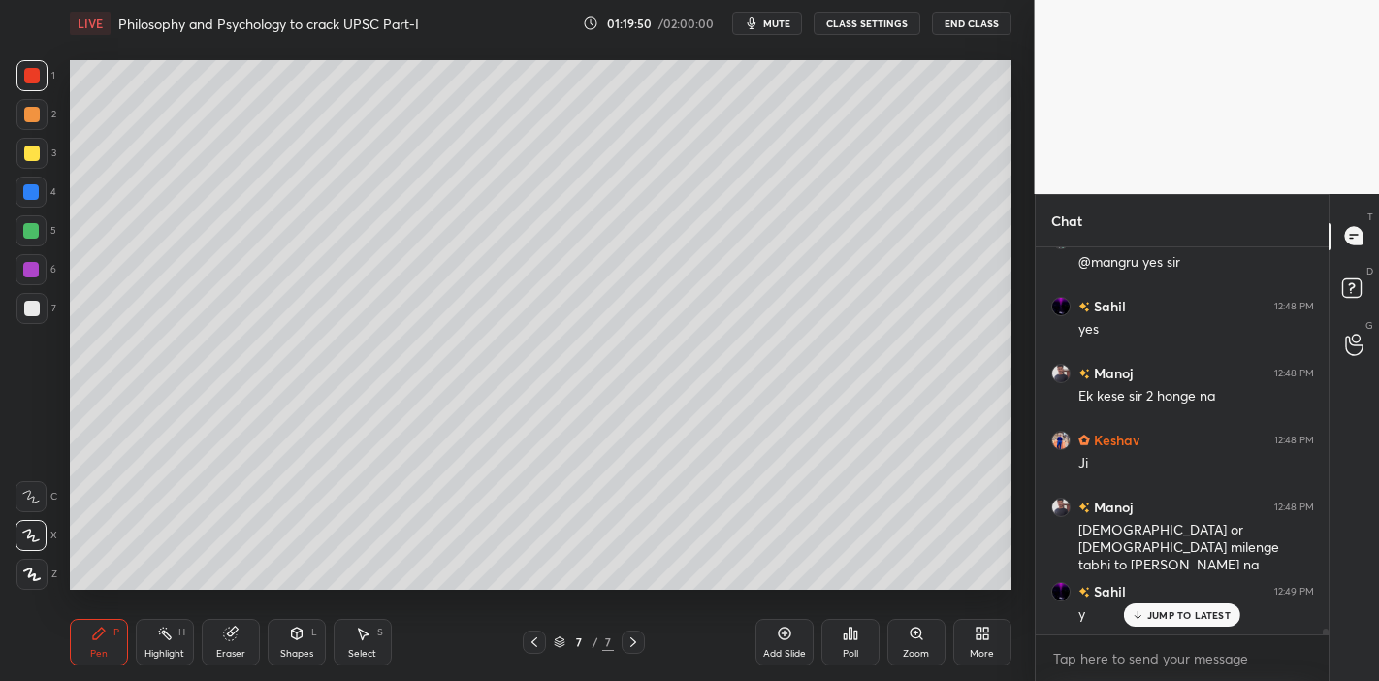
scroll to position [24807, 0]
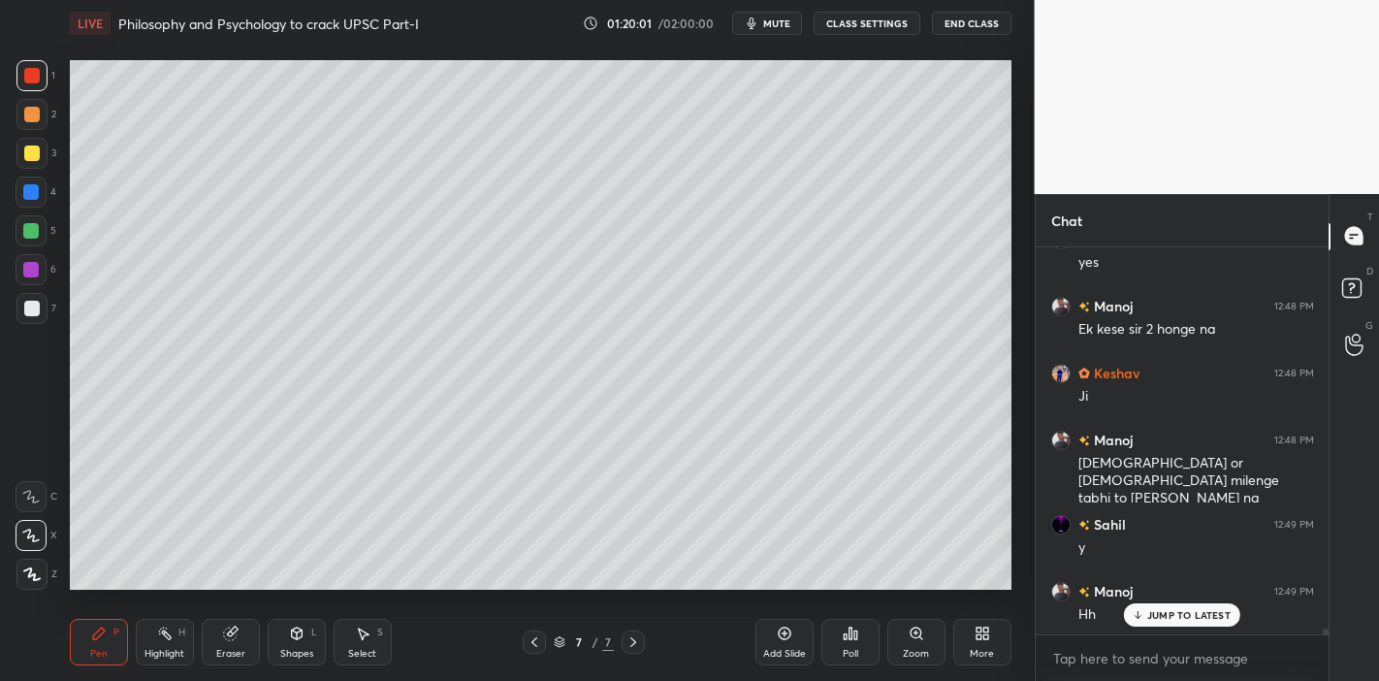
click at [1149, 595] on div "JUMP TO LATEST" at bounding box center [1182, 614] width 116 height 23
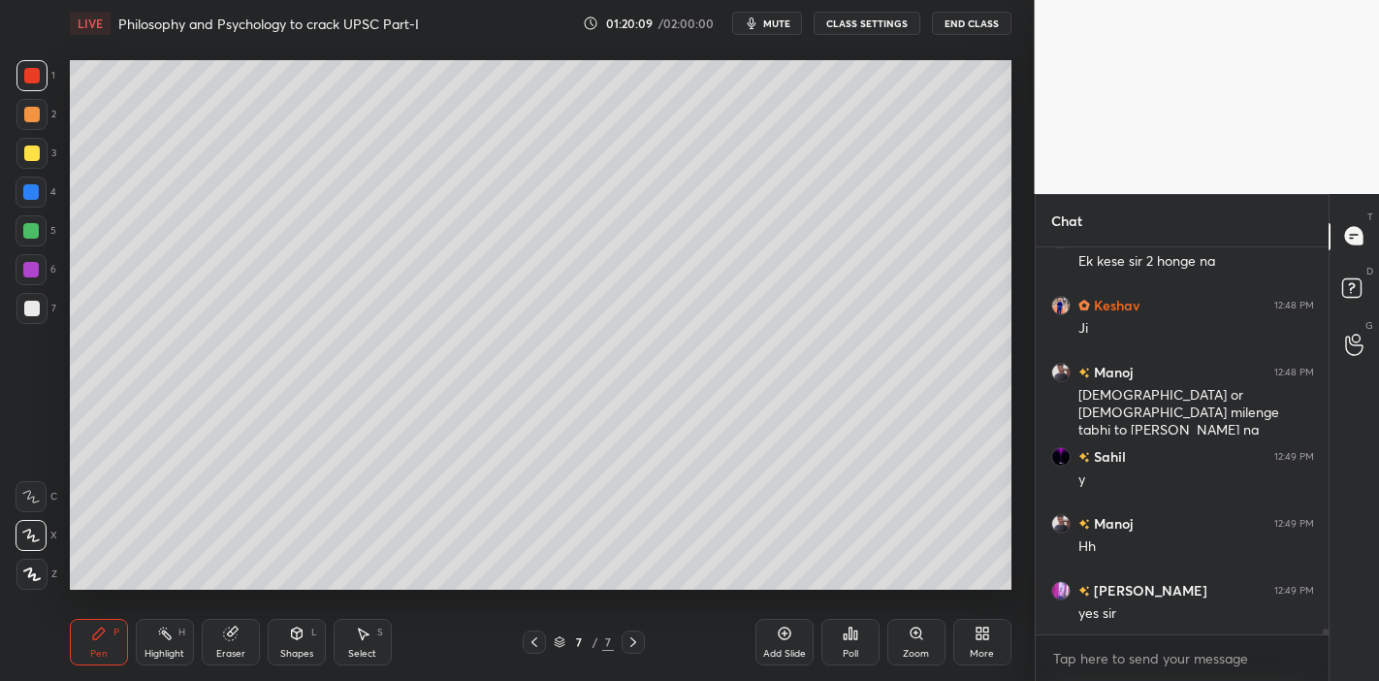
click at [792, 595] on div "Add Slide" at bounding box center [784, 642] width 58 height 47
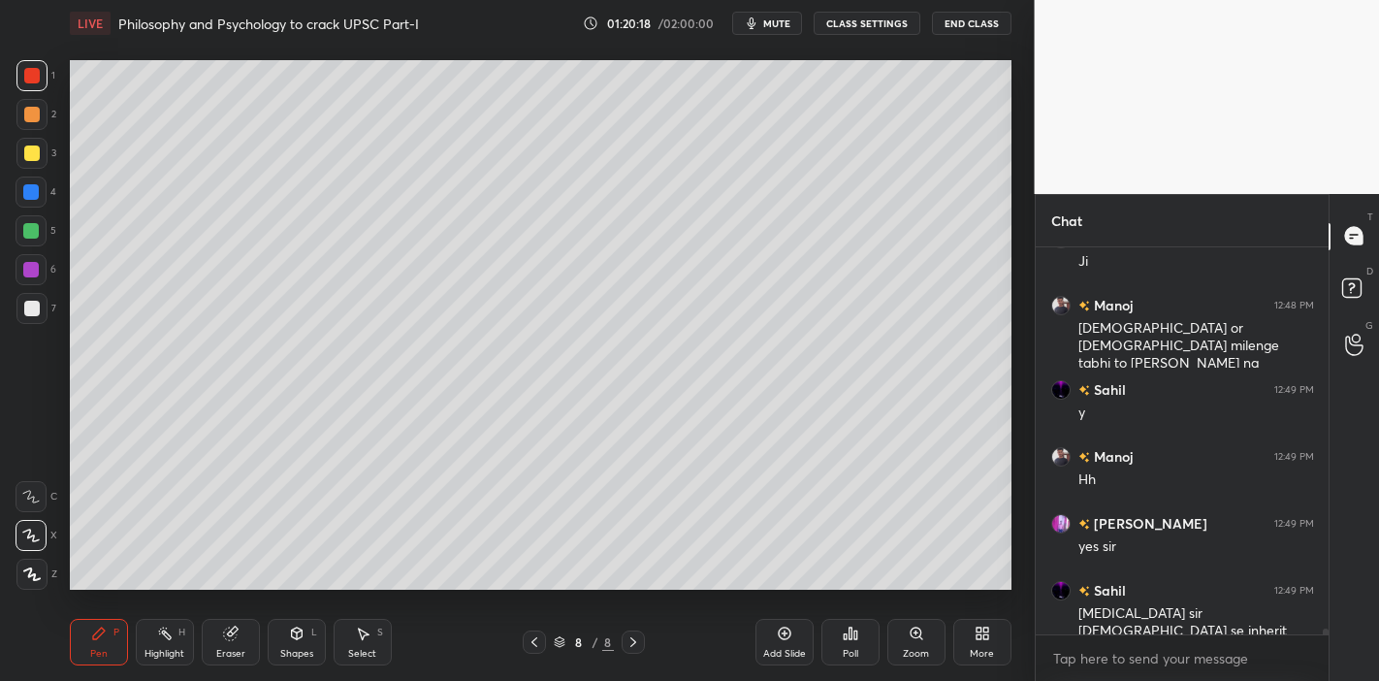
scroll to position [25009, 0]
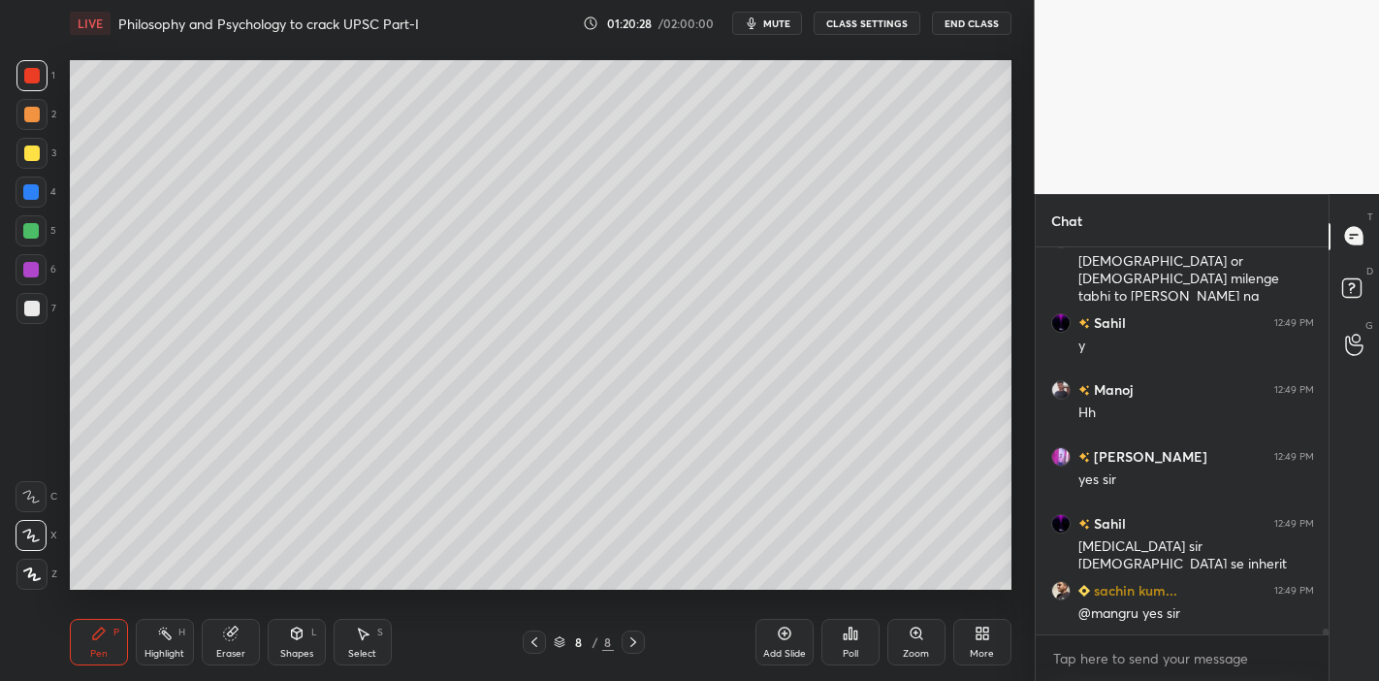
click at [31, 154] on div at bounding box center [32, 153] width 16 height 16
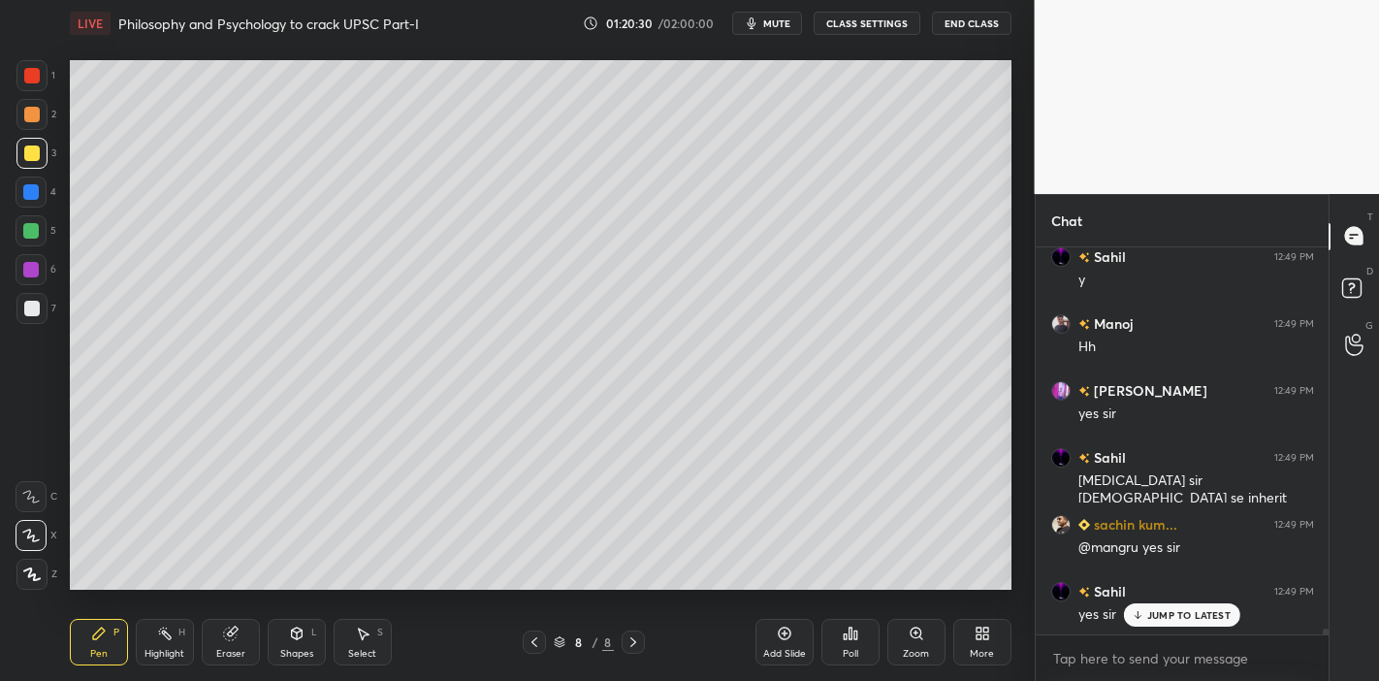
click at [147, 50] on div "Setting up your live class Poll for secs No correct answer Start poll" at bounding box center [540, 325] width 957 height 557
click at [121, 111] on div "Setting up your live class Poll for secs No correct answer Start poll" at bounding box center [540, 325] width 957 height 557
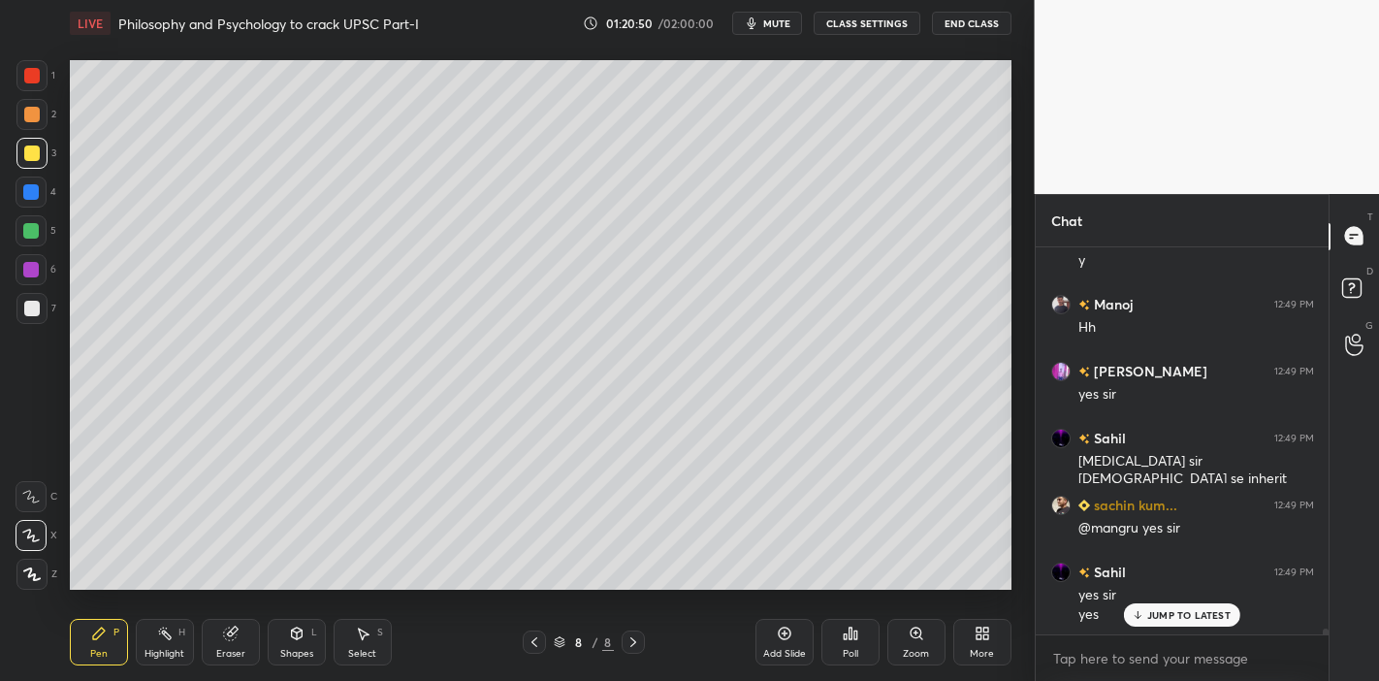
drag, startPoint x: 149, startPoint y: 50, endPoint x: 1016, endPoint y: 585, distance: 1018.2
click at [1010, 583] on div "Setting up your live class Poll for secs No correct answer Start poll" at bounding box center [540, 325] width 957 height 557
click at [1155, 595] on p "JUMP TO LATEST" at bounding box center [1188, 615] width 83 height 12
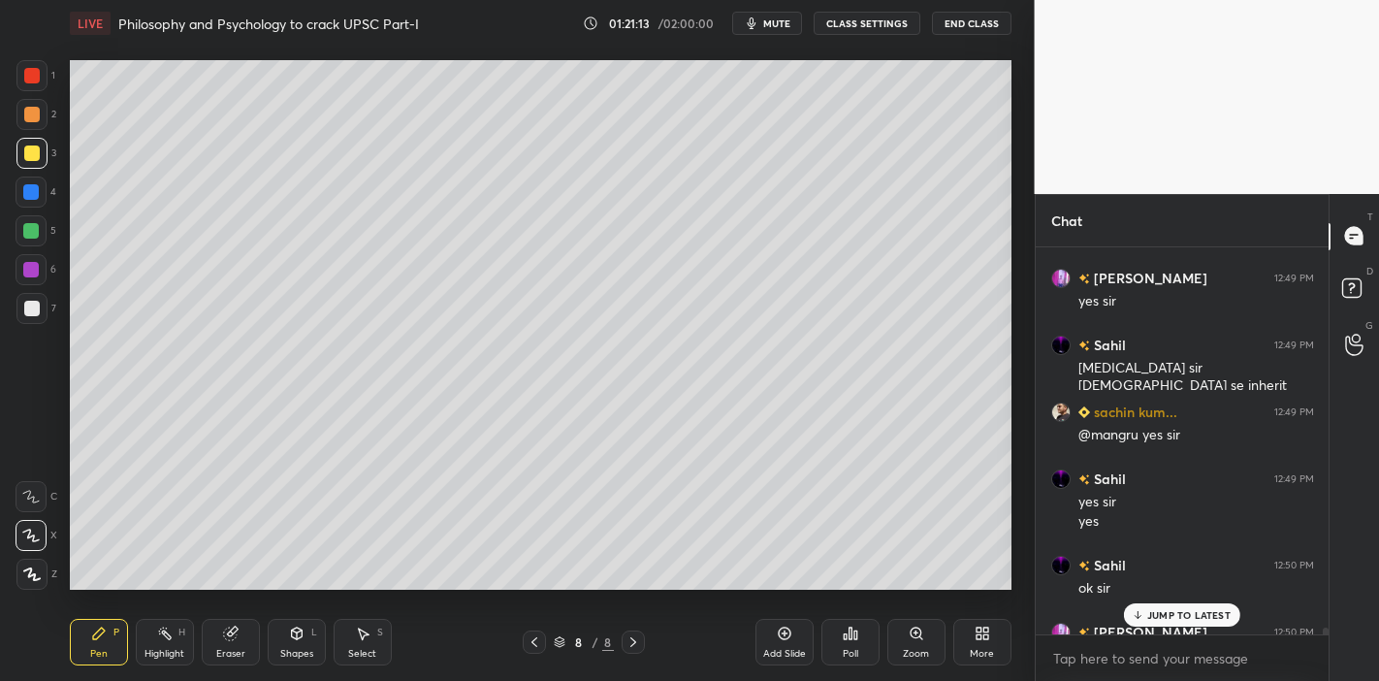
scroll to position [25295, 0]
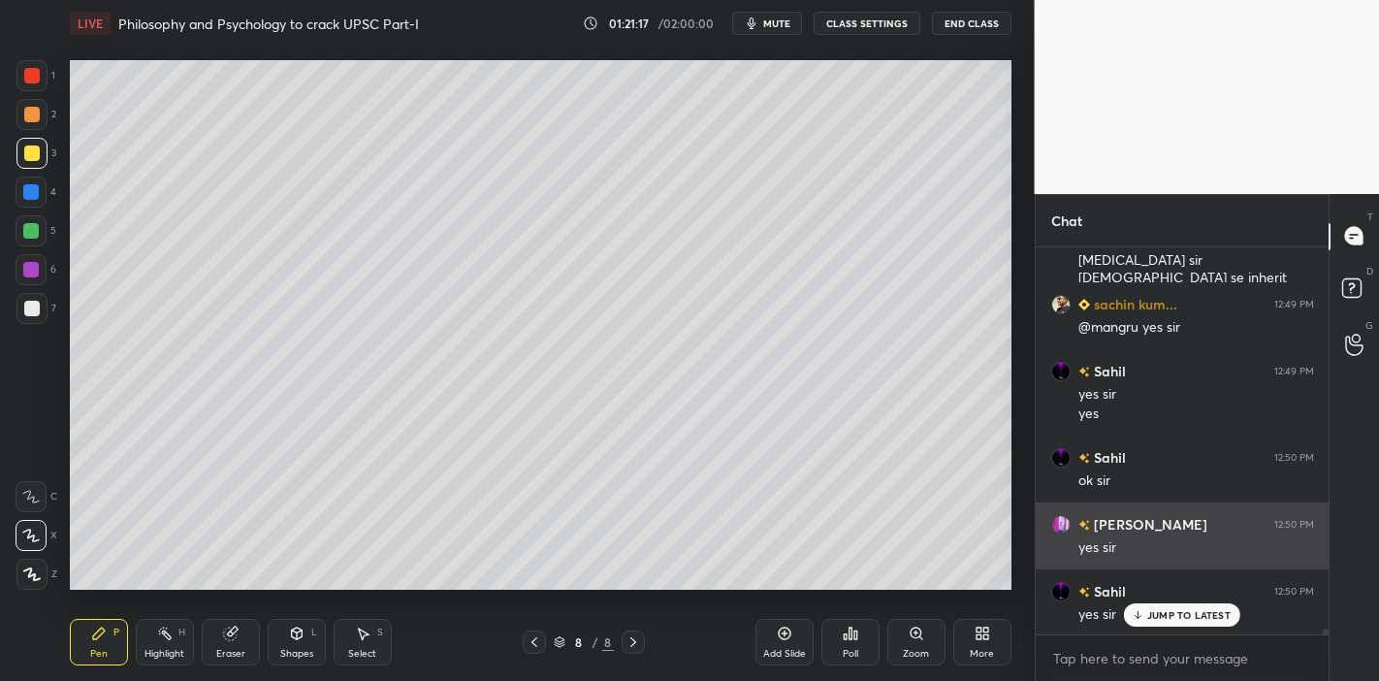
drag, startPoint x: 1139, startPoint y: 608, endPoint x: 1075, endPoint y: 560, distance: 79.7
click at [1121, 595] on div "Kumar 12:49 PM yes sir Sahil 12:49 PM eye color sir female se inherit hota h? s…" at bounding box center [1182, 440] width 294 height 387
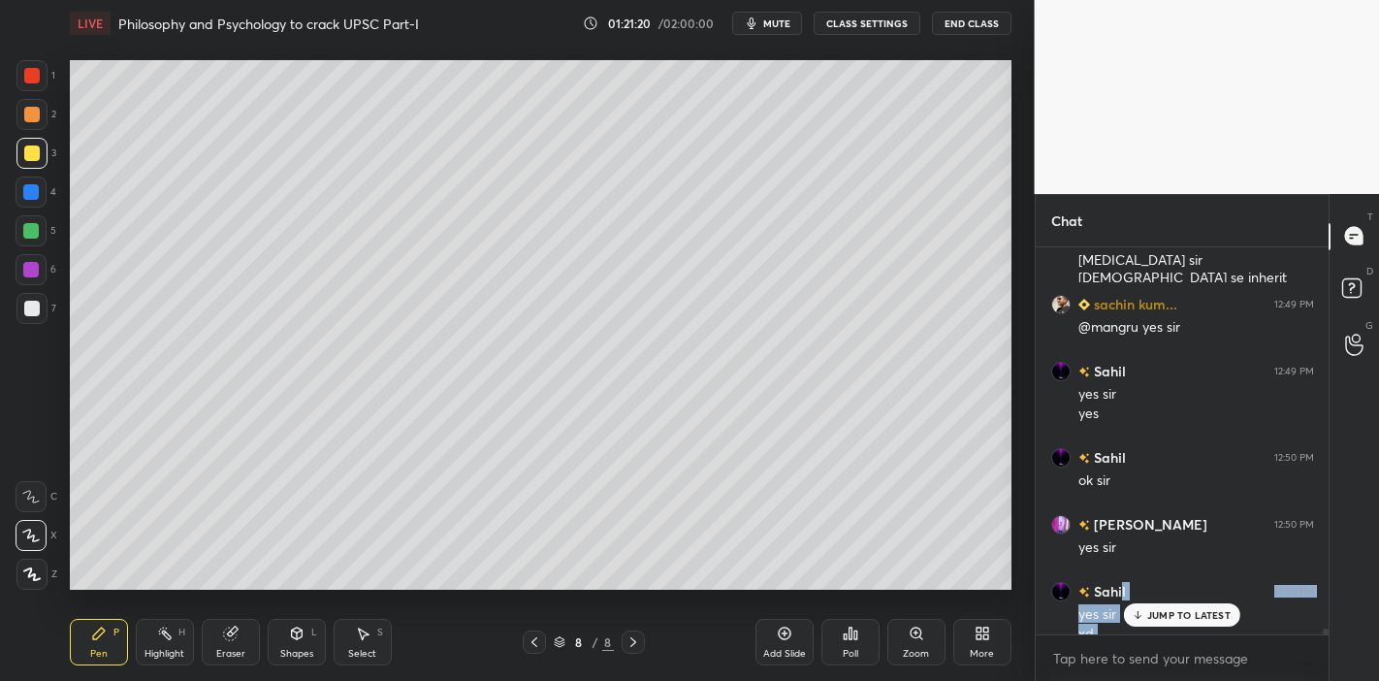
scroll to position [25314, 0]
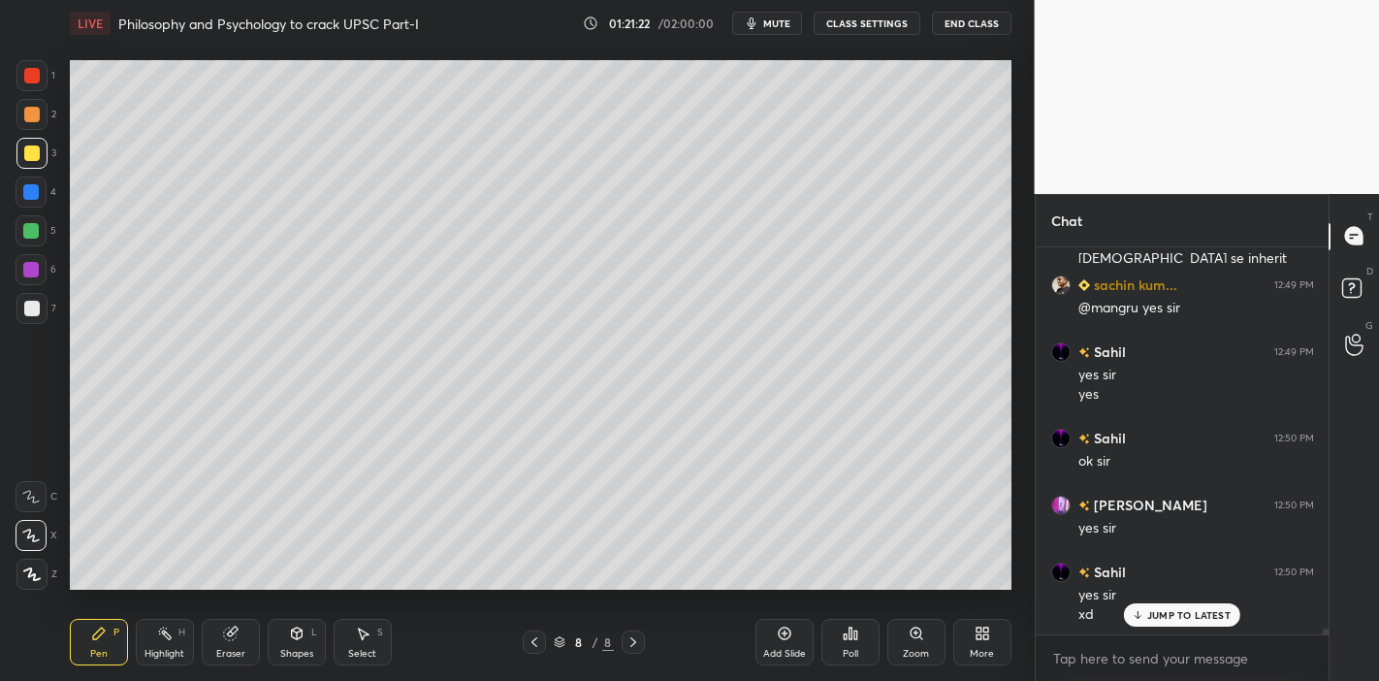
click at [1163, 595] on p "JUMP TO LATEST" at bounding box center [1188, 615] width 83 height 12
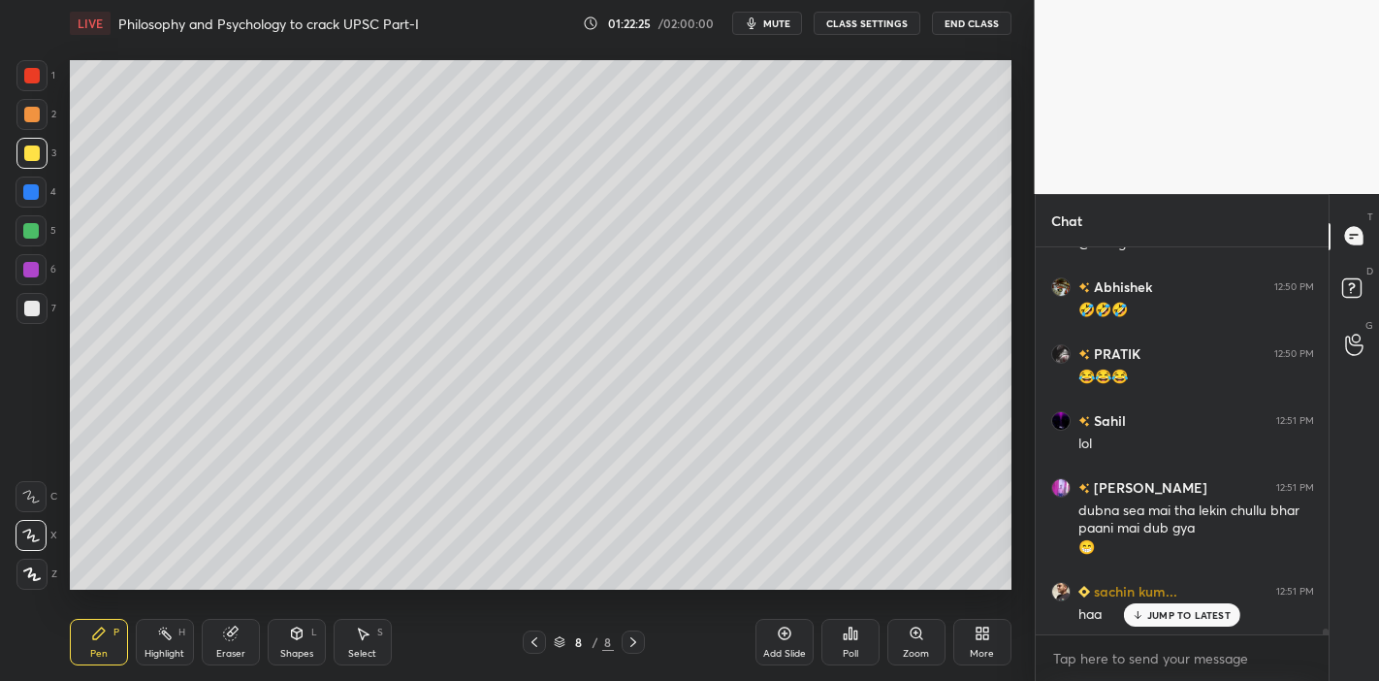
scroll to position [26087, 0]
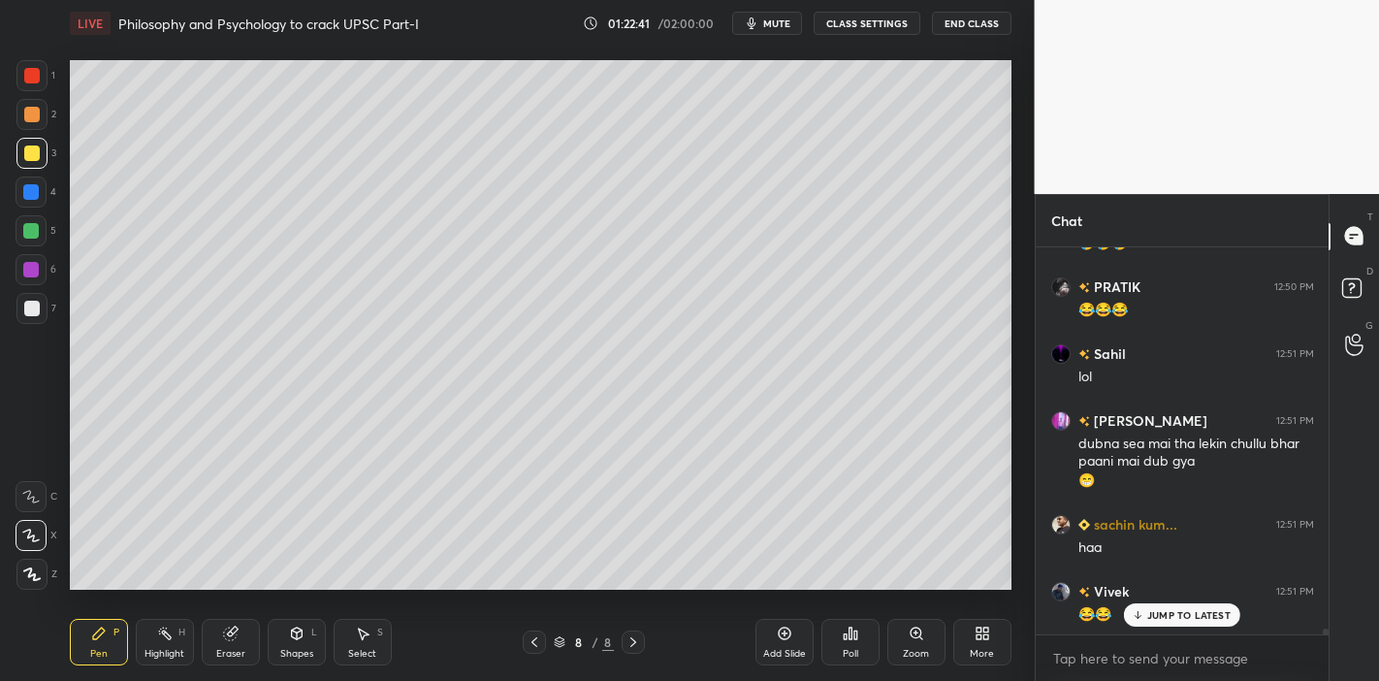
click at [1158, 595] on p "JUMP TO LATEST" at bounding box center [1188, 615] width 83 height 12
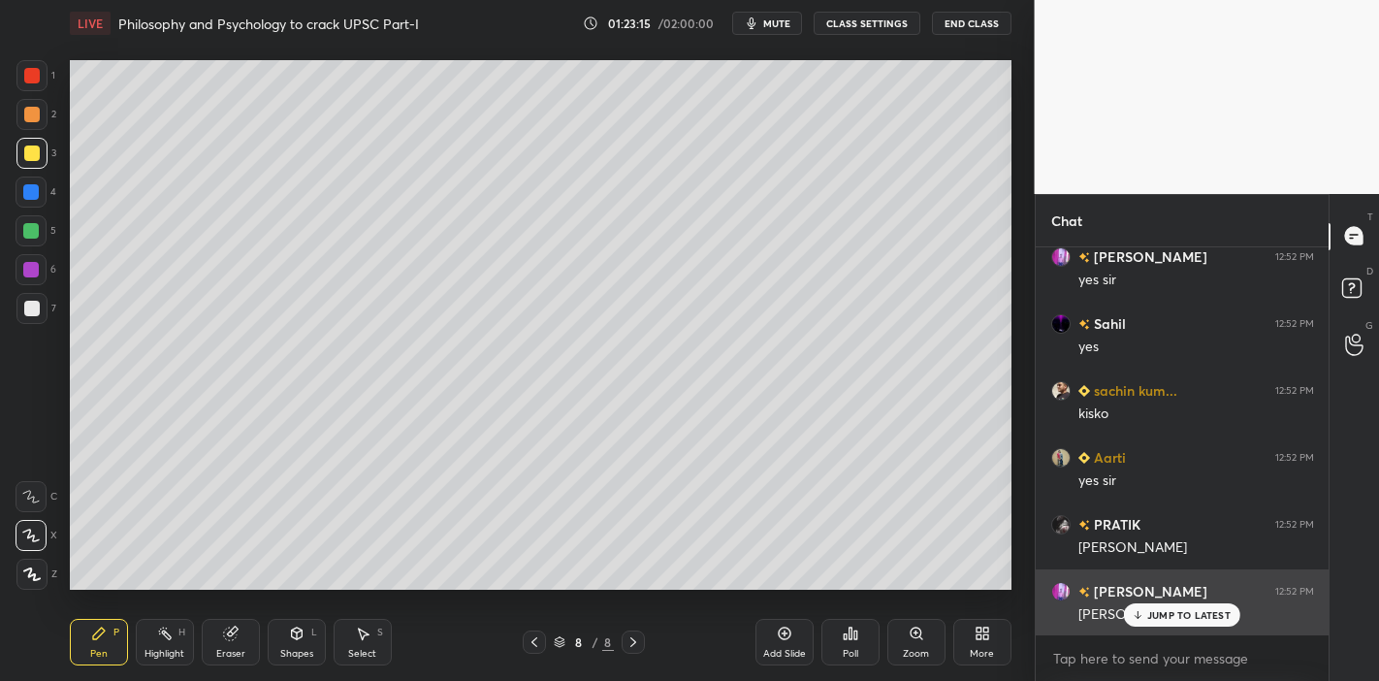
scroll to position [26555, 0]
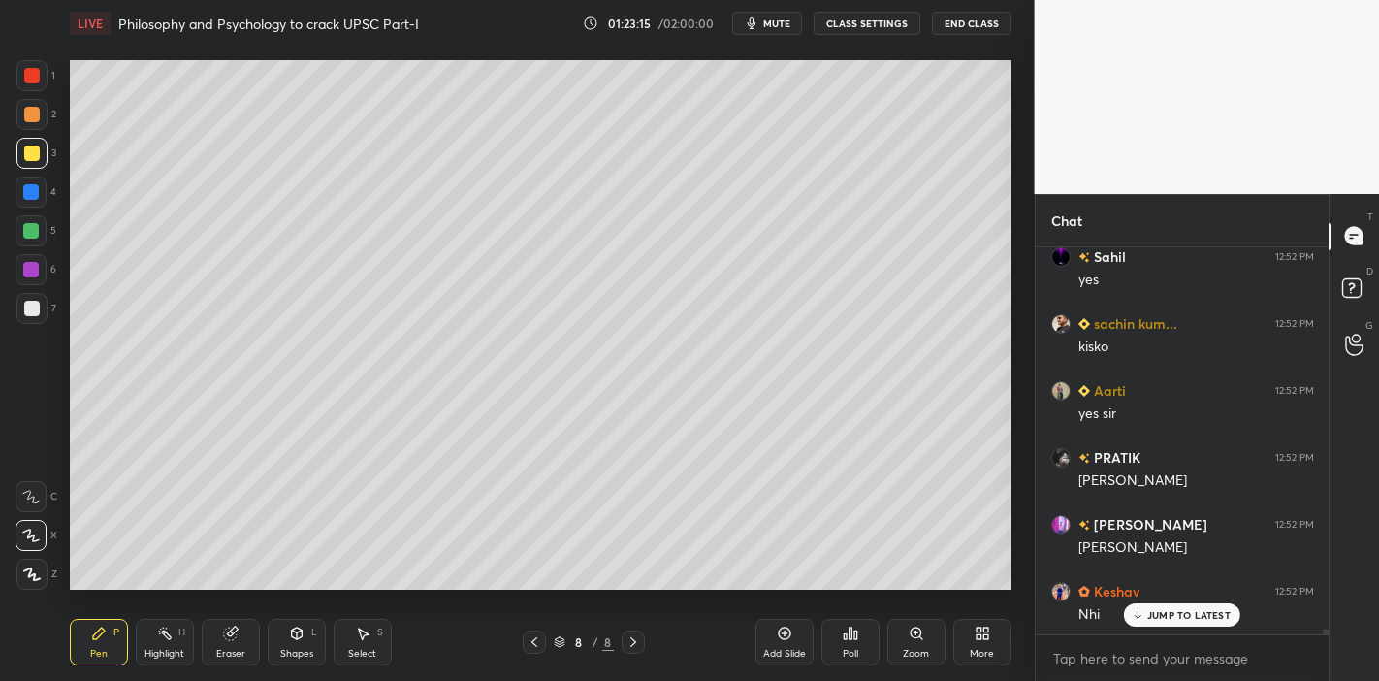
click at [1143, 595] on icon at bounding box center [1137, 615] width 13 height 12
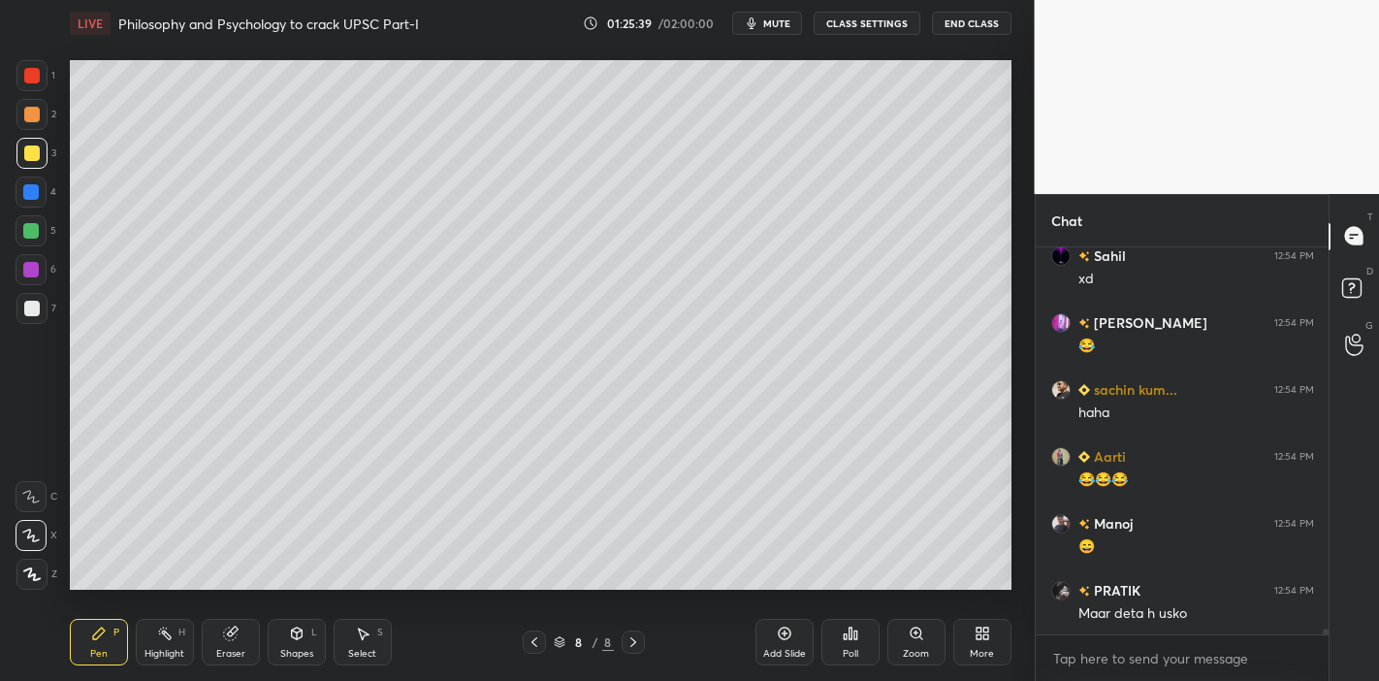
scroll to position [27626, 0]
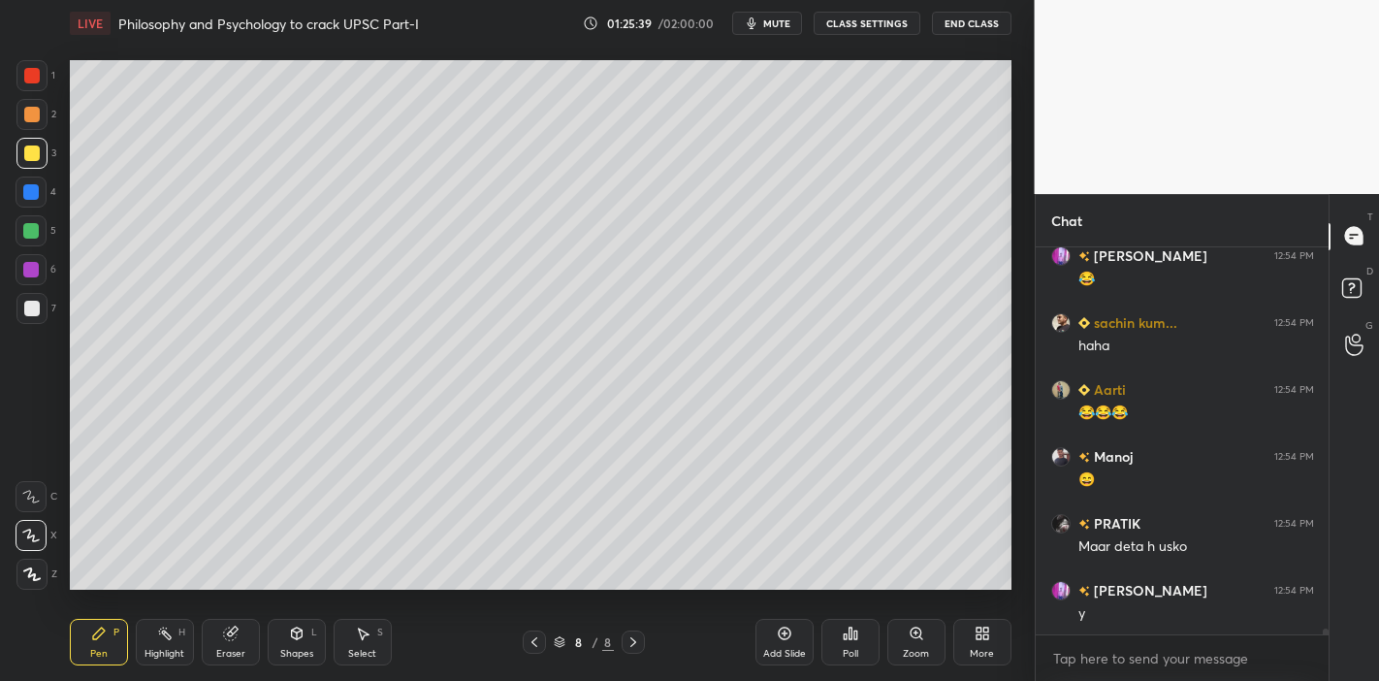
click at [783, 595] on icon at bounding box center [784, 633] width 13 height 13
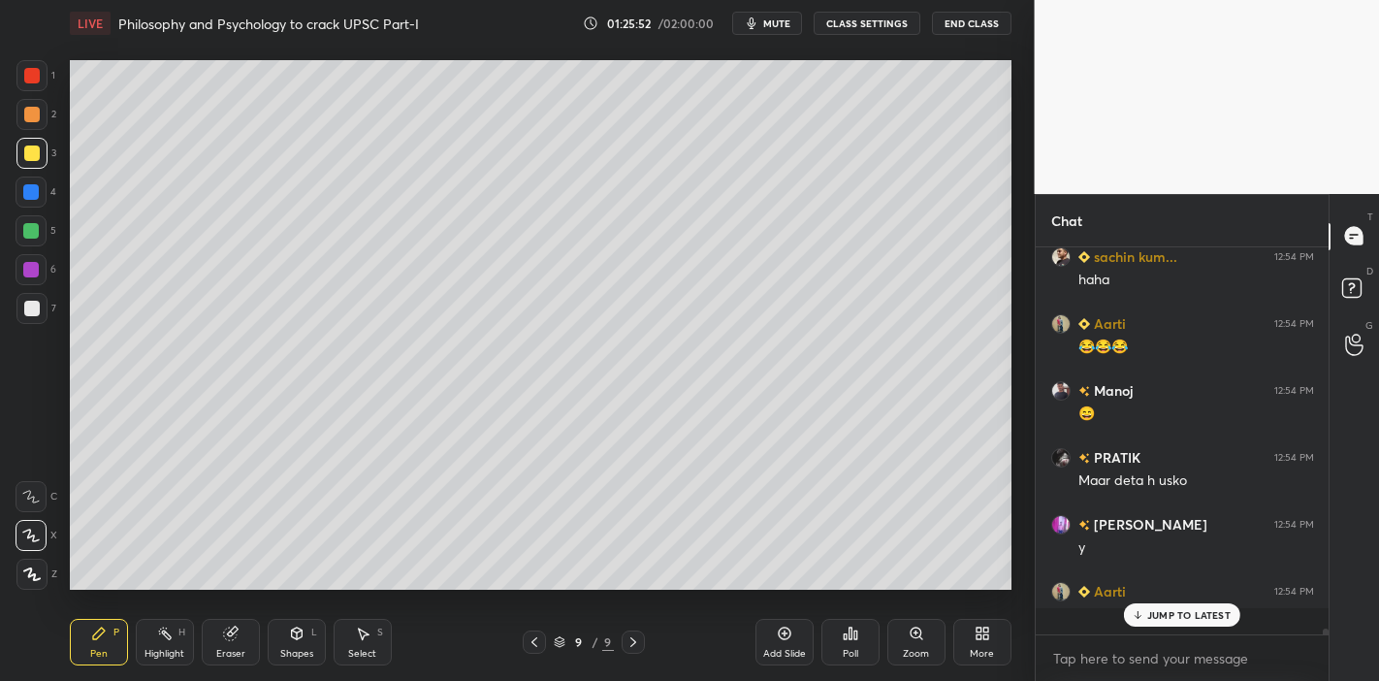
scroll to position [27693, 0]
click at [239, 595] on div "Eraser" at bounding box center [231, 642] width 58 height 47
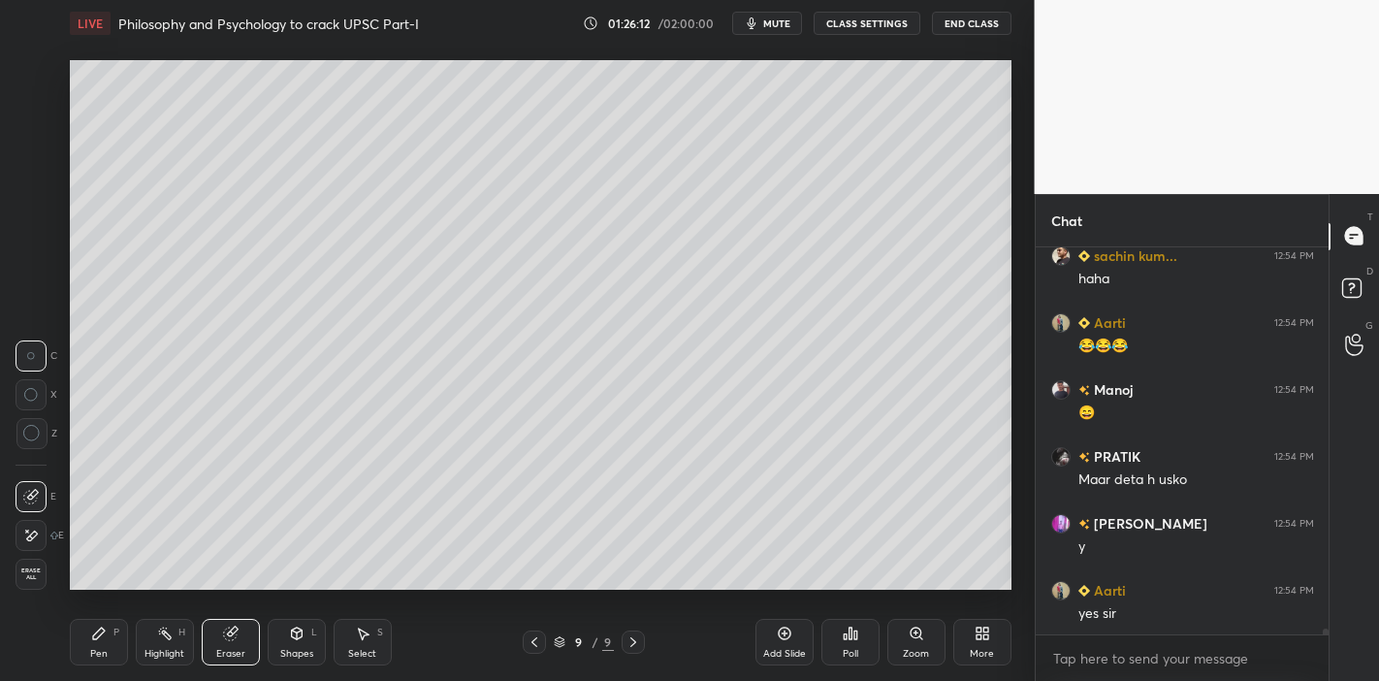
click at [96, 595] on div "Pen" at bounding box center [98, 654] width 17 height 10
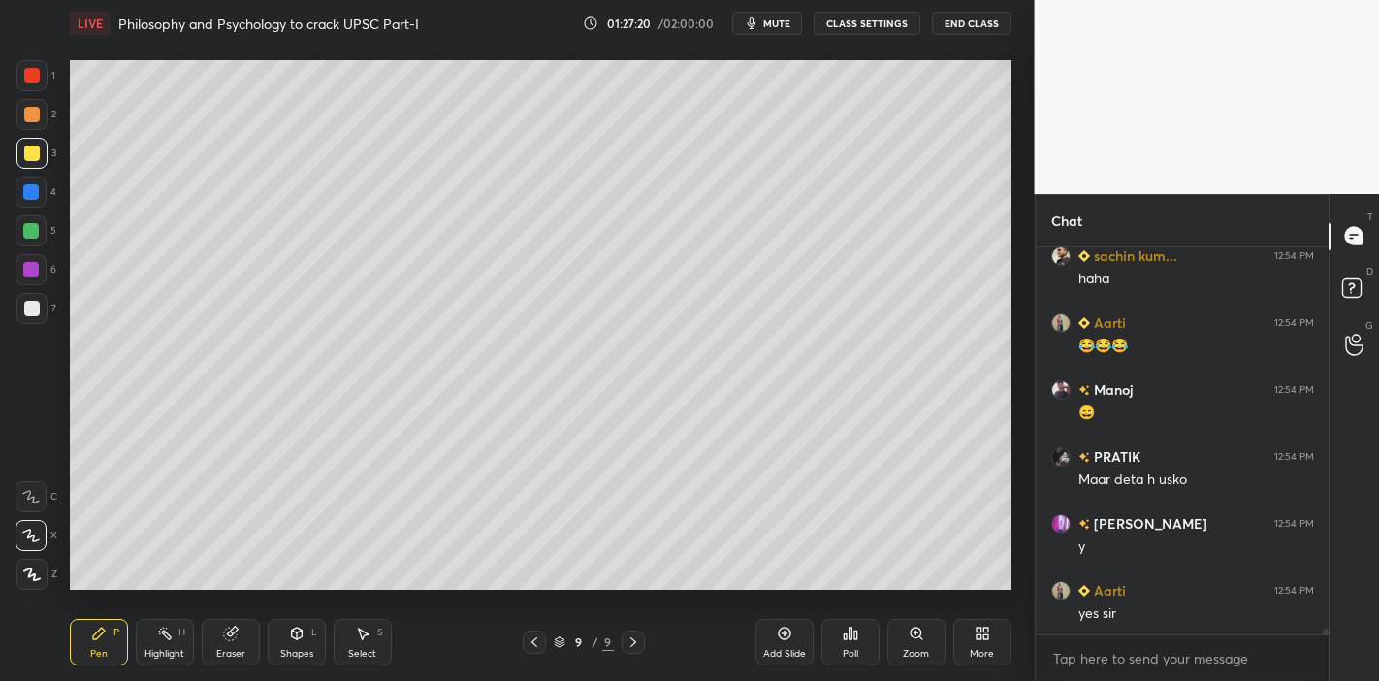
scroll to position [27760, 0]
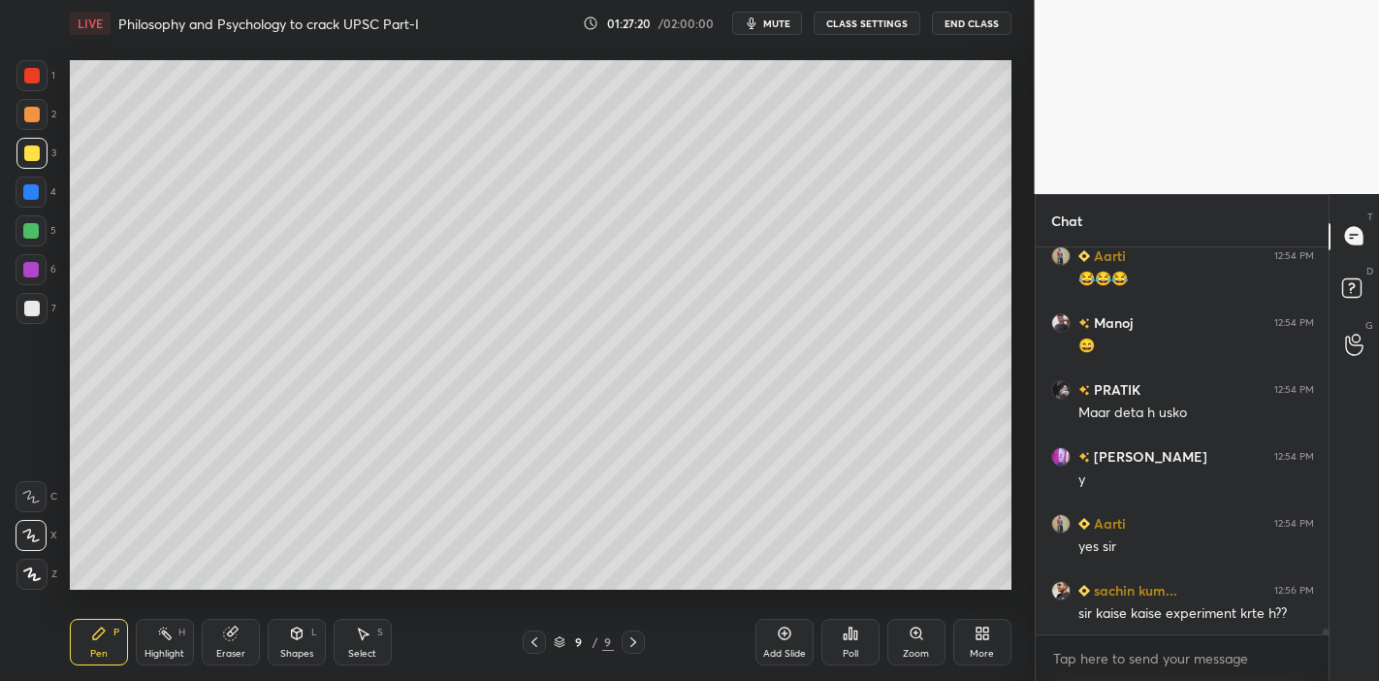
click at [235, 595] on div "Eraser" at bounding box center [231, 642] width 58 height 47
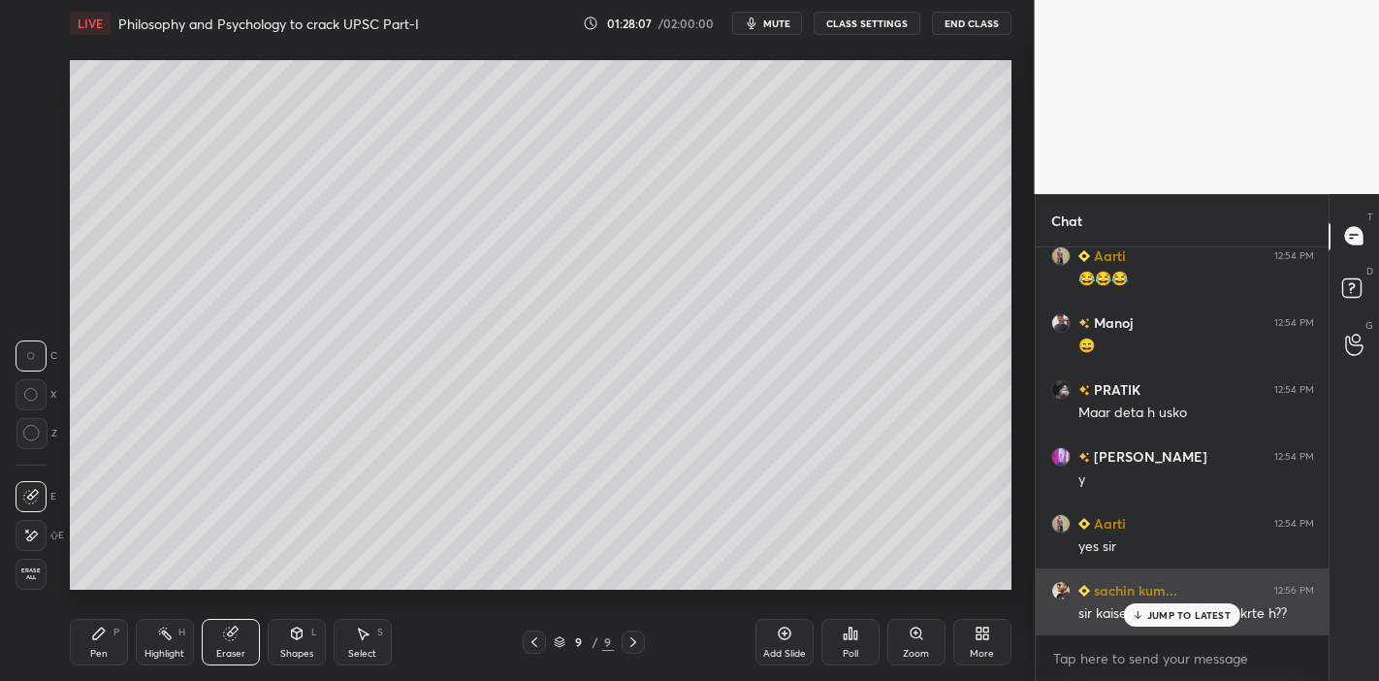
click at [1159, 595] on p "JUMP TO LATEST" at bounding box center [1188, 615] width 83 height 12
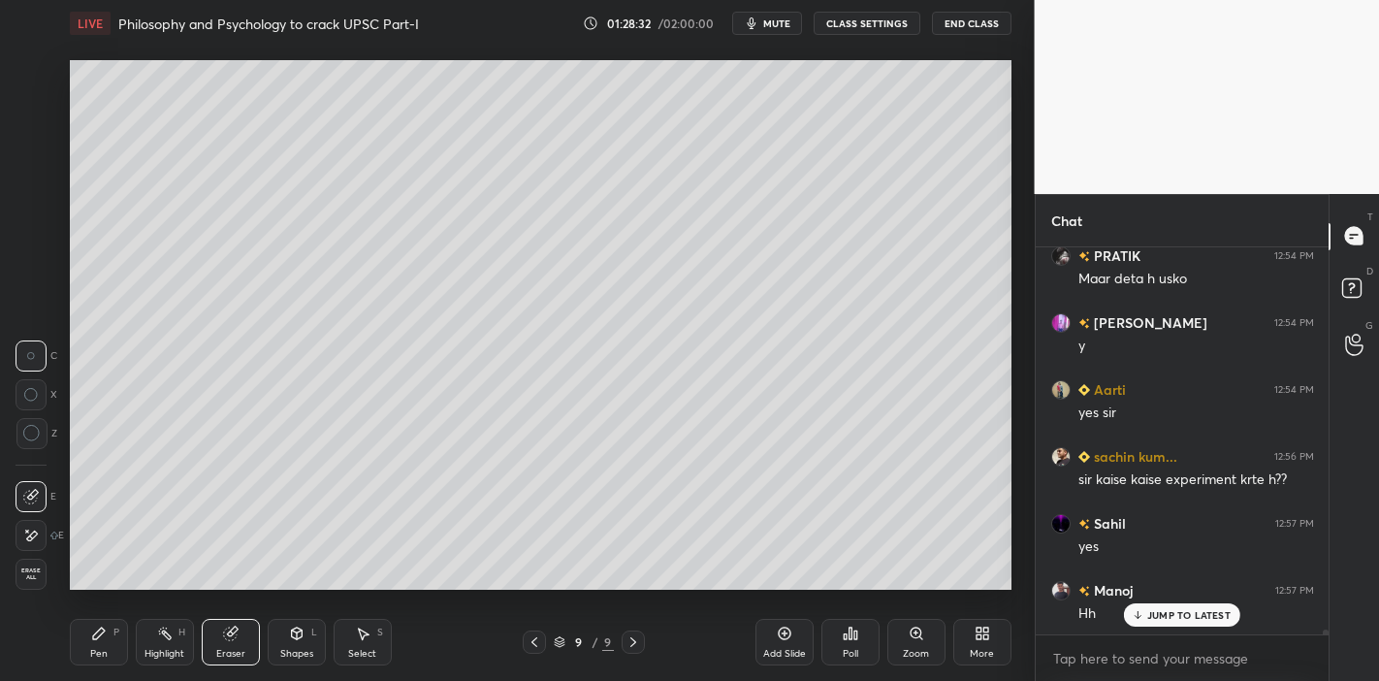
scroll to position [27978, 0]
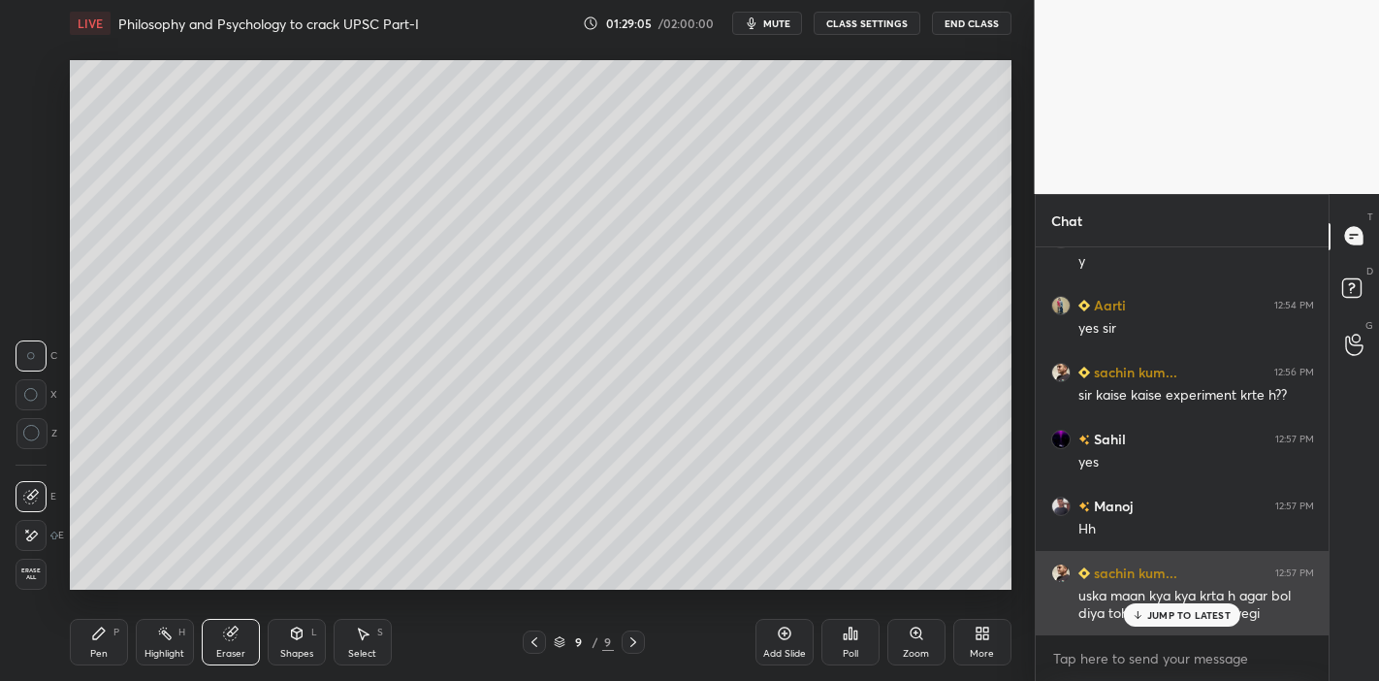
click at [1158, 595] on p "JUMP TO LATEST" at bounding box center [1188, 615] width 83 height 12
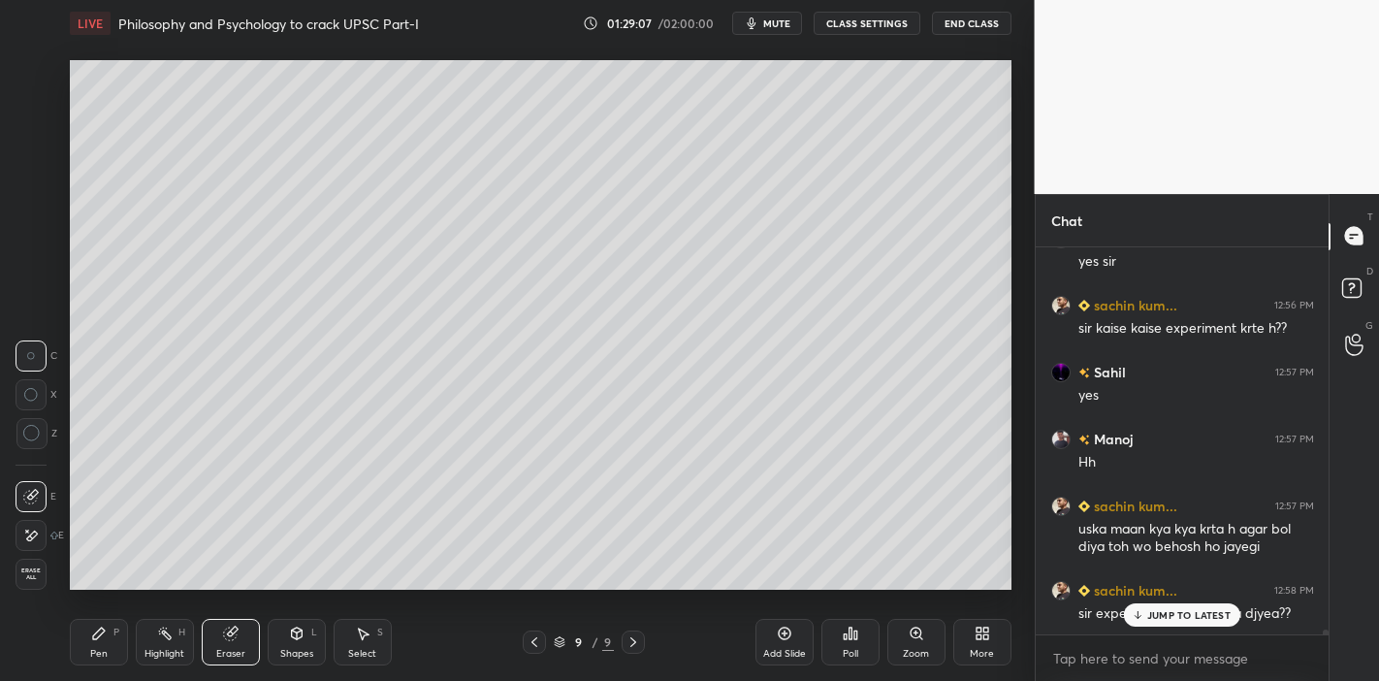
scroll to position [28112, 0]
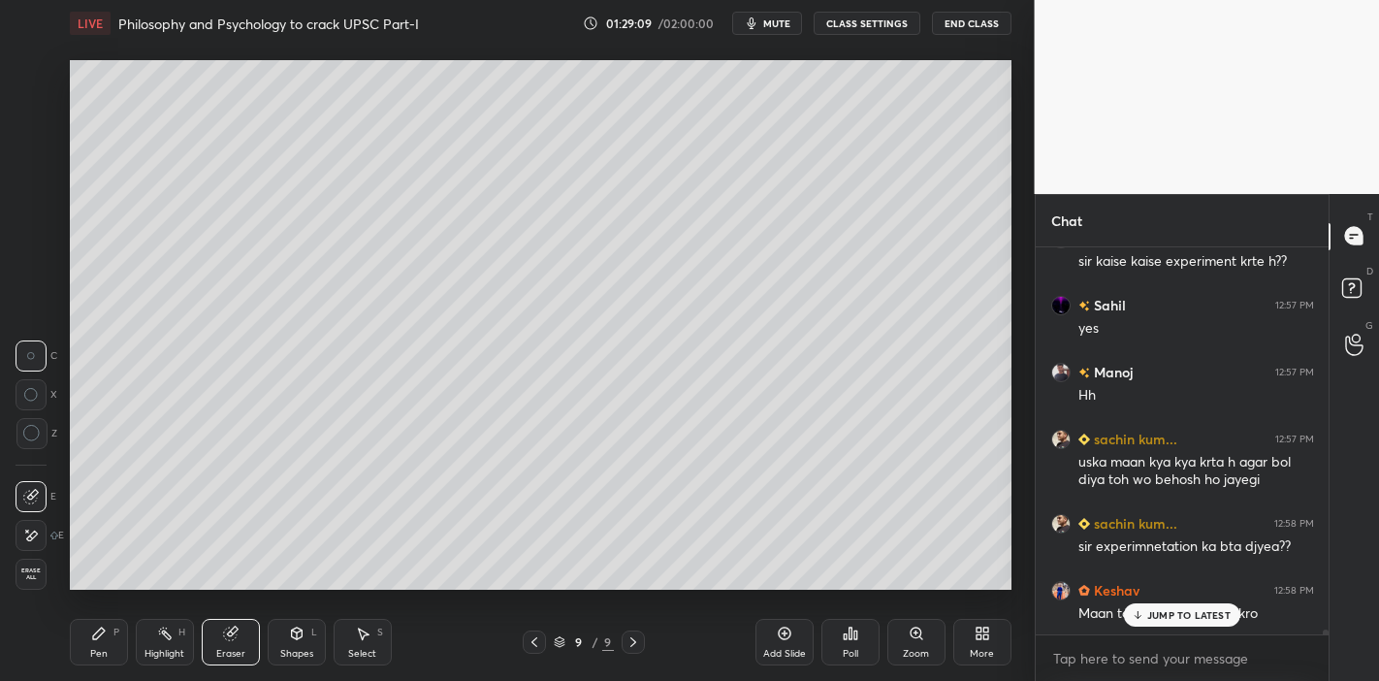
click at [1147, 595] on p "JUMP TO LATEST" at bounding box center [1188, 615] width 83 height 12
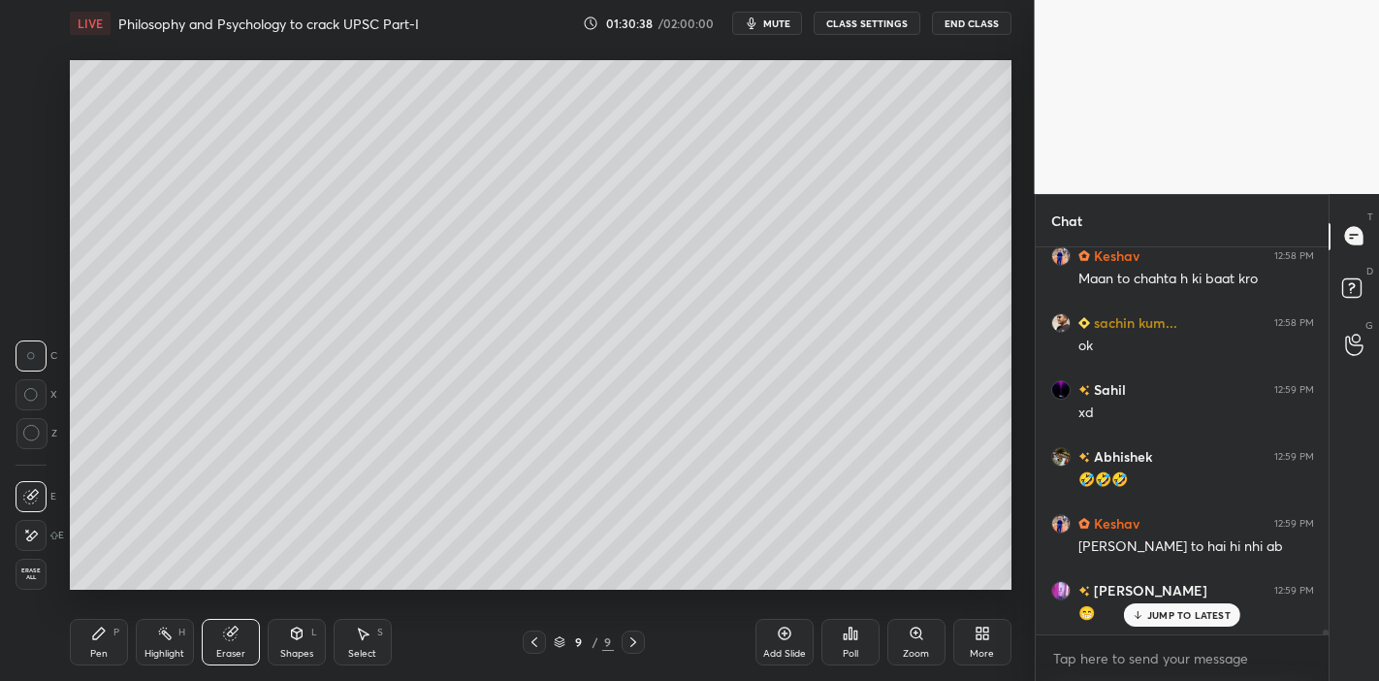
scroll to position [28531, 0]
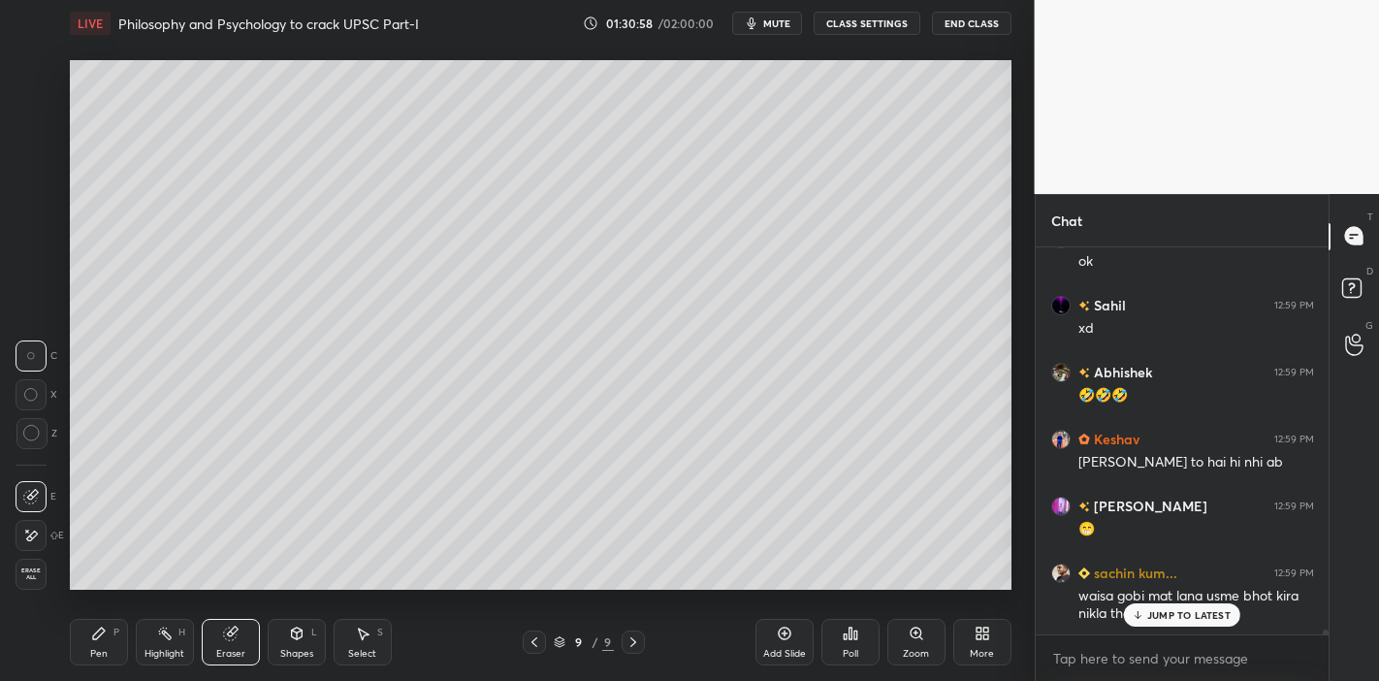
click at [1183, 595] on p "JUMP TO LATEST" at bounding box center [1188, 615] width 83 height 12
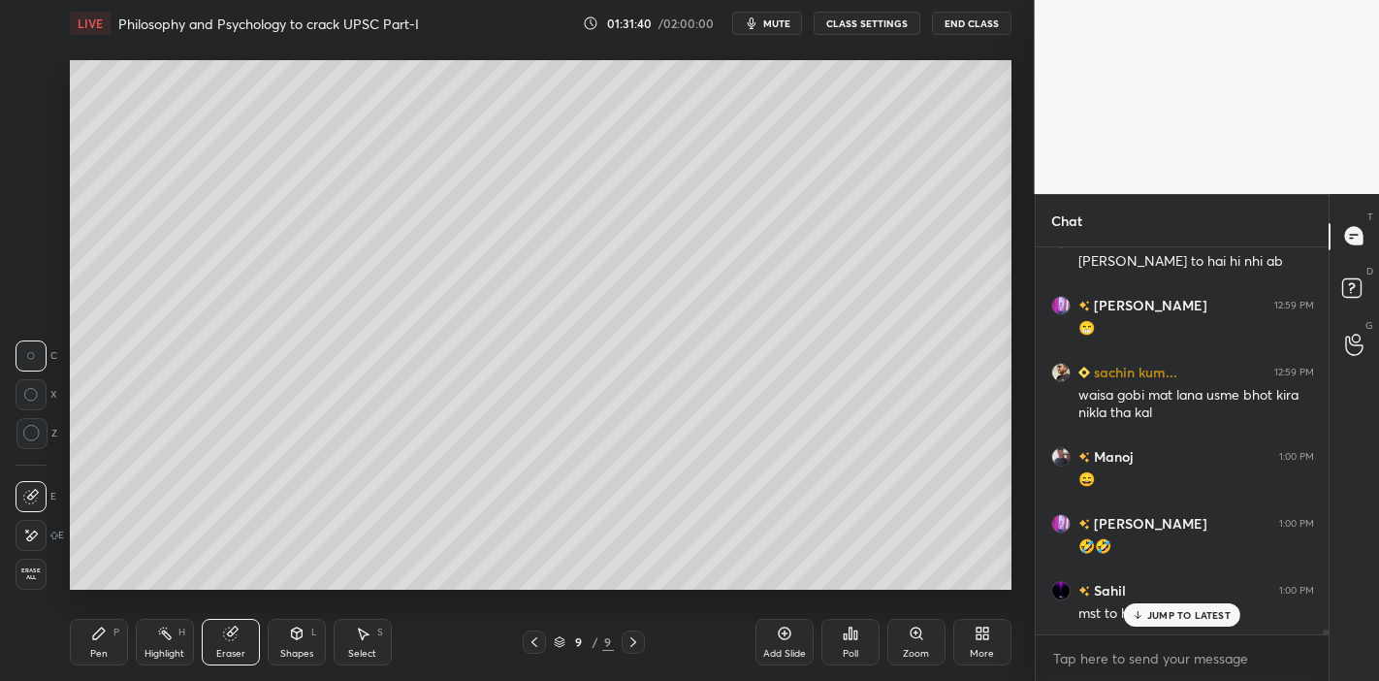
scroll to position [28816, 0]
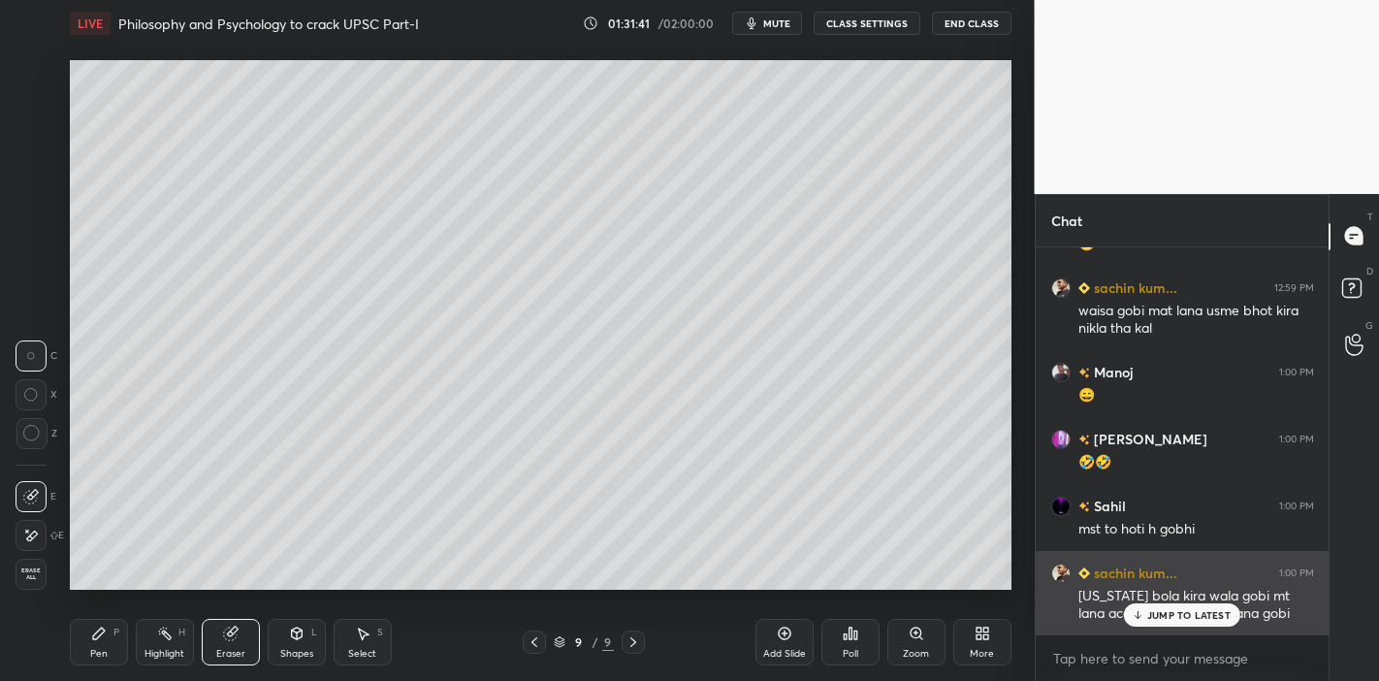
drag, startPoint x: 1159, startPoint y: 617, endPoint x: 1141, endPoint y: 599, distance: 24.7
click at [1158, 595] on p "JUMP TO LATEST" at bounding box center [1188, 615] width 83 height 12
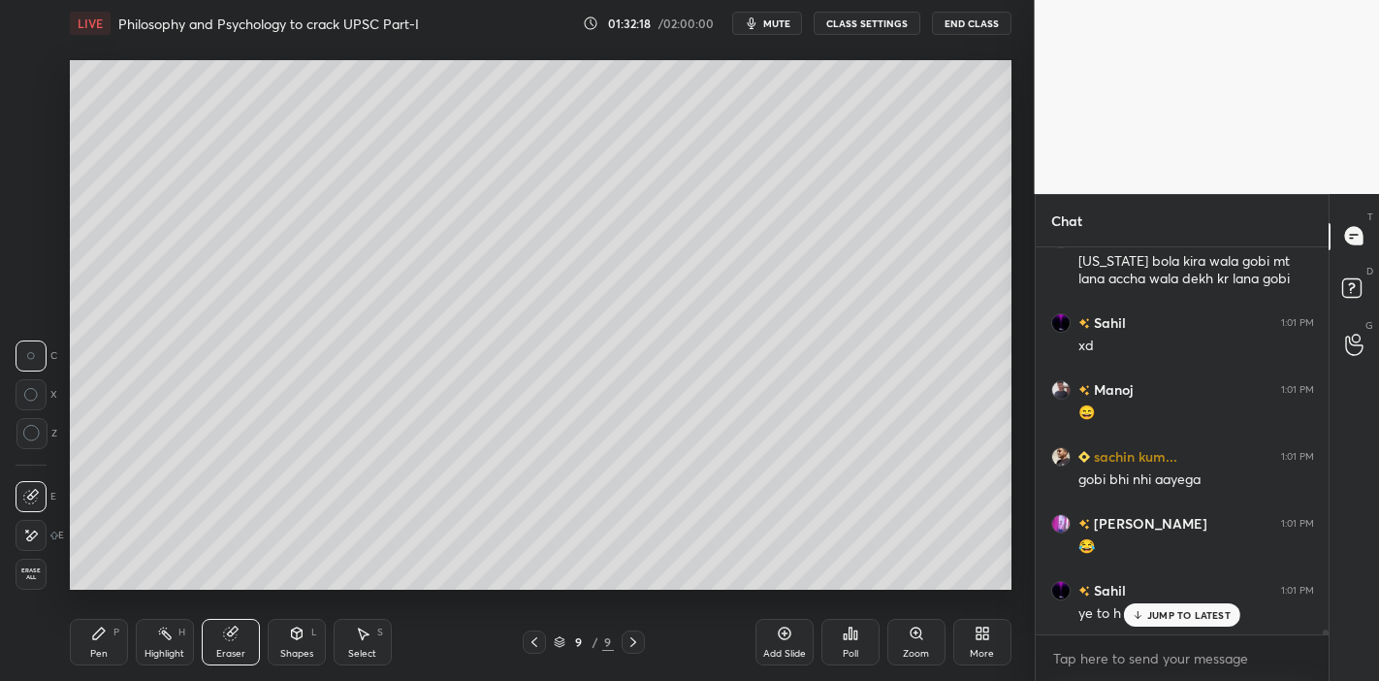
scroll to position [29217, 0]
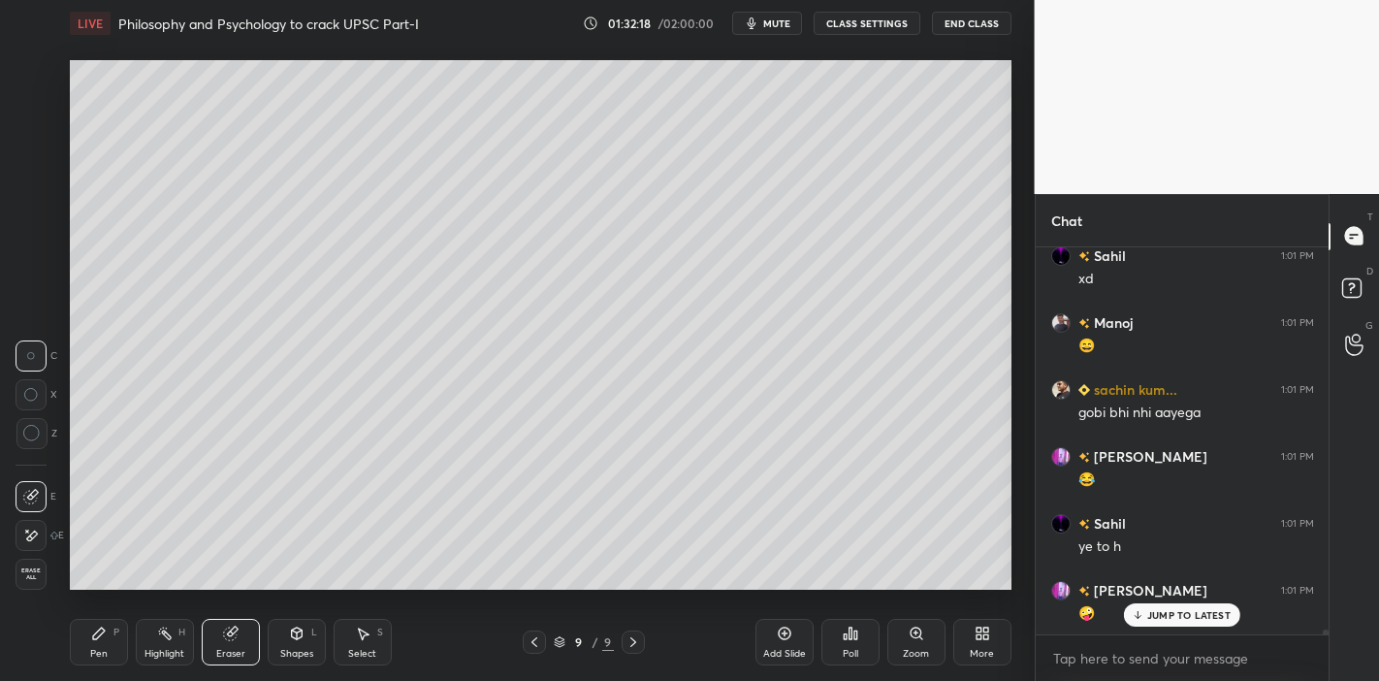
click at [1154, 595] on div "JUMP TO LATEST" at bounding box center [1182, 614] width 116 height 23
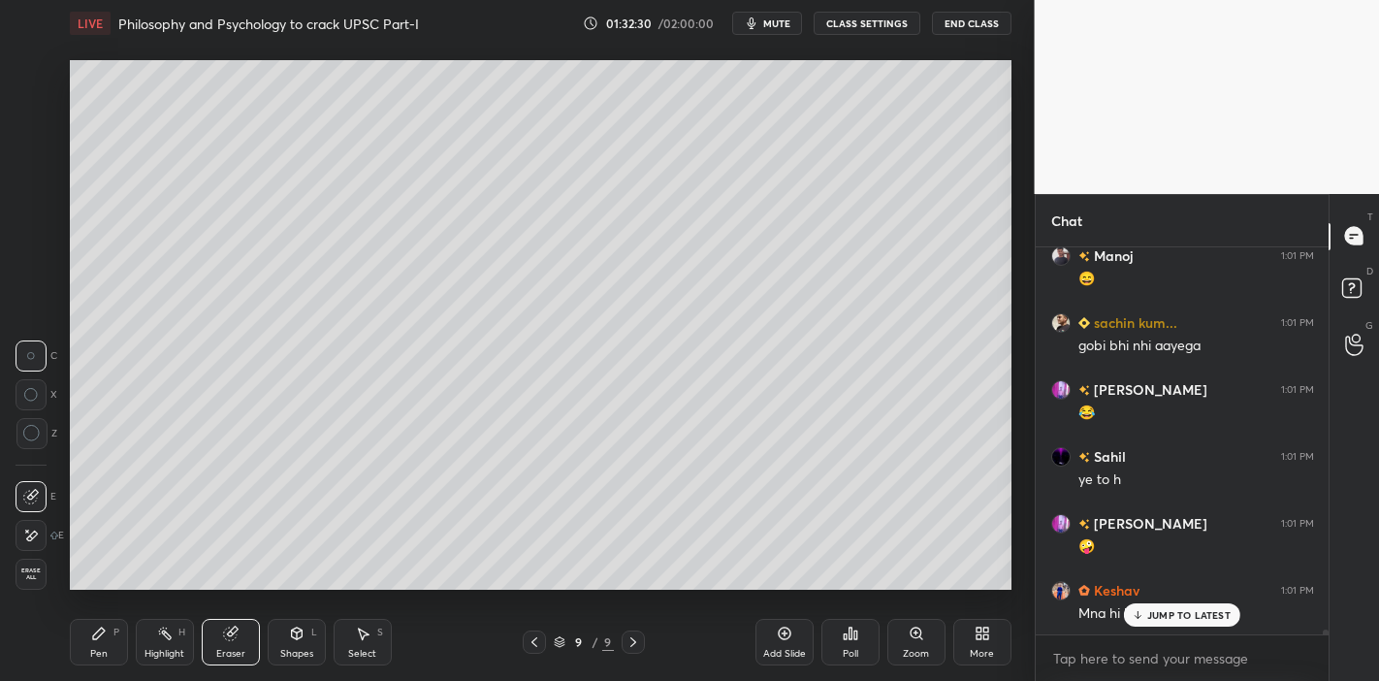
click at [1228, 595] on div "JUMP TO LATEST" at bounding box center [1182, 614] width 116 height 23
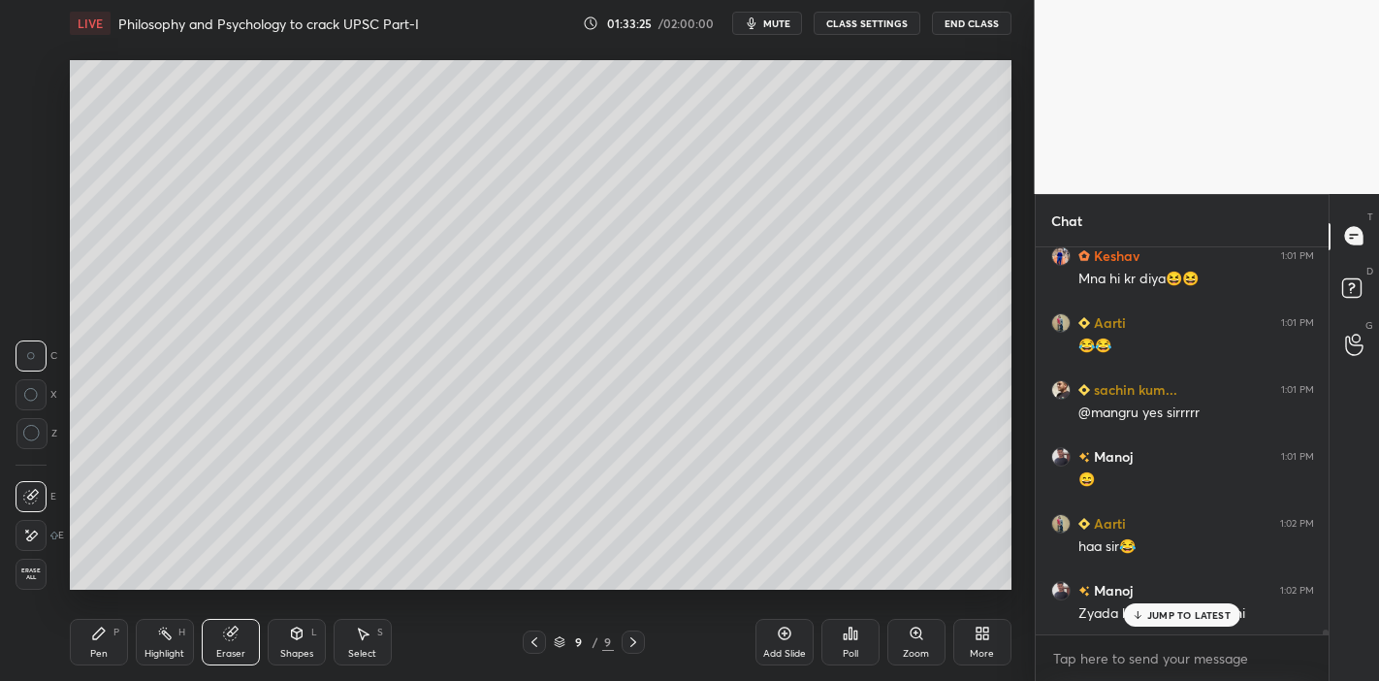
scroll to position [29686, 0]
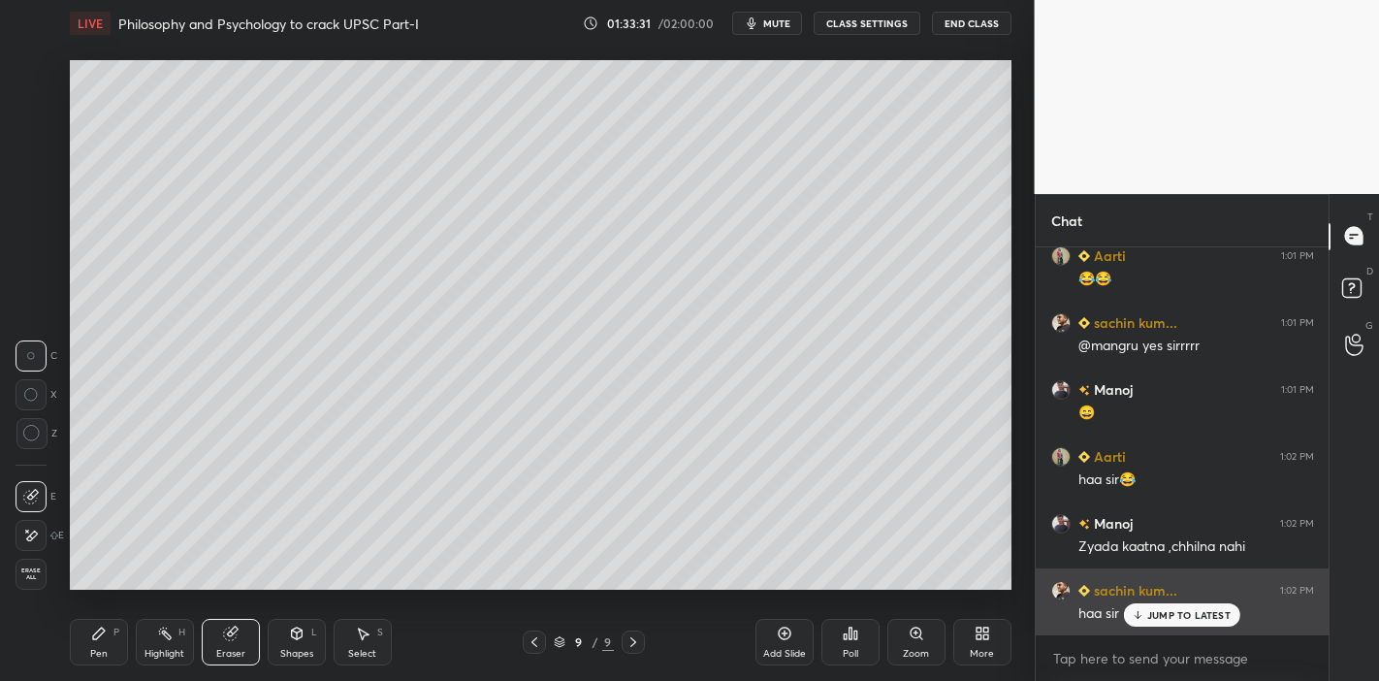
click at [1170, 595] on p "JUMP TO LATEST" at bounding box center [1188, 615] width 83 height 12
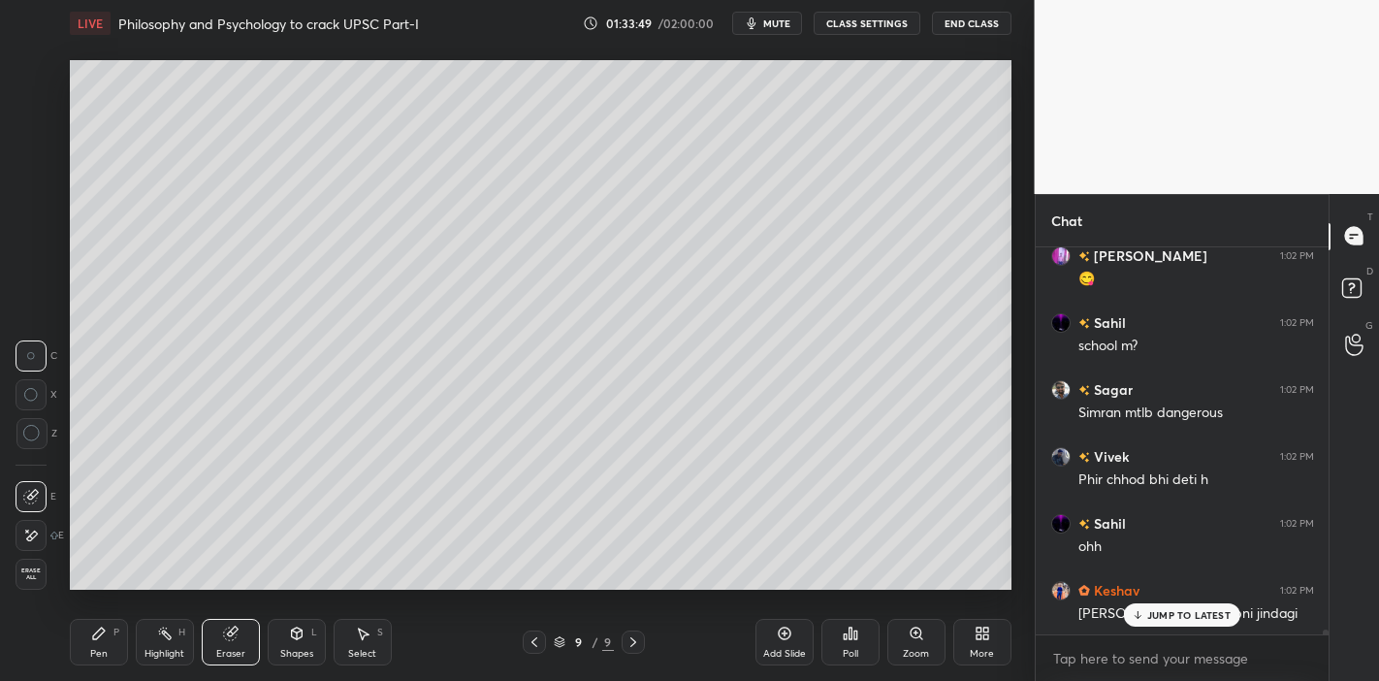
scroll to position [30154, 0]
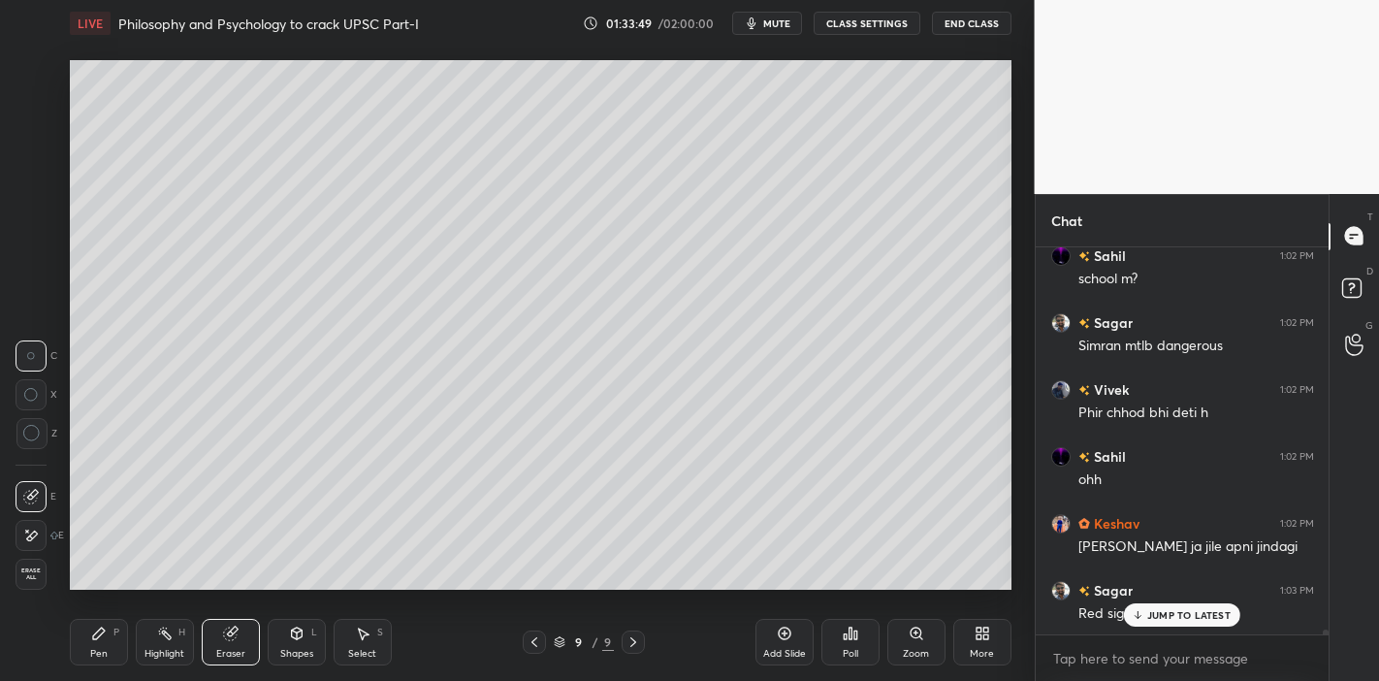
click at [1162, 595] on p "JUMP TO LATEST" at bounding box center [1188, 615] width 83 height 12
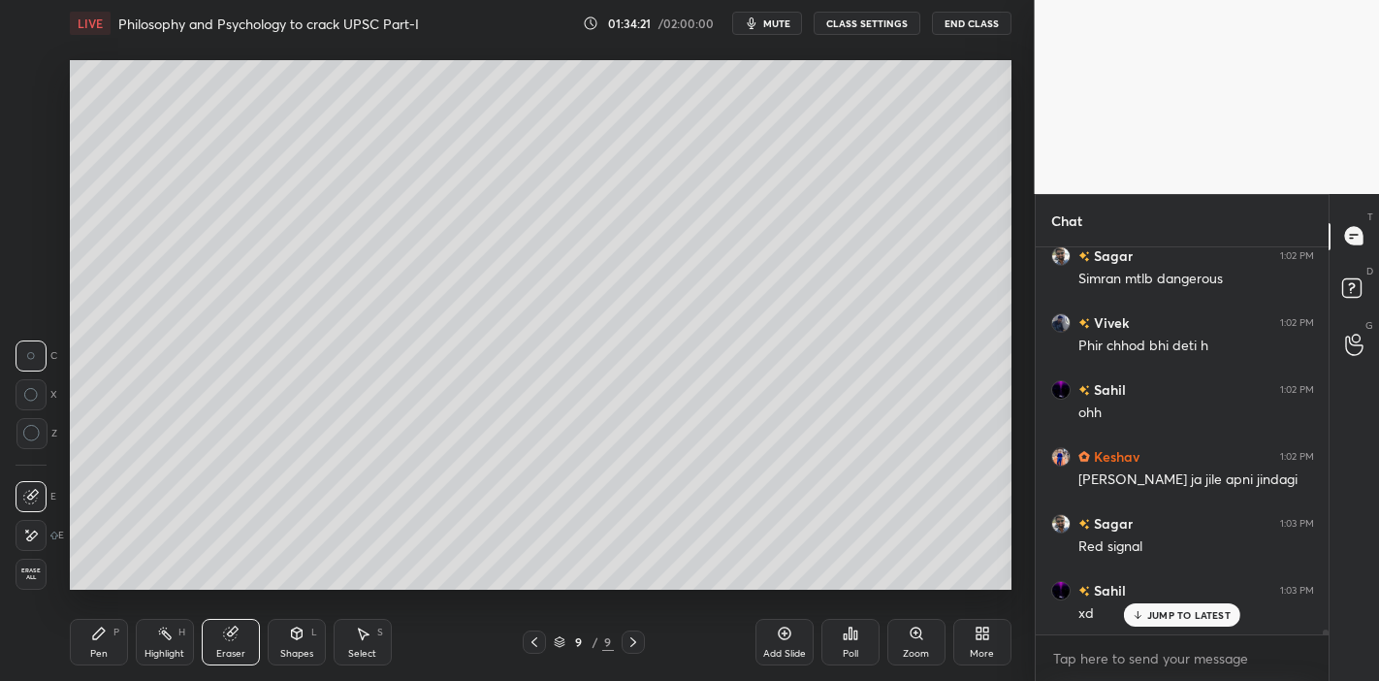
click at [1142, 595] on icon at bounding box center [1137, 615] width 13 height 12
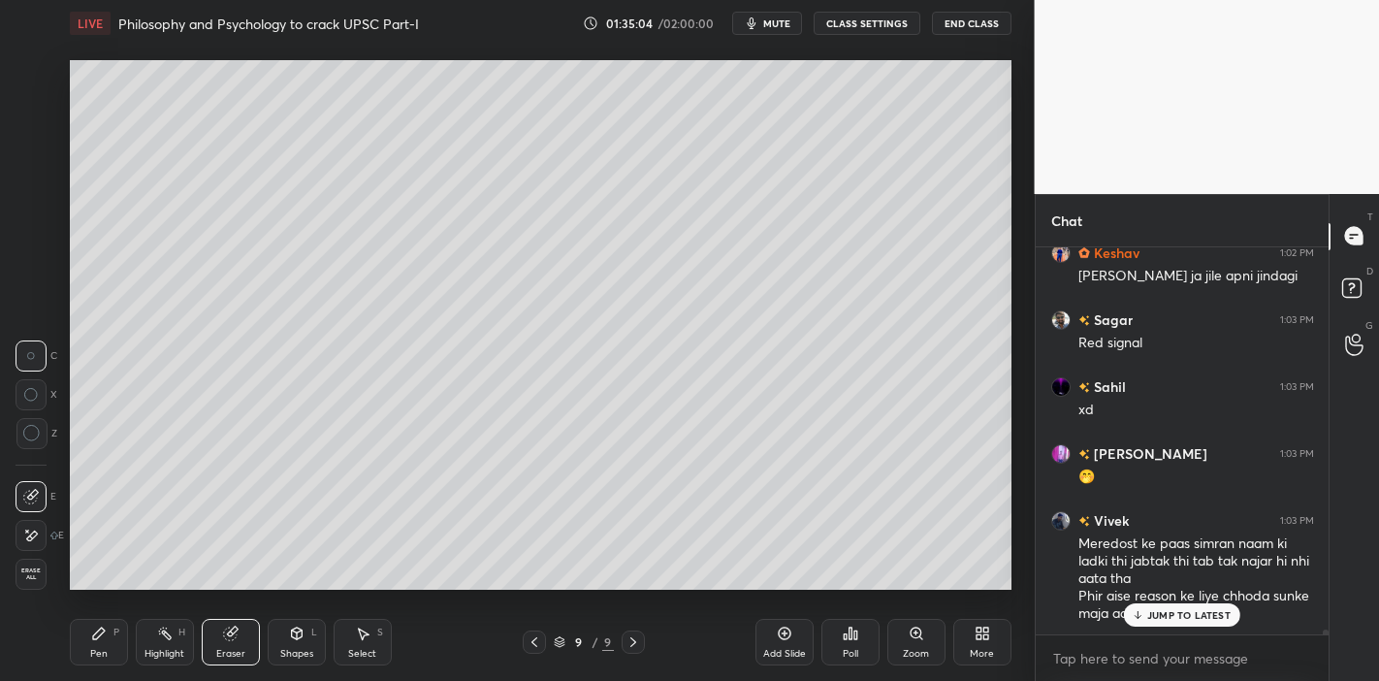
scroll to position [30491, 0]
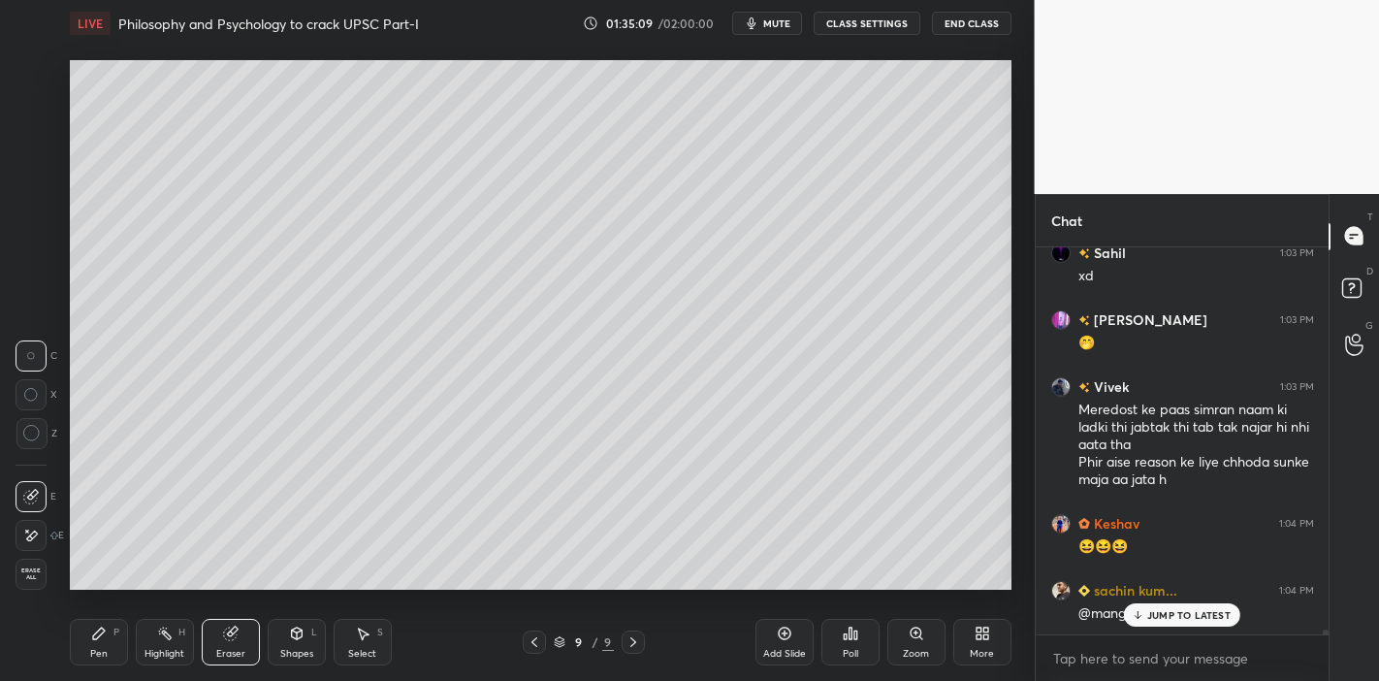
click at [1173, 595] on p "JUMP TO LATEST" at bounding box center [1188, 615] width 83 height 12
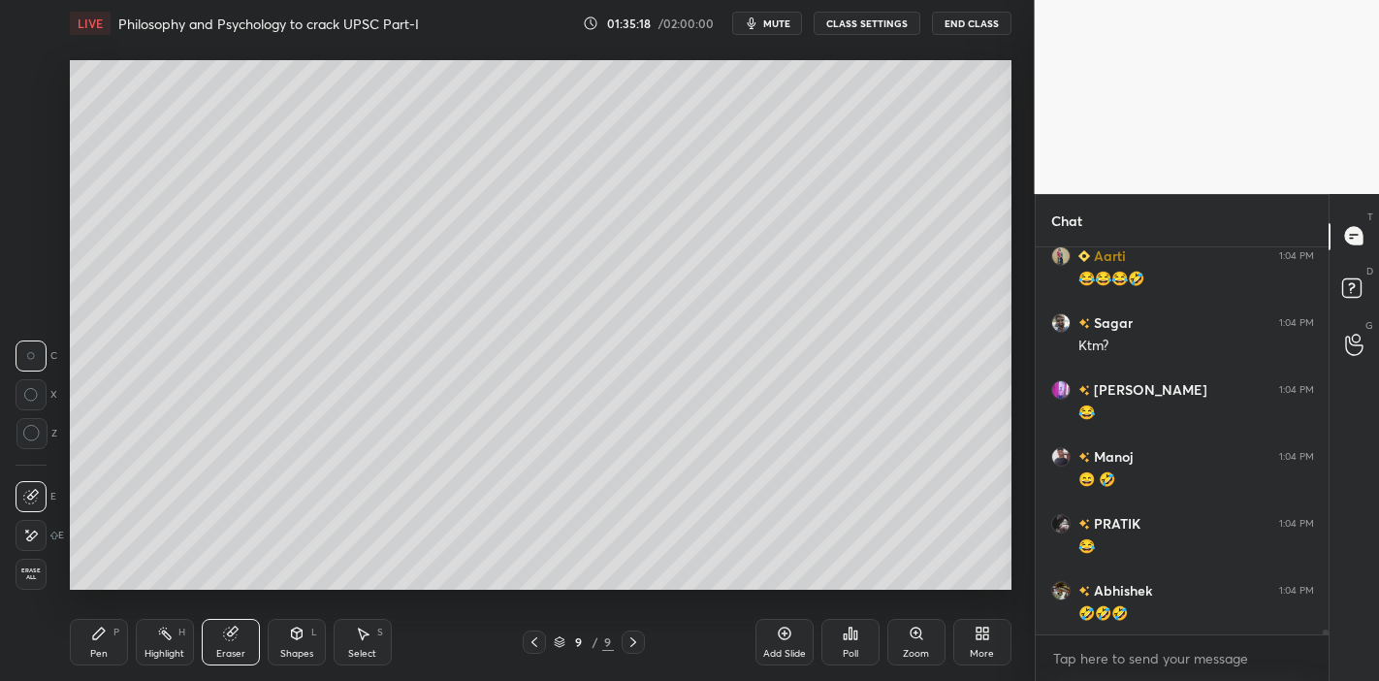
scroll to position [31027, 0]
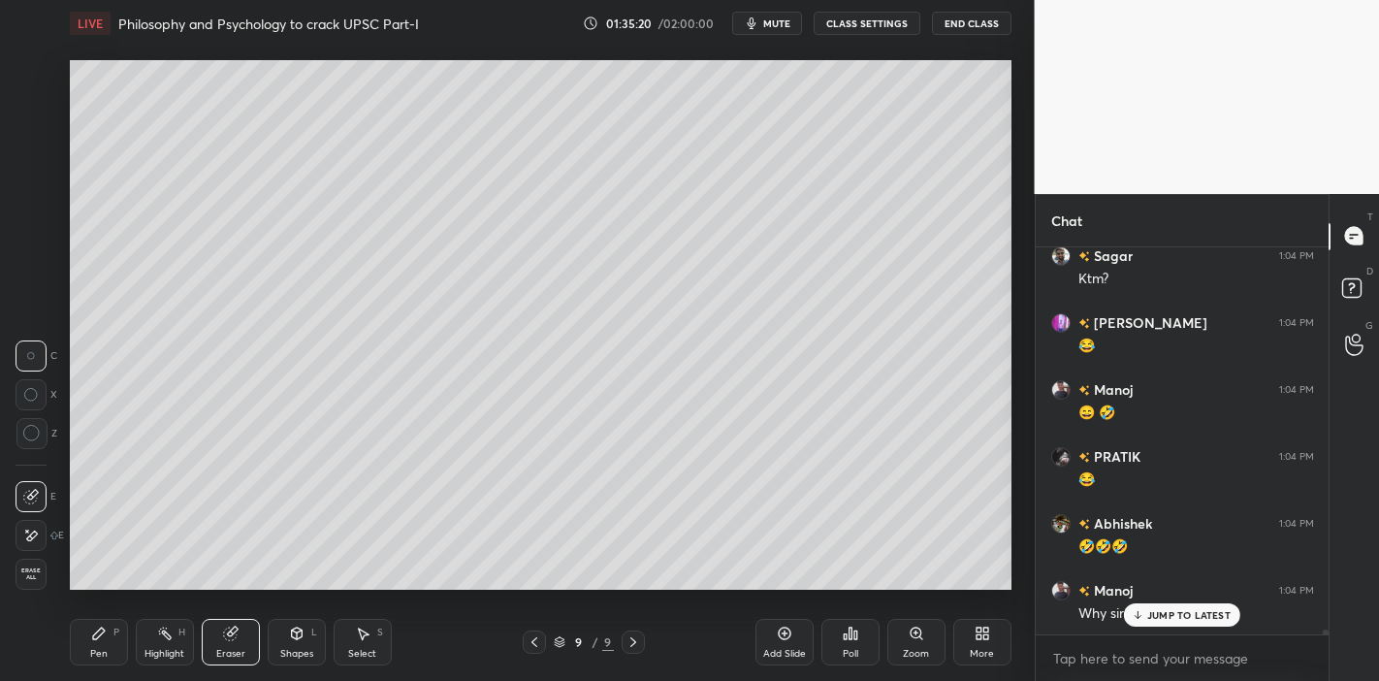
click at [1168, 595] on p "JUMP TO LATEST" at bounding box center [1188, 615] width 83 height 12
click at [780, 595] on icon at bounding box center [785, 633] width 16 height 16
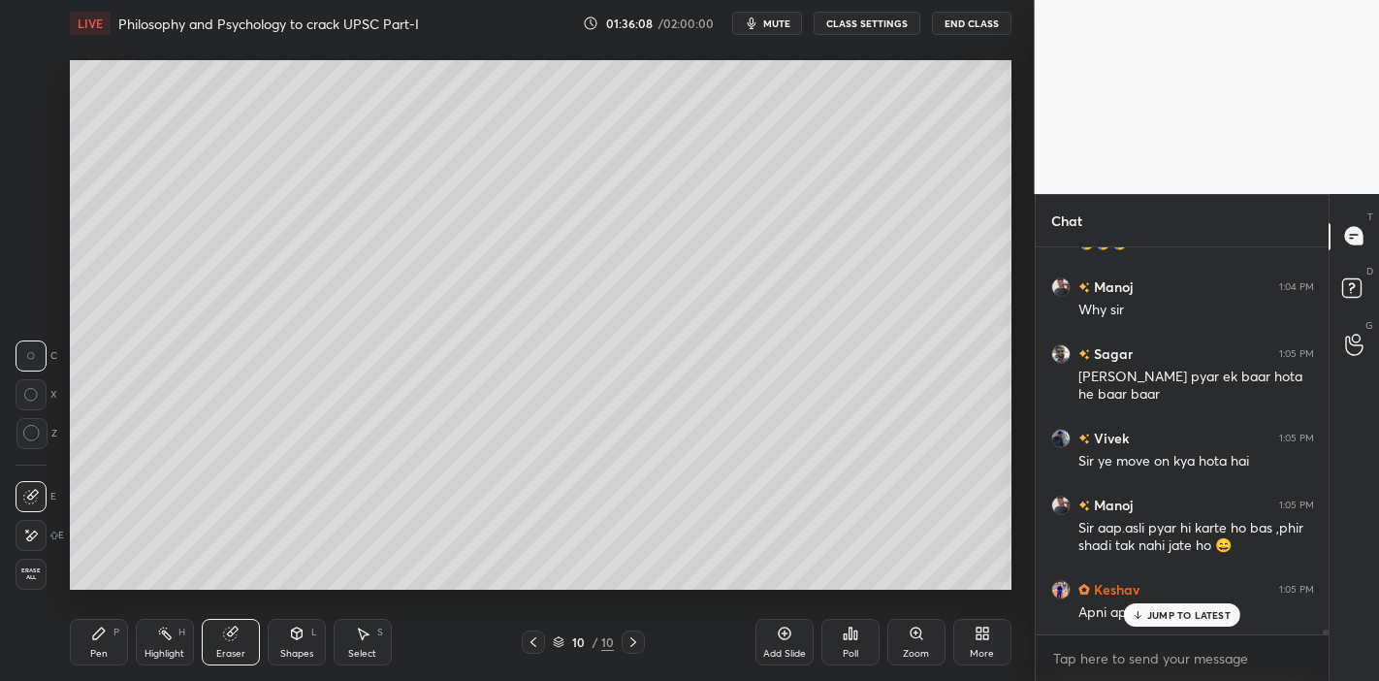
scroll to position [31396, 0]
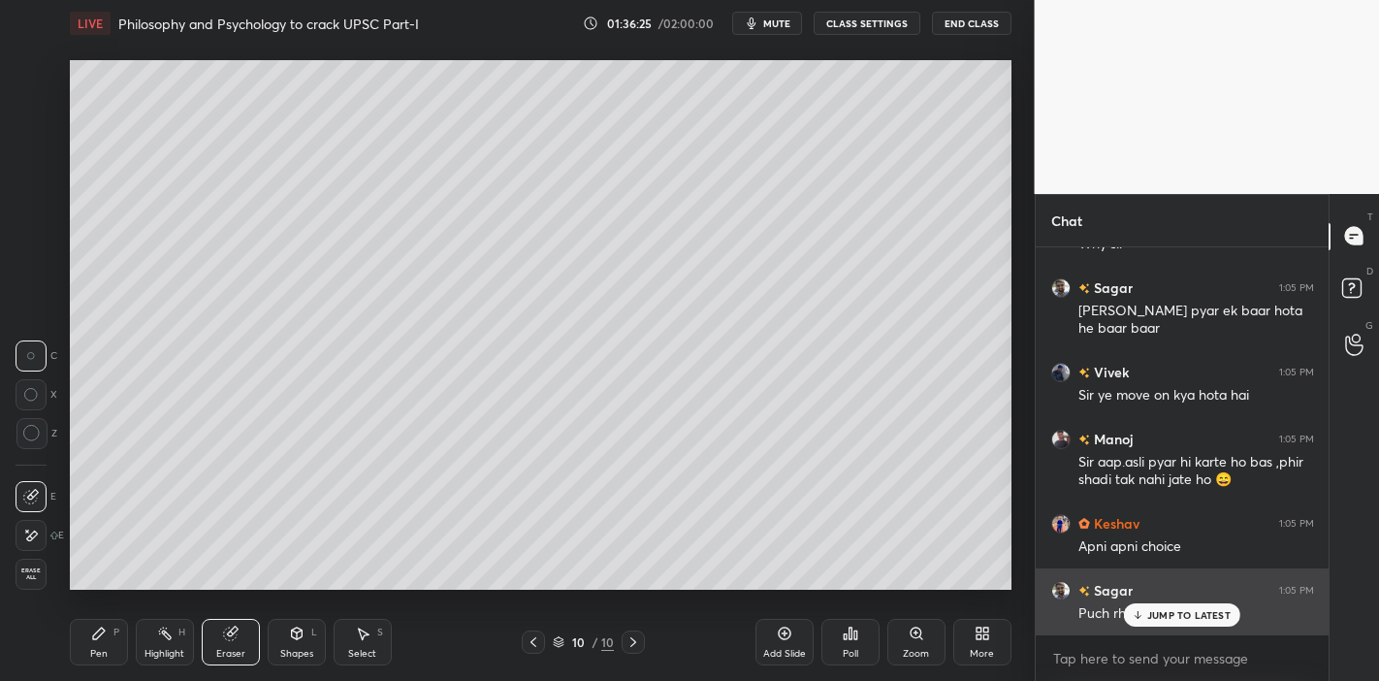
click at [1173, 595] on p "JUMP TO LATEST" at bounding box center [1188, 615] width 83 height 12
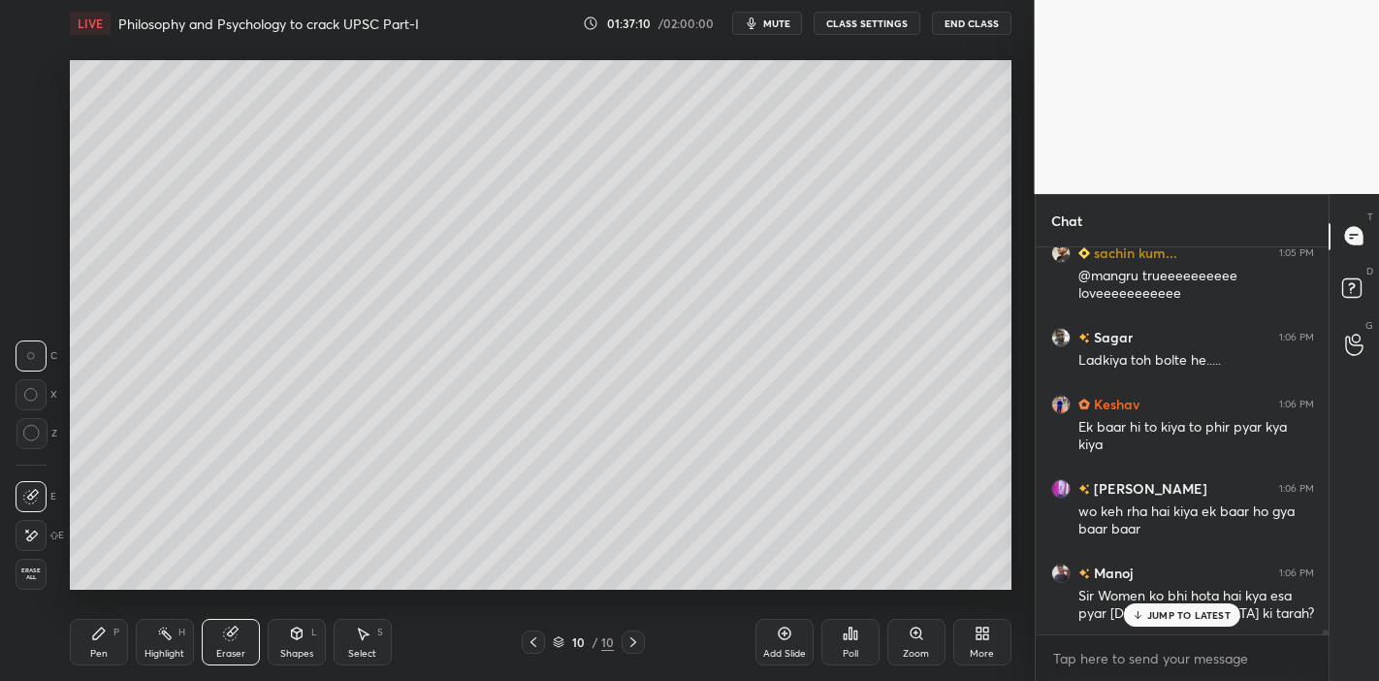
scroll to position [31904, 0]
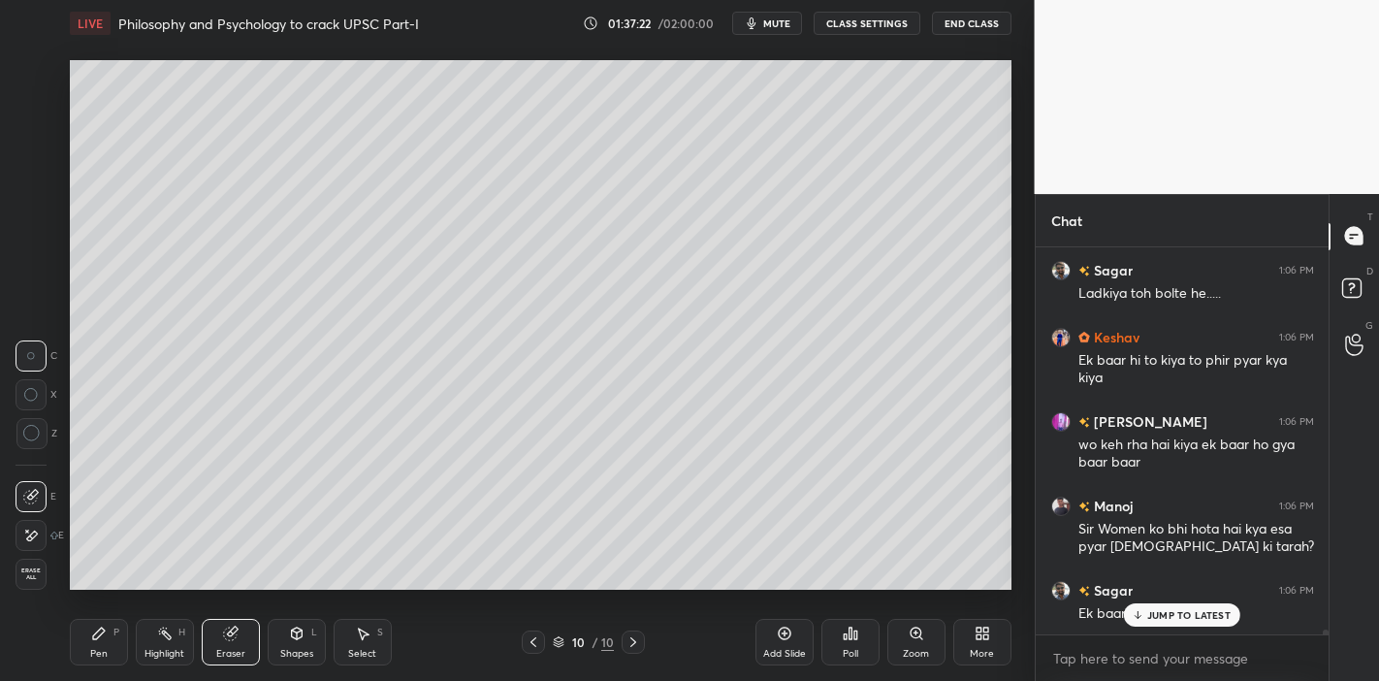
click at [1147, 595] on p "JUMP TO LATEST" at bounding box center [1188, 615] width 83 height 12
click at [95, 595] on icon at bounding box center [99, 633] width 16 height 16
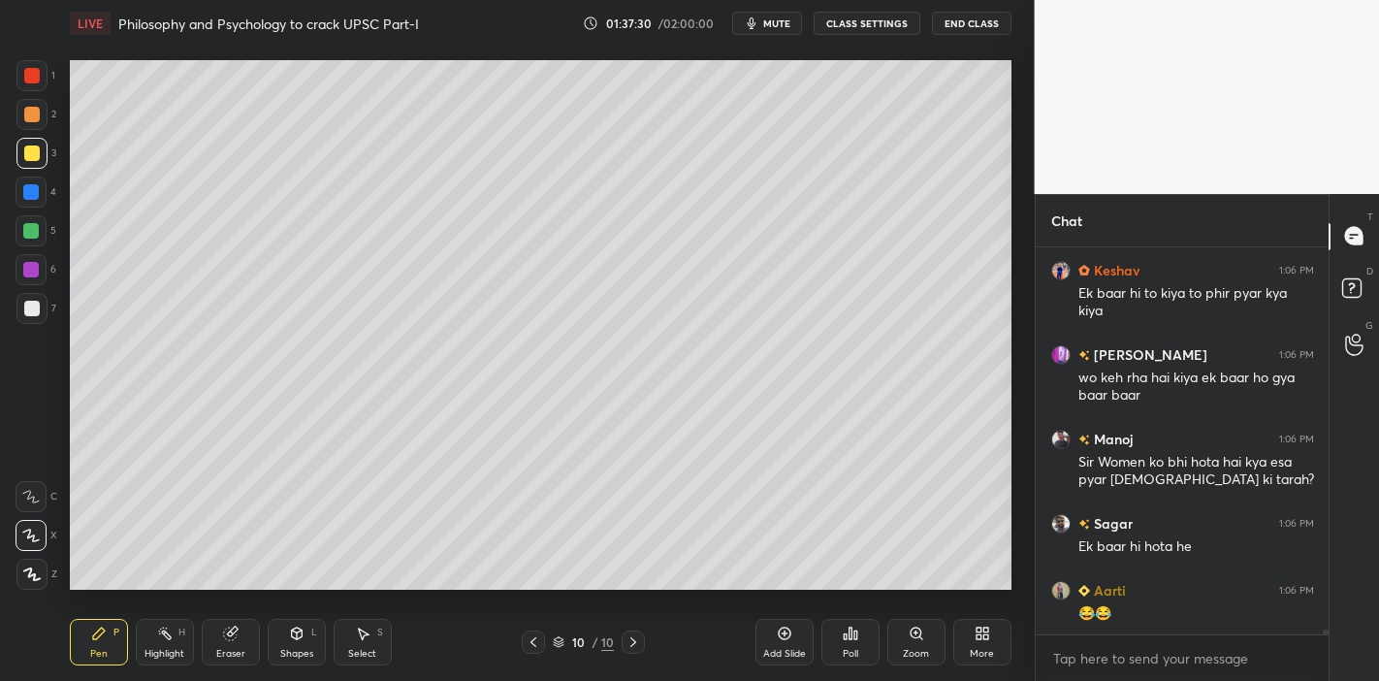
scroll to position [32038, 0]
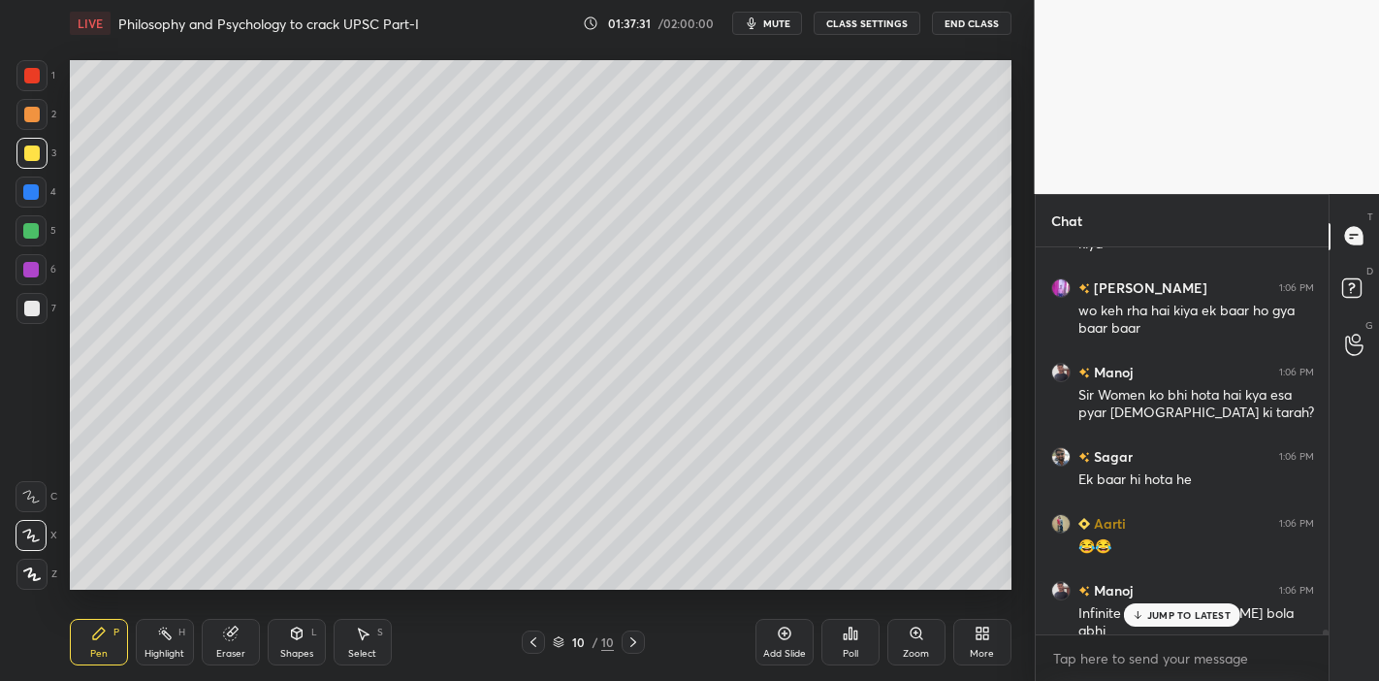
click at [1164, 595] on p "JUMP TO LATEST" at bounding box center [1188, 615] width 83 height 12
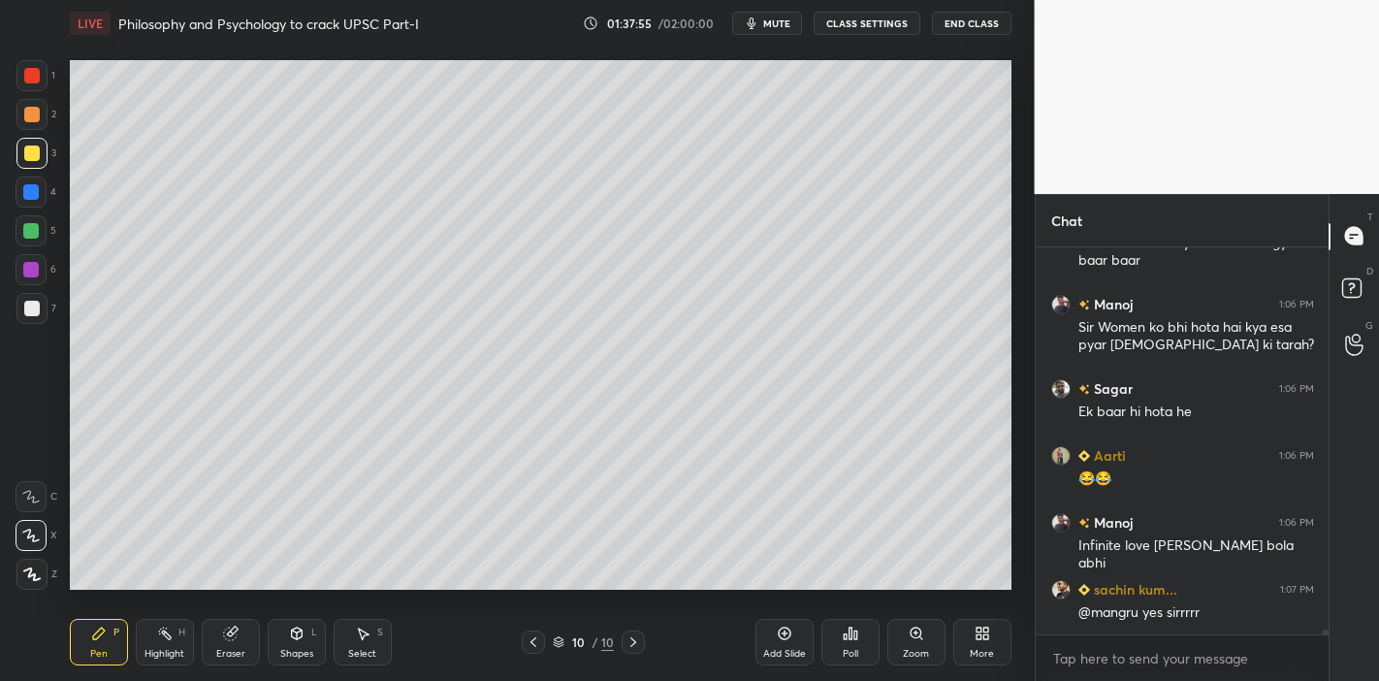
scroll to position [32125, 0]
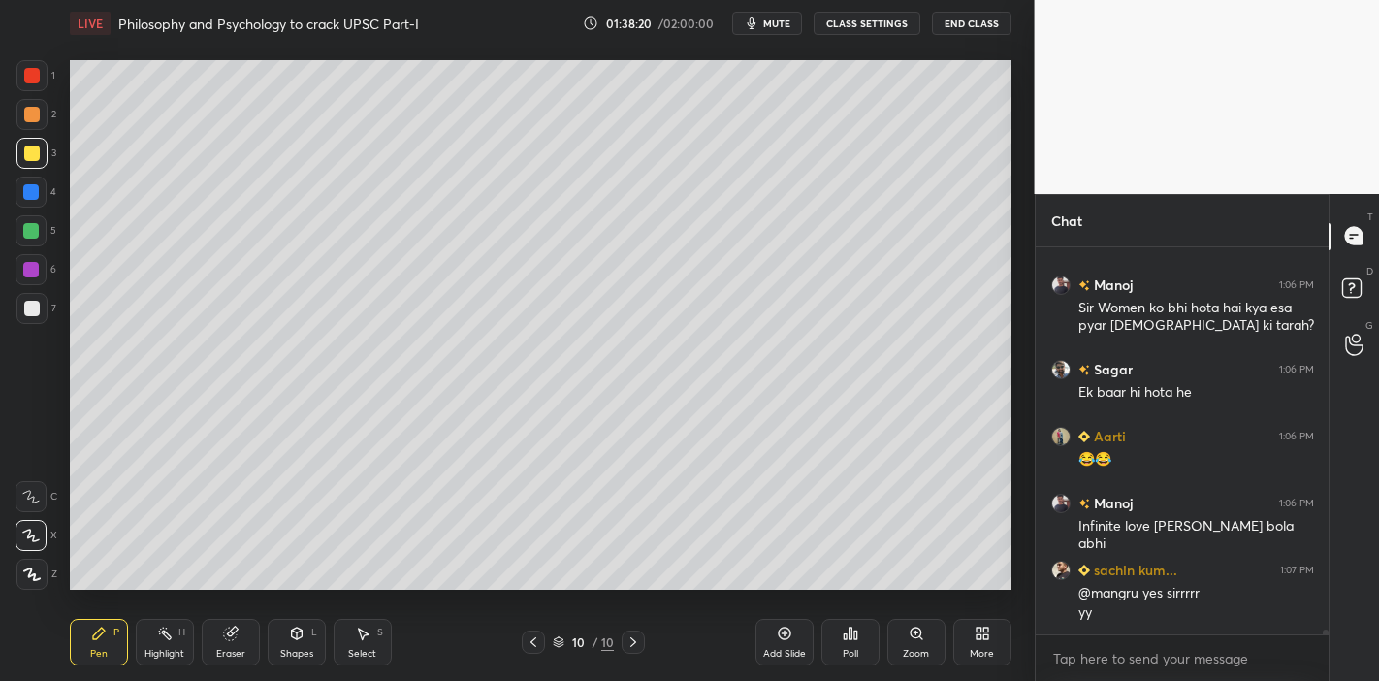
click at [30, 309] on div at bounding box center [32, 309] width 16 height 16
click at [30, 156] on div at bounding box center [32, 153] width 16 height 16
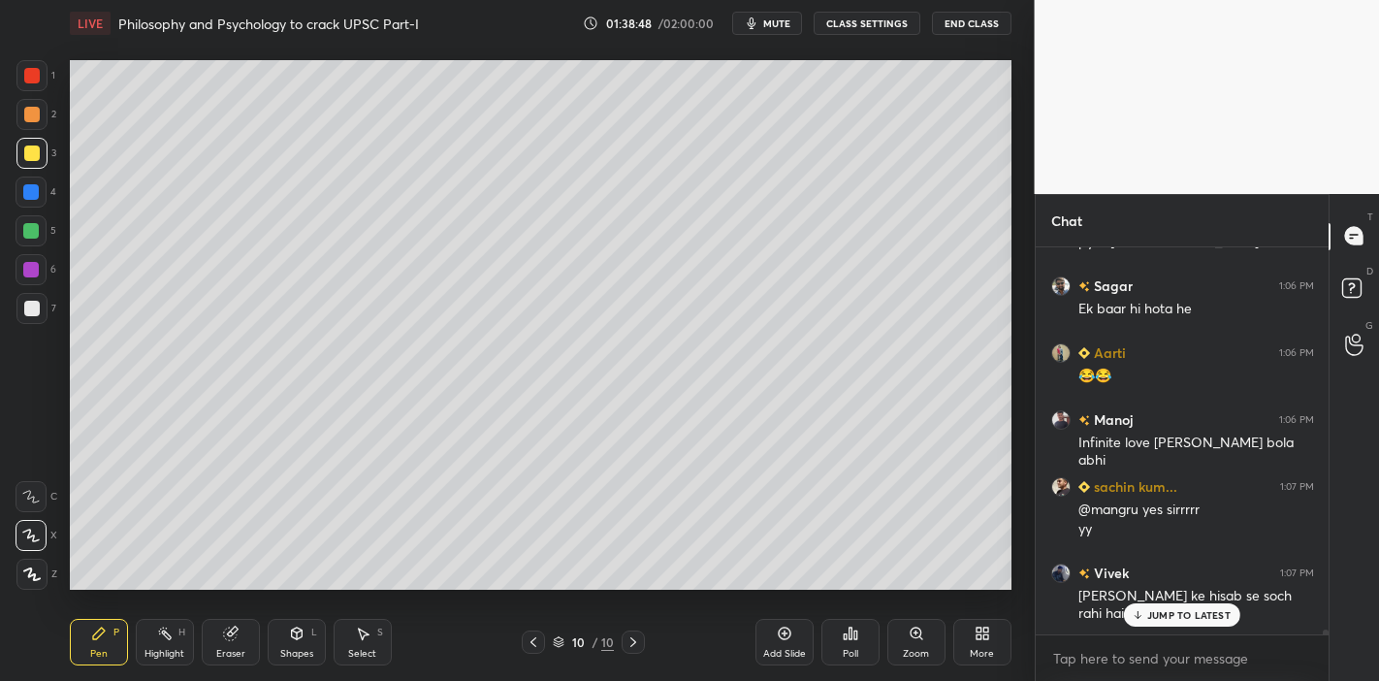
scroll to position [32275, 0]
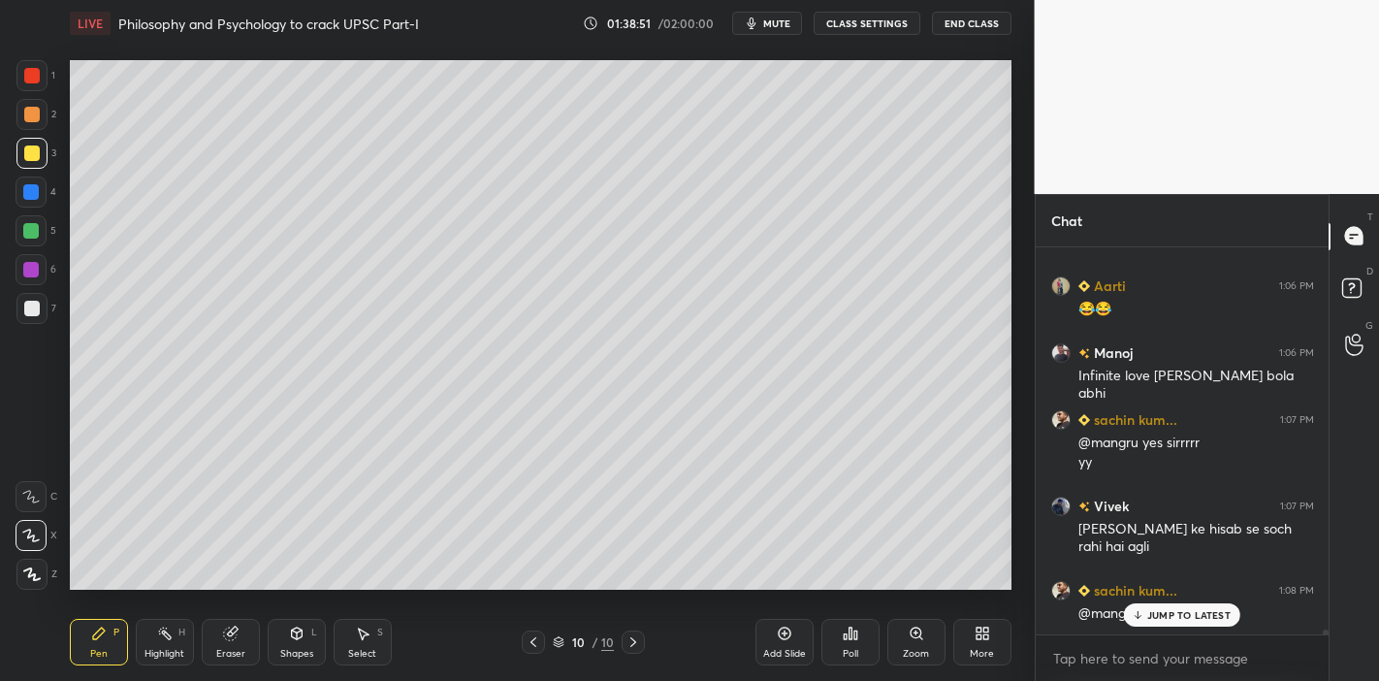
click at [1140, 595] on icon at bounding box center [1137, 615] width 13 height 12
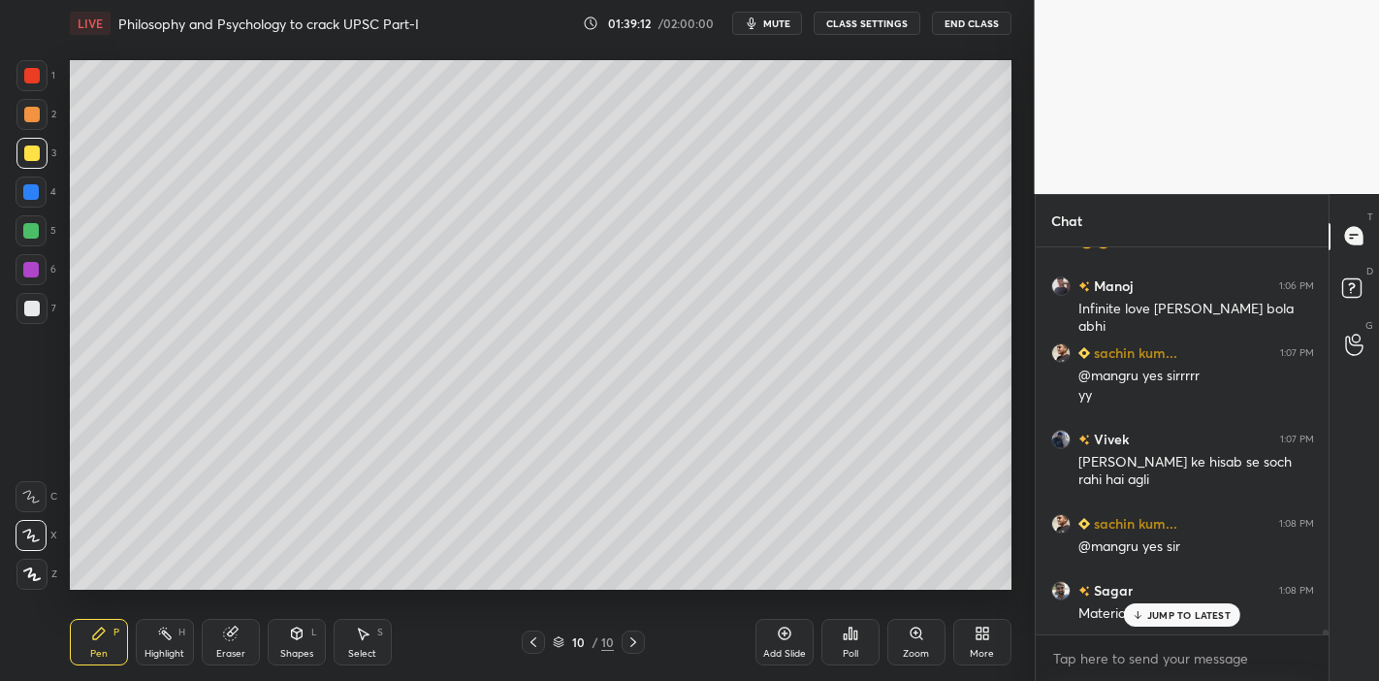
scroll to position [32461, 0]
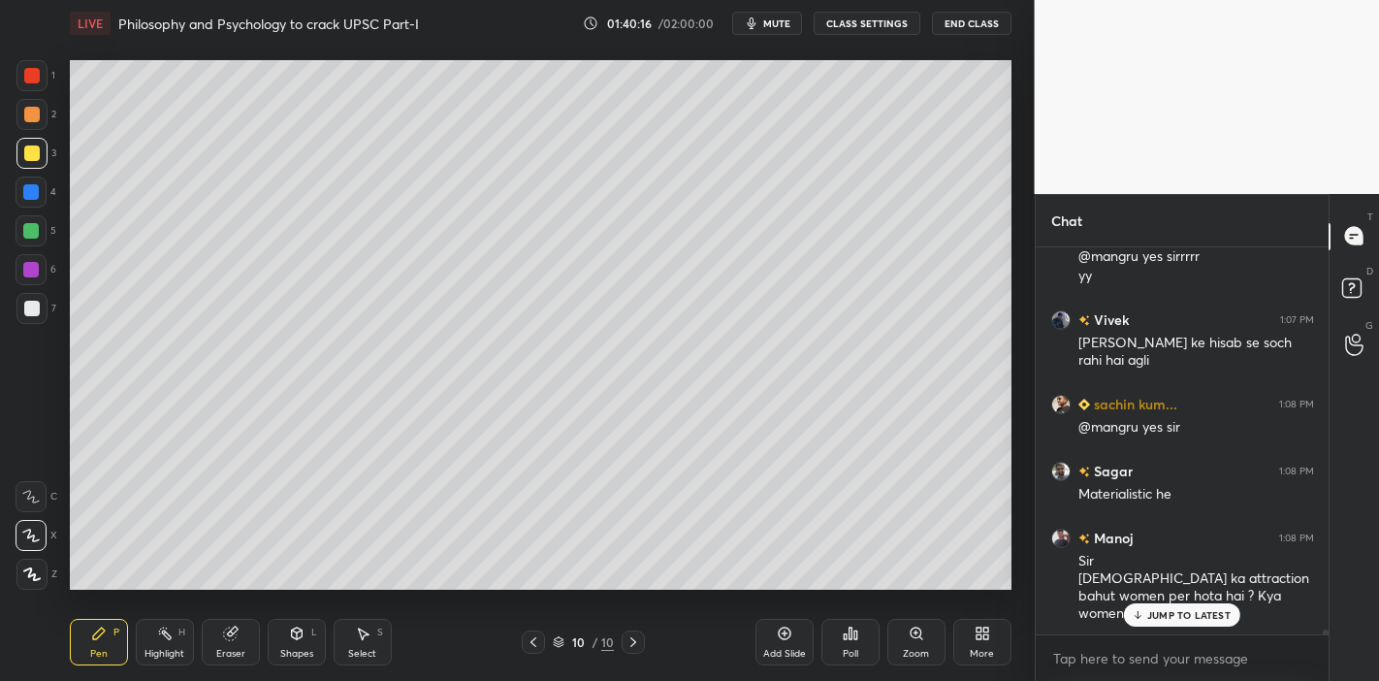
click at [1194, 595] on p "JUMP TO LATEST" at bounding box center [1188, 615] width 83 height 12
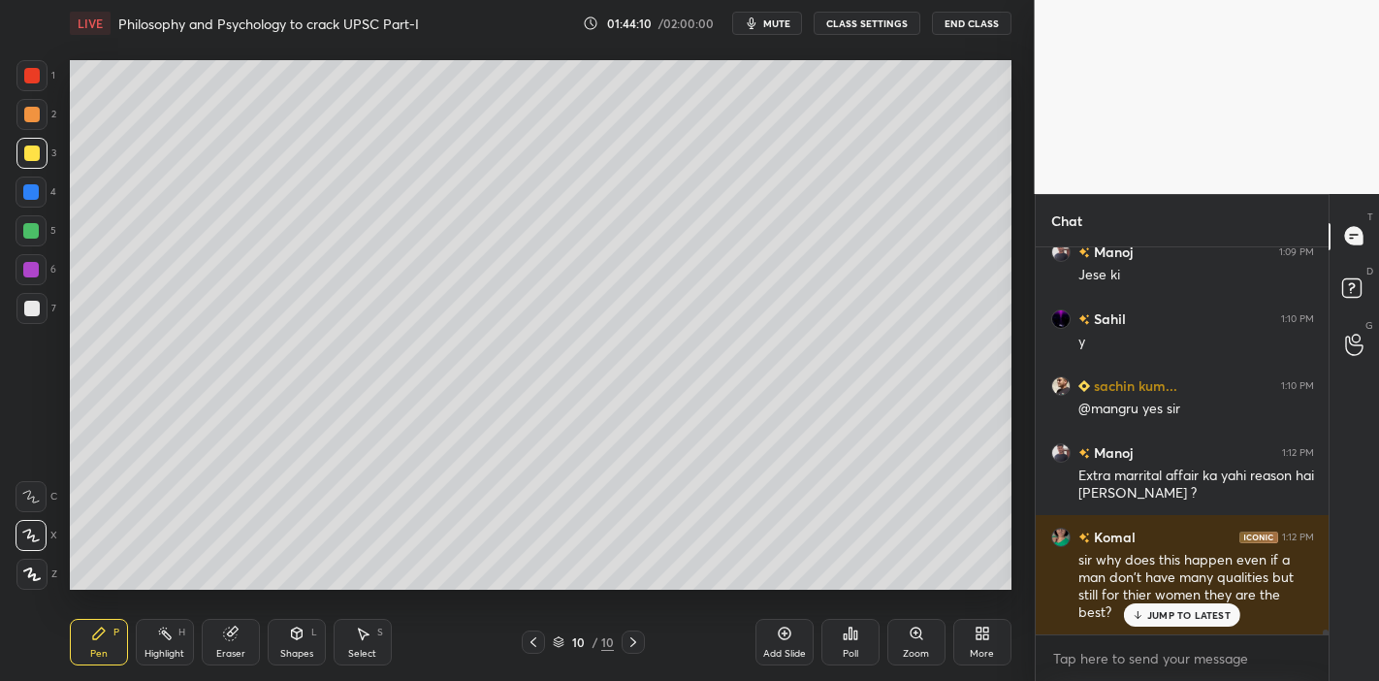
scroll to position [33084, 0]
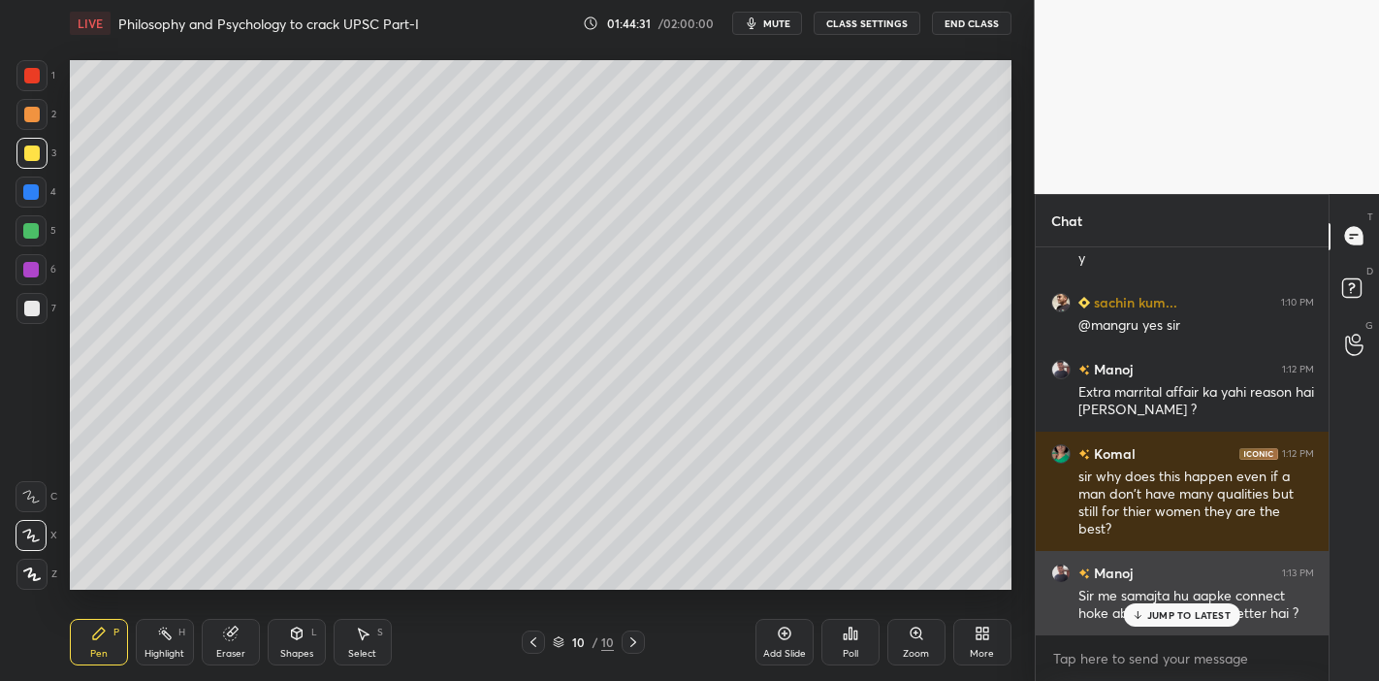
click at [1193, 595] on div "Manoj 1:13 PM Sir me samajta hu aapke connect hoke ab hum normal se better hai ?" at bounding box center [1182, 593] width 294 height 84
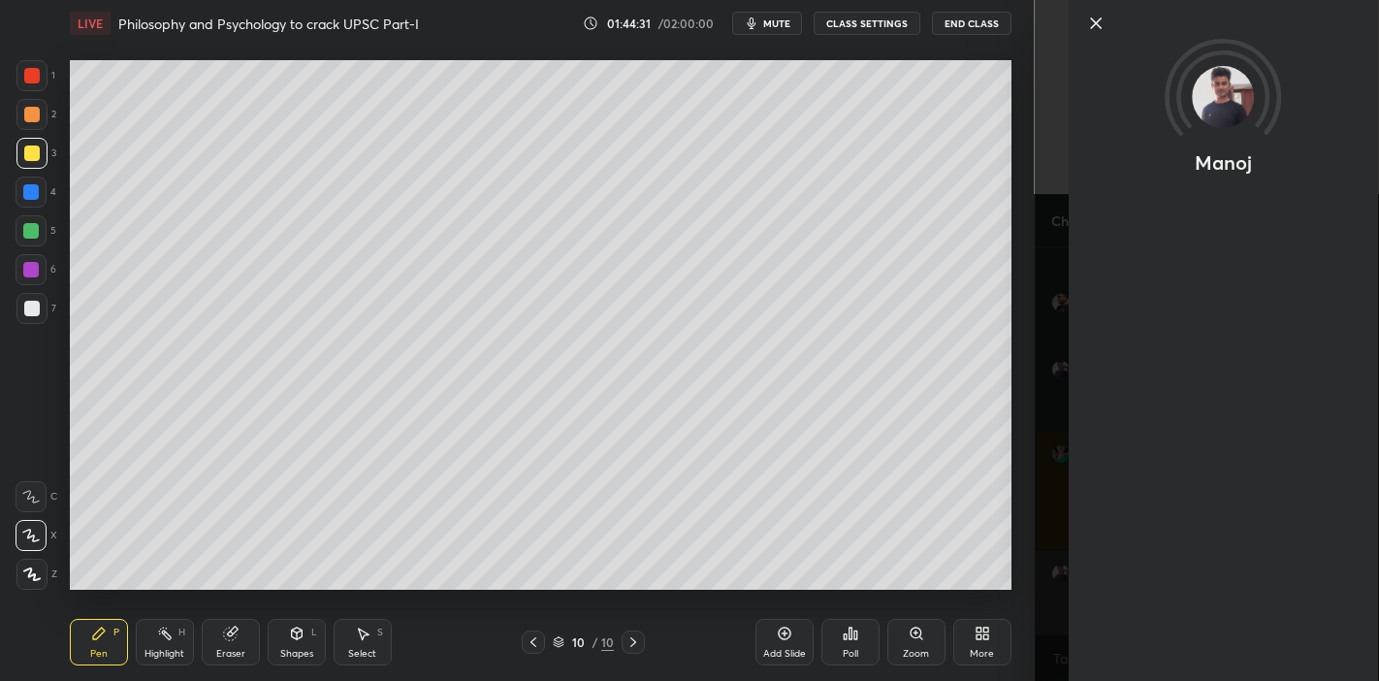
click at [1193, 595] on div "Manoj" at bounding box center [1207, 340] width 345 height 681
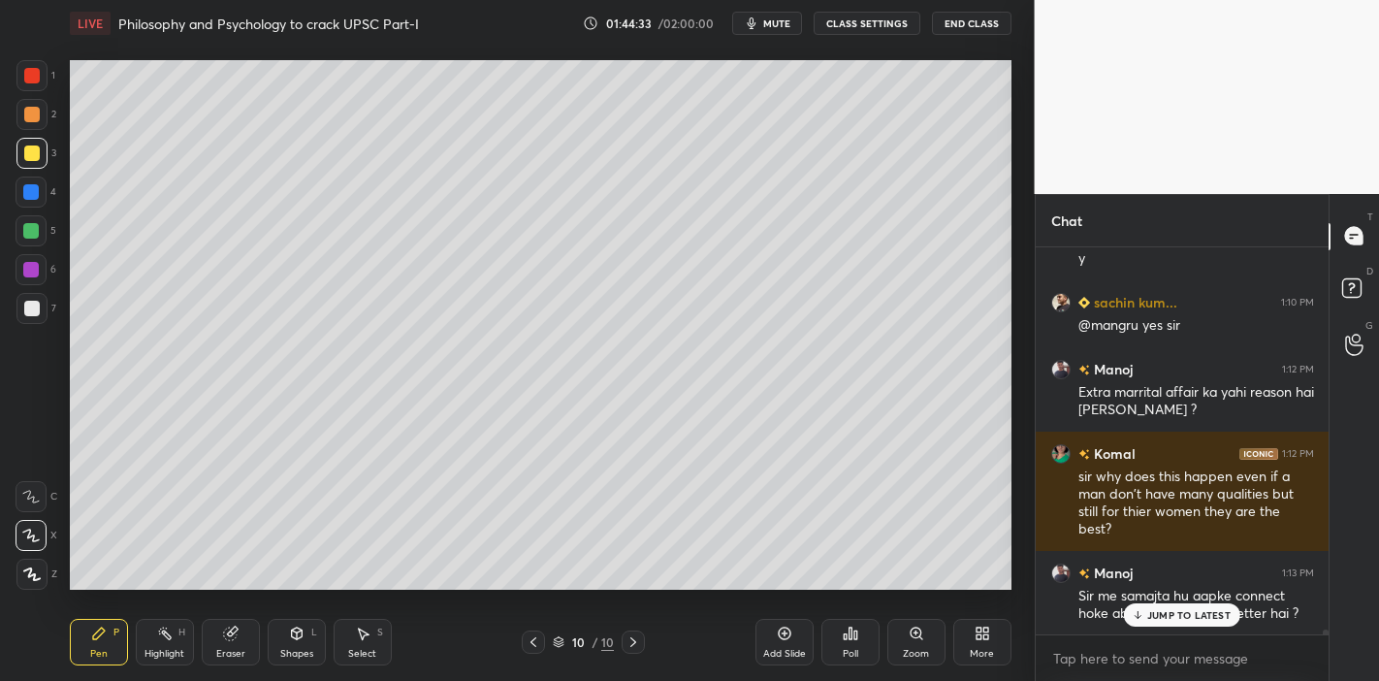
click at [1164, 595] on p "JUMP TO LATEST" at bounding box center [1188, 615] width 83 height 12
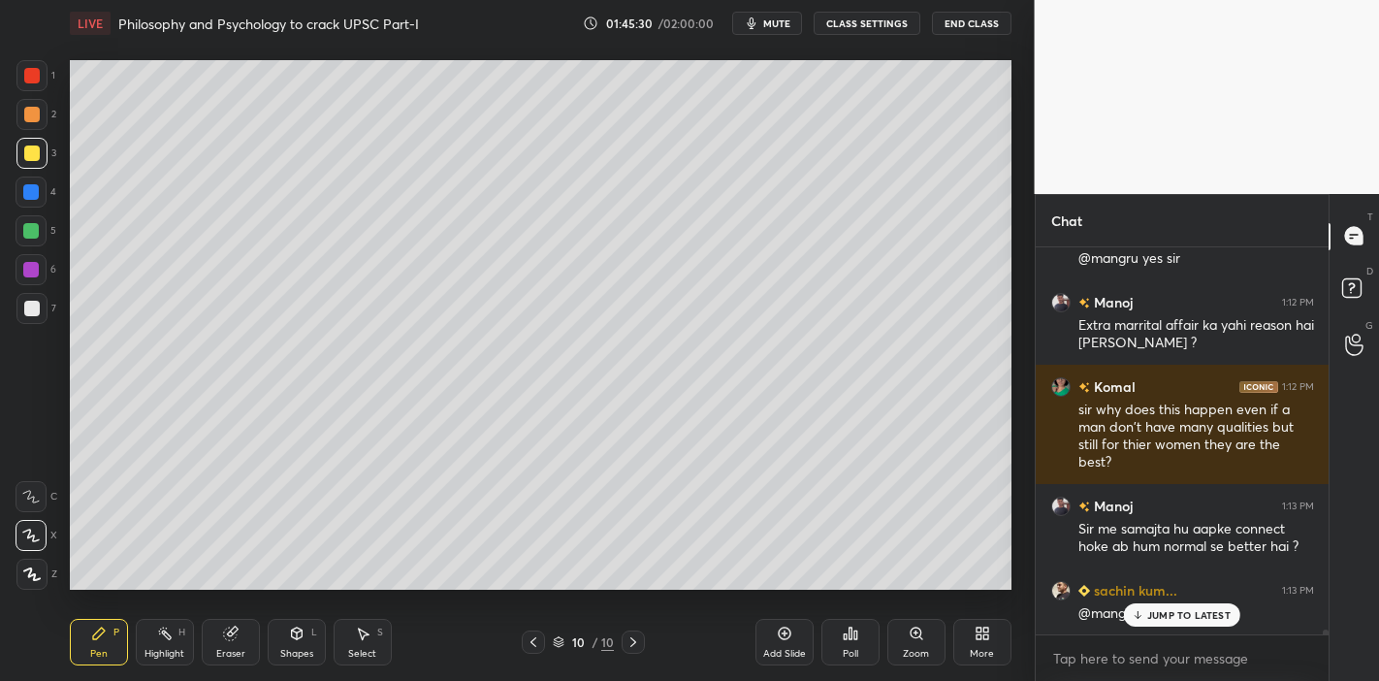
click at [1201, 595] on p "JUMP TO LATEST" at bounding box center [1188, 615] width 83 height 12
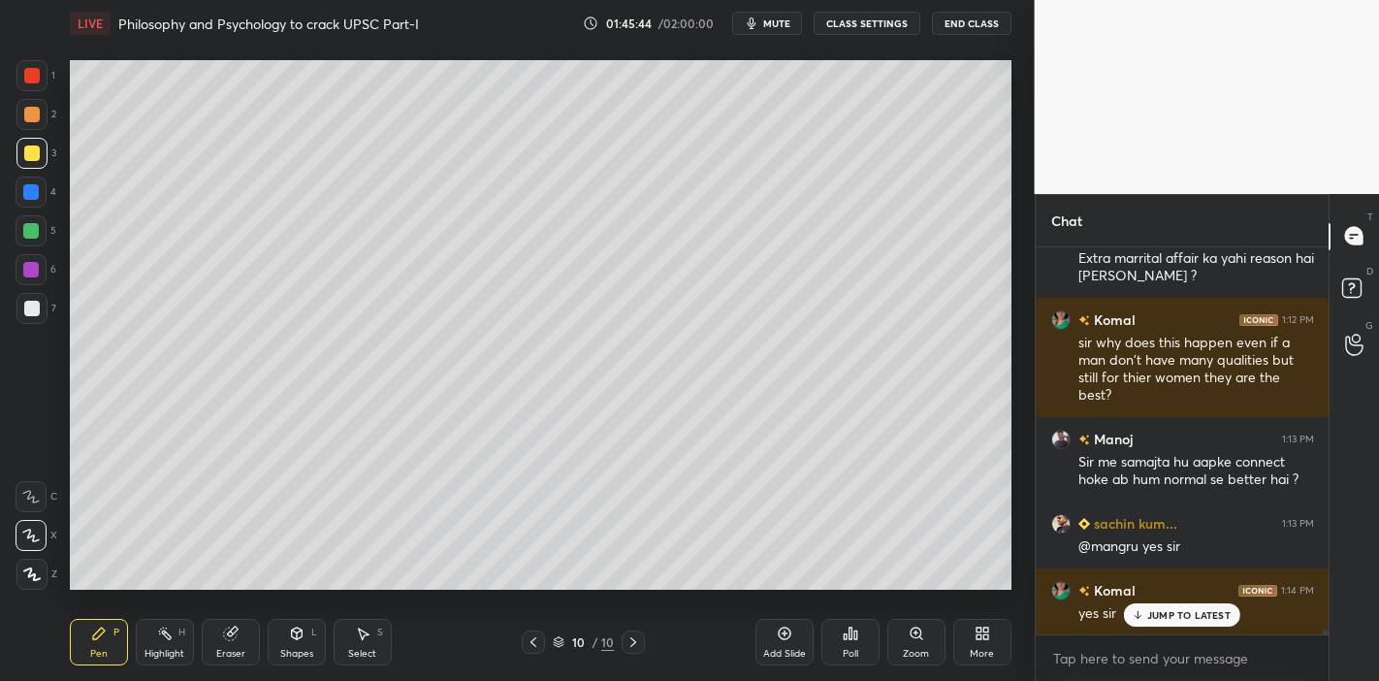
click at [300, 595] on icon at bounding box center [297, 633] width 11 height 12
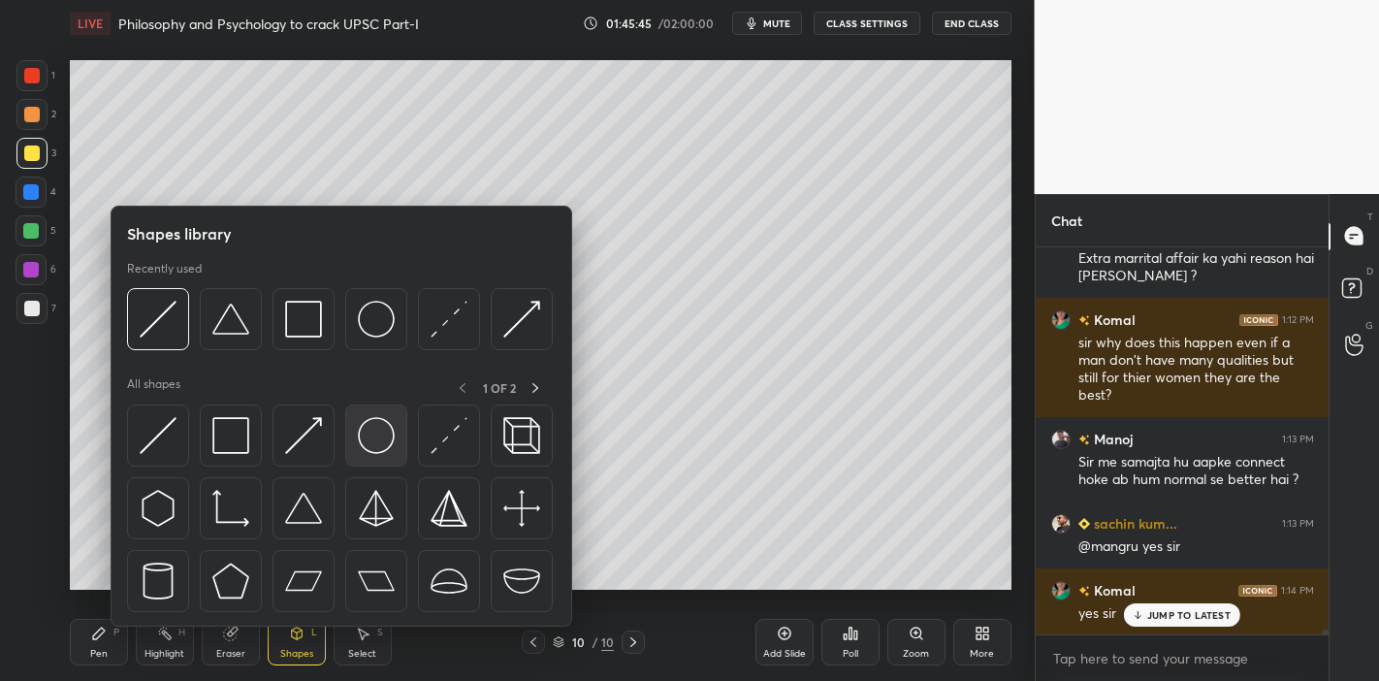
click at [364, 421] on img at bounding box center [376, 435] width 37 height 37
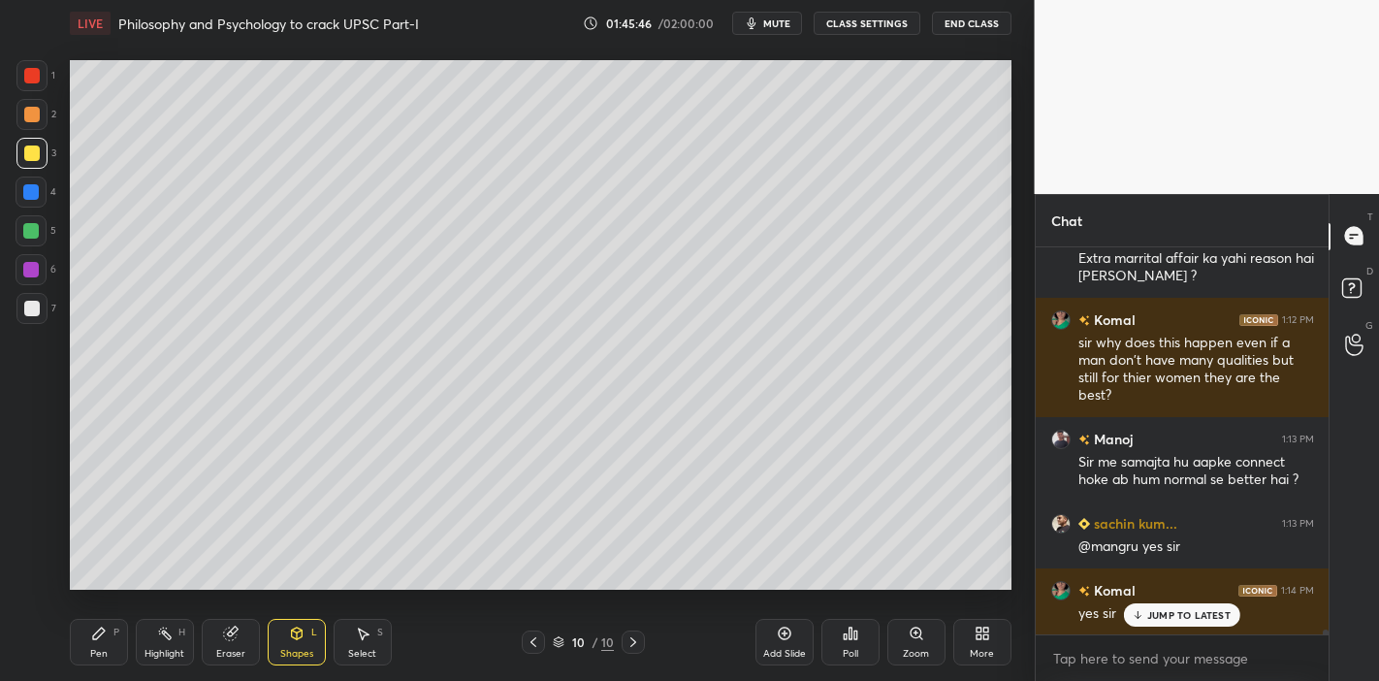
click at [39, 310] on div at bounding box center [31, 308] width 31 height 31
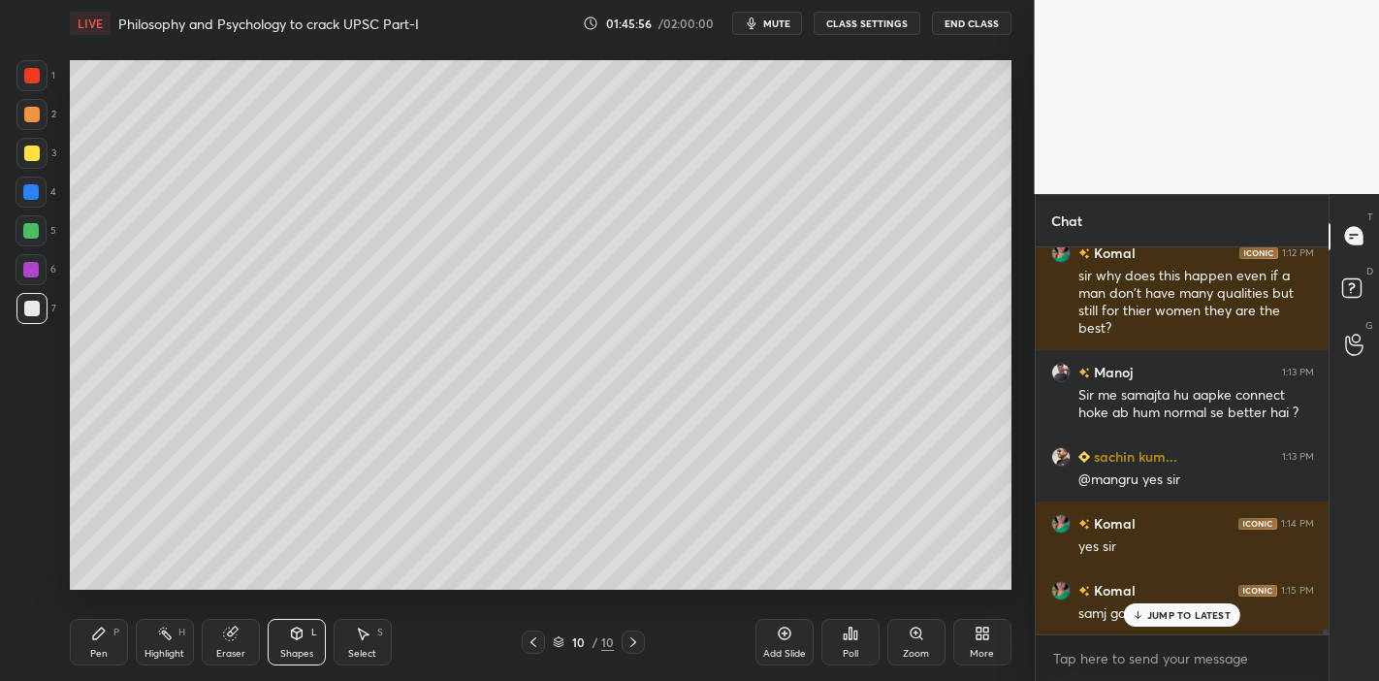
click at [28, 234] on div at bounding box center [31, 231] width 16 height 16
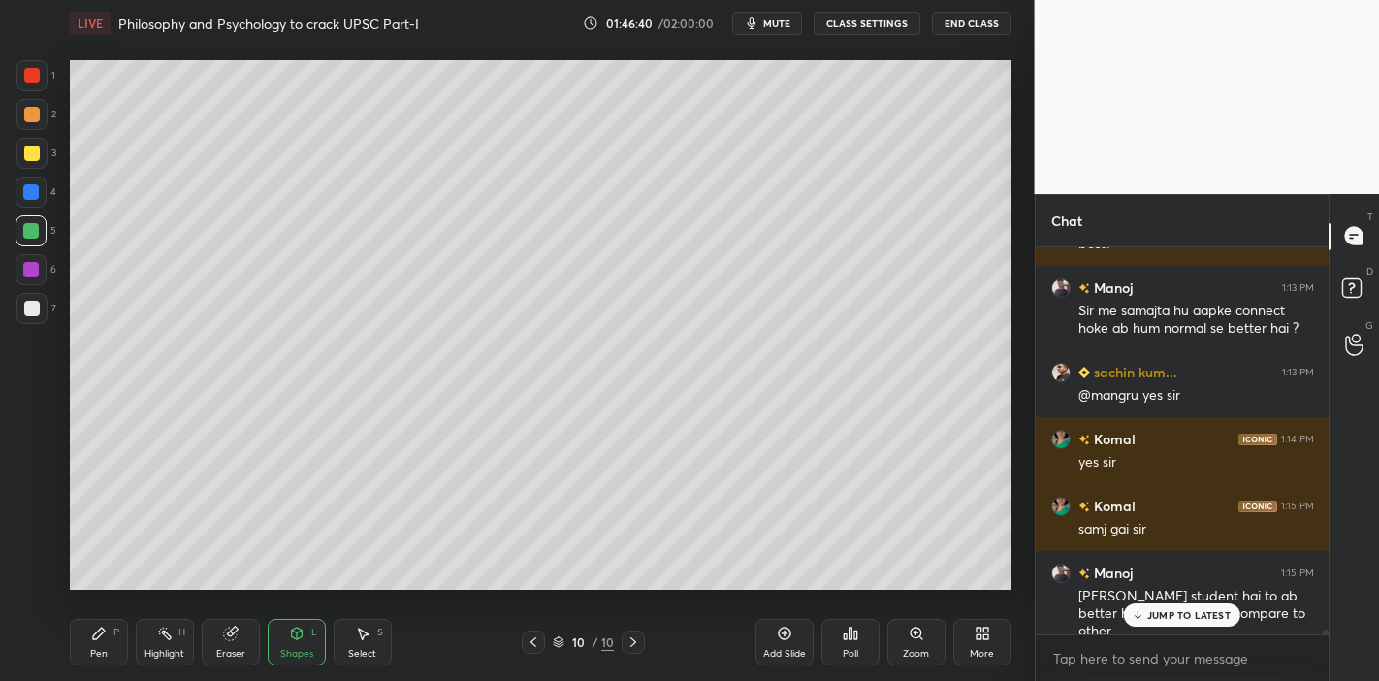
click at [33, 148] on div at bounding box center [32, 153] width 16 height 16
click at [34, 123] on div at bounding box center [31, 114] width 31 height 31
click at [1144, 595] on div "JUMP TO LATEST" at bounding box center [1182, 614] width 116 height 23
click at [29, 273] on div at bounding box center [31, 270] width 16 height 16
click at [30, 176] on div at bounding box center [31, 191] width 31 height 31
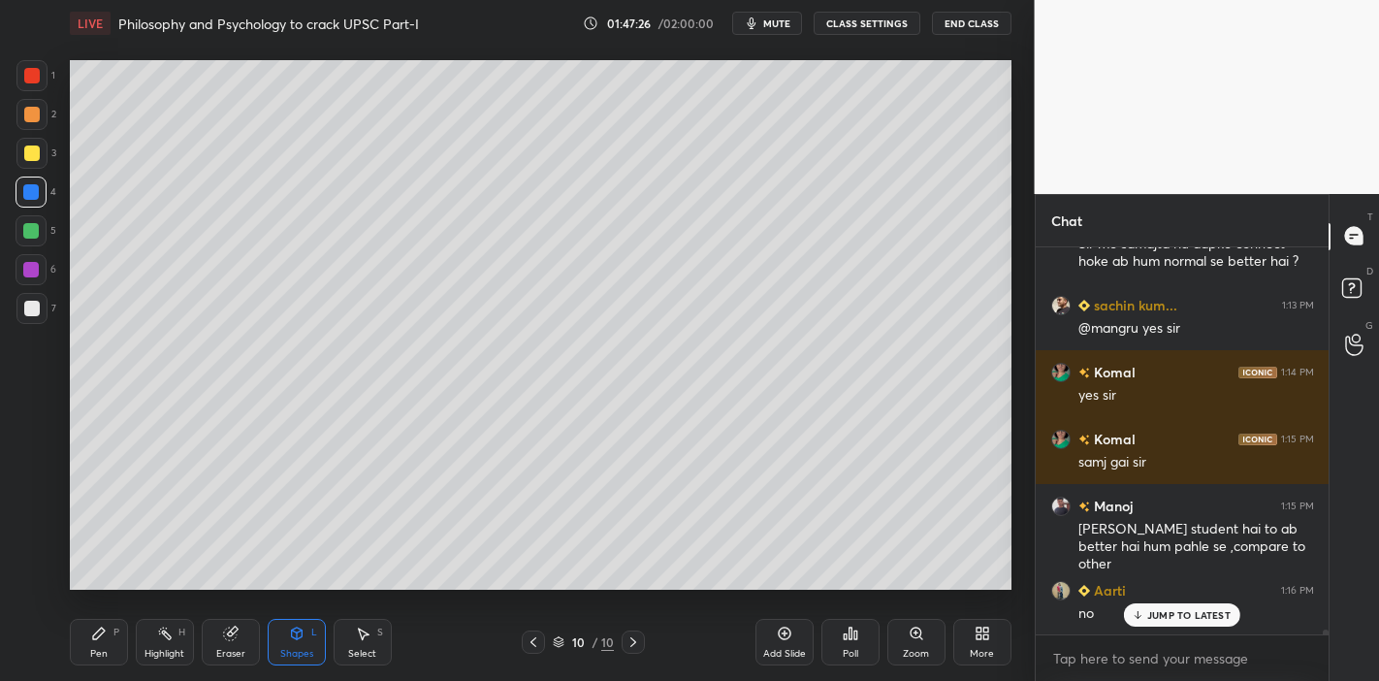
scroll to position [33503, 0]
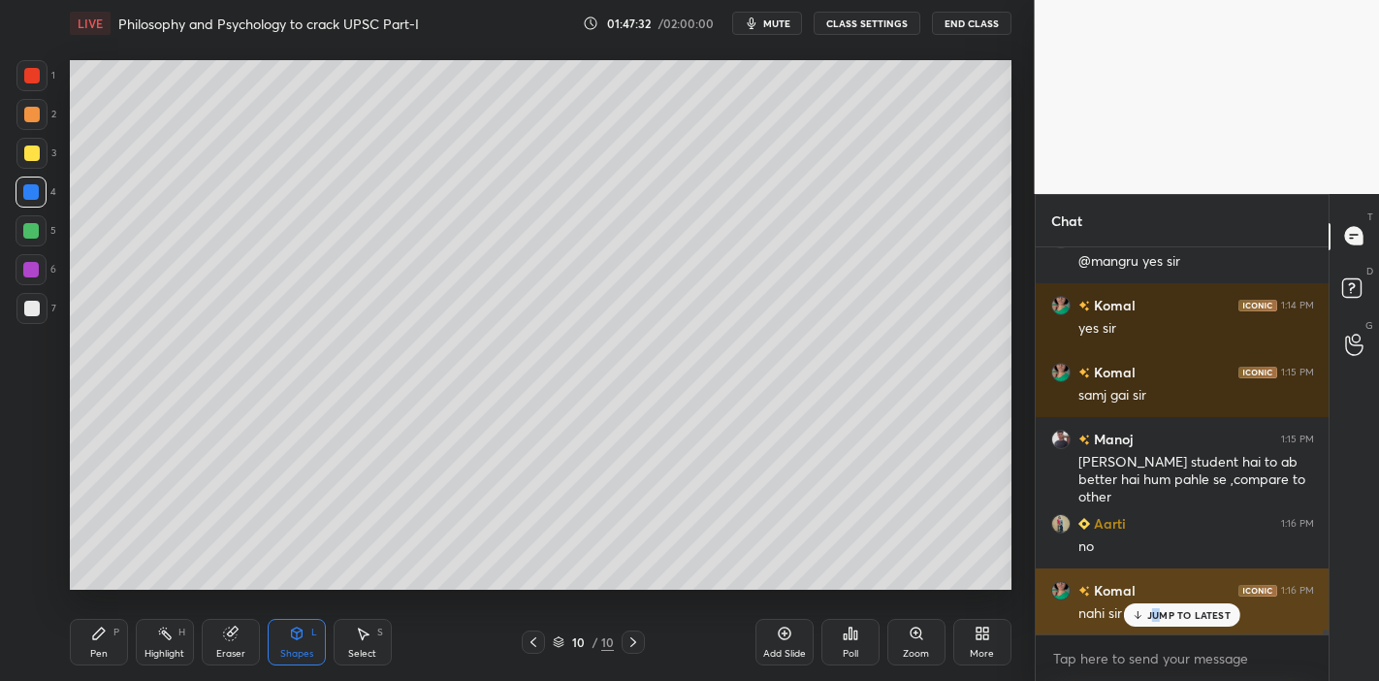
click at [1157, 595] on p "JUMP TO LATEST" at bounding box center [1188, 615] width 83 height 12
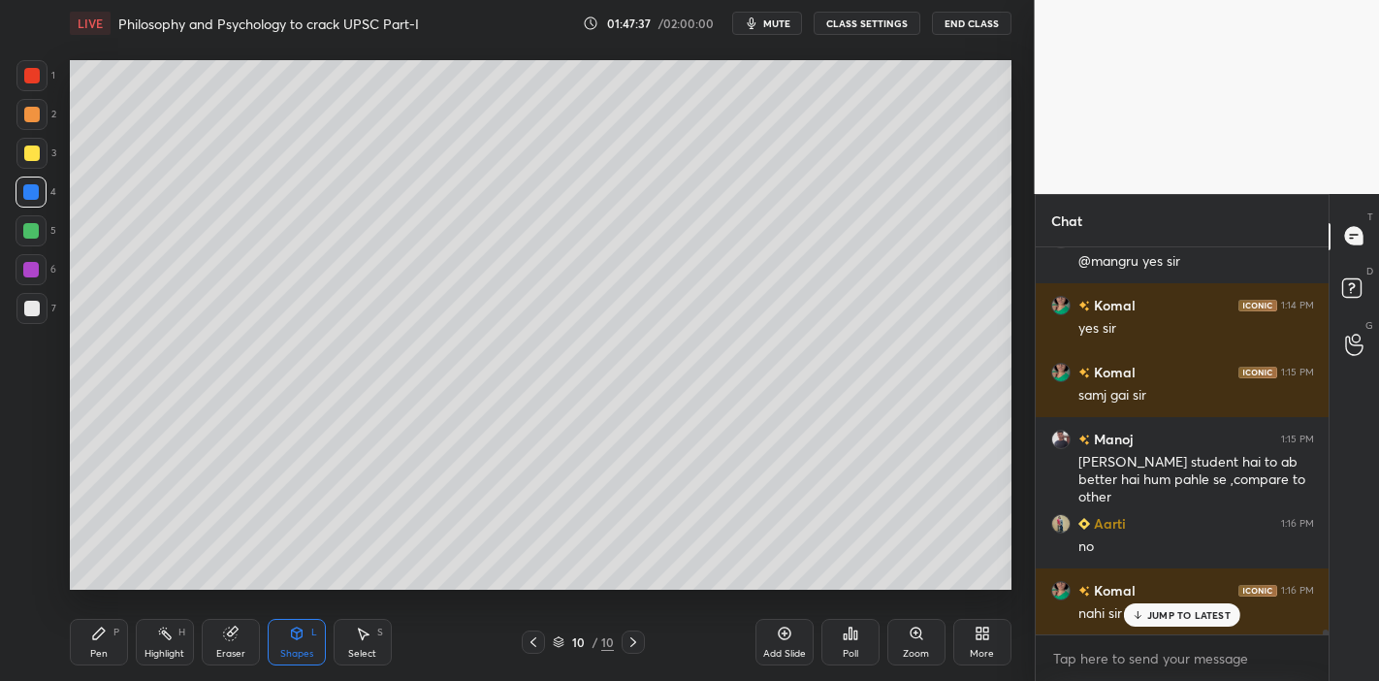
scroll to position [33570, 0]
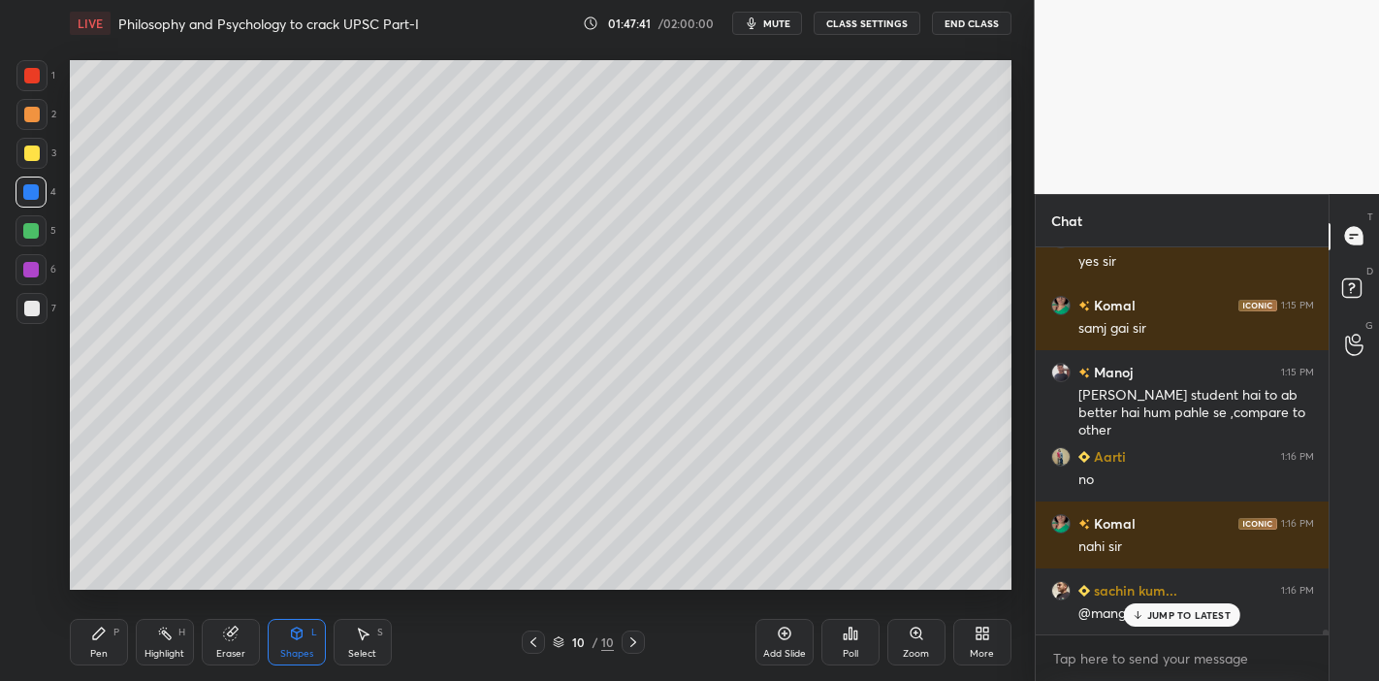
click at [1141, 595] on icon at bounding box center [1137, 615] width 13 height 12
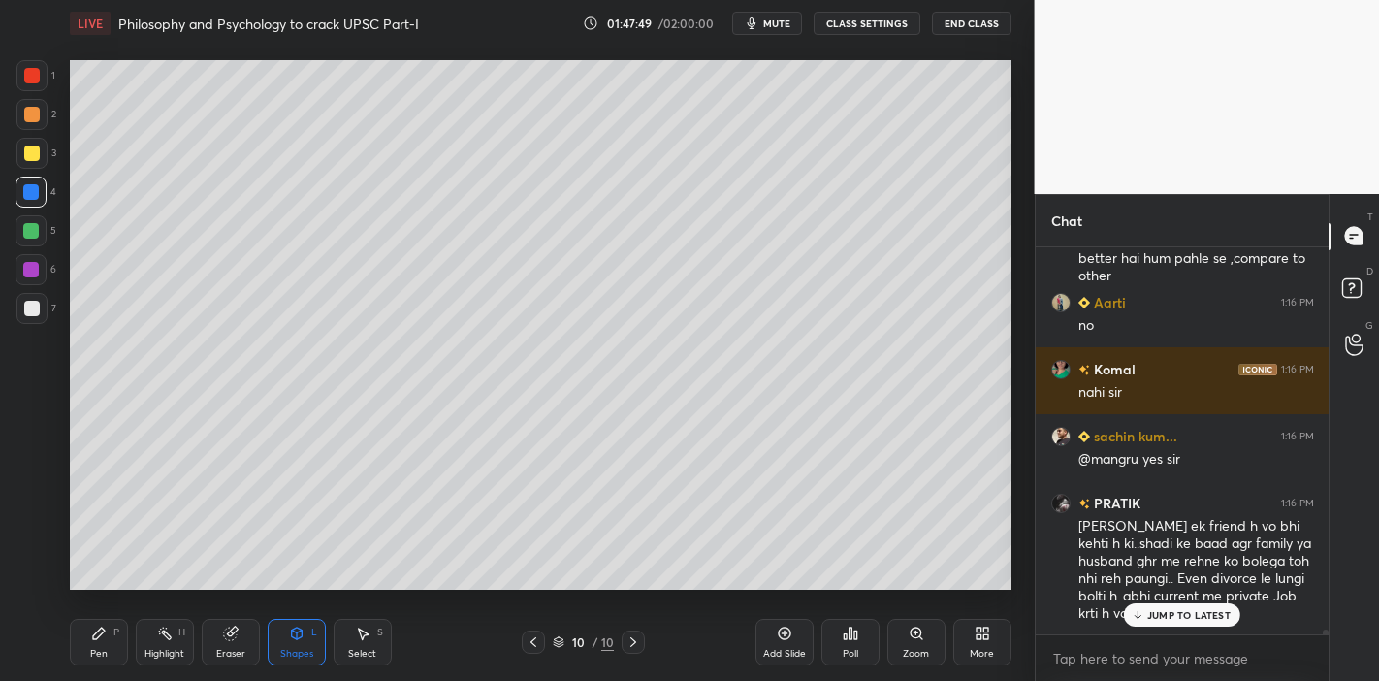
scroll to position [33808, 0]
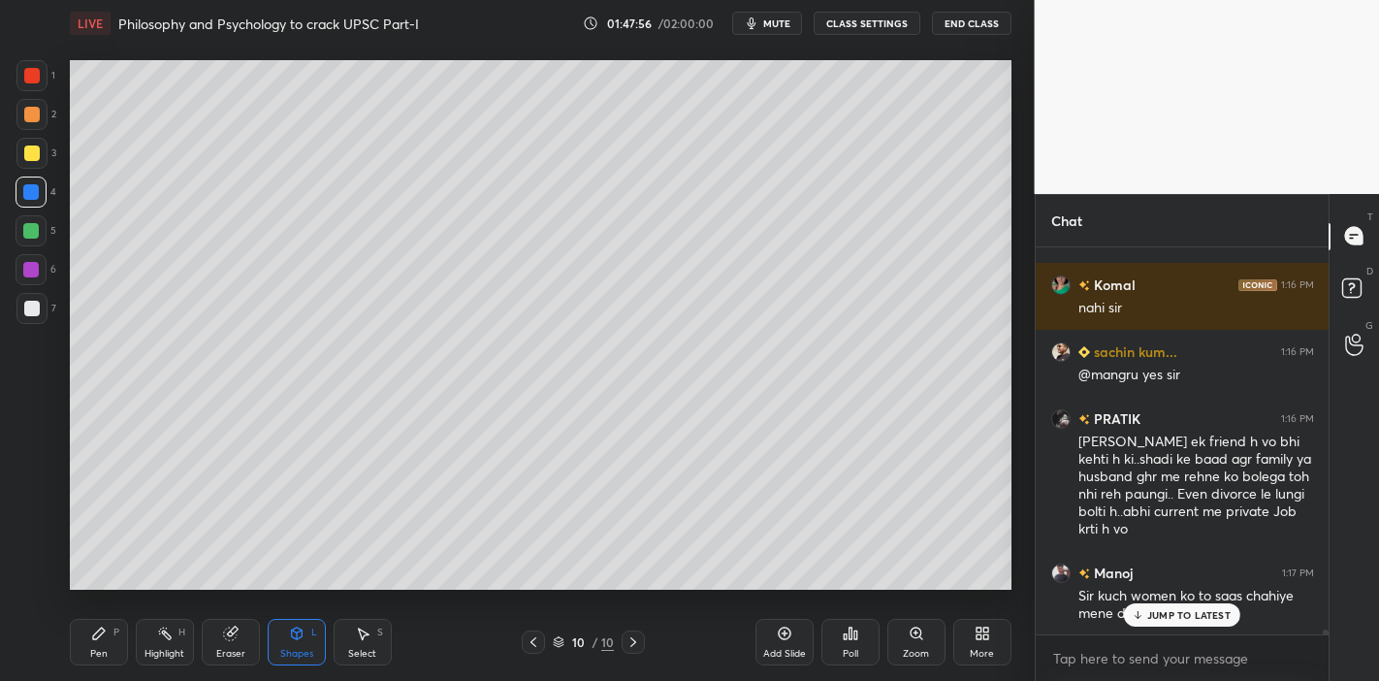
click at [1141, 595] on icon at bounding box center [1137, 615] width 13 height 12
click at [33, 304] on div at bounding box center [32, 309] width 16 height 16
click at [24, 216] on div at bounding box center [31, 230] width 31 height 31
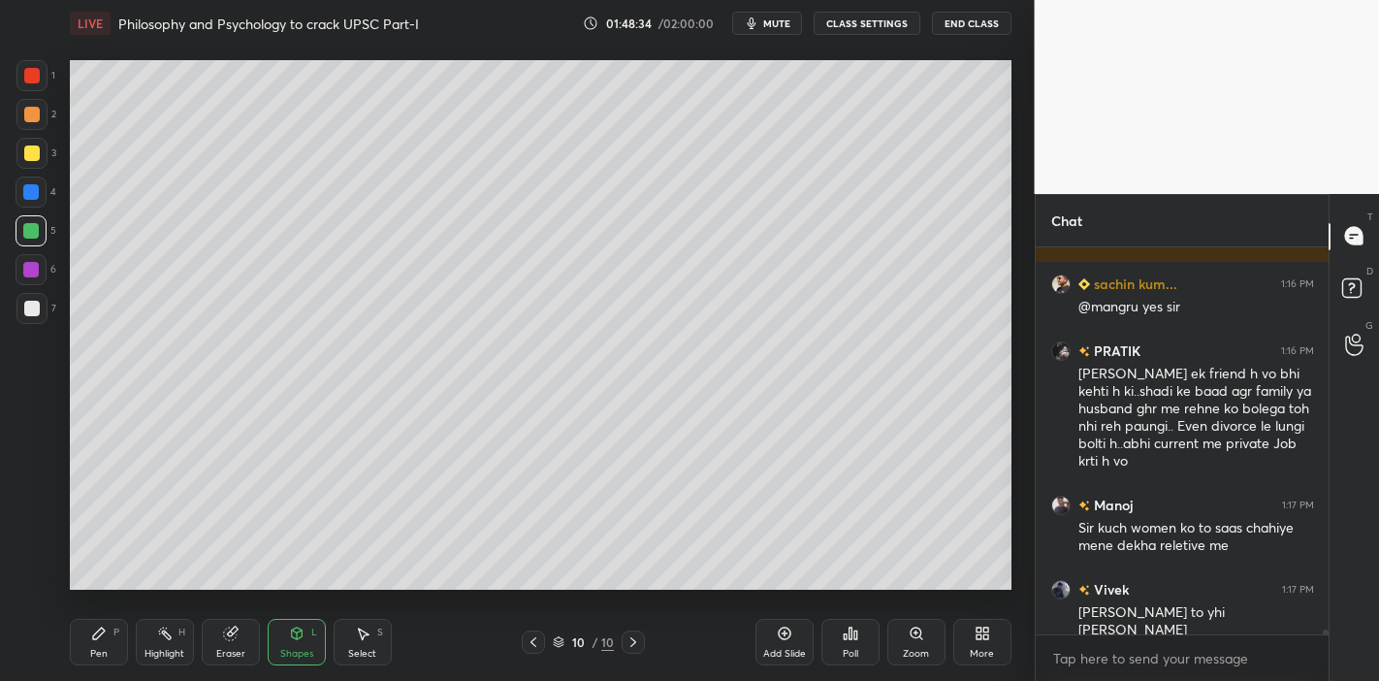
click at [30, 312] on div at bounding box center [32, 309] width 16 height 16
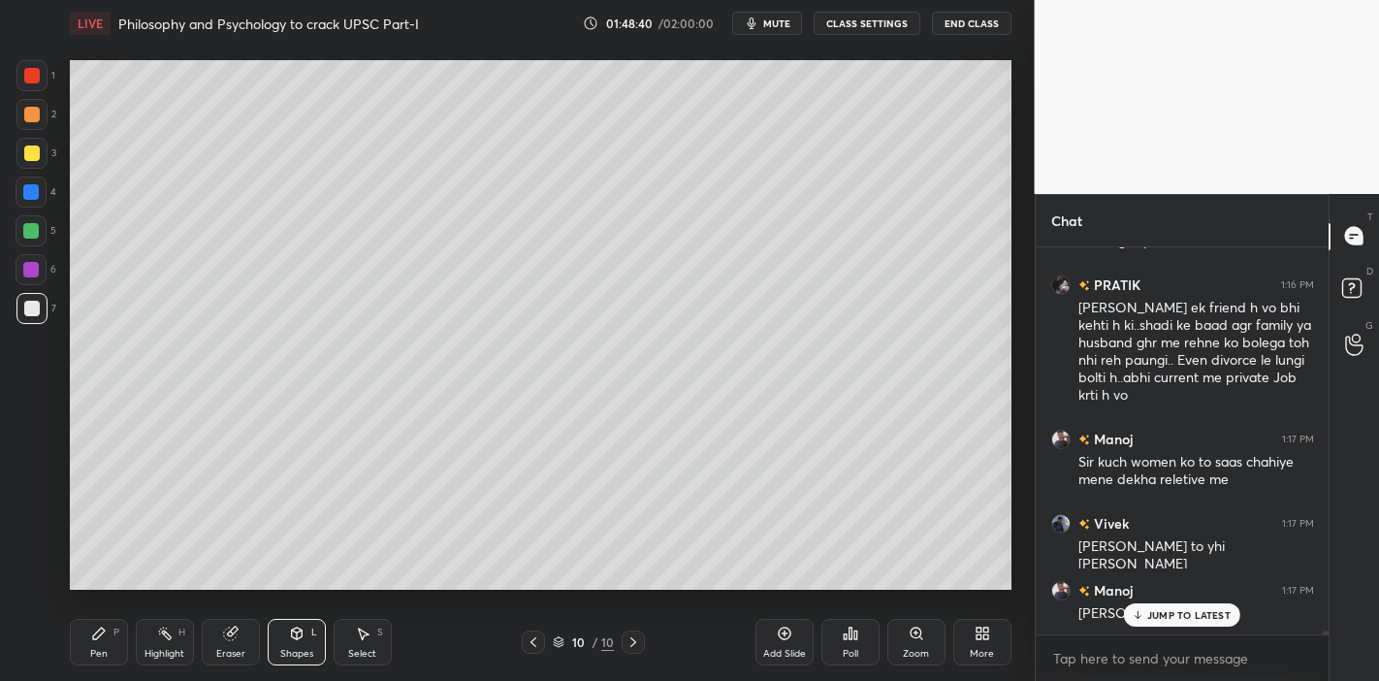
click at [1025, 553] on div "1 2 3 4 5 6 7 C X Z C X Z E E Erase all H H LIVE Philosophy and Psychology to c…" at bounding box center [517, 340] width 1035 height 681
click at [1152, 595] on p "JUMP TO LATEST" at bounding box center [1188, 615] width 83 height 12
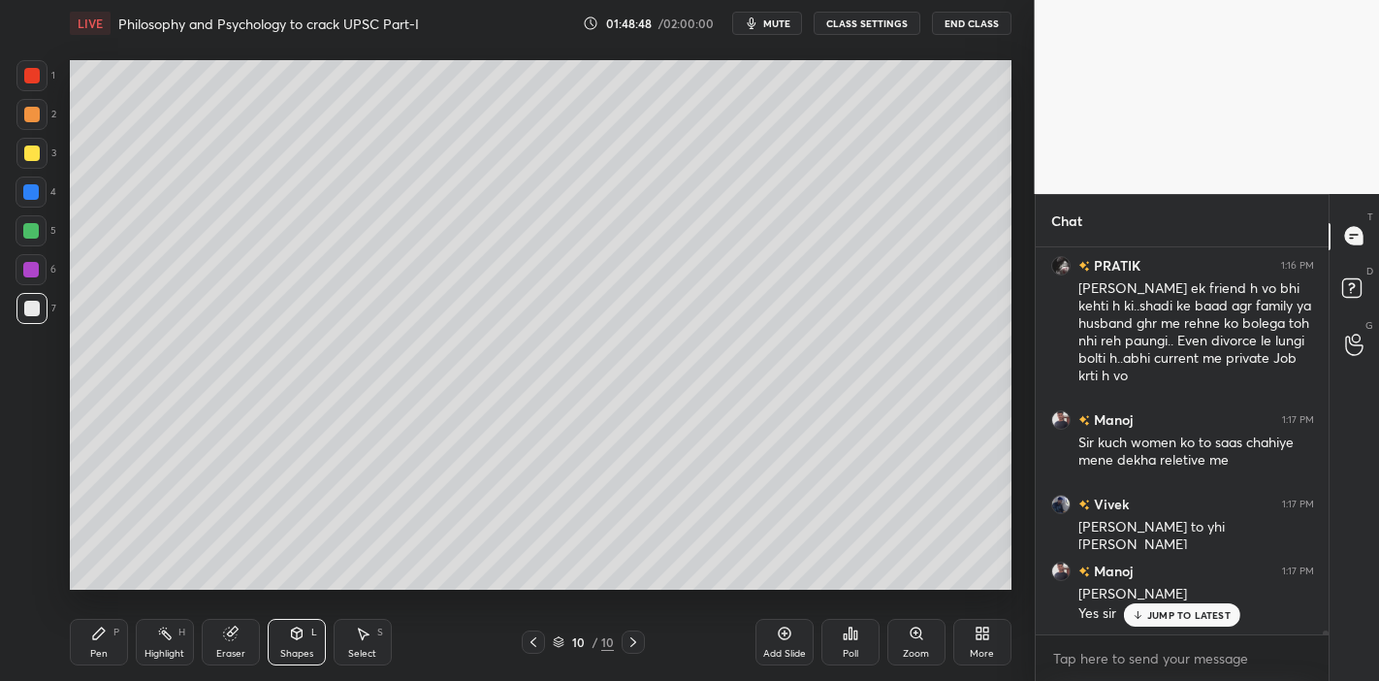
scroll to position [34028, 0]
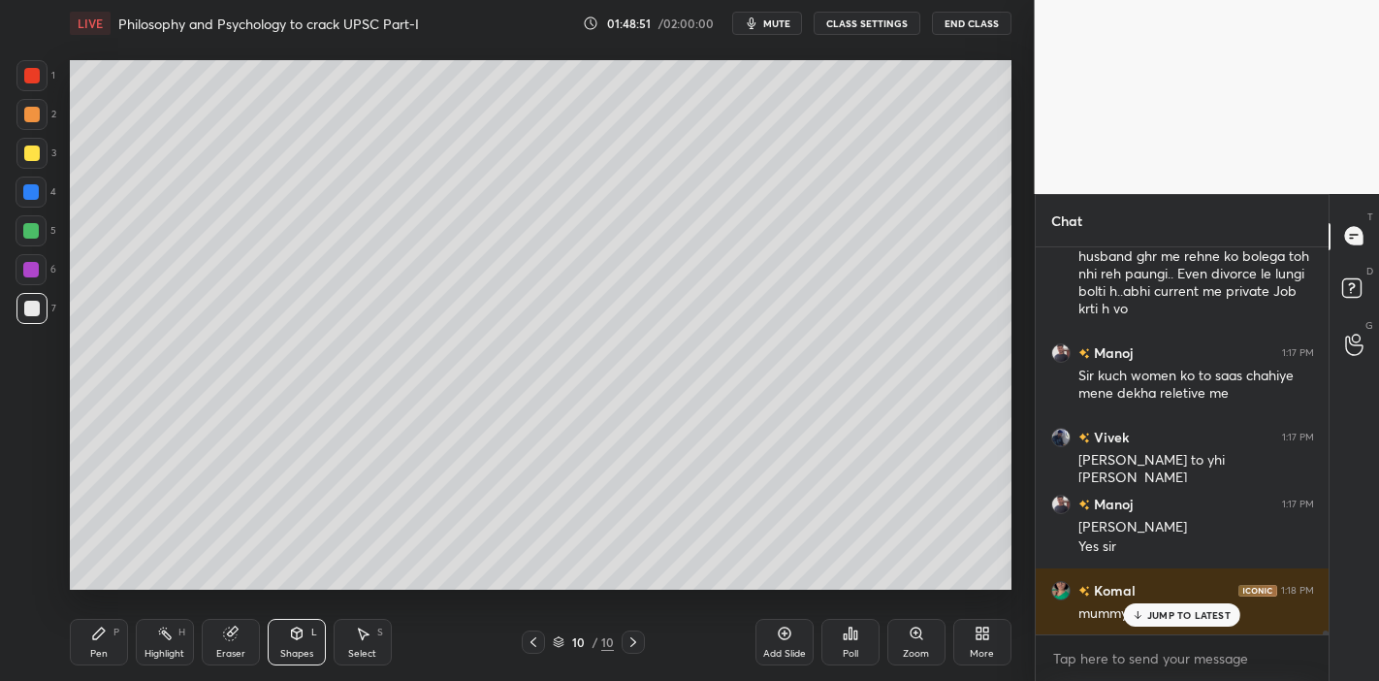
click at [1165, 595] on p "JUMP TO LATEST" at bounding box center [1188, 615] width 83 height 12
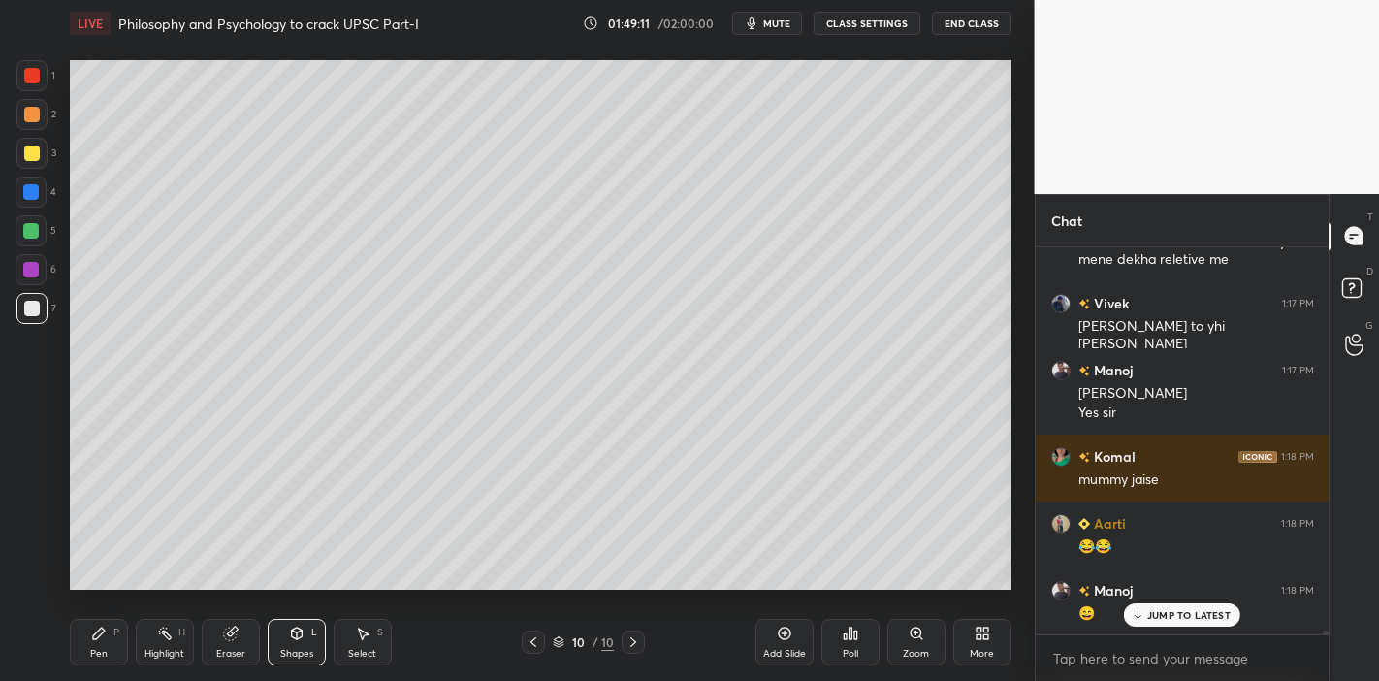
scroll to position [34229, 0]
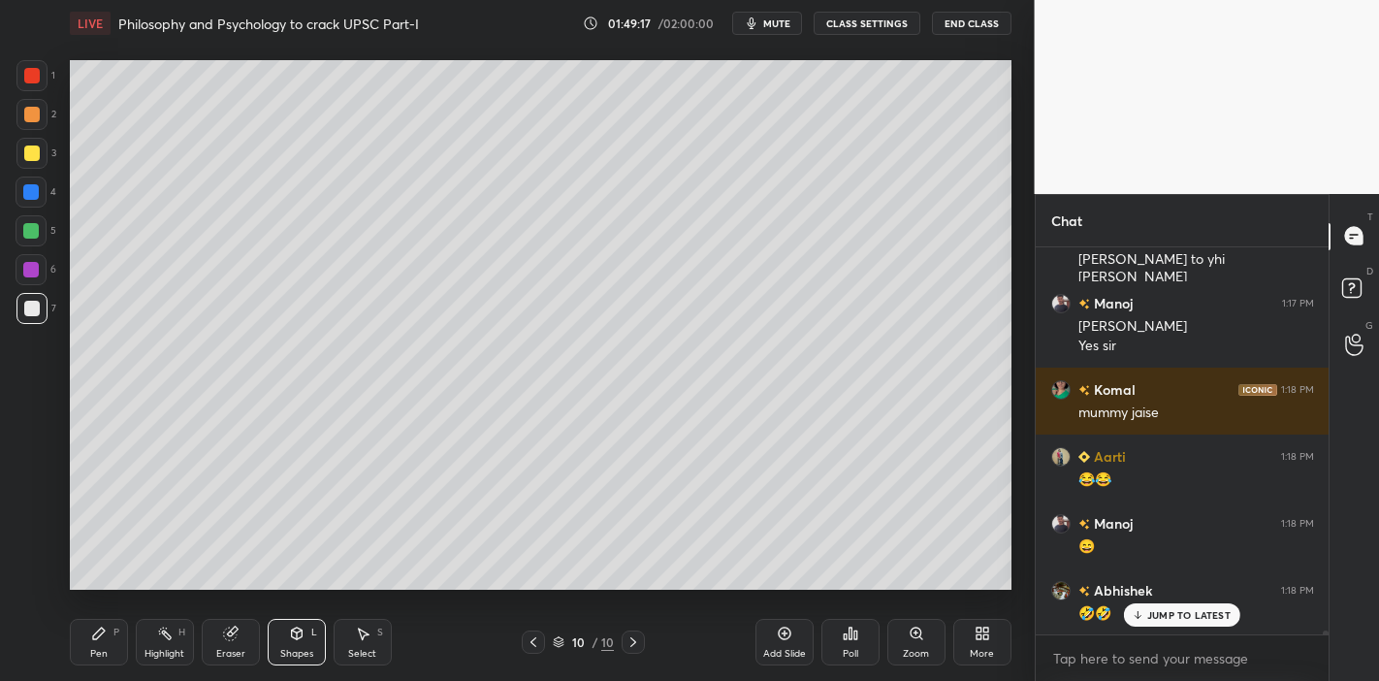
click at [1186, 595] on p "JUMP TO LATEST" at bounding box center [1188, 615] width 83 height 12
click at [34, 83] on div at bounding box center [31, 75] width 31 height 31
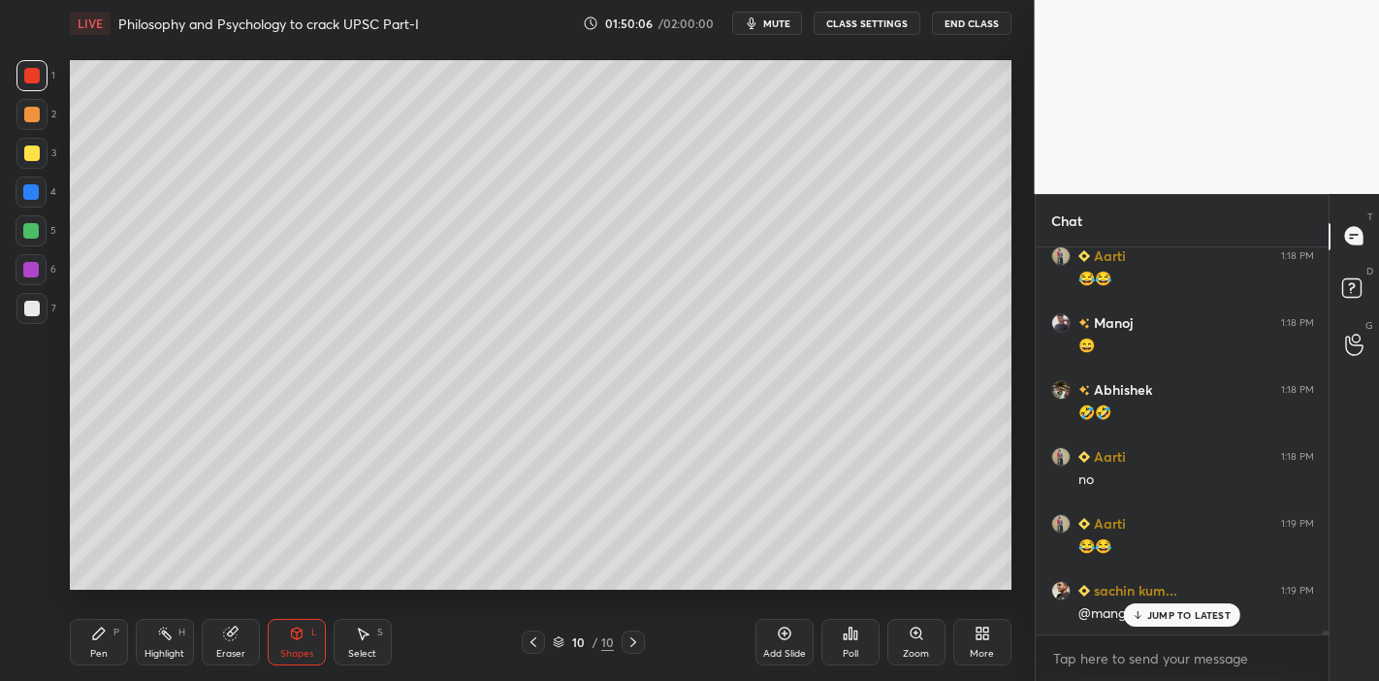
scroll to position [34497, 0]
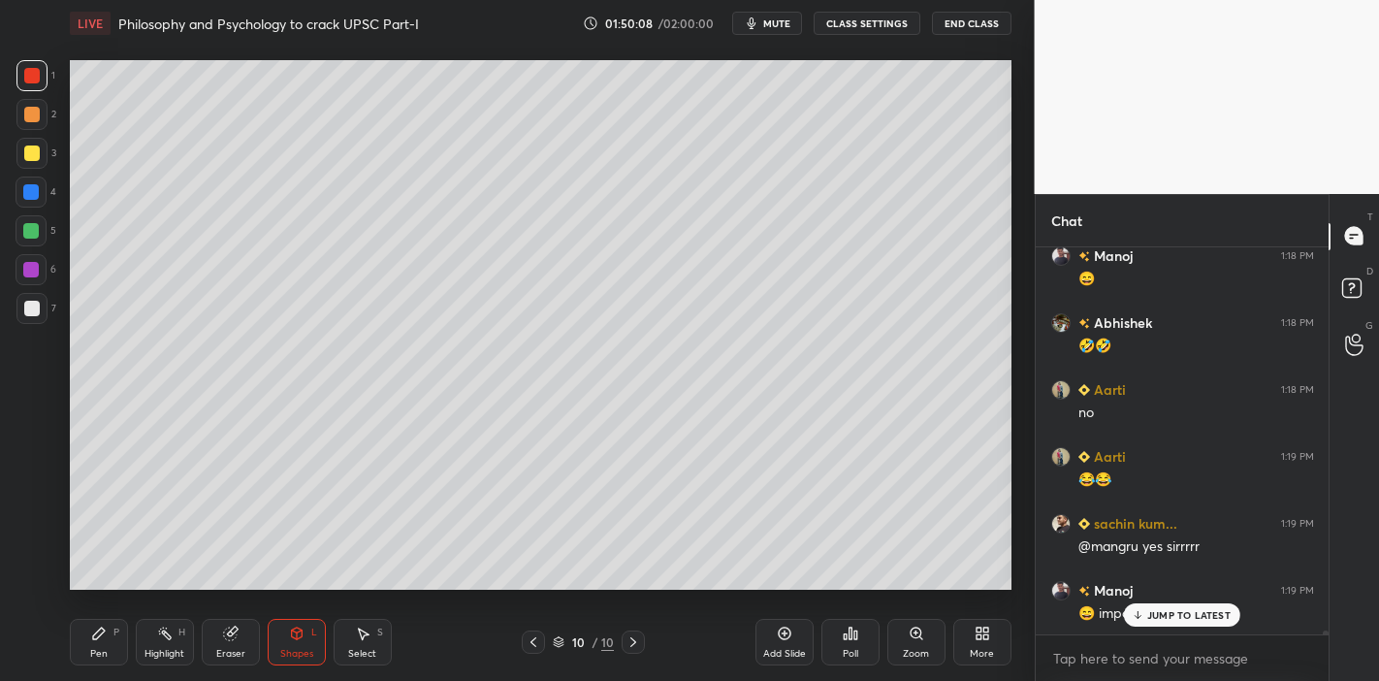
click at [1150, 595] on div "JUMP TO LATEST" at bounding box center [1182, 614] width 116 height 23
click at [30, 195] on div at bounding box center [31, 192] width 16 height 16
click at [41, 308] on div at bounding box center [31, 308] width 31 height 31
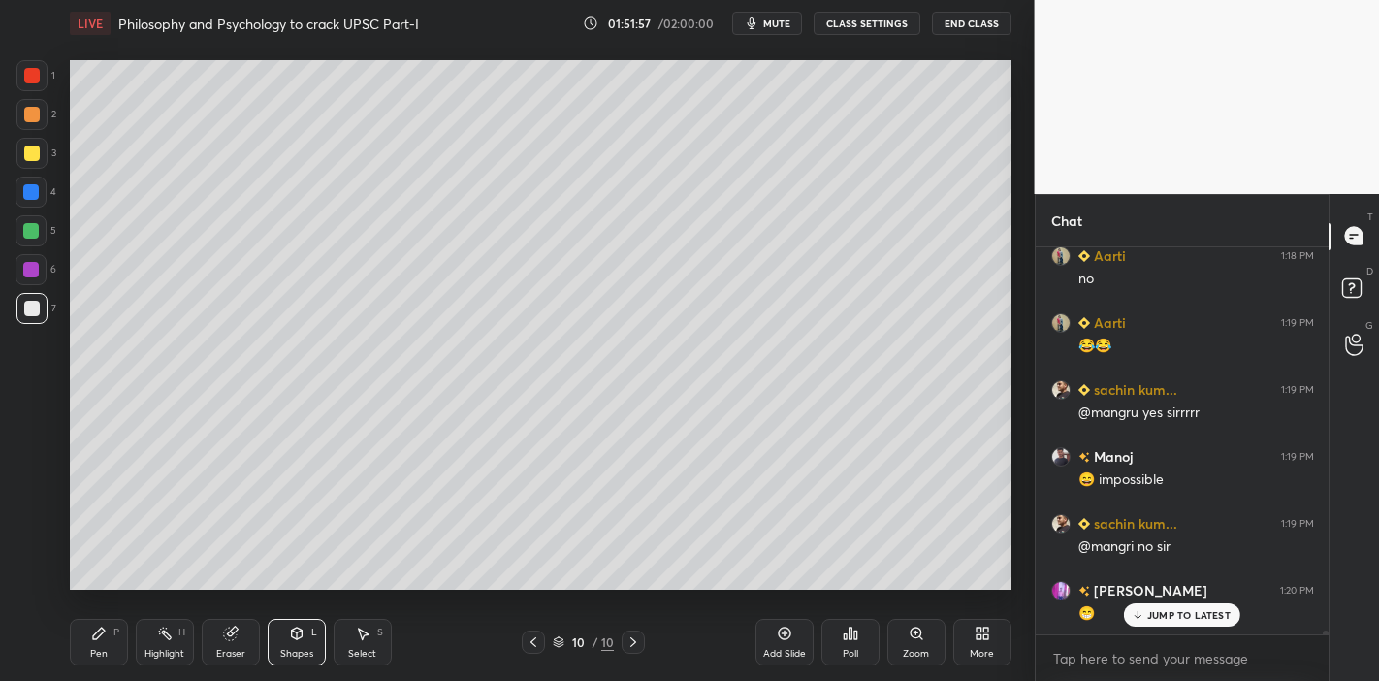
scroll to position [34750, 0]
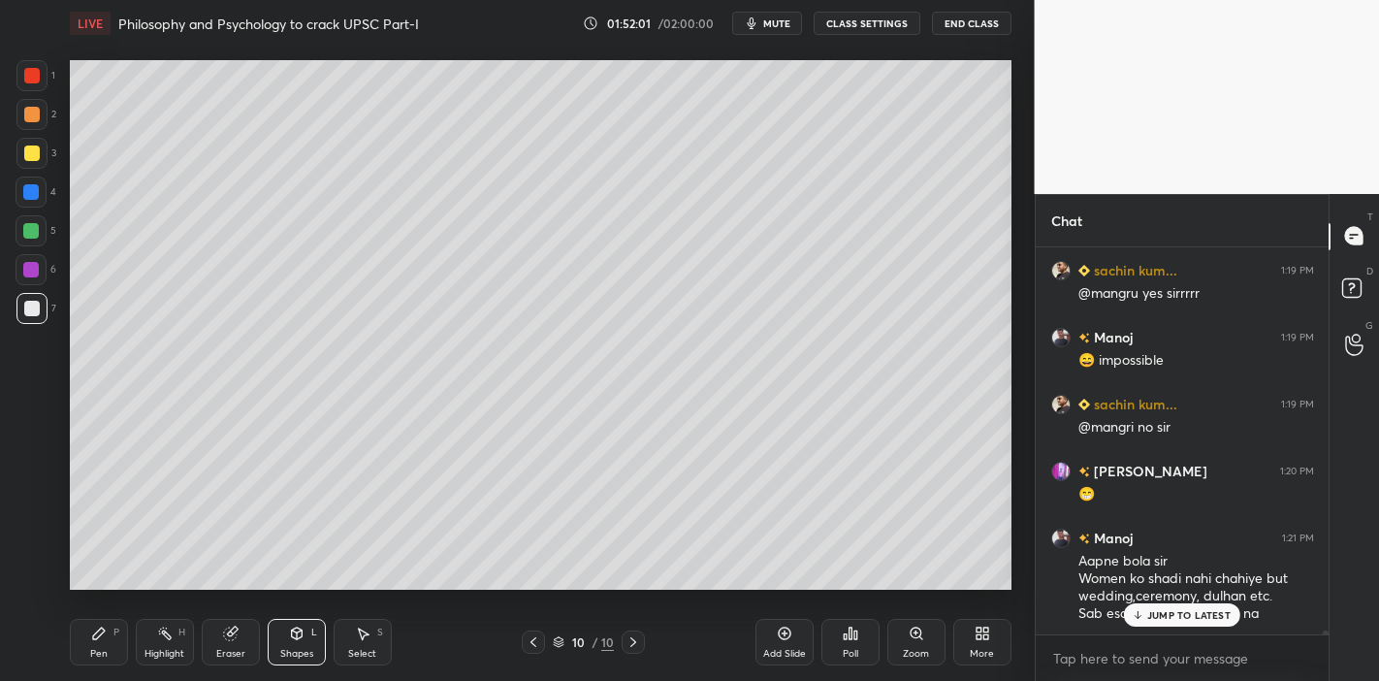
click at [1161, 595] on p "JUMP TO LATEST" at bounding box center [1188, 615] width 83 height 12
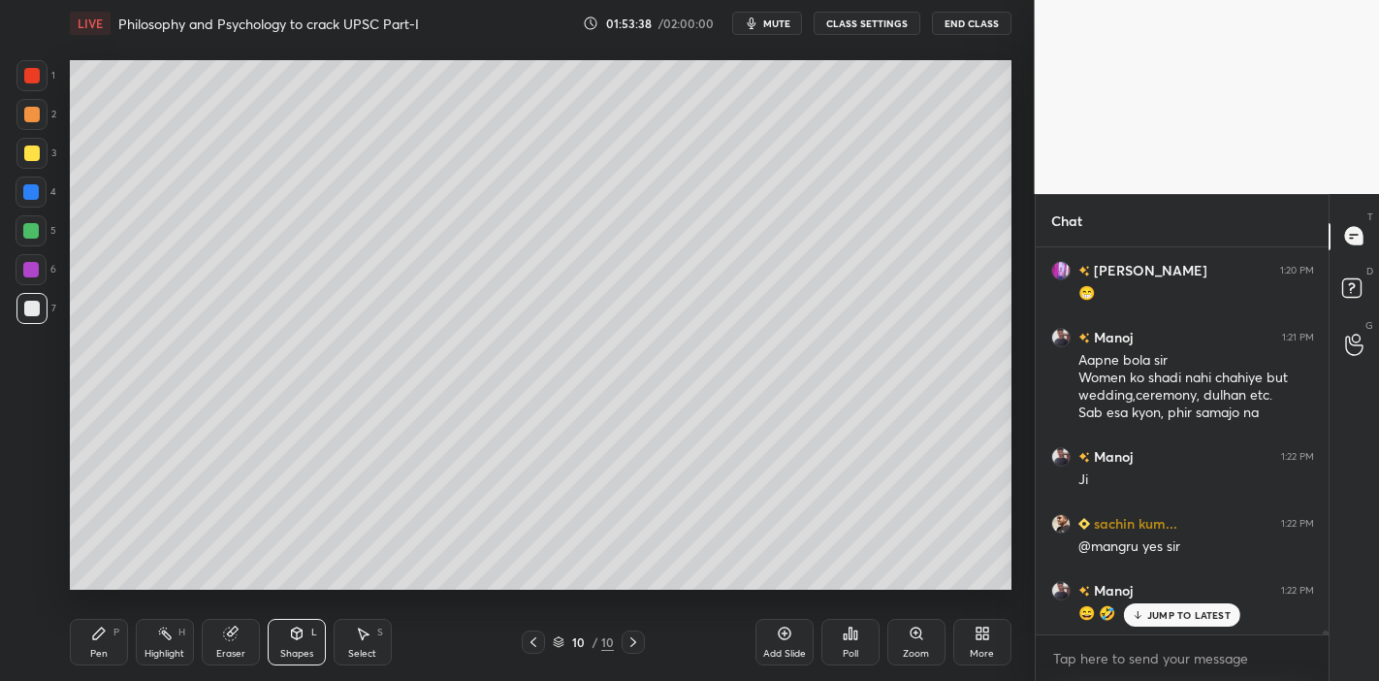
scroll to position [35017, 0]
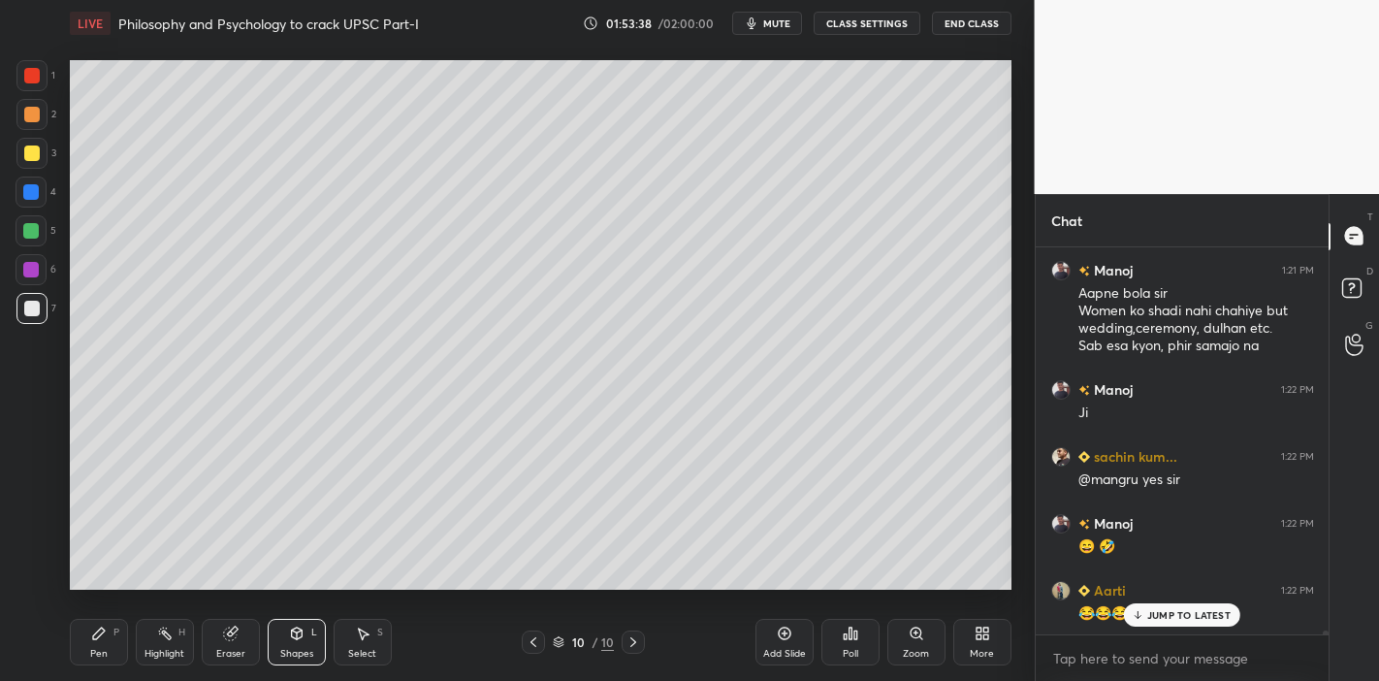
click at [1152, 595] on p "JUMP TO LATEST" at bounding box center [1188, 615] width 83 height 12
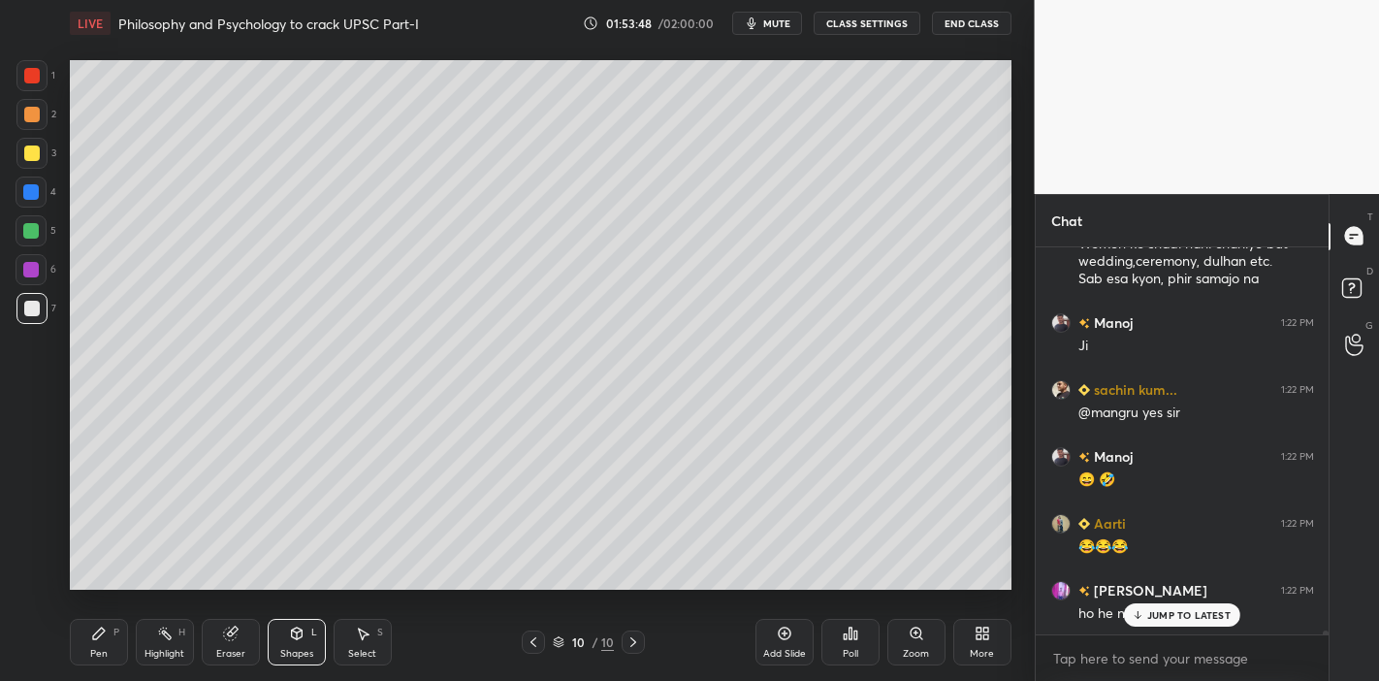
scroll to position [35151, 0]
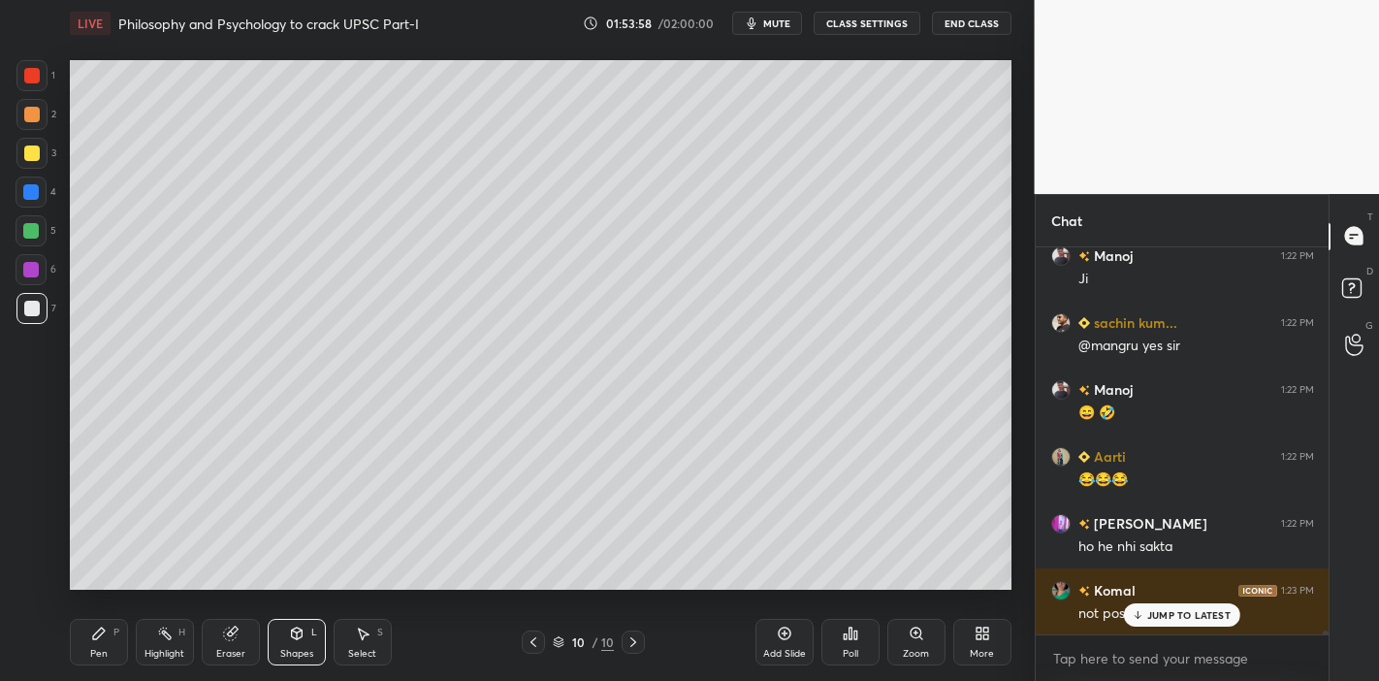
click at [1160, 595] on p "JUMP TO LATEST" at bounding box center [1188, 615] width 83 height 12
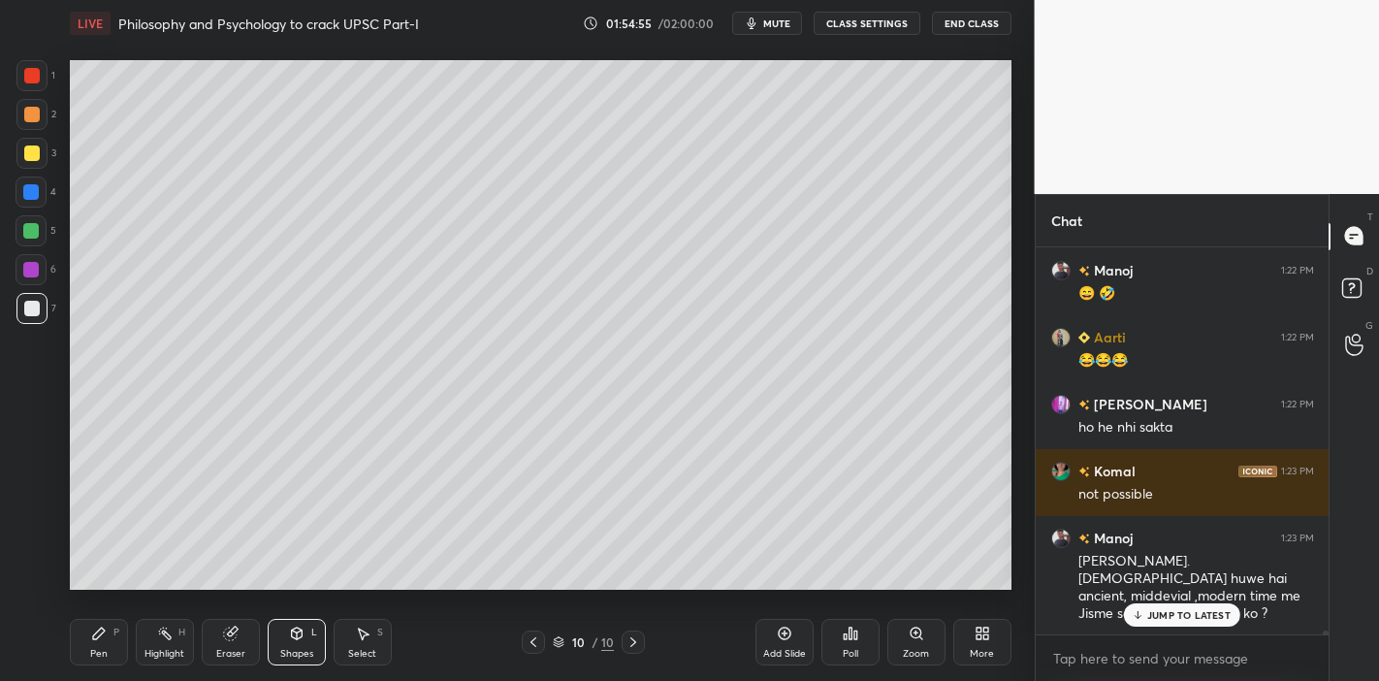
click at [1167, 595] on p "JUMP TO LATEST" at bounding box center [1188, 615] width 83 height 12
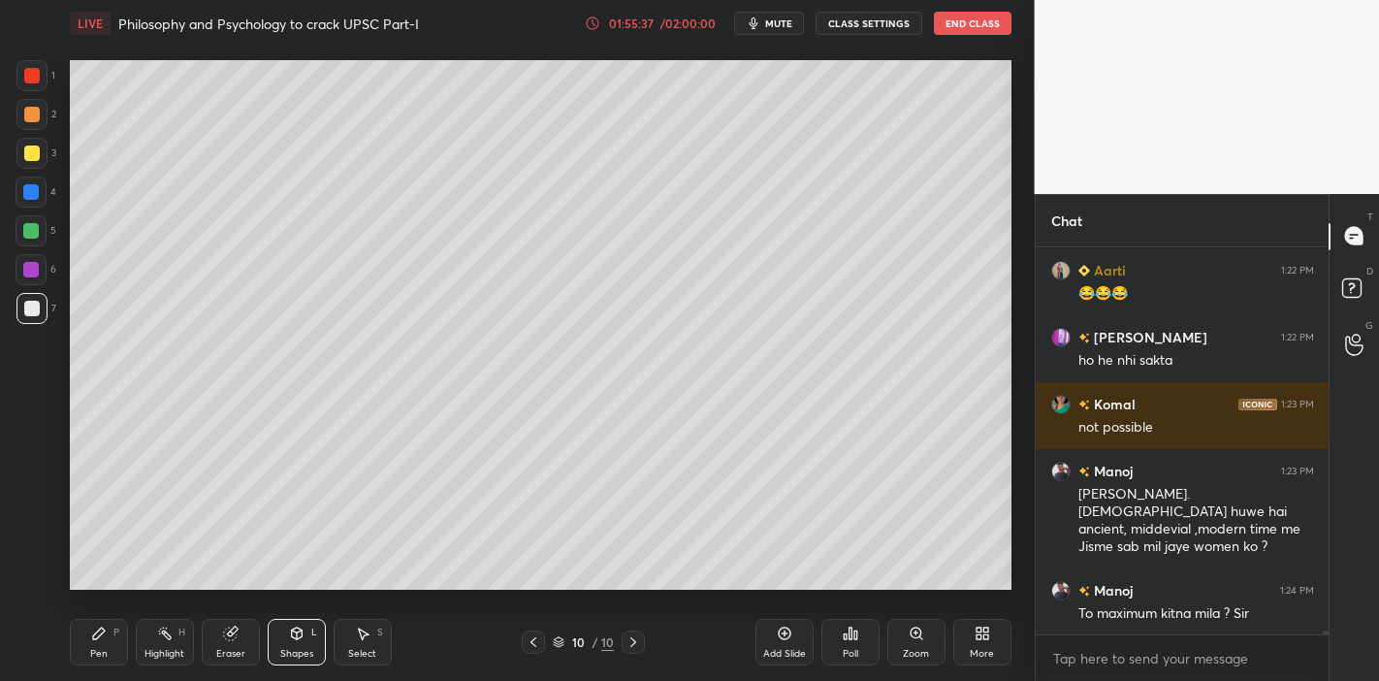
scroll to position [35405, 0]
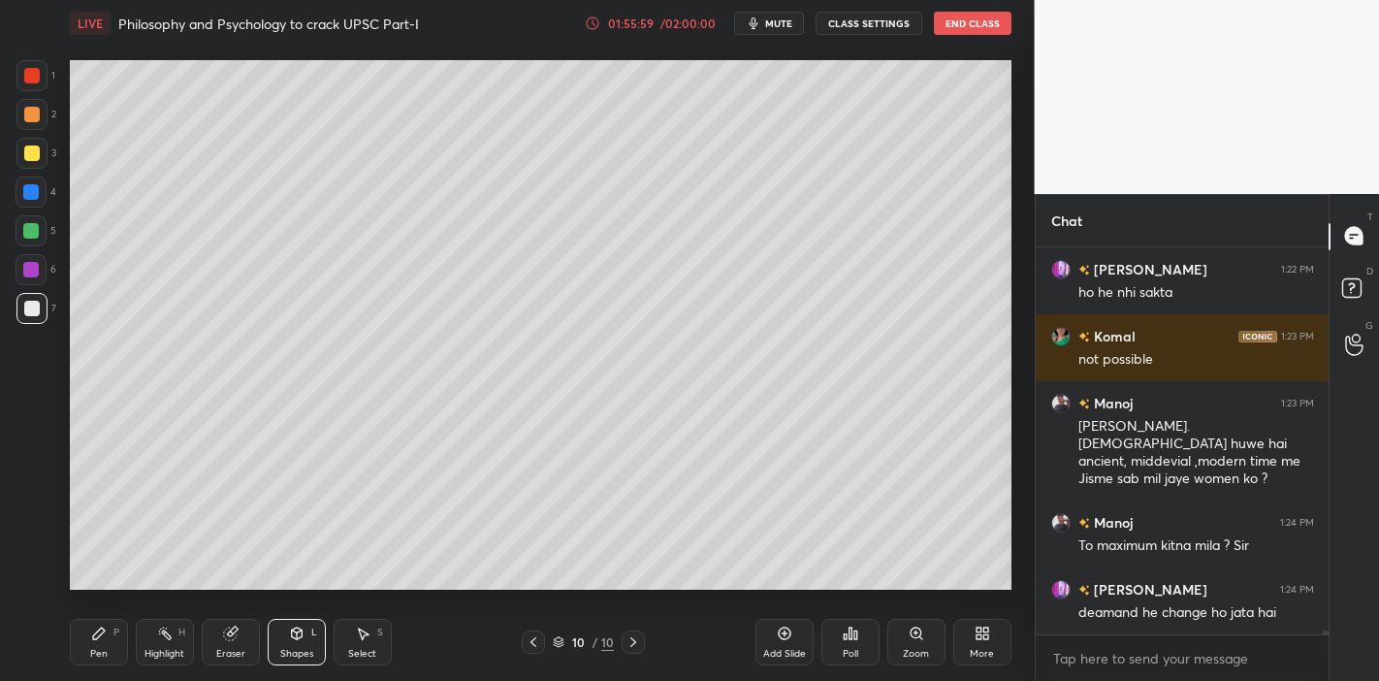
click at [106, 595] on icon at bounding box center [99, 633] width 16 height 16
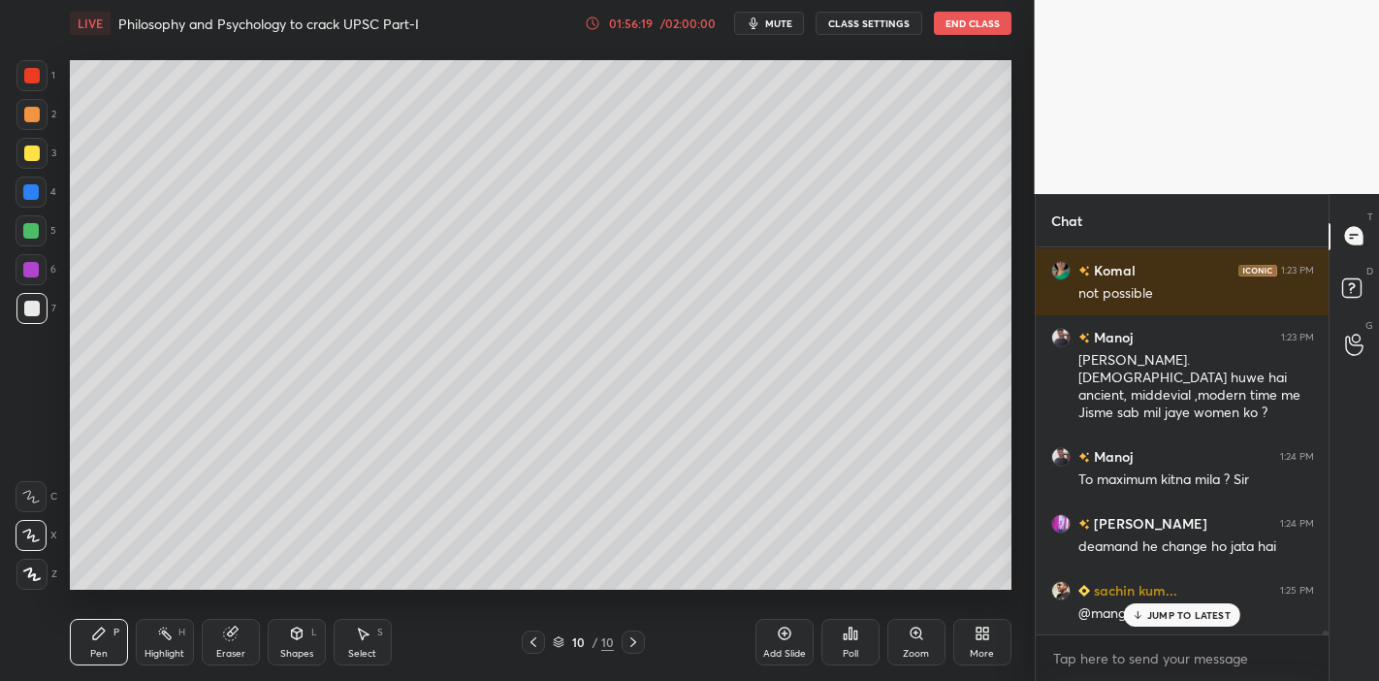
scroll to position [35538, 0]
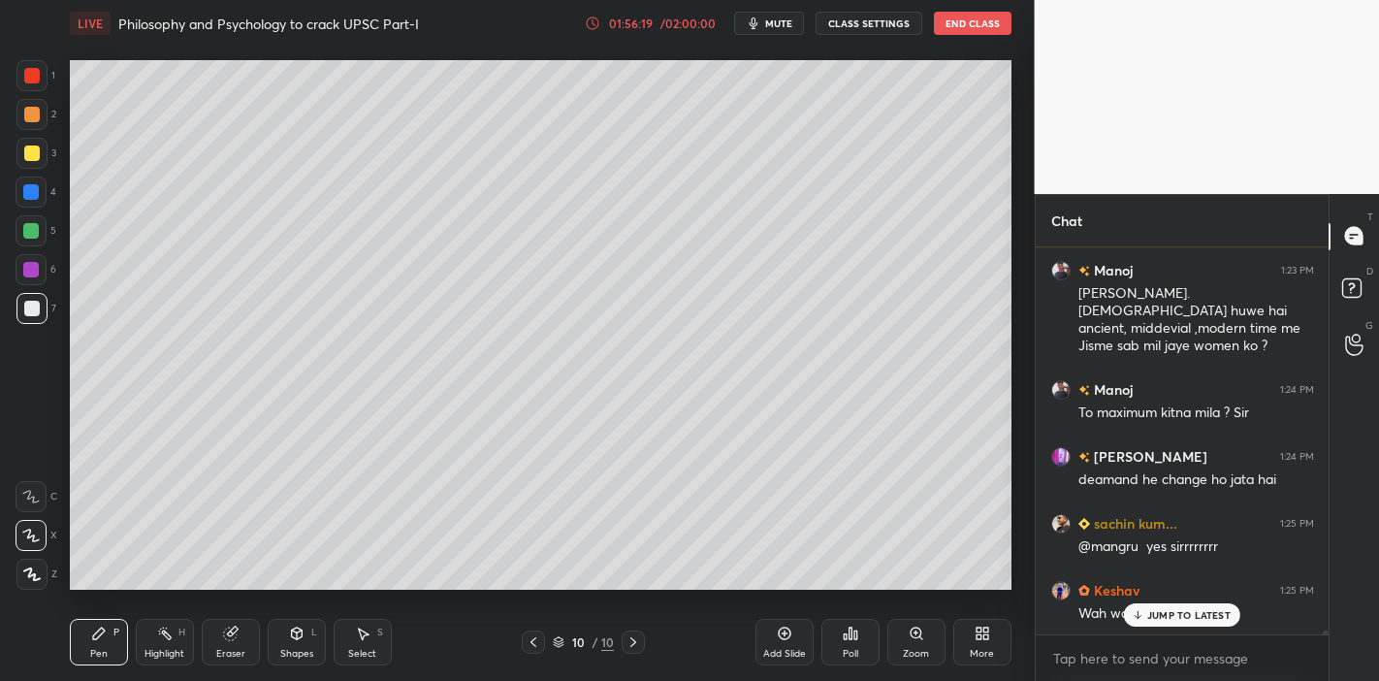
click at [1151, 595] on div "JUMP TO LATEST" at bounding box center [1182, 614] width 116 height 23
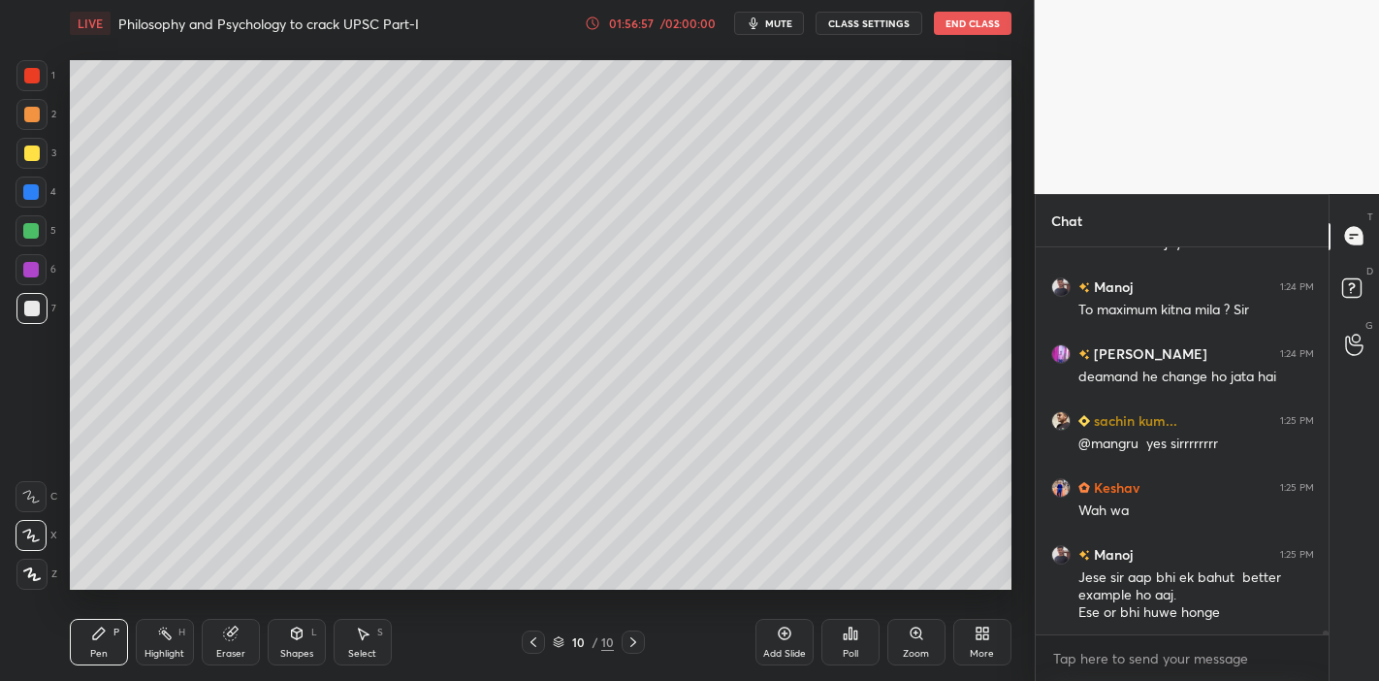
click at [303, 595] on icon at bounding box center [297, 633] width 16 height 16
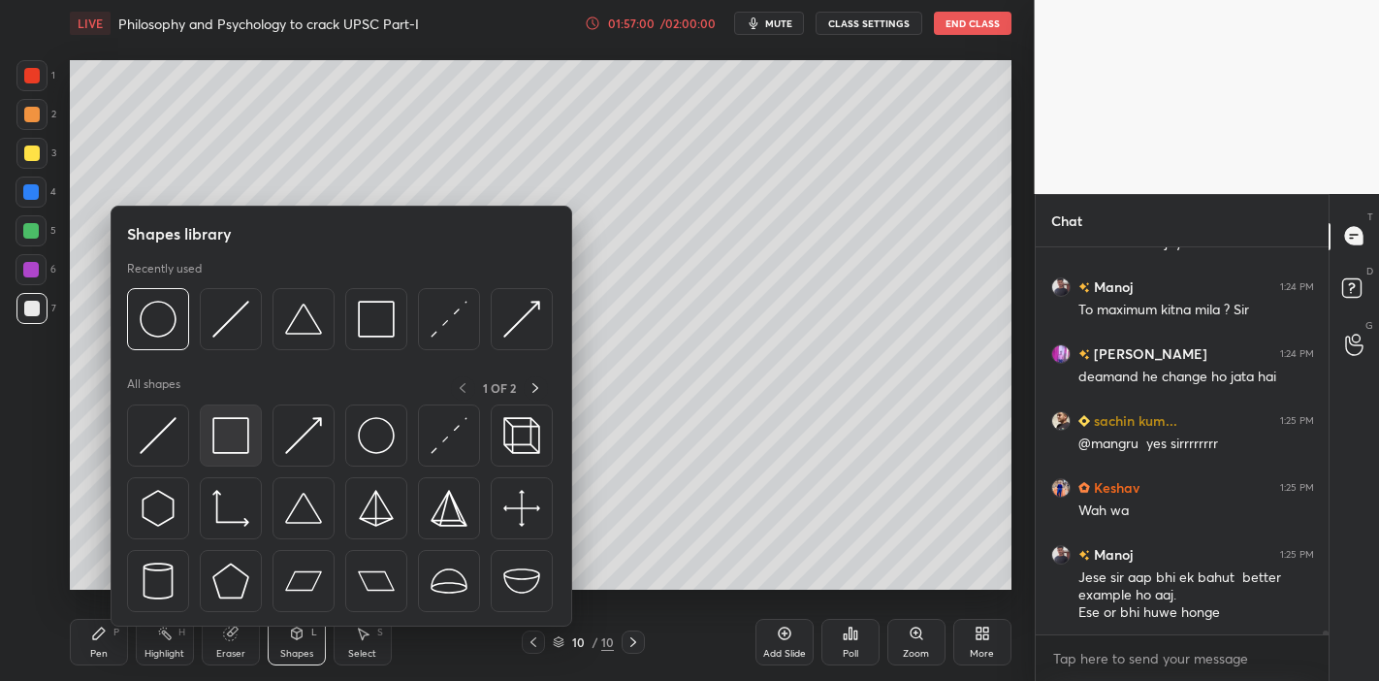
click at [230, 422] on img at bounding box center [230, 435] width 37 height 37
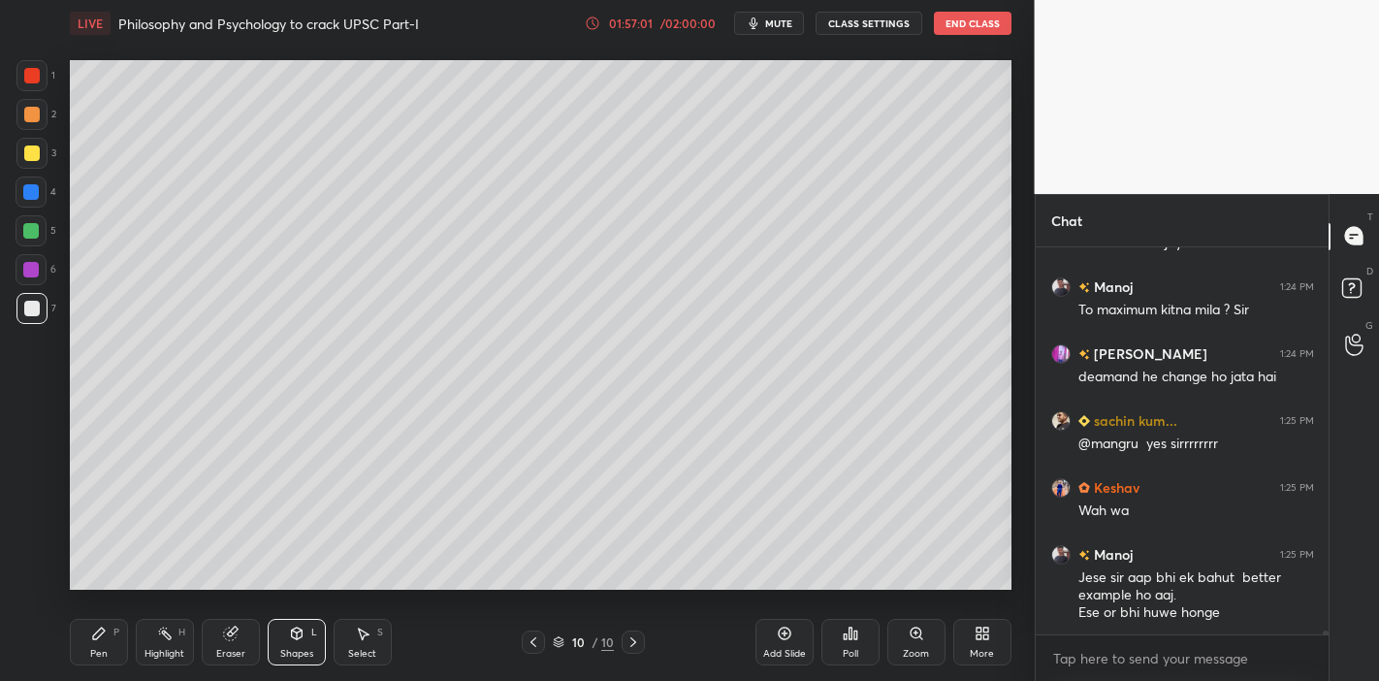
click at [310, 595] on div "Shapes L" at bounding box center [297, 642] width 58 height 47
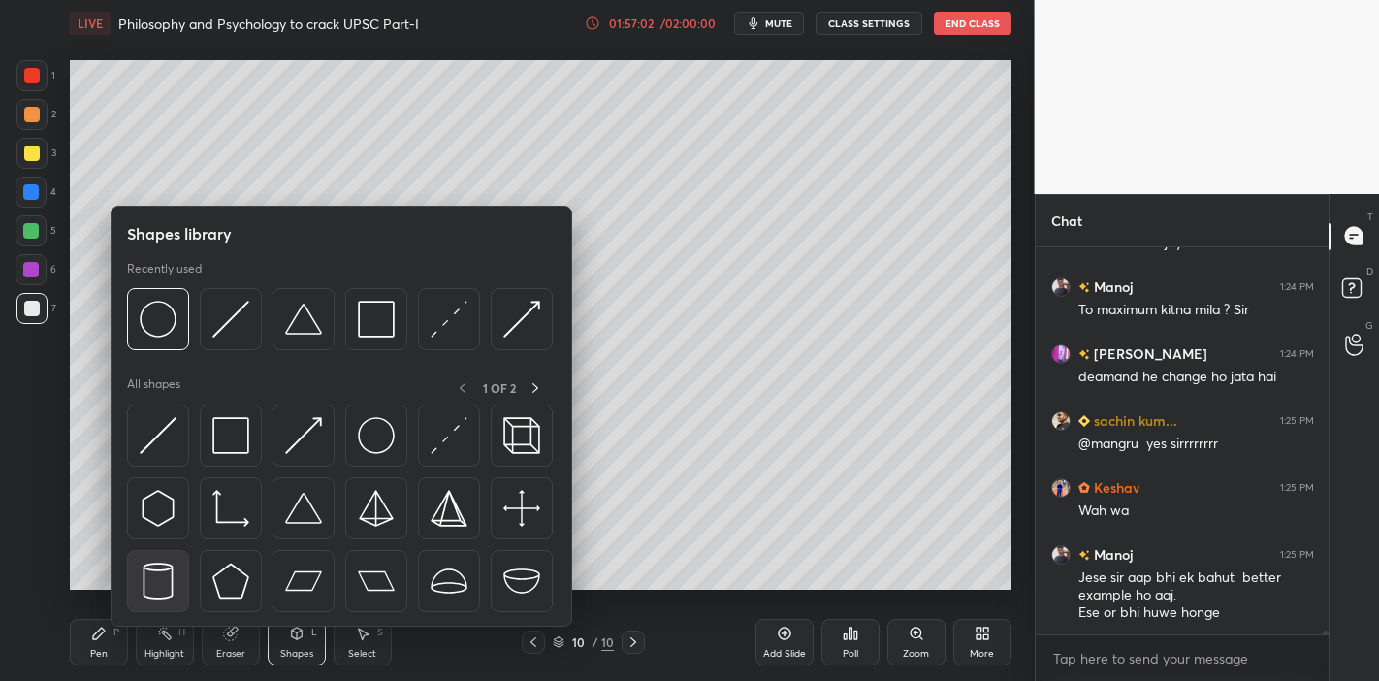
click at [157, 563] on img at bounding box center [158, 580] width 37 height 37
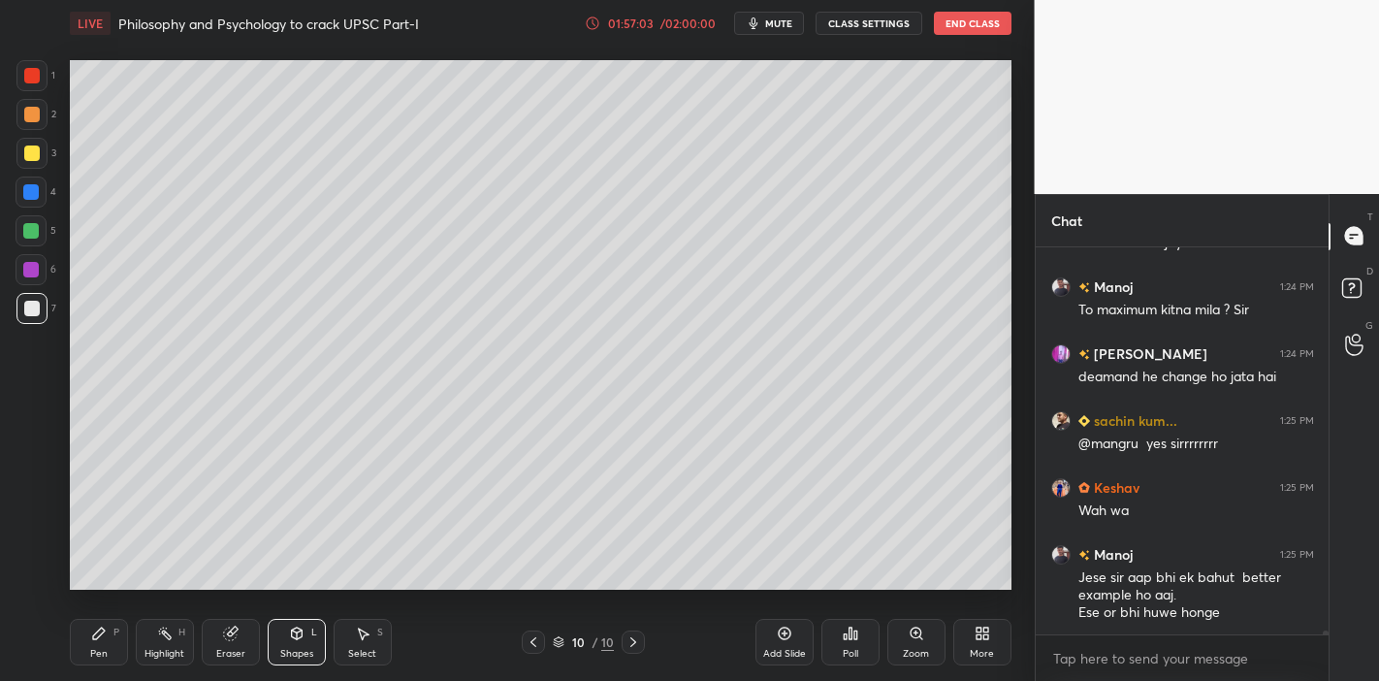
click at [92, 595] on div "Pen P" at bounding box center [99, 642] width 58 height 47
click at [34, 574] on icon at bounding box center [32, 574] width 16 height 12
click at [293, 595] on icon at bounding box center [297, 633] width 16 height 16
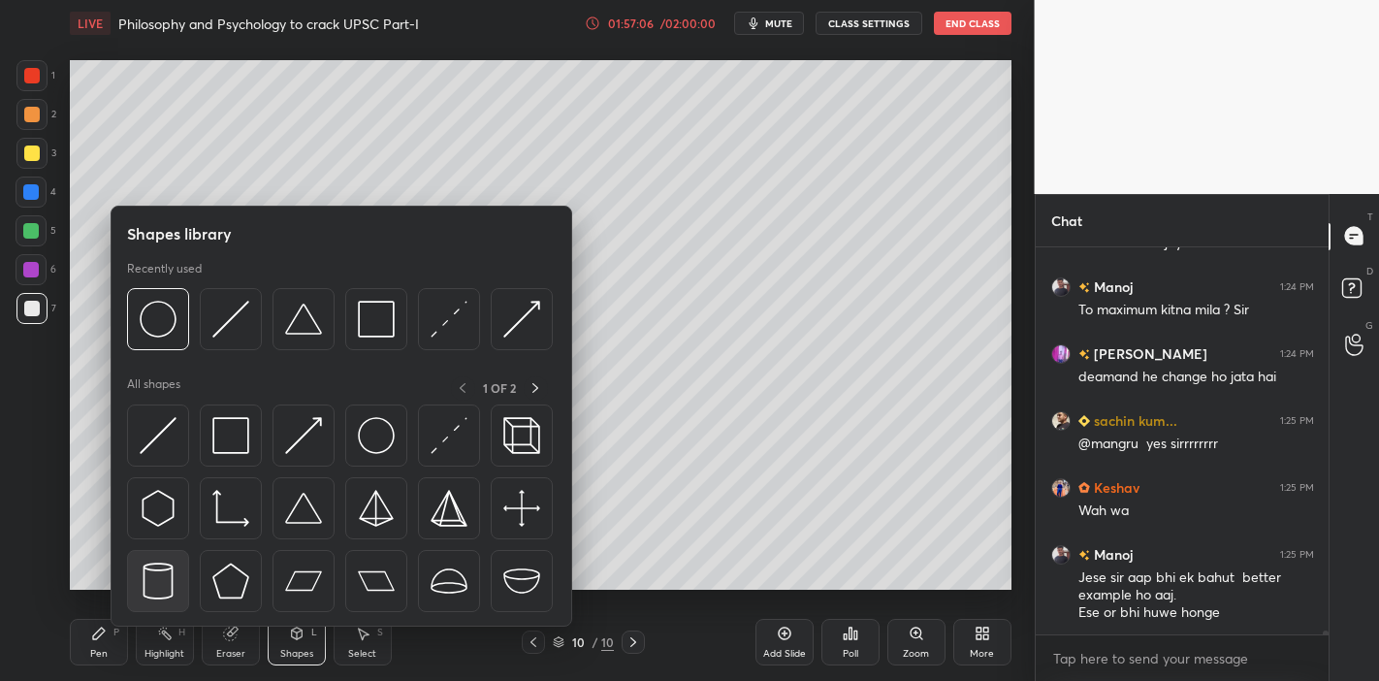
click at [172, 572] on img at bounding box center [158, 580] width 37 height 37
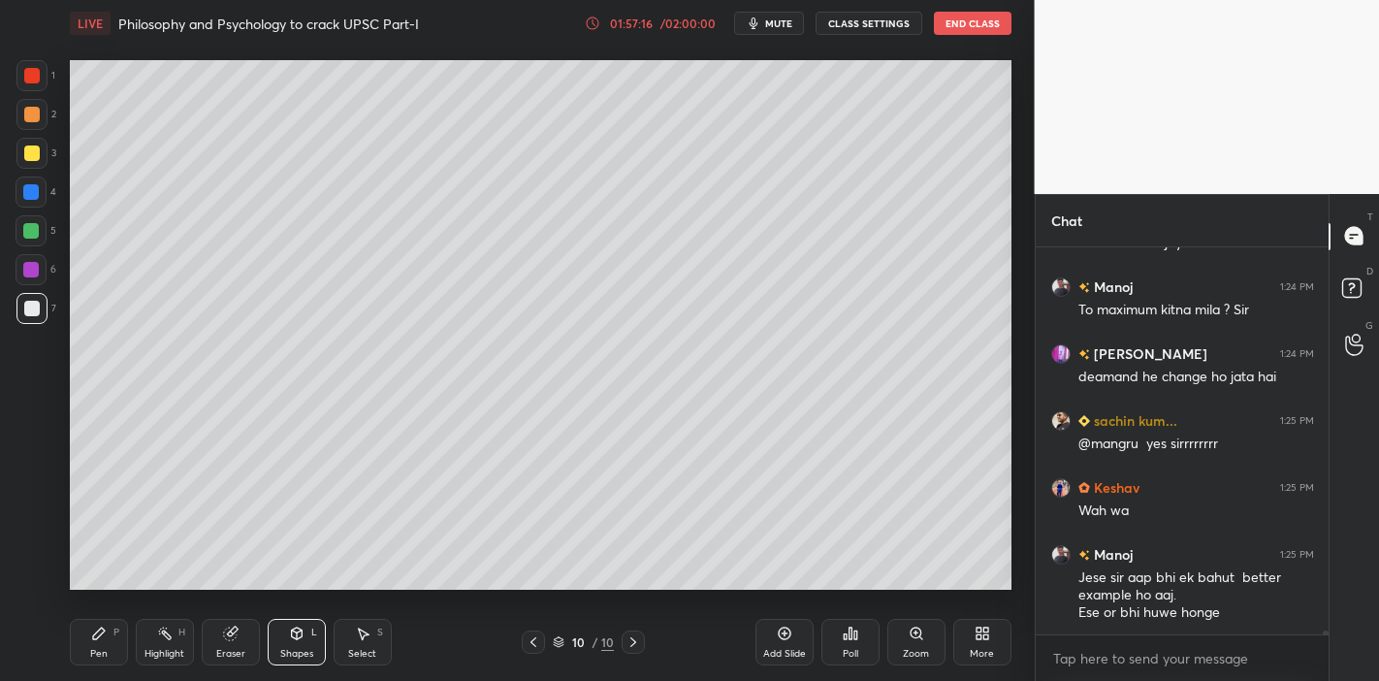
click at [310, 595] on div "Shapes L" at bounding box center [297, 642] width 58 height 47
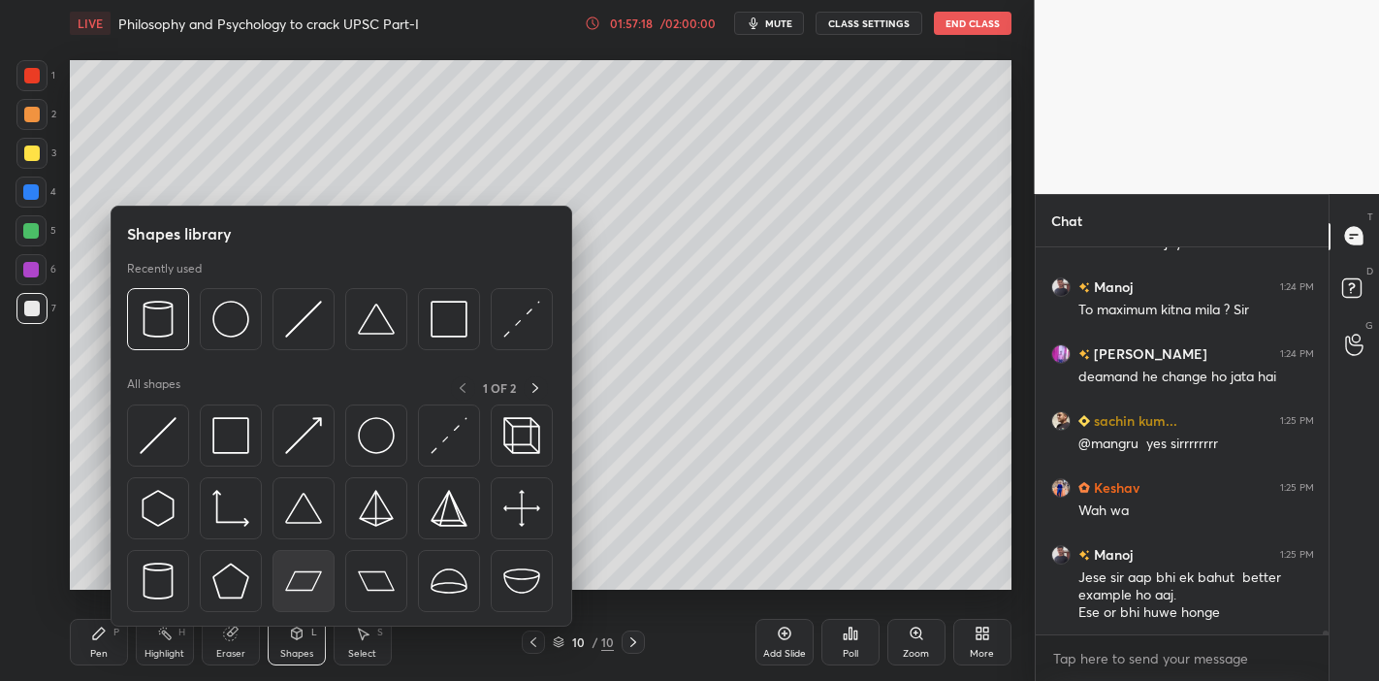
click at [316, 586] on img at bounding box center [303, 580] width 37 height 37
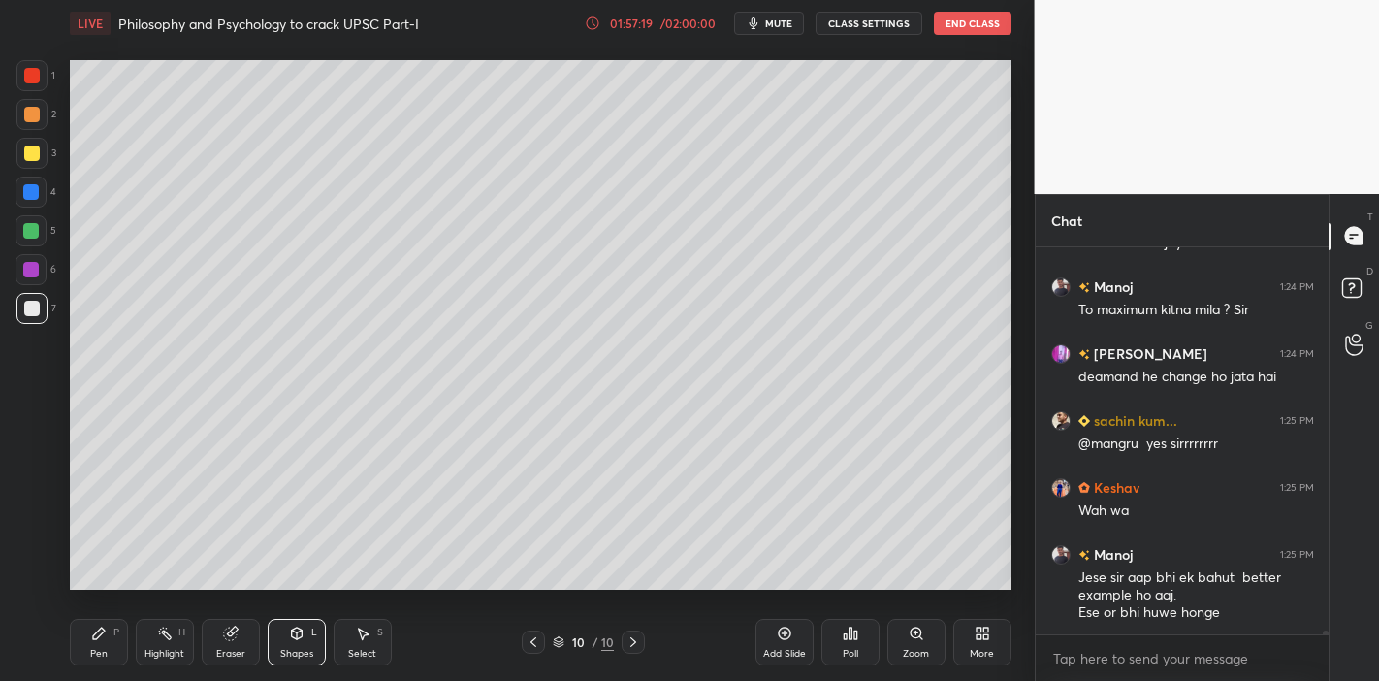
click at [91, 595] on div "Pen" at bounding box center [98, 654] width 17 height 10
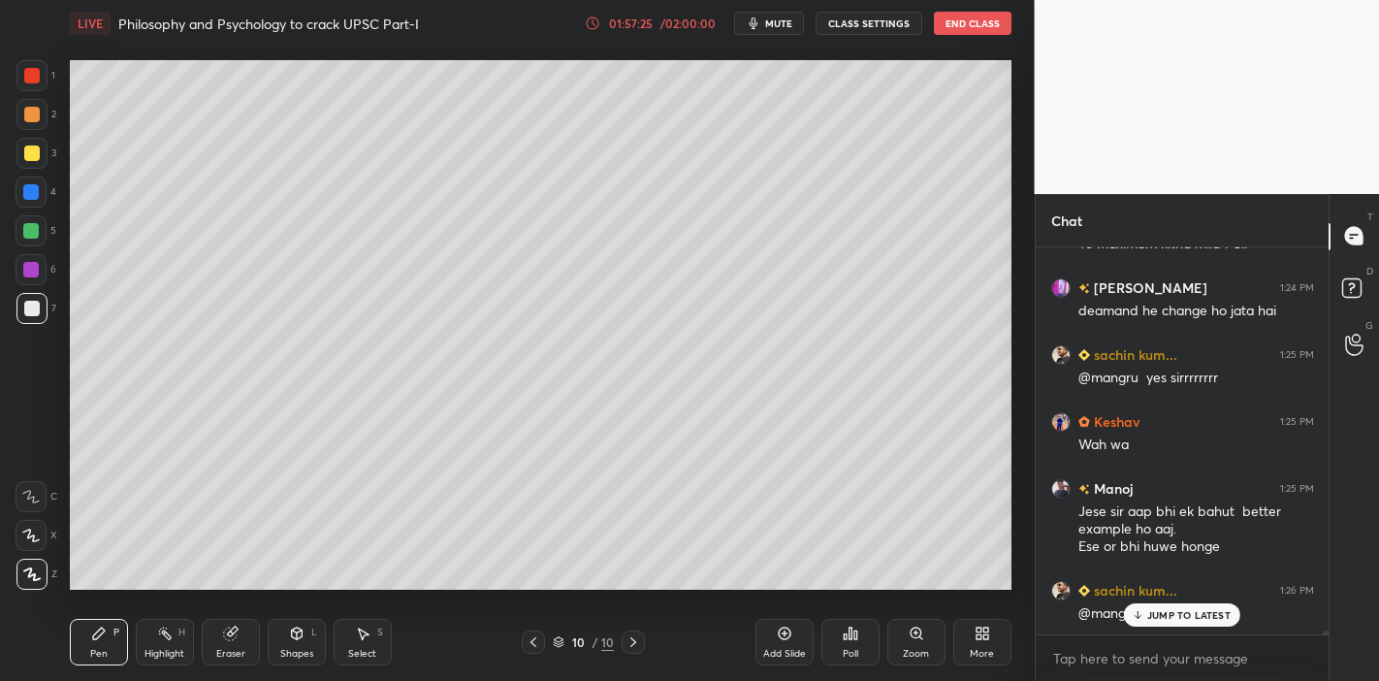
click at [289, 595] on icon at bounding box center [297, 633] width 16 height 16
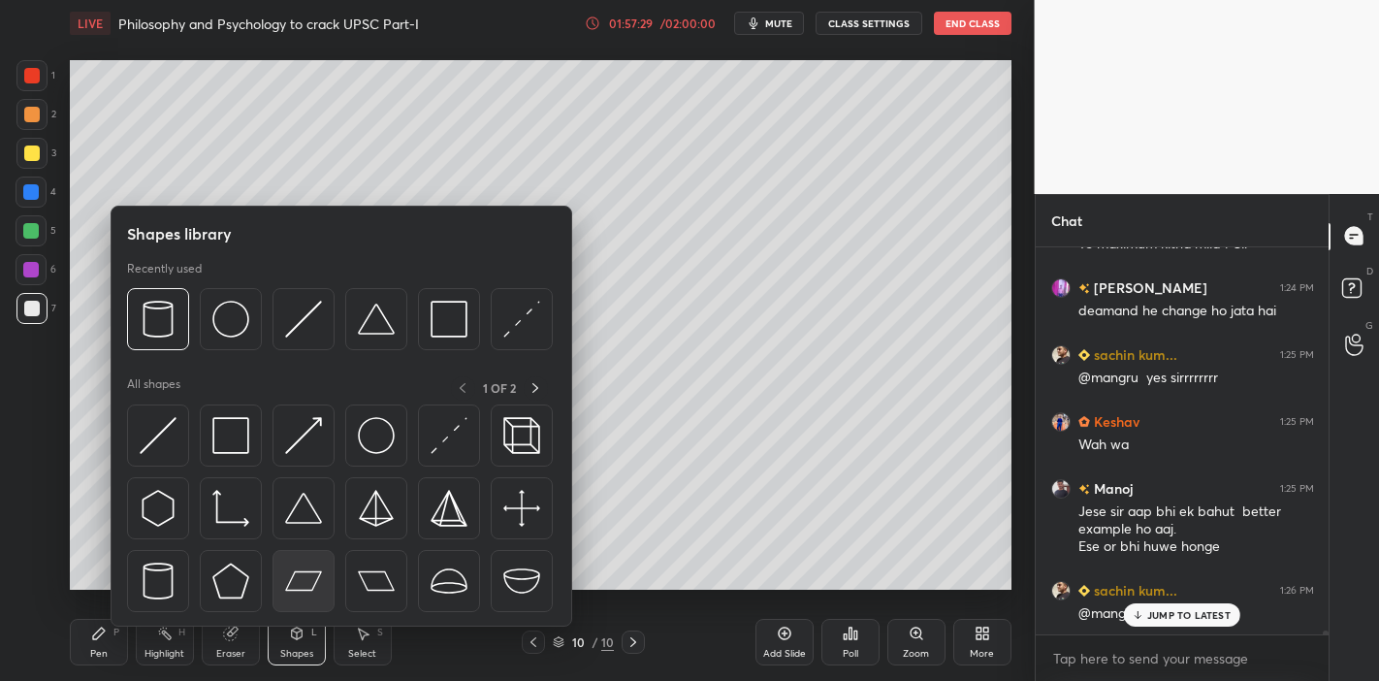
scroll to position [35773, 0]
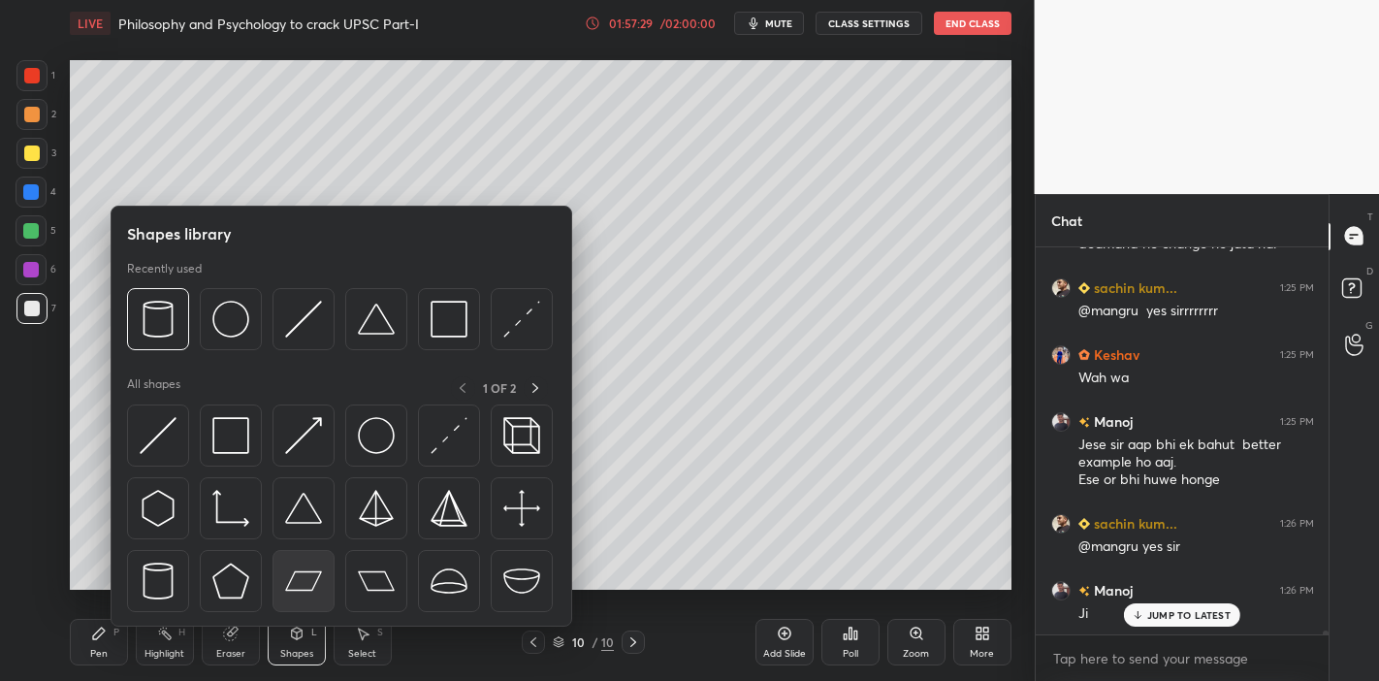
click at [306, 577] on img at bounding box center [303, 580] width 37 height 37
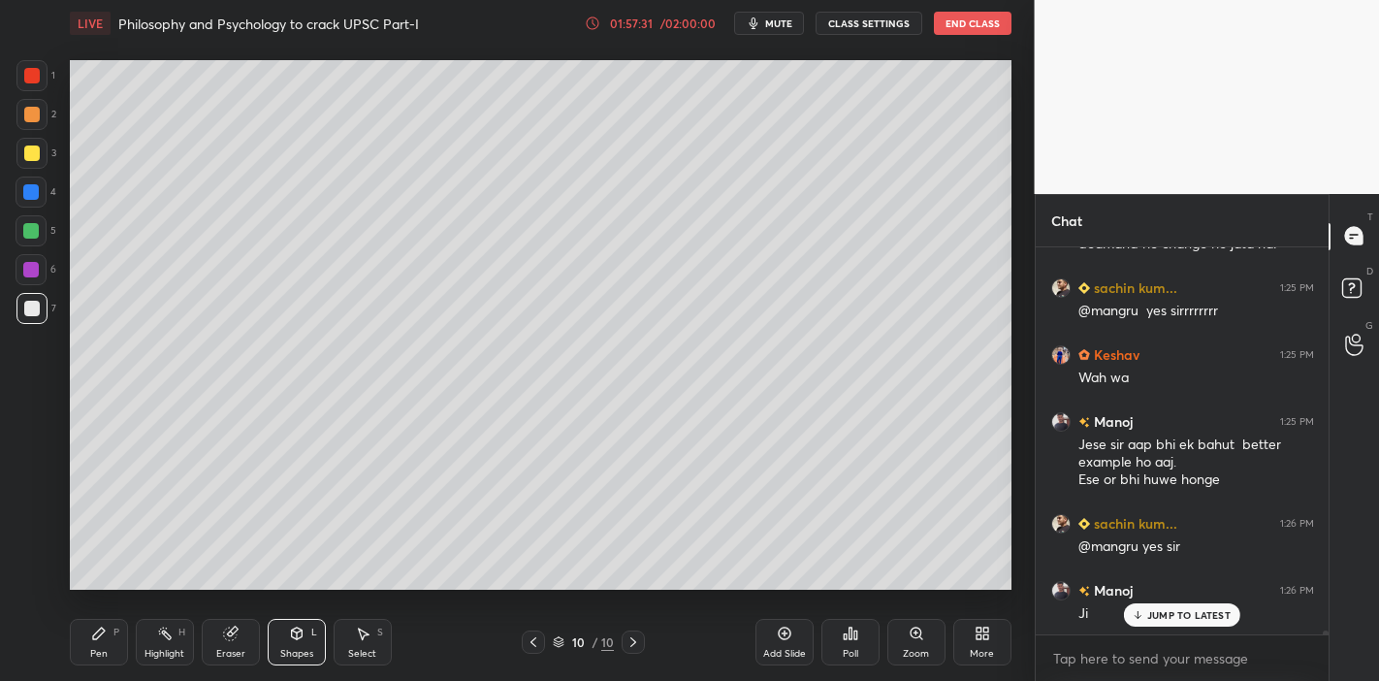
click at [30, 157] on div at bounding box center [32, 153] width 16 height 16
click at [27, 237] on div at bounding box center [31, 231] width 16 height 16
click at [291, 595] on div "Pen P Highlight H Eraser Shapes L Select S 10 / 10 Add Slide Poll Zoom More" at bounding box center [540, 642] width 941 height 78
click at [285, 595] on div "Shapes" at bounding box center [296, 654] width 33 height 10
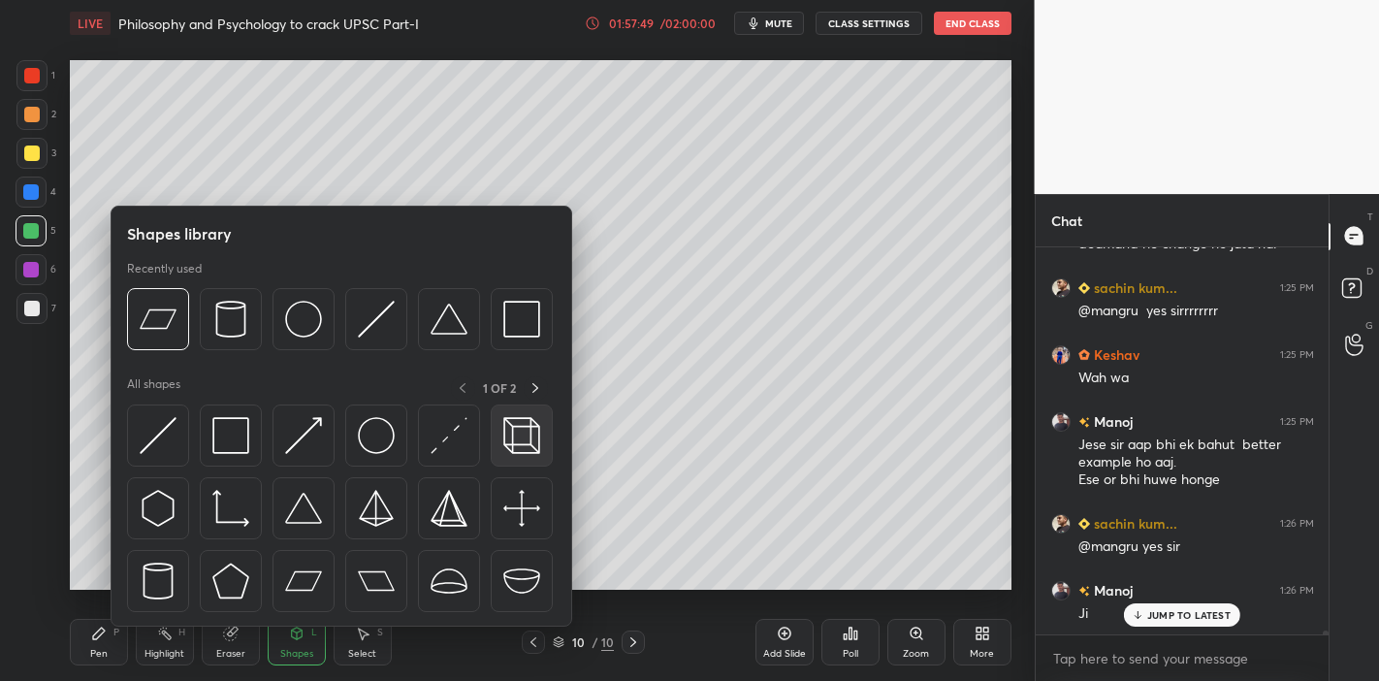
click at [498, 434] on div at bounding box center [522, 435] width 62 height 62
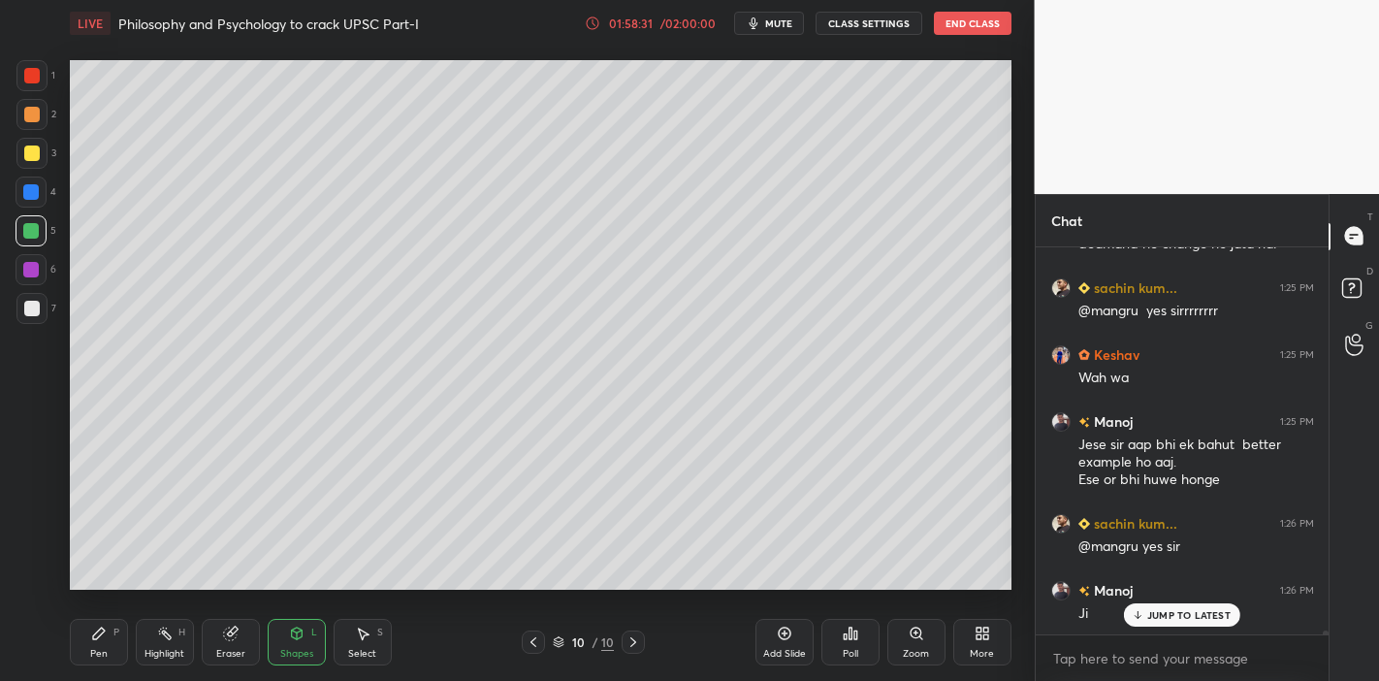
scroll to position [35840, 0]
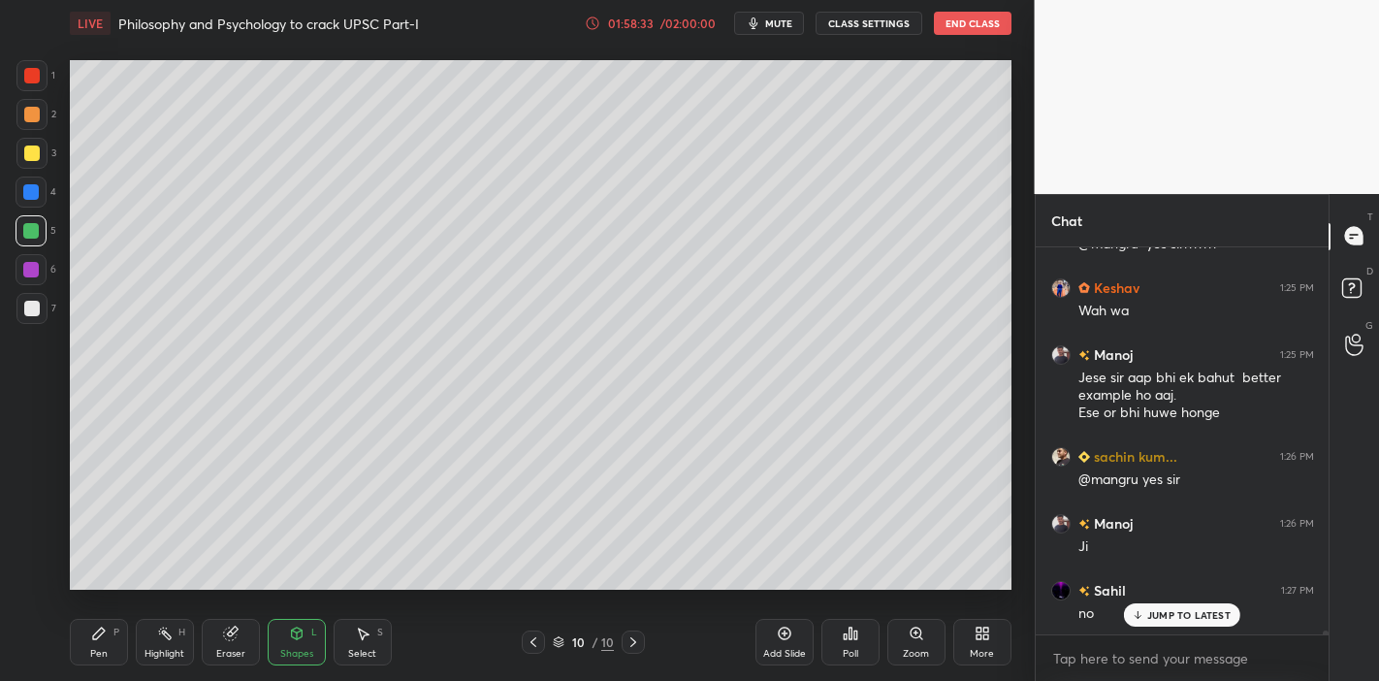
click at [296, 595] on div "Shapes" at bounding box center [296, 654] width 33 height 10
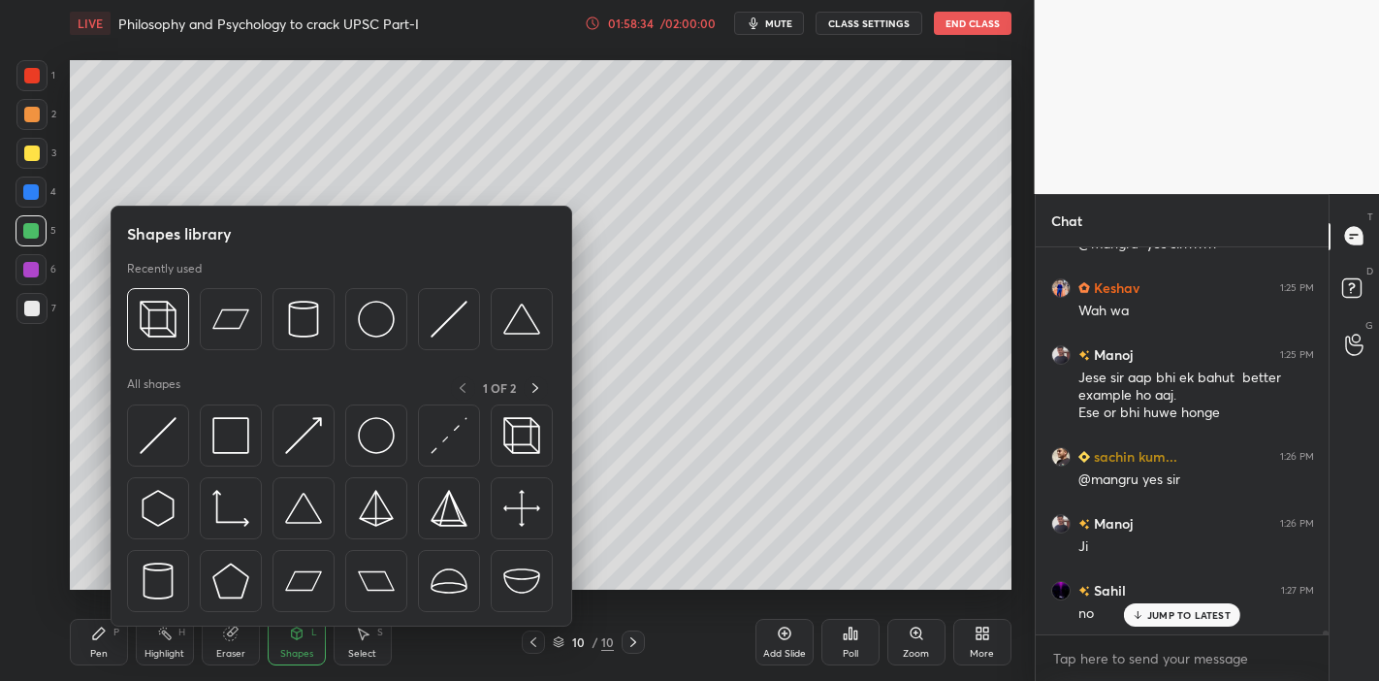
scroll to position [35907, 0]
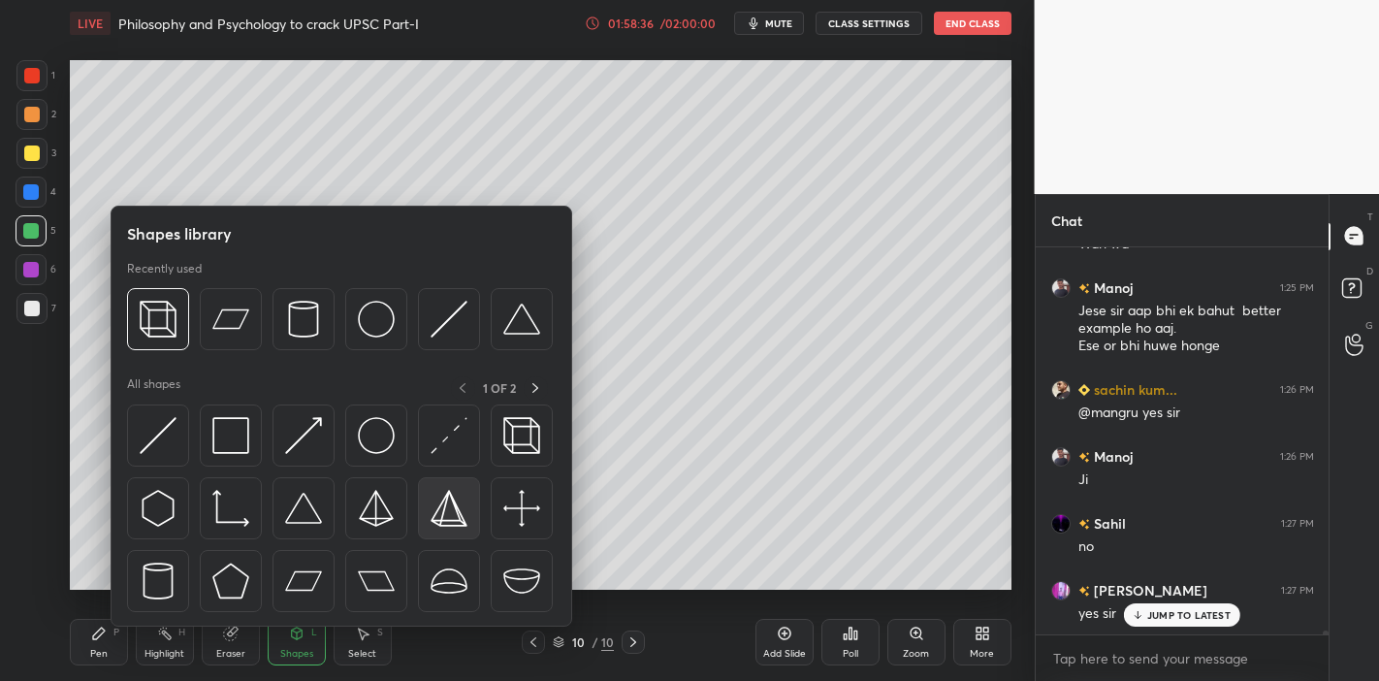
click at [452, 495] on img at bounding box center [448, 508] width 37 height 37
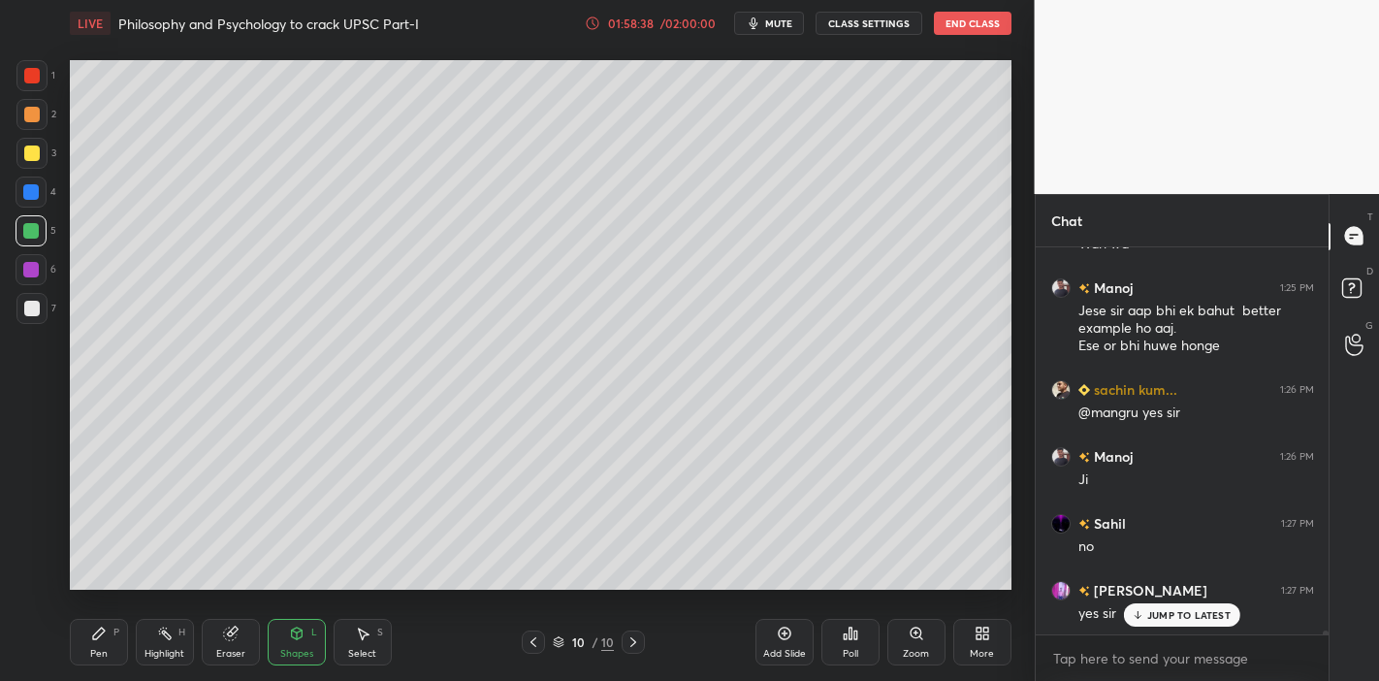
scroll to position [35974, 0]
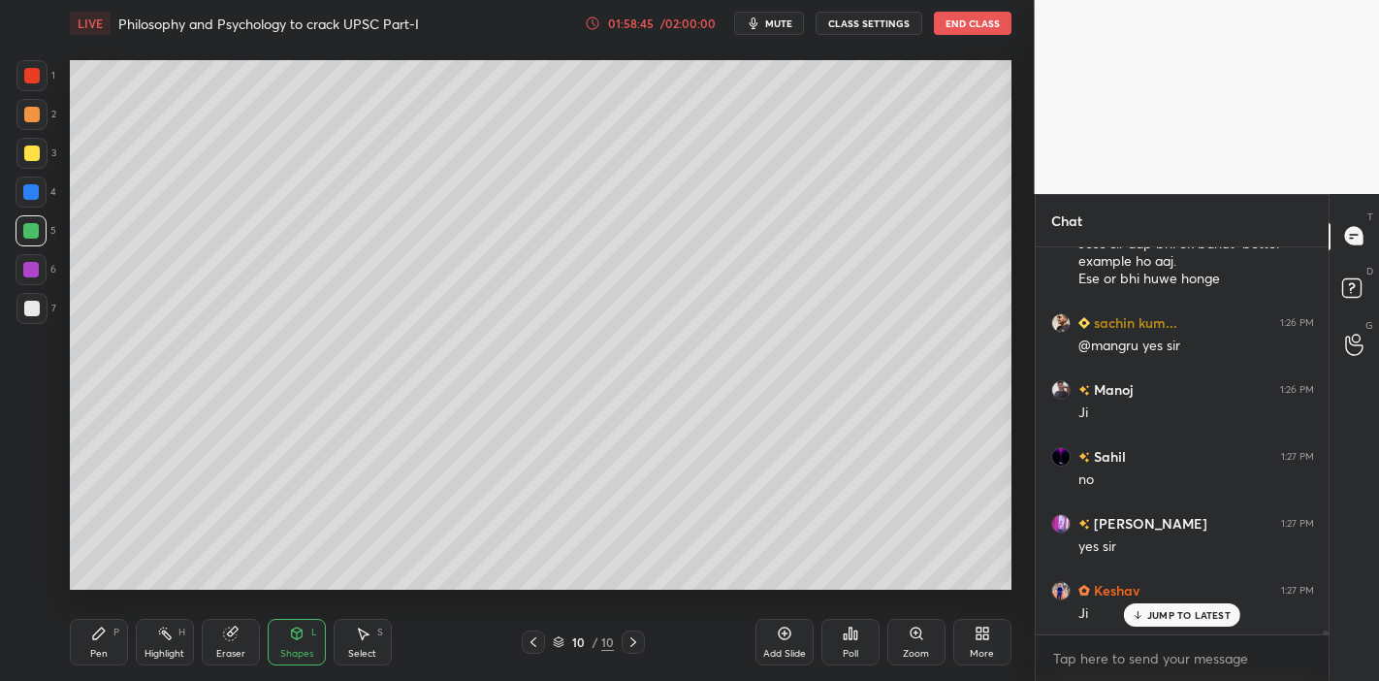
click at [27, 92] on div "1" at bounding box center [35, 79] width 39 height 39
click at [32, 78] on div at bounding box center [32, 76] width 16 height 16
click at [304, 595] on div "Shapes L" at bounding box center [297, 642] width 58 height 47
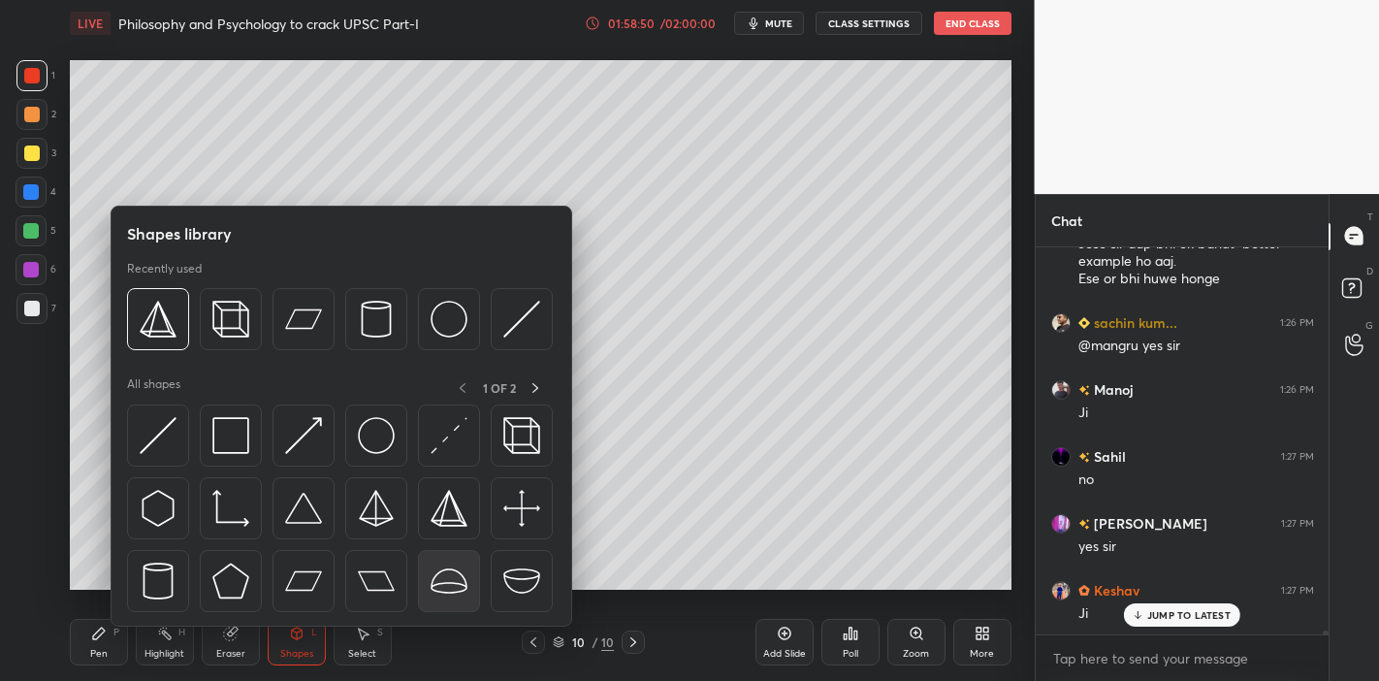
click at [462, 574] on img at bounding box center [448, 580] width 37 height 37
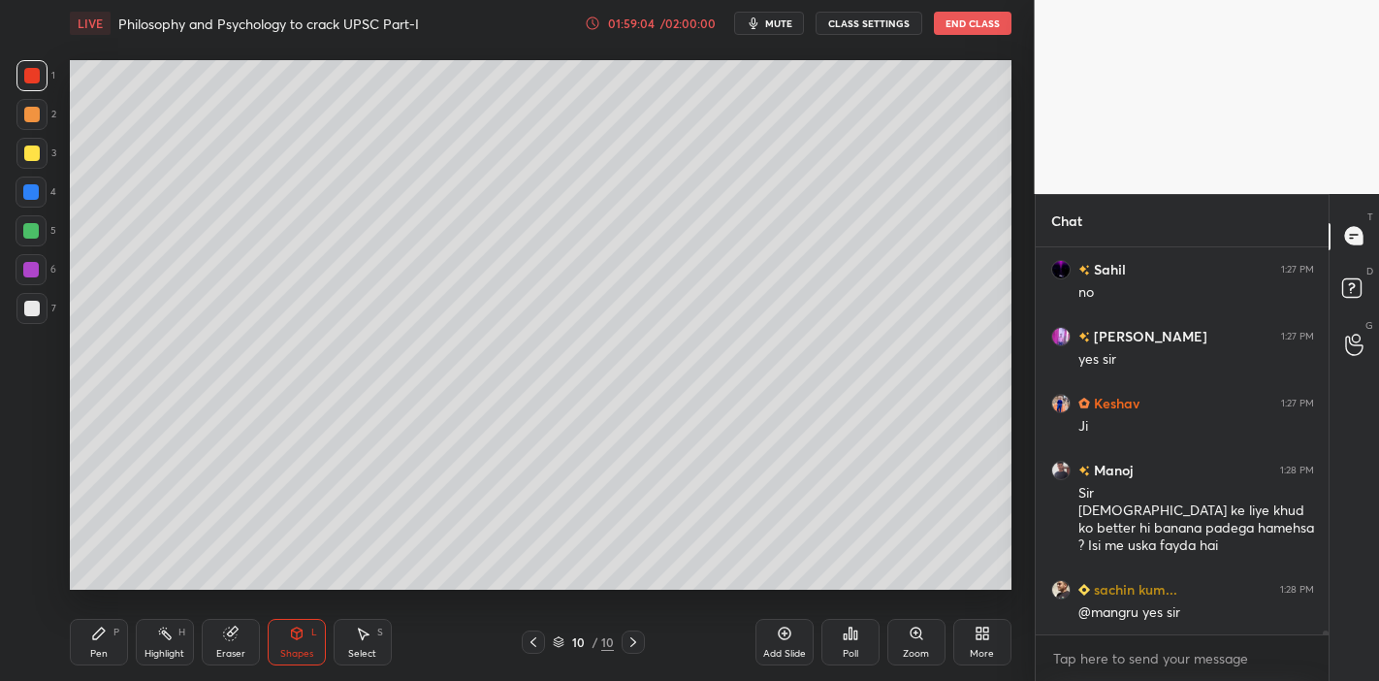
scroll to position [36227, 0]
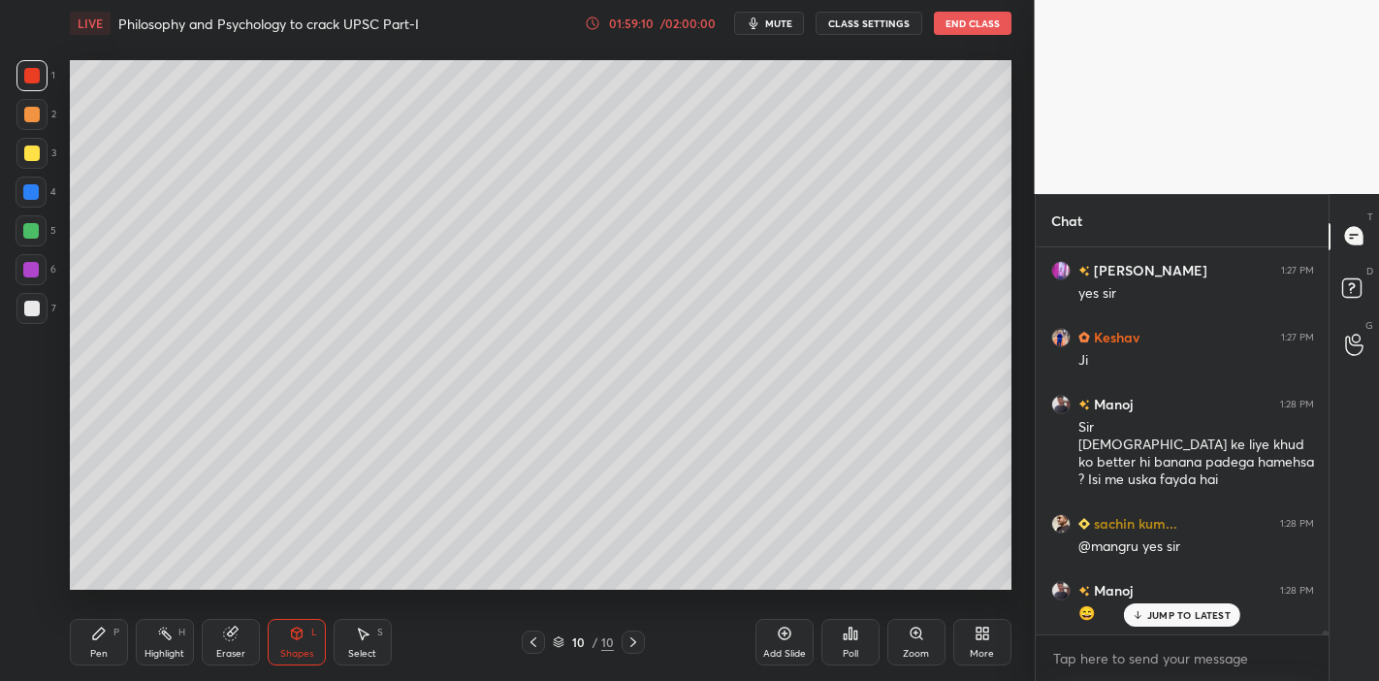
click at [271, 595] on div "Shapes L" at bounding box center [297, 642] width 58 height 47
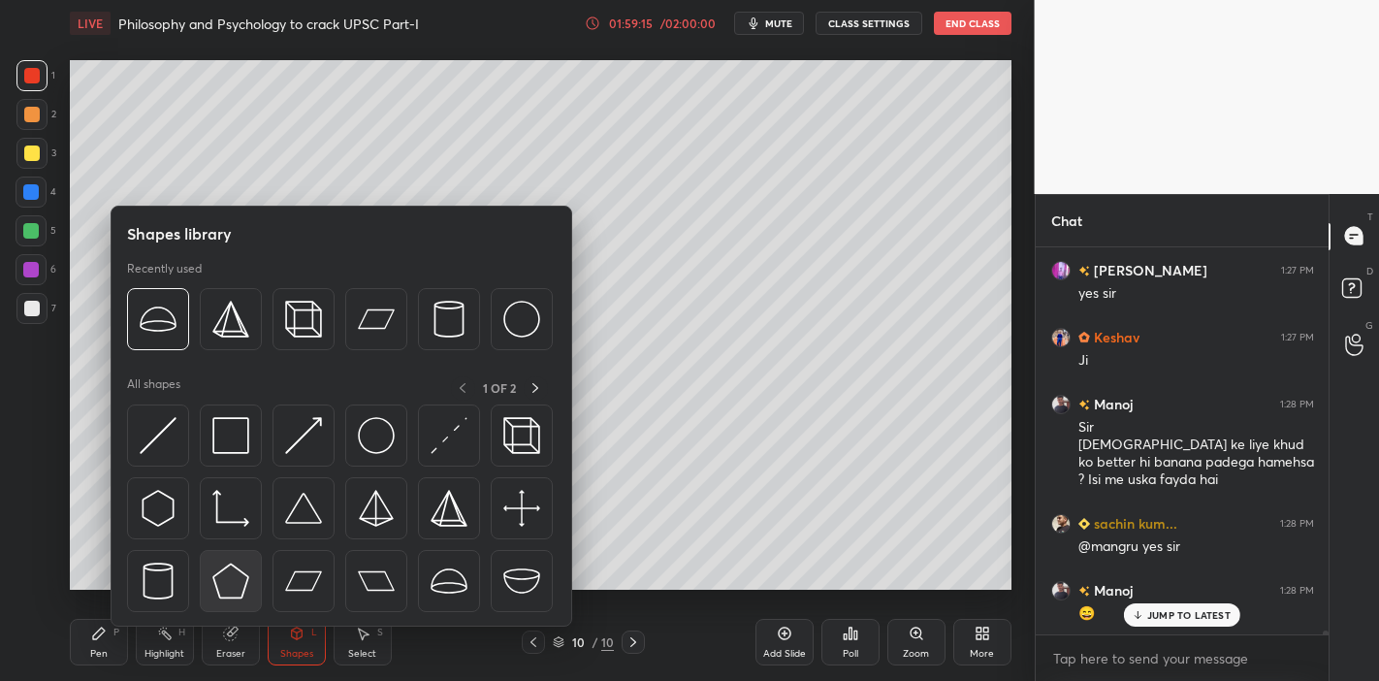
click at [259, 577] on div at bounding box center [231, 581] width 62 height 62
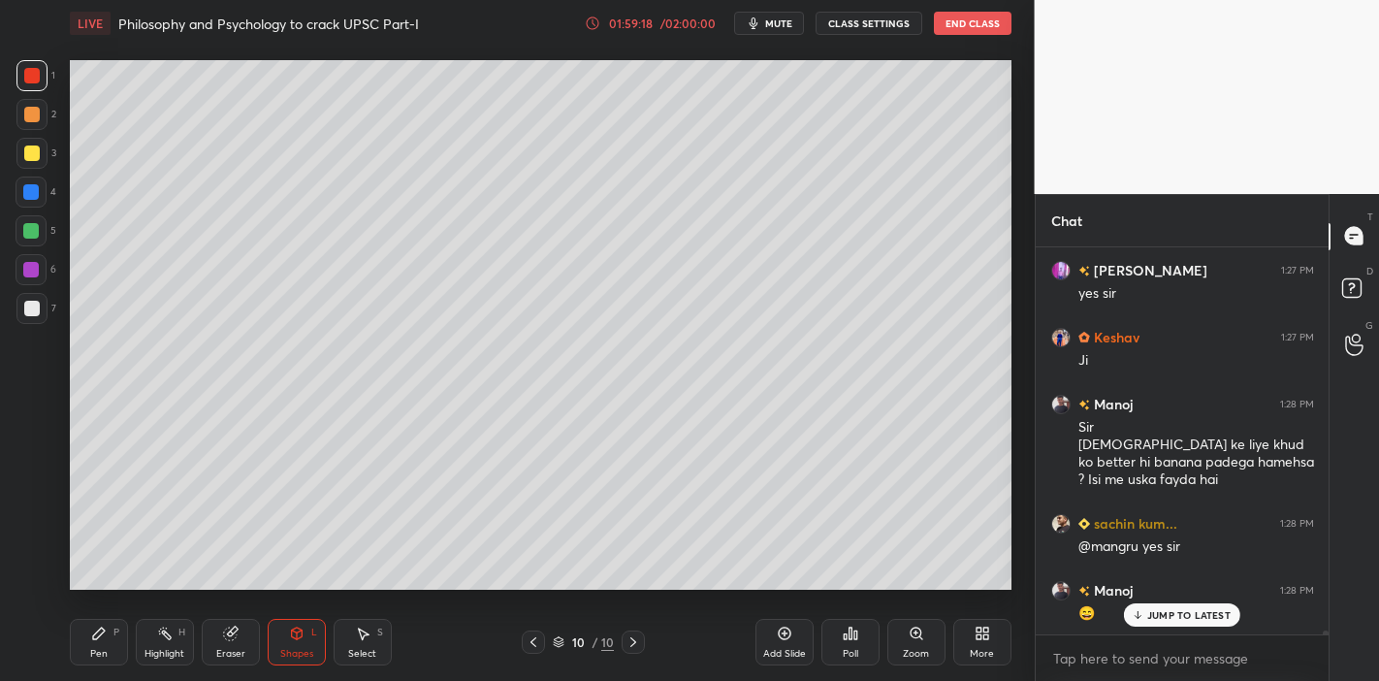
click at [32, 190] on div at bounding box center [31, 192] width 16 height 16
click at [117, 264] on div "Setting up your live class Poll for secs No correct answer Start poll" at bounding box center [540, 325] width 957 height 557
click at [290, 595] on div "Shapes" at bounding box center [296, 654] width 33 height 10
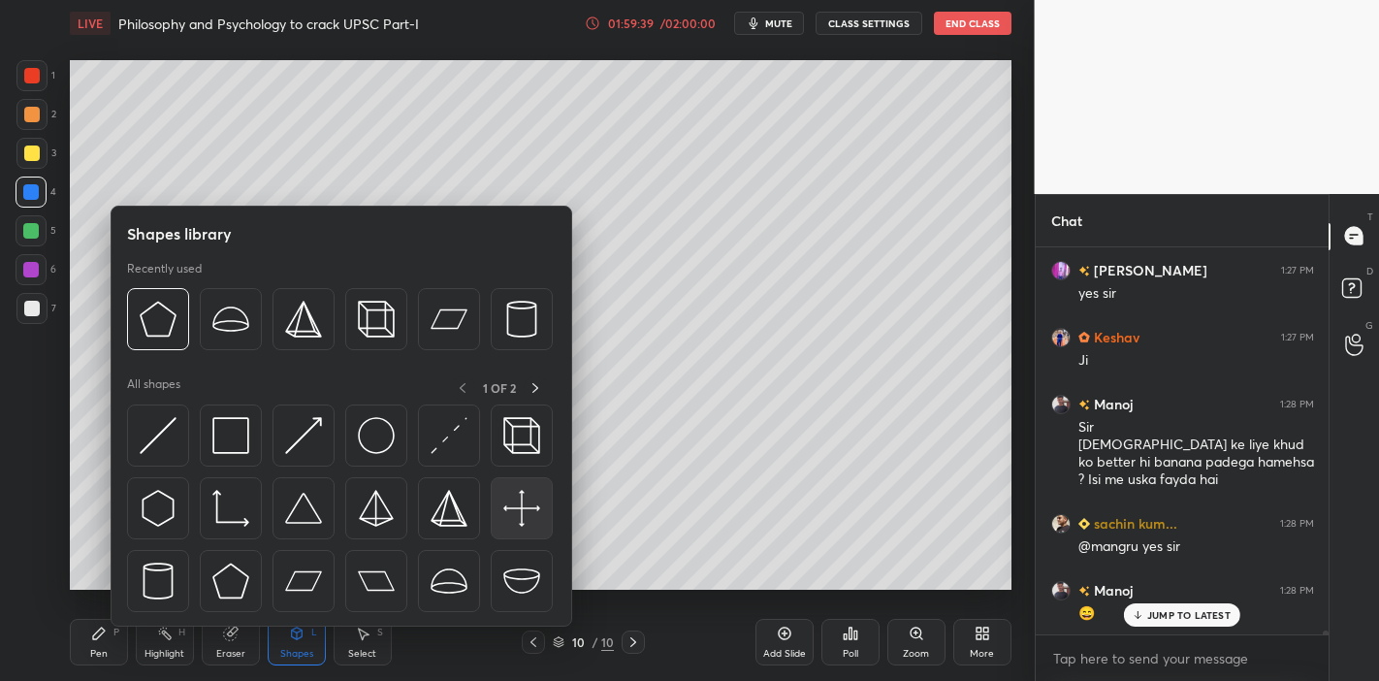
click at [517, 513] on img at bounding box center [521, 508] width 37 height 37
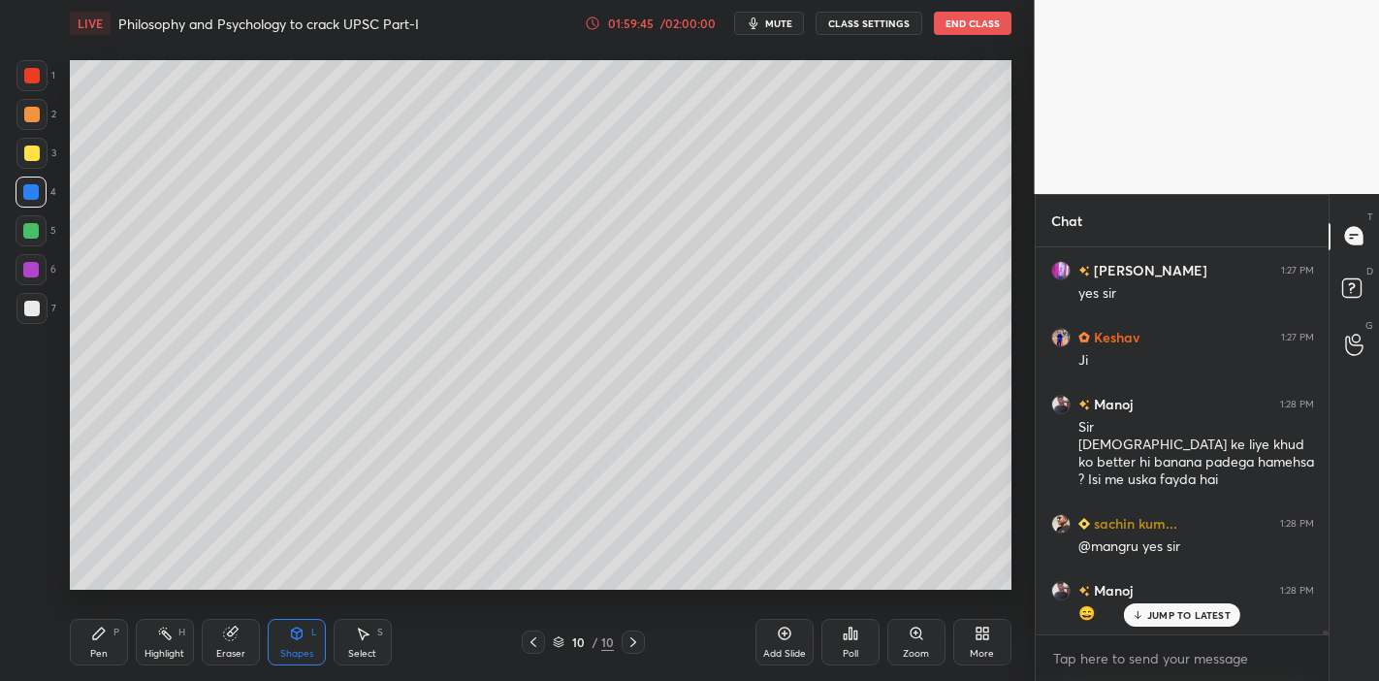
click at [318, 595] on div "Shapes L" at bounding box center [297, 642] width 58 height 47
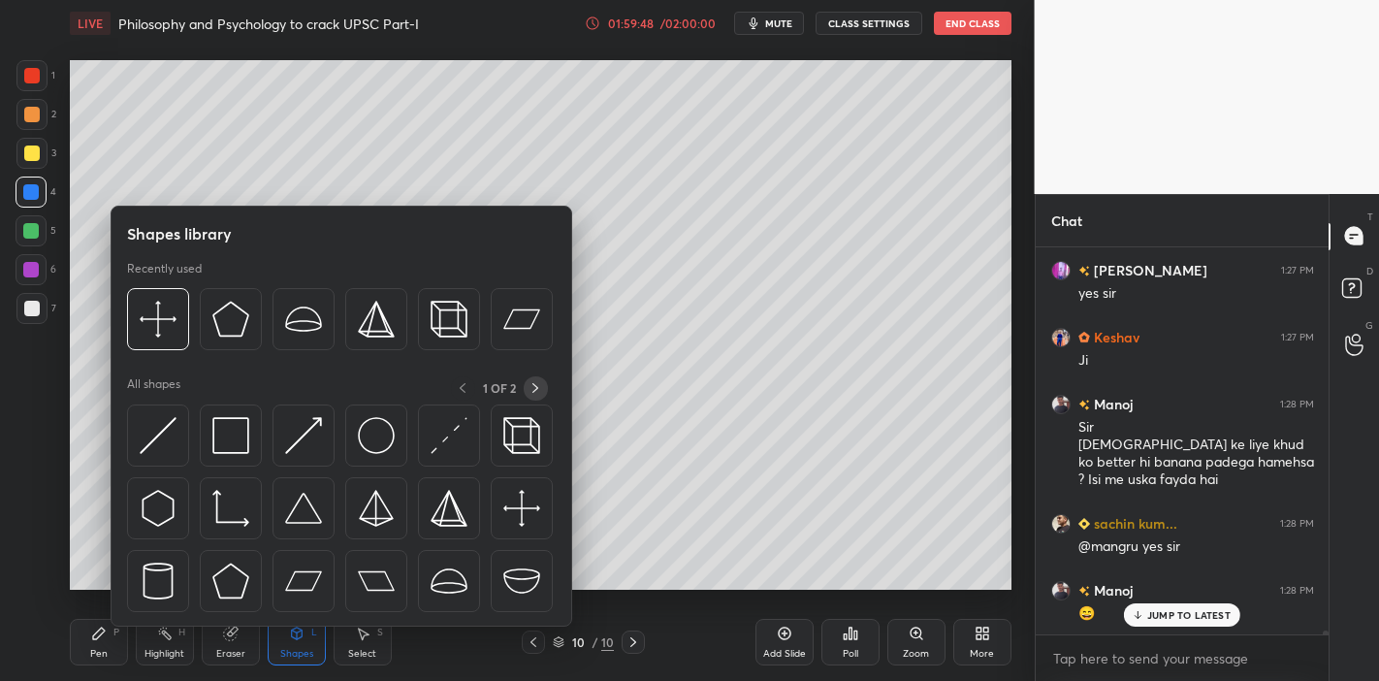
click at [541, 393] on icon at bounding box center [535, 388] width 16 height 16
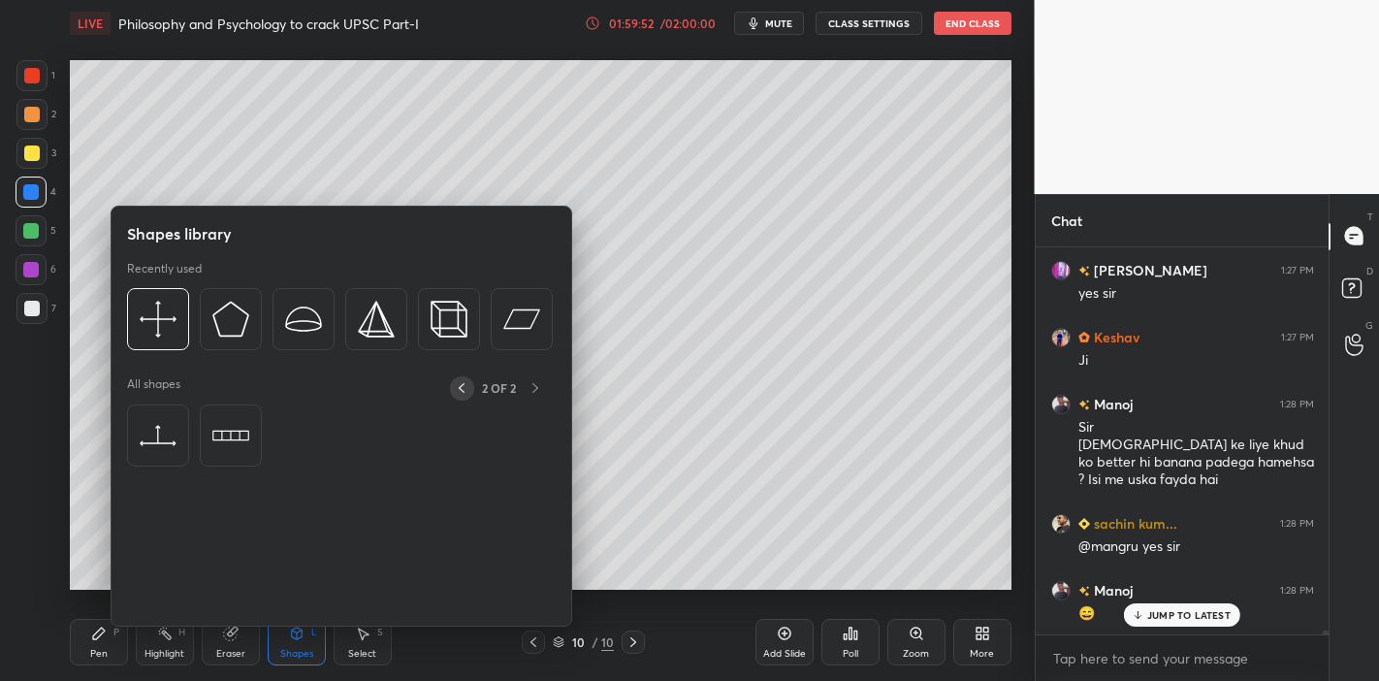
click at [457, 381] on icon at bounding box center [462, 388] width 16 height 16
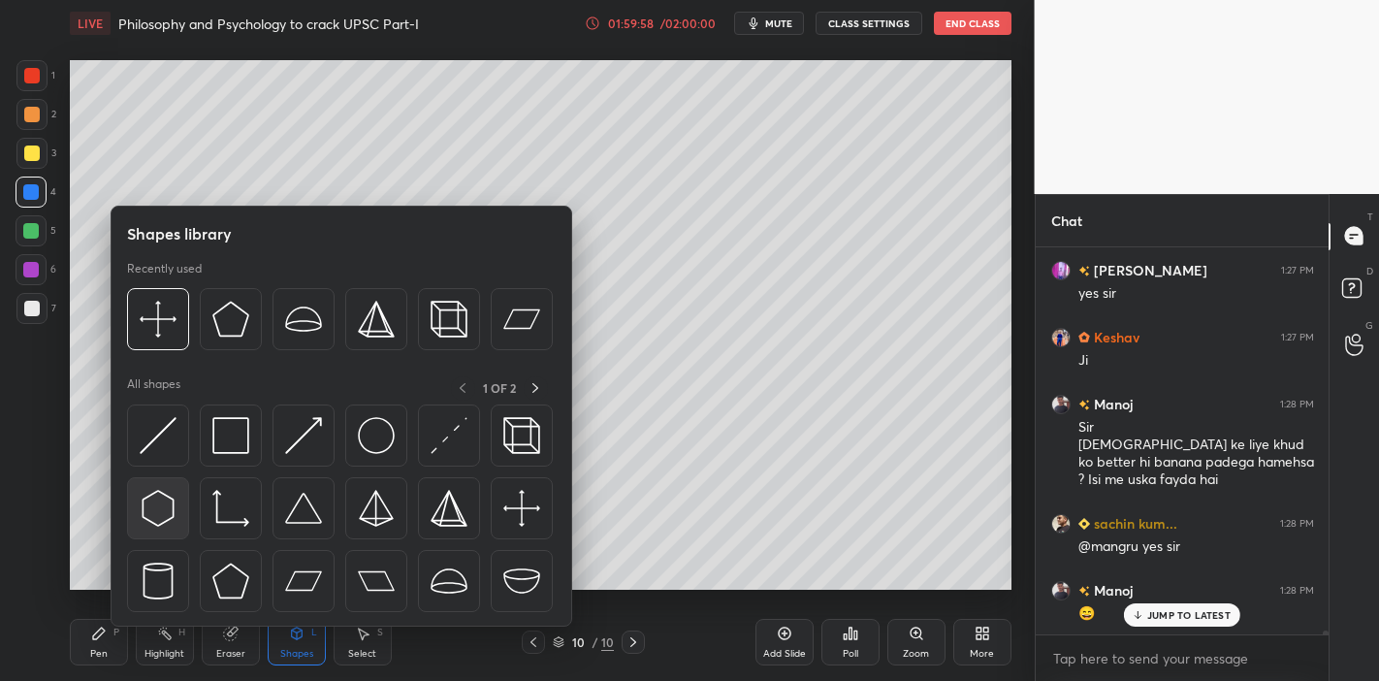
scroll to position [36294, 0]
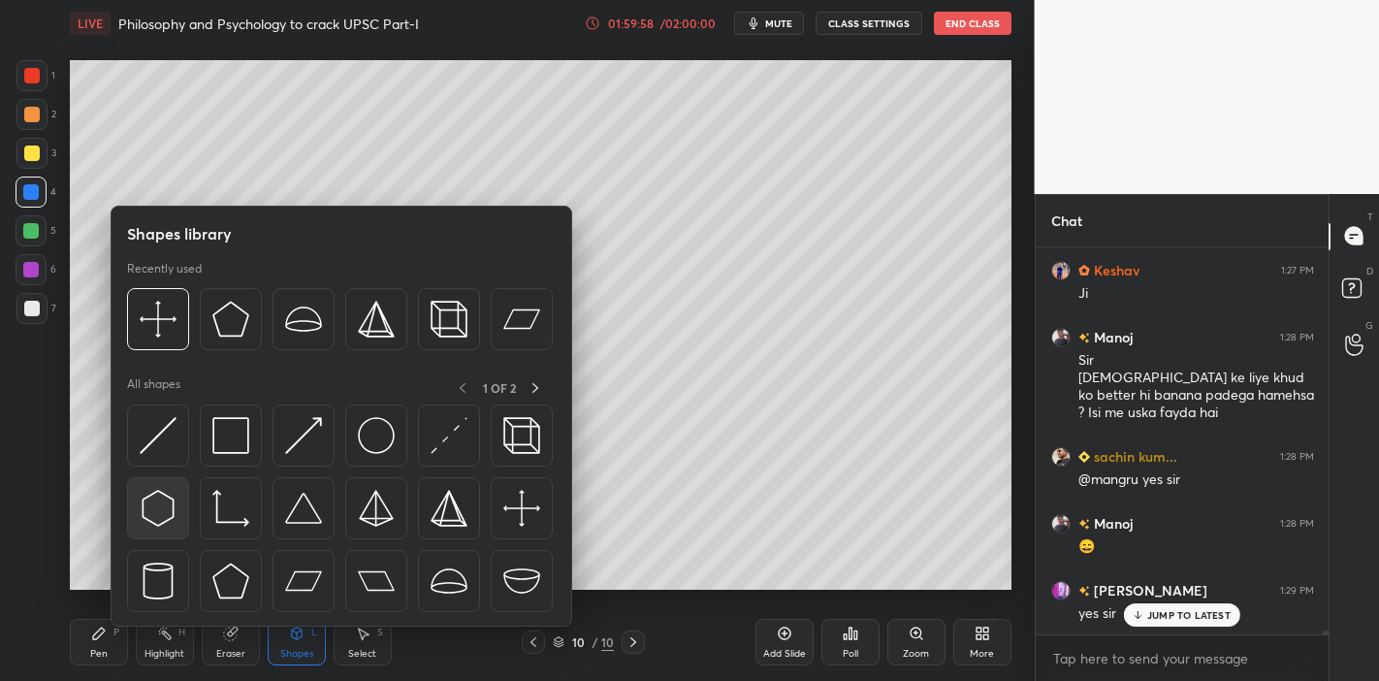
click at [145, 508] on img at bounding box center [158, 508] width 37 height 37
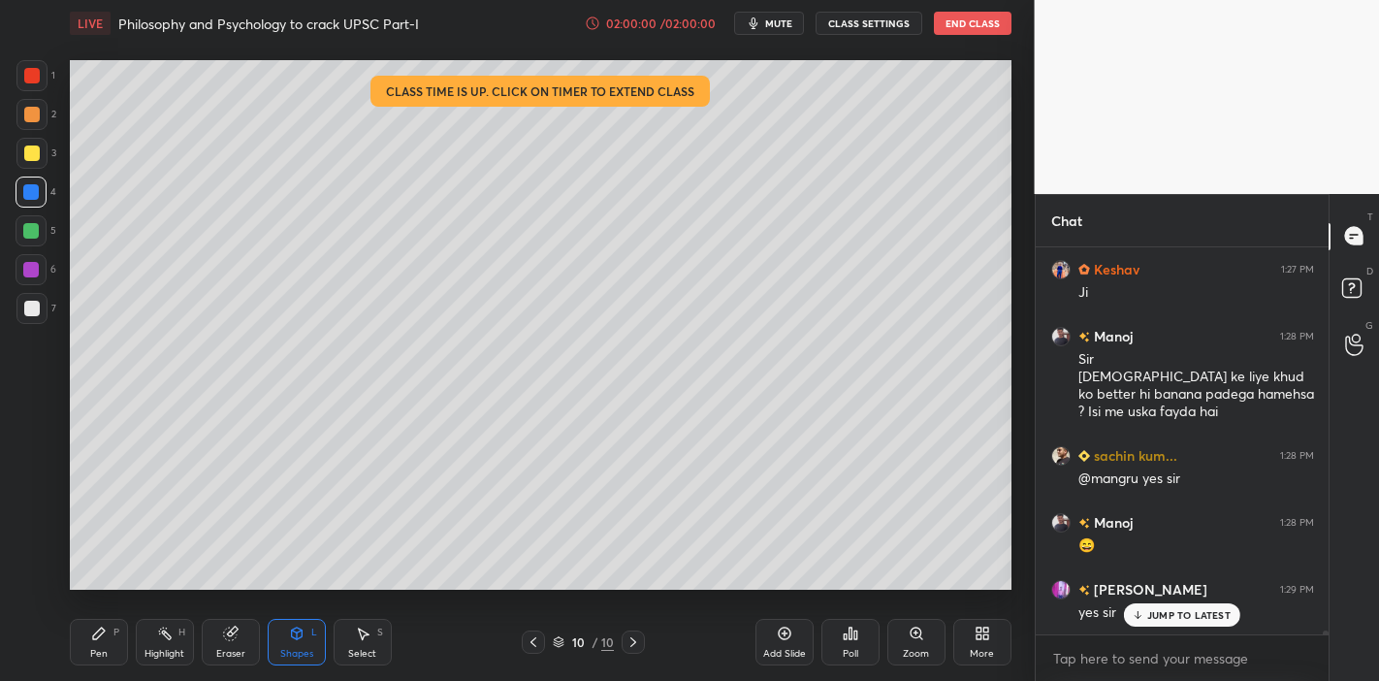
click at [27, 151] on div at bounding box center [32, 153] width 16 height 16
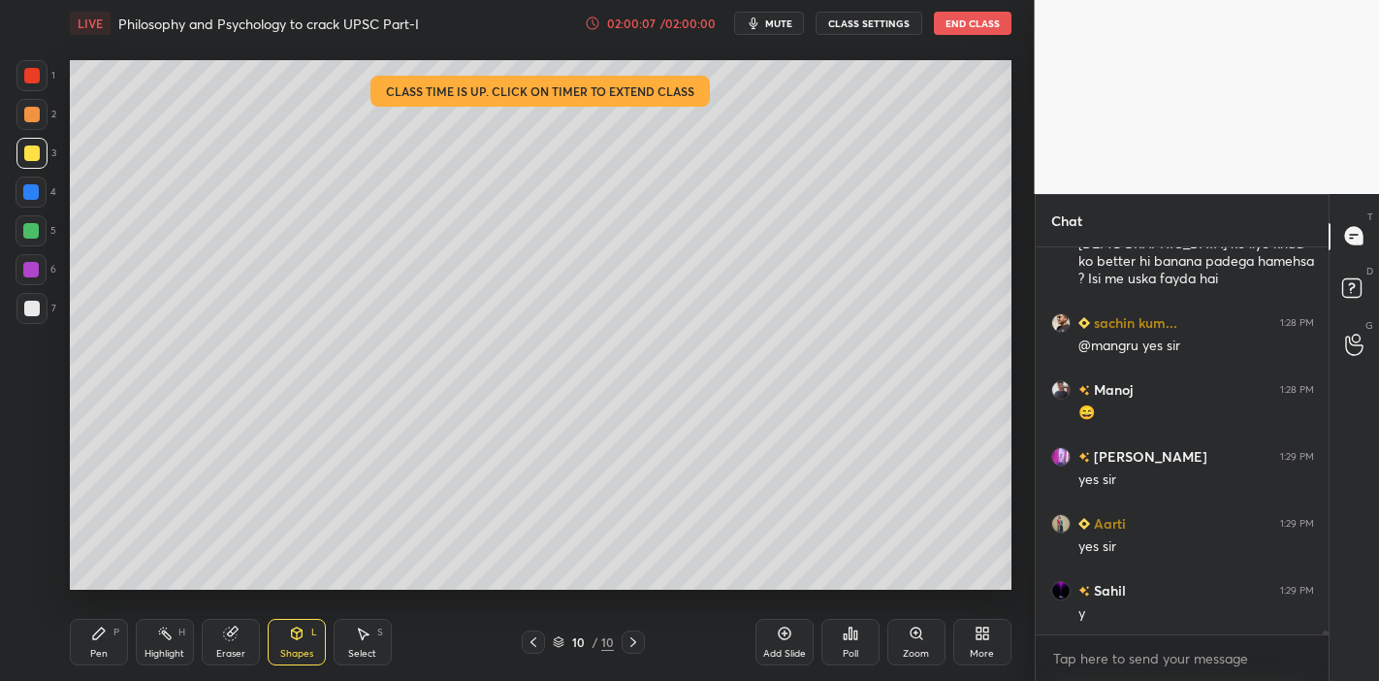
scroll to position [36495, 0]
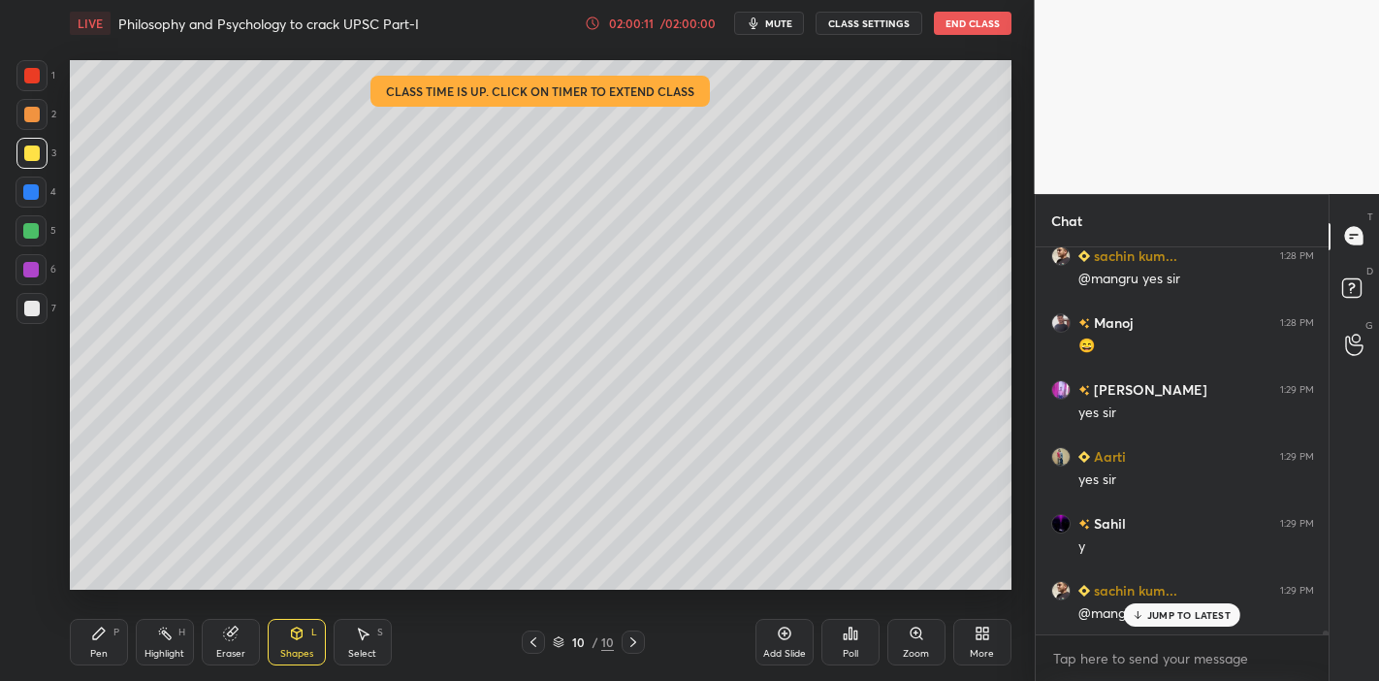
click at [1194, 595] on p "JUMP TO LATEST" at bounding box center [1188, 615] width 83 height 12
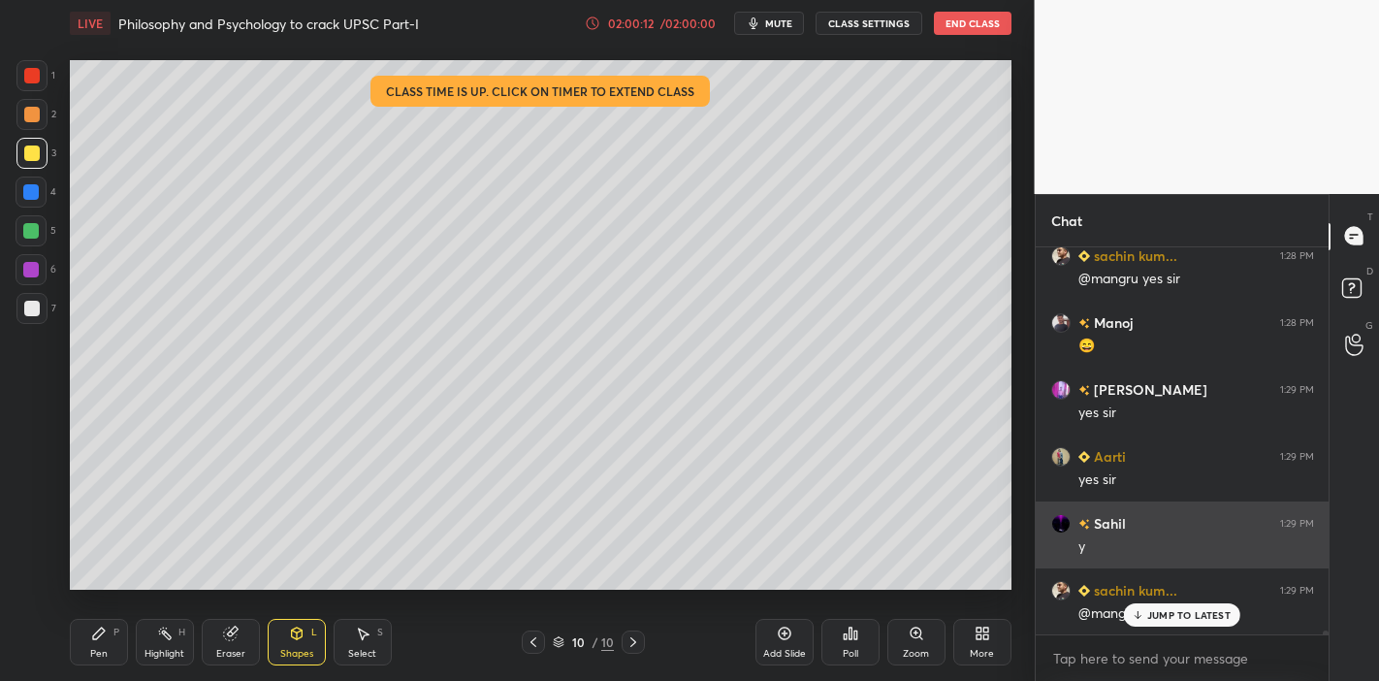
scroll to position [36562, 0]
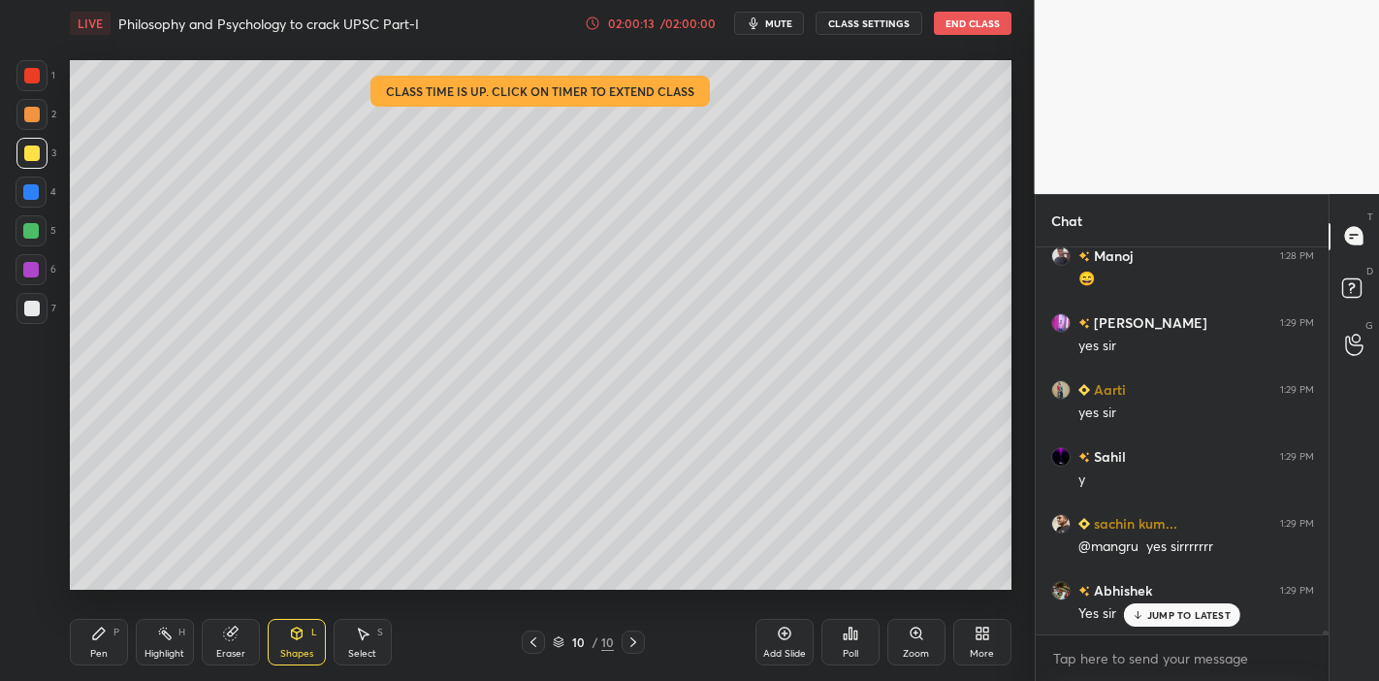
click at [1135, 595] on icon at bounding box center [1137, 615] width 13 height 12
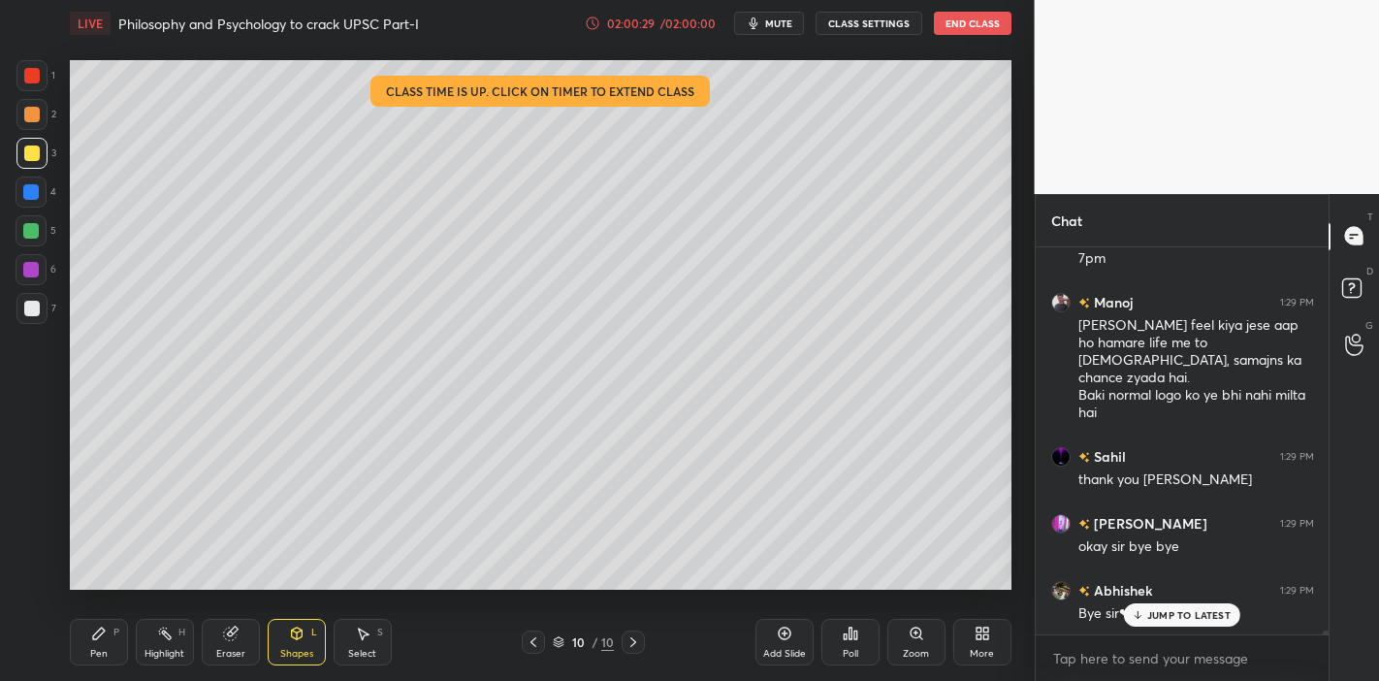
scroll to position [37050, 0]
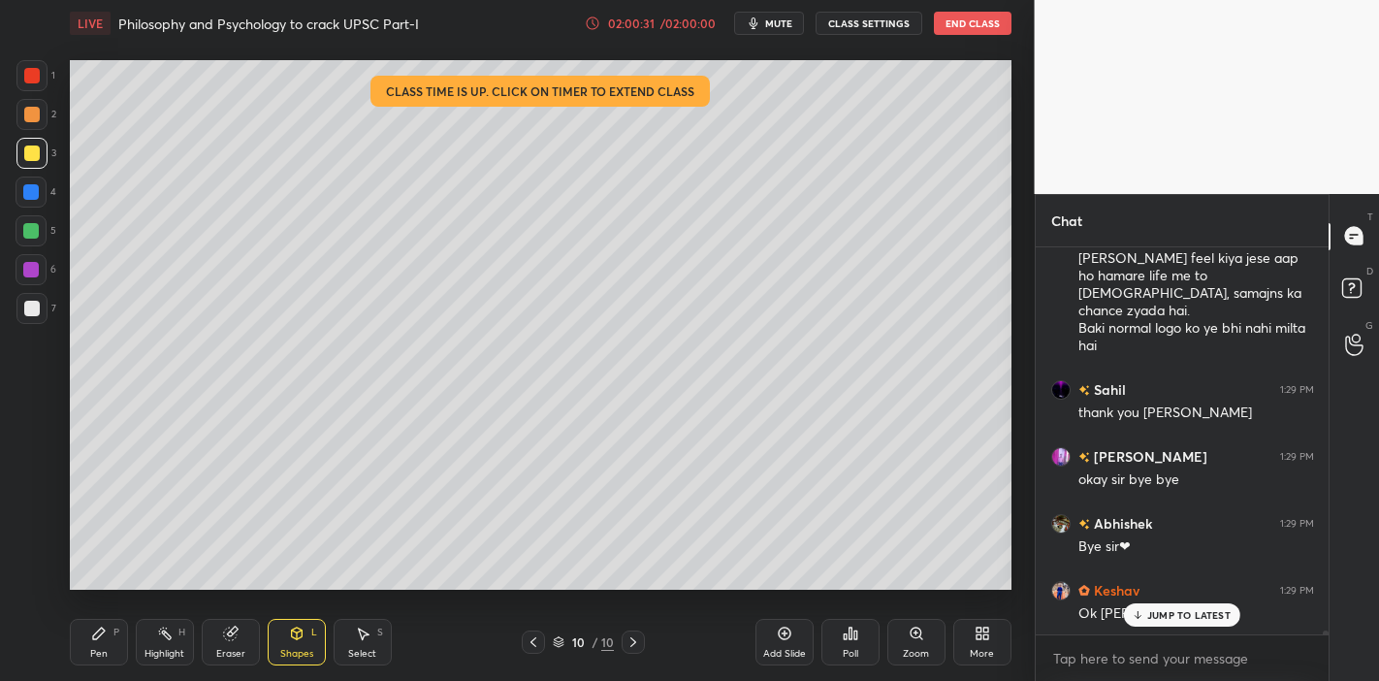
click at [1161, 595] on p "JUMP TO LATEST" at bounding box center [1188, 615] width 83 height 12
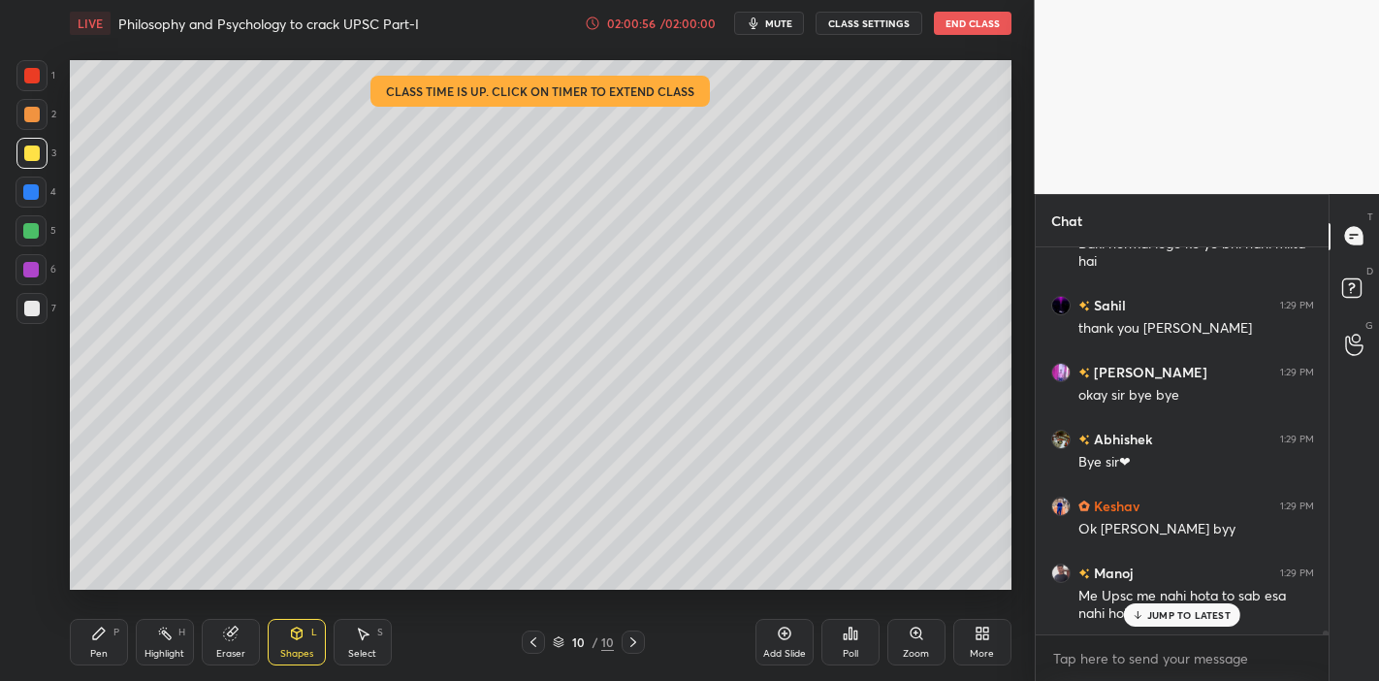
click at [1198, 595] on p "JUMP TO LATEST" at bounding box center [1188, 615] width 83 height 12
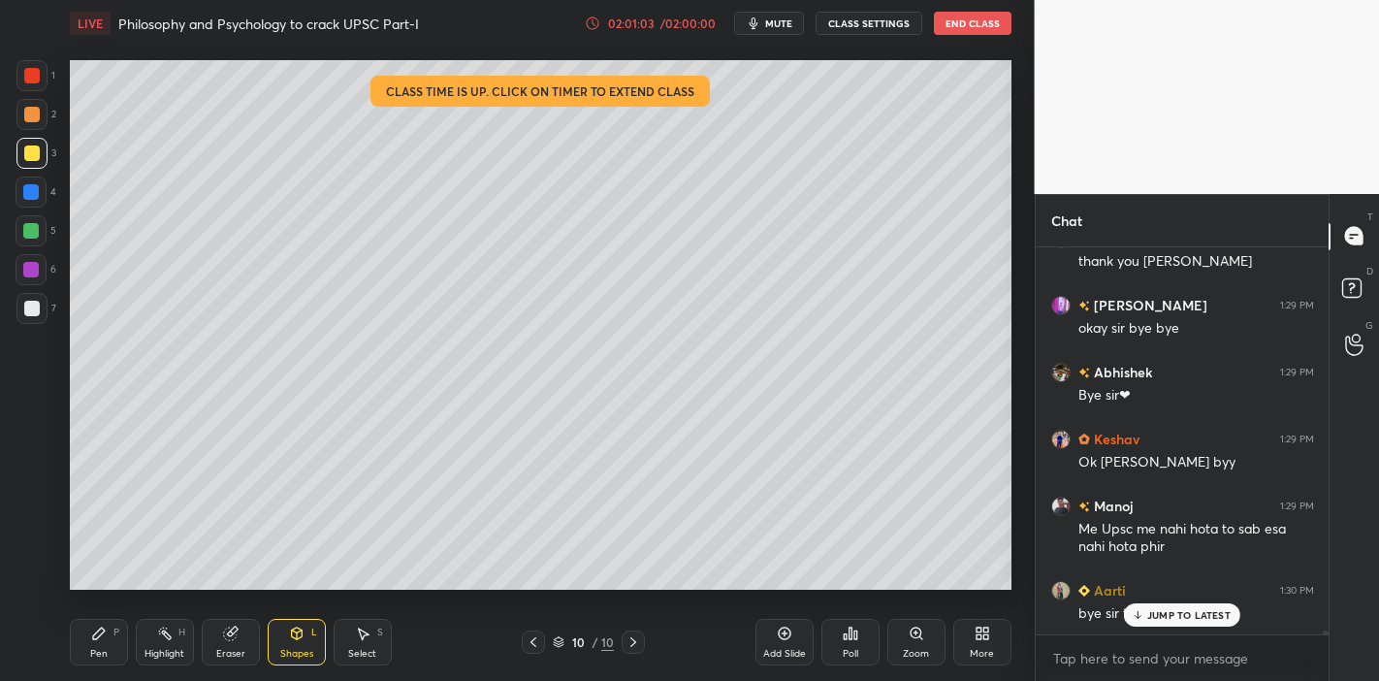
scroll to position [37286, 0]
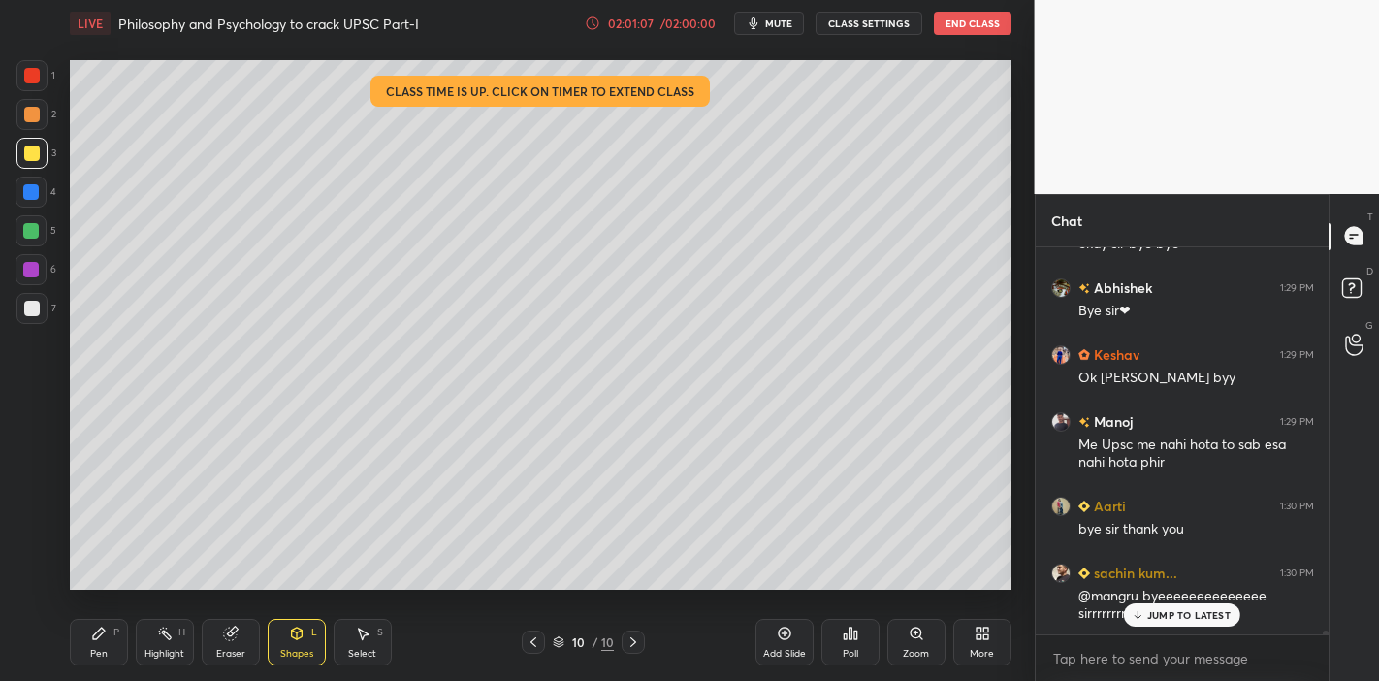
click at [997, 26] on button "End Class" at bounding box center [973, 23] width 78 height 23
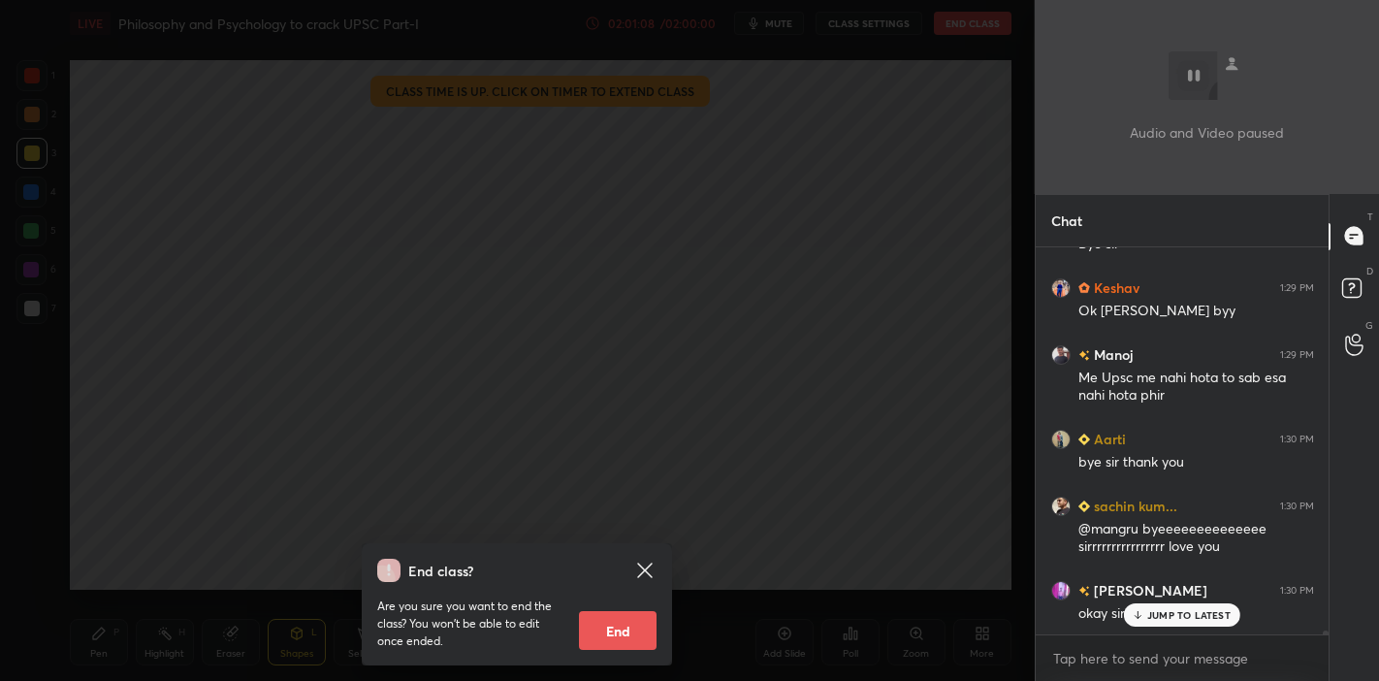
click at [615, 595] on button "End" at bounding box center [618, 630] width 78 height 39
type textarea "x"
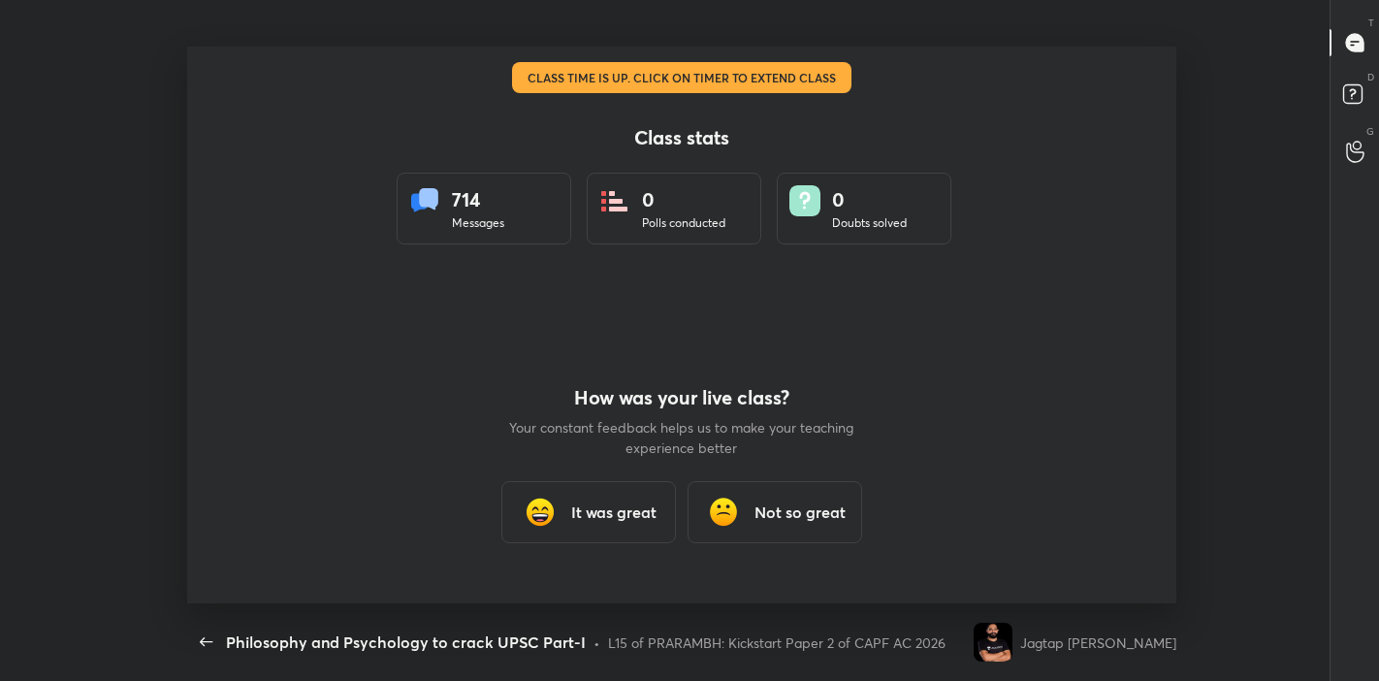
scroll to position [96397, 95592]
click at [651, 503] on h3 "It was great" at bounding box center [613, 511] width 85 height 23
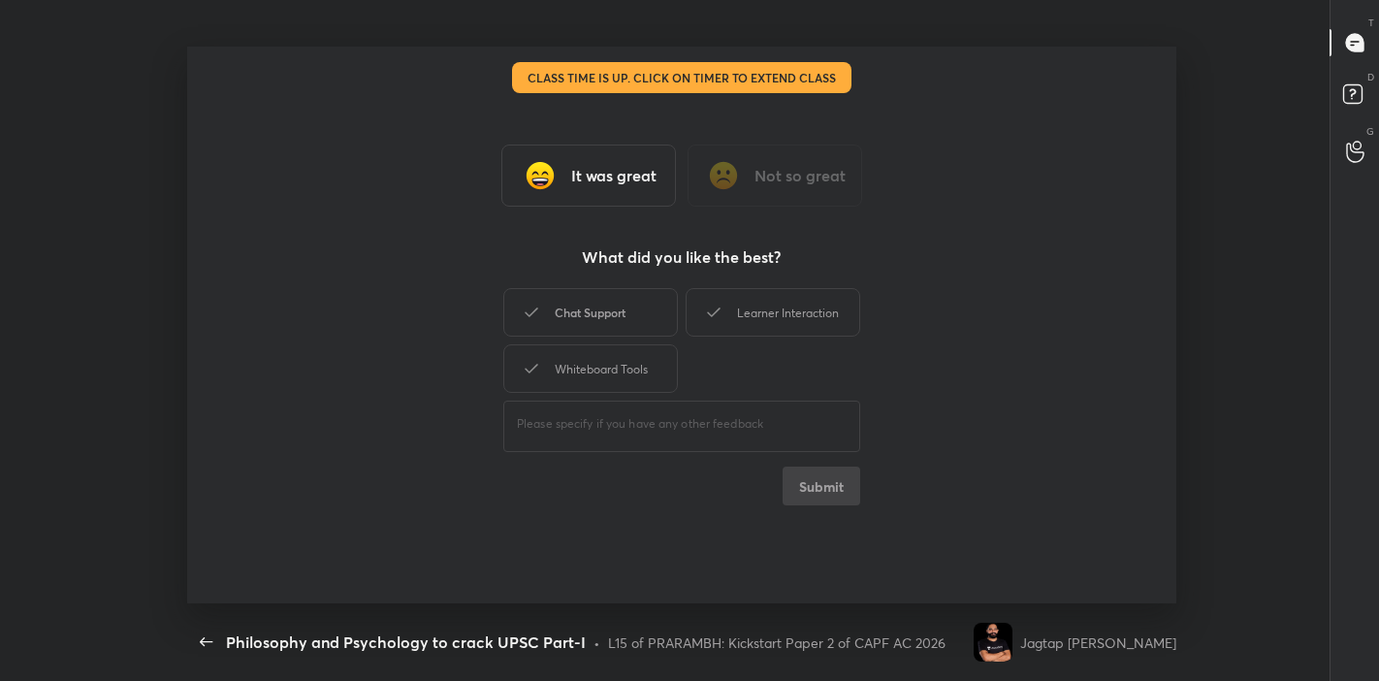
click at [590, 302] on div "Chat Support" at bounding box center [590, 312] width 175 height 48
drag, startPoint x: 692, startPoint y: 316, endPoint x: 683, endPoint y: 334, distance: 20.8
click at [693, 316] on div "Learner Interaction" at bounding box center [772, 312] width 175 height 48
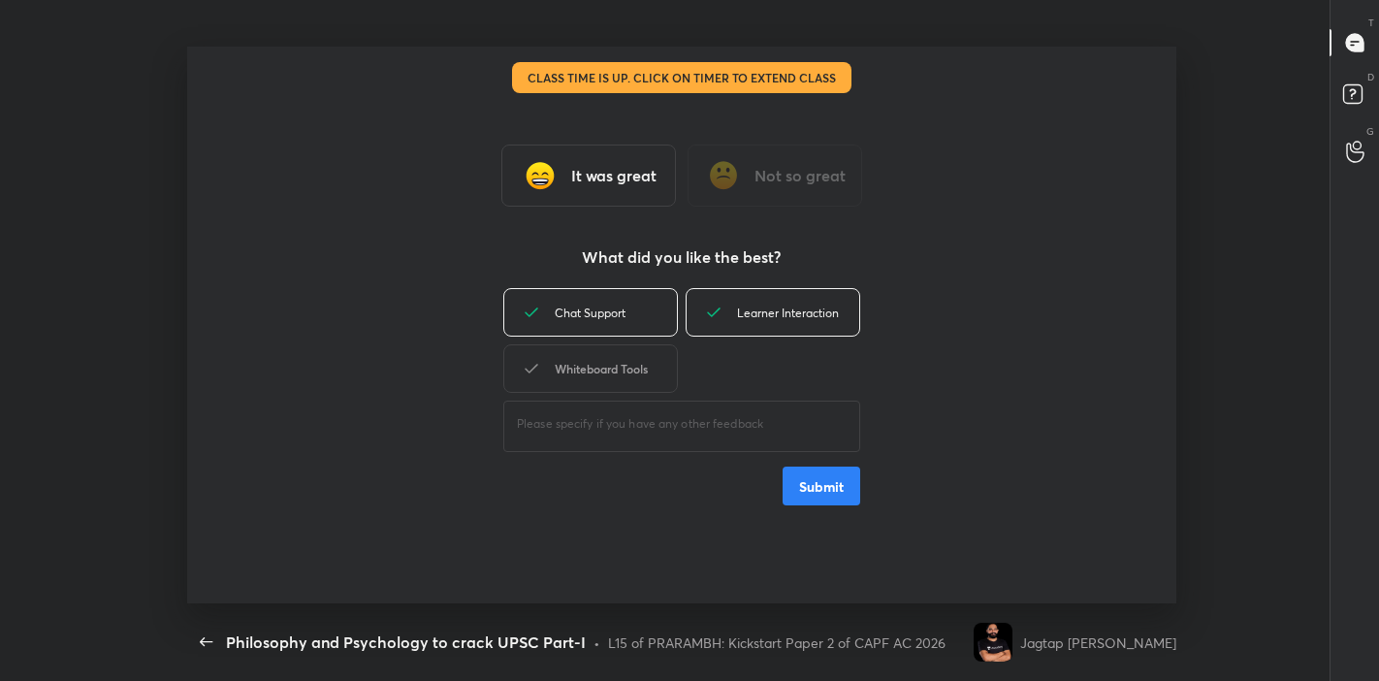
click at [653, 378] on div "Whiteboard Tools" at bounding box center [590, 368] width 175 height 48
click at [833, 485] on button "Submit" at bounding box center [821, 485] width 78 height 39
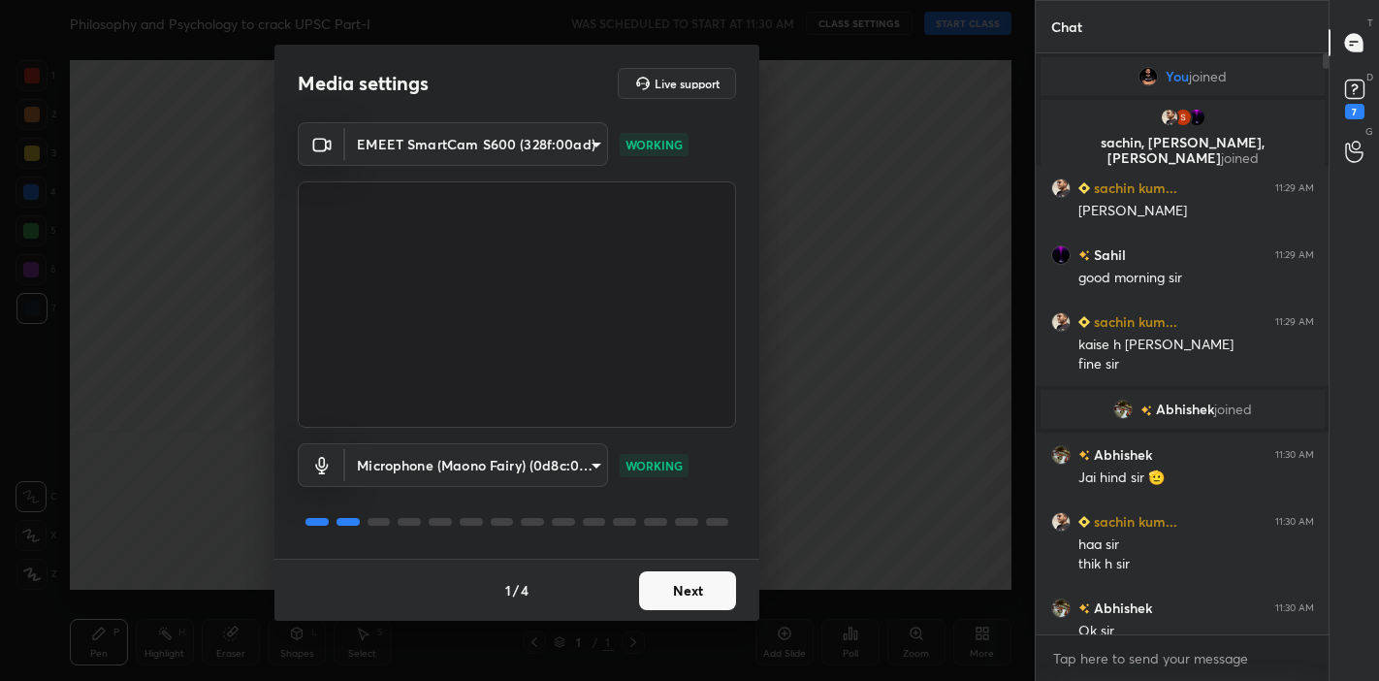
scroll to position [414, 288]
